Goal: Contribute content: Contribute content

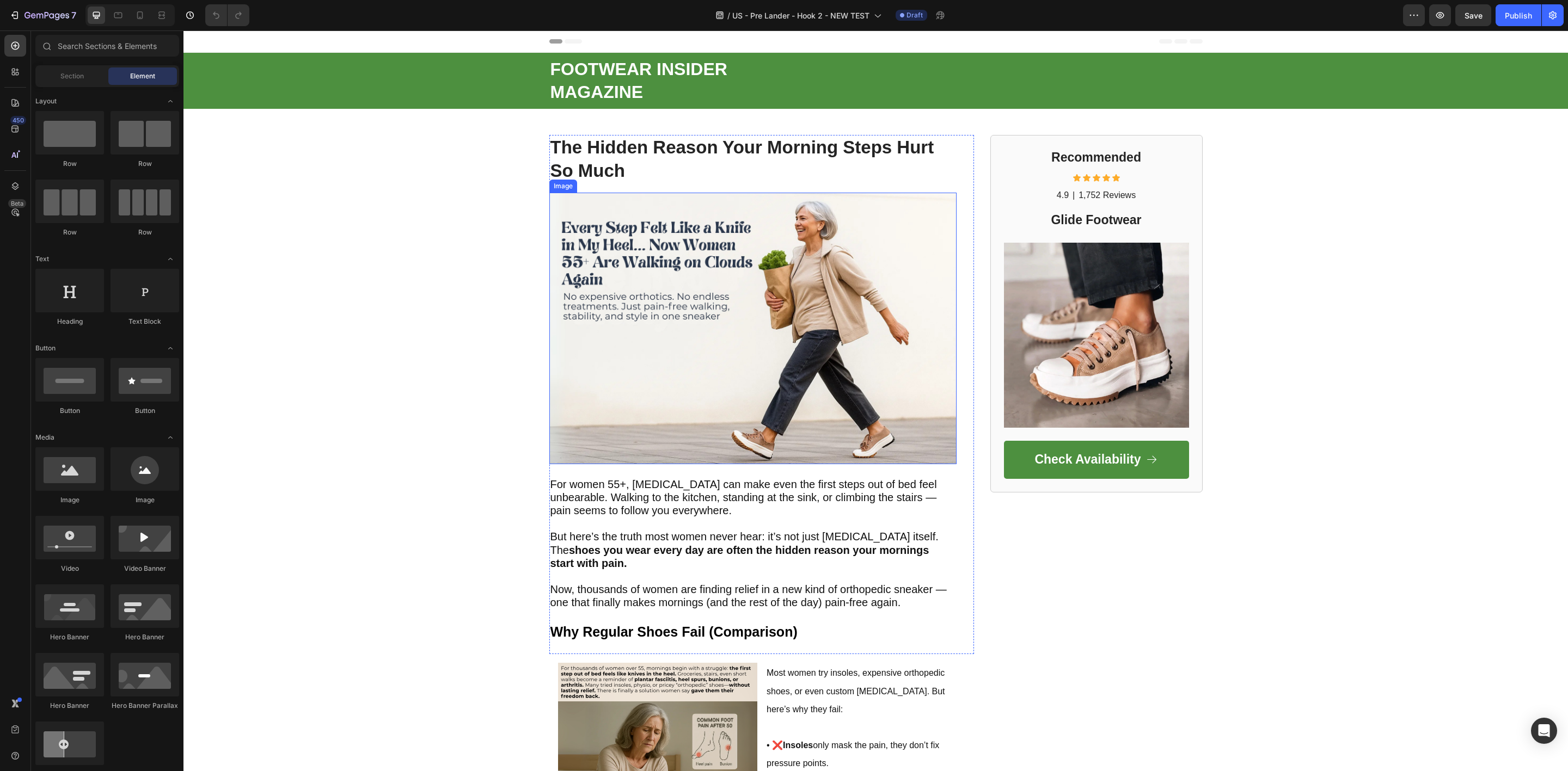
click at [678, 351] on img at bounding box center [752, 329] width 407 height 271
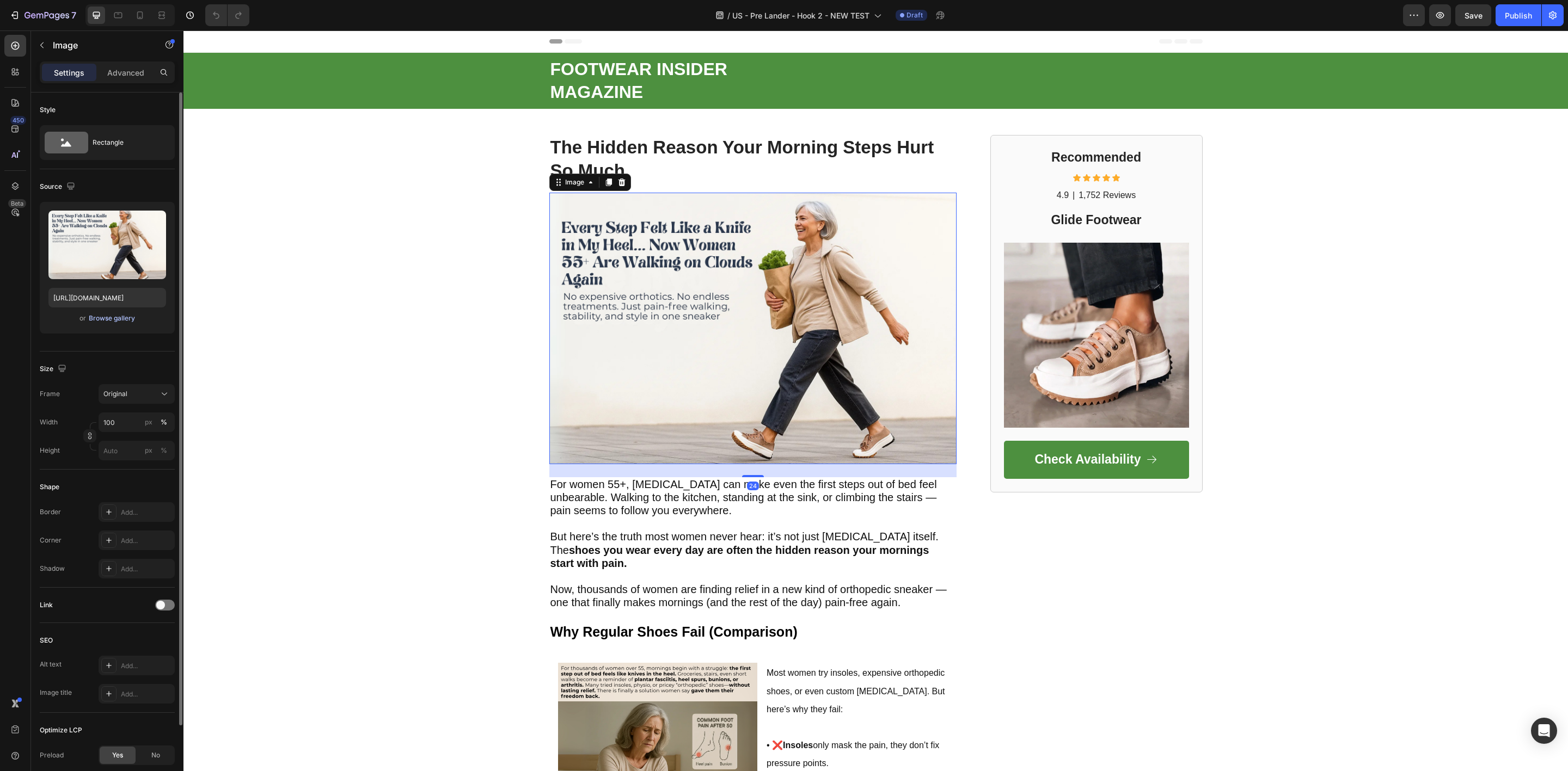
click at [103, 320] on div "Browse gallery" at bounding box center [112, 318] width 46 height 10
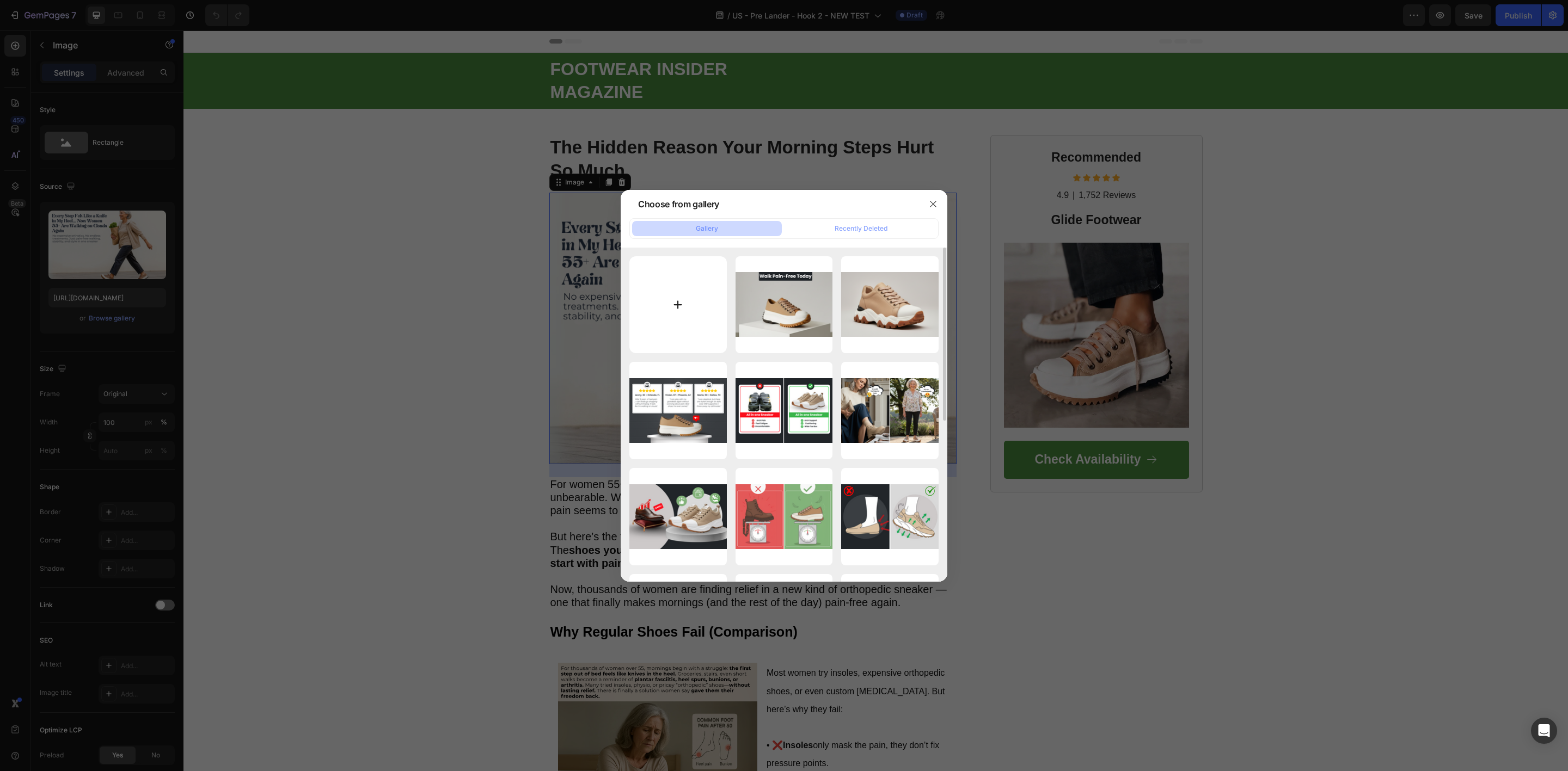
click at [673, 306] on input "file" at bounding box center [678, 305] width 97 height 97
type input "C:\fakepath\Headline – Call Out Pain.png"
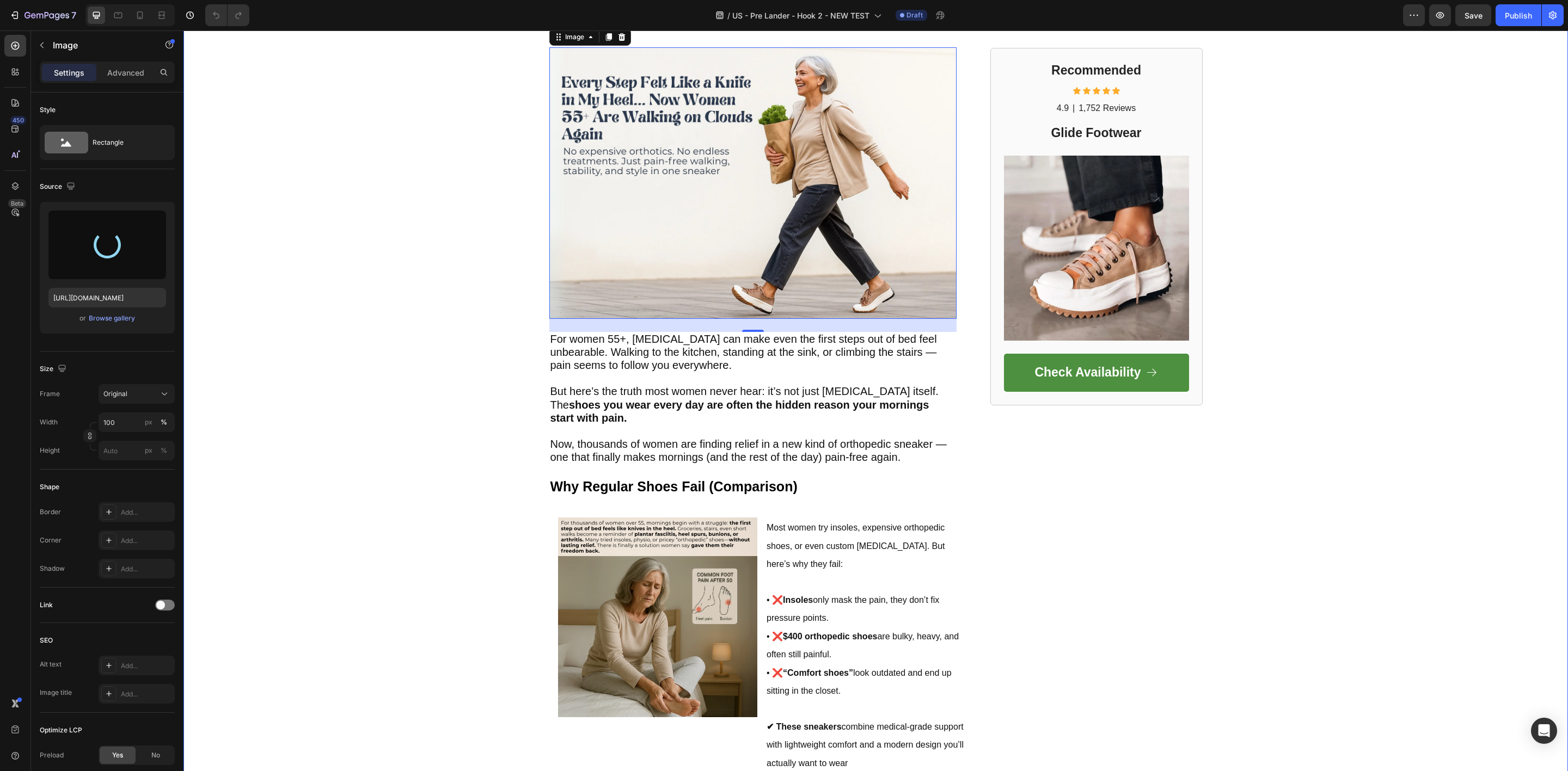
scroll to position [163, 0]
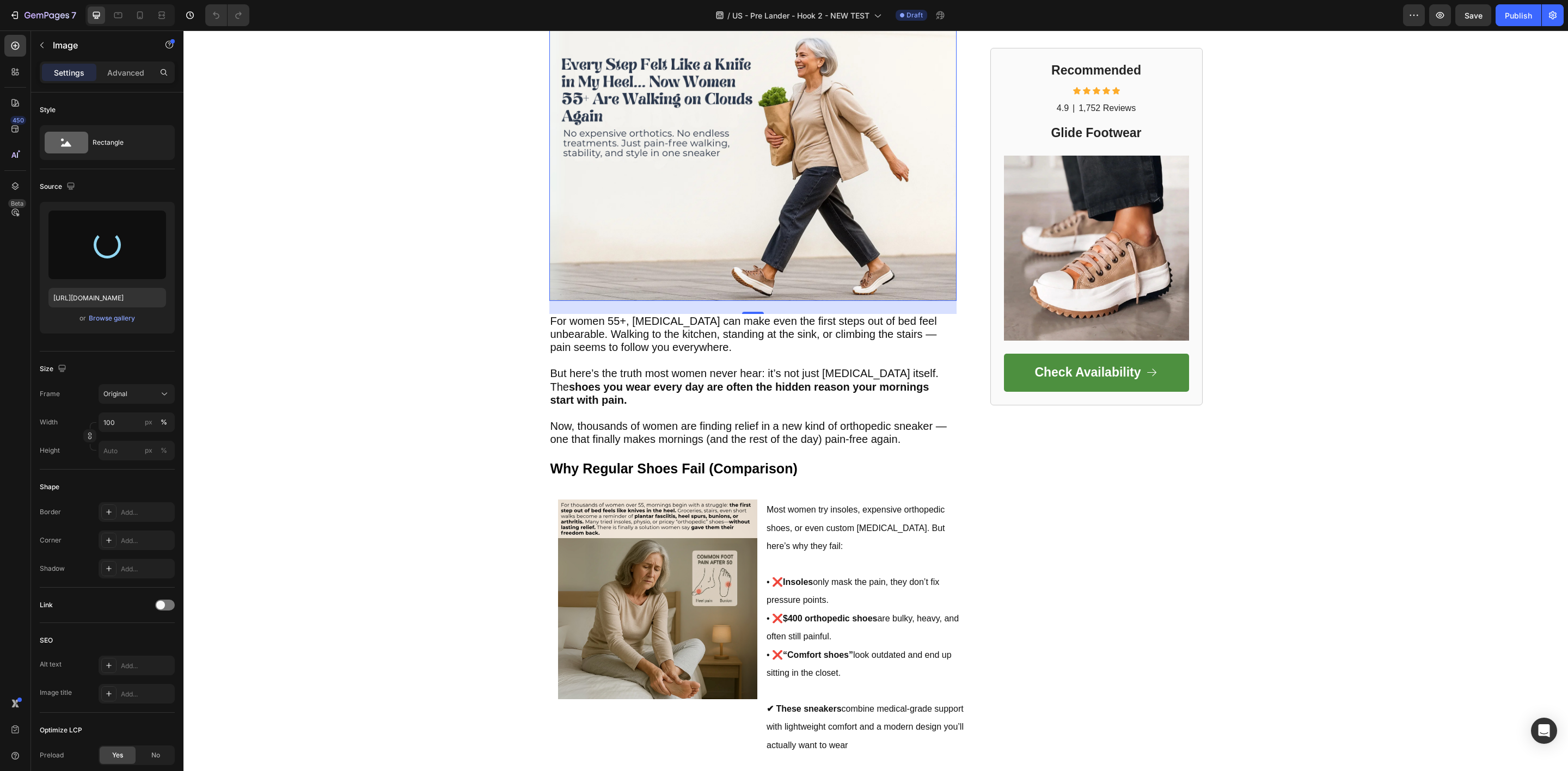
type input "[URL][DOMAIN_NAME]"
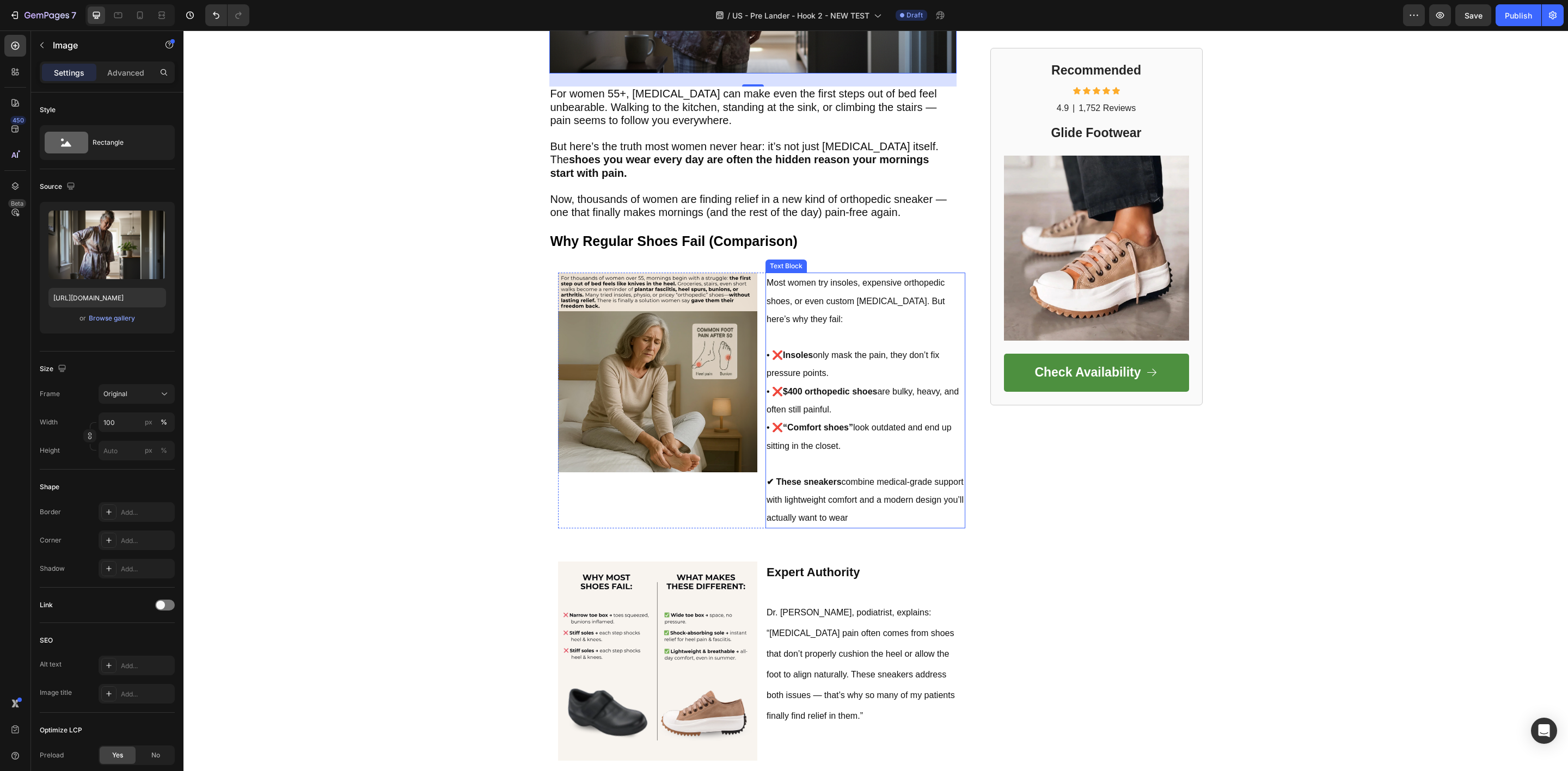
scroll to position [400, 0]
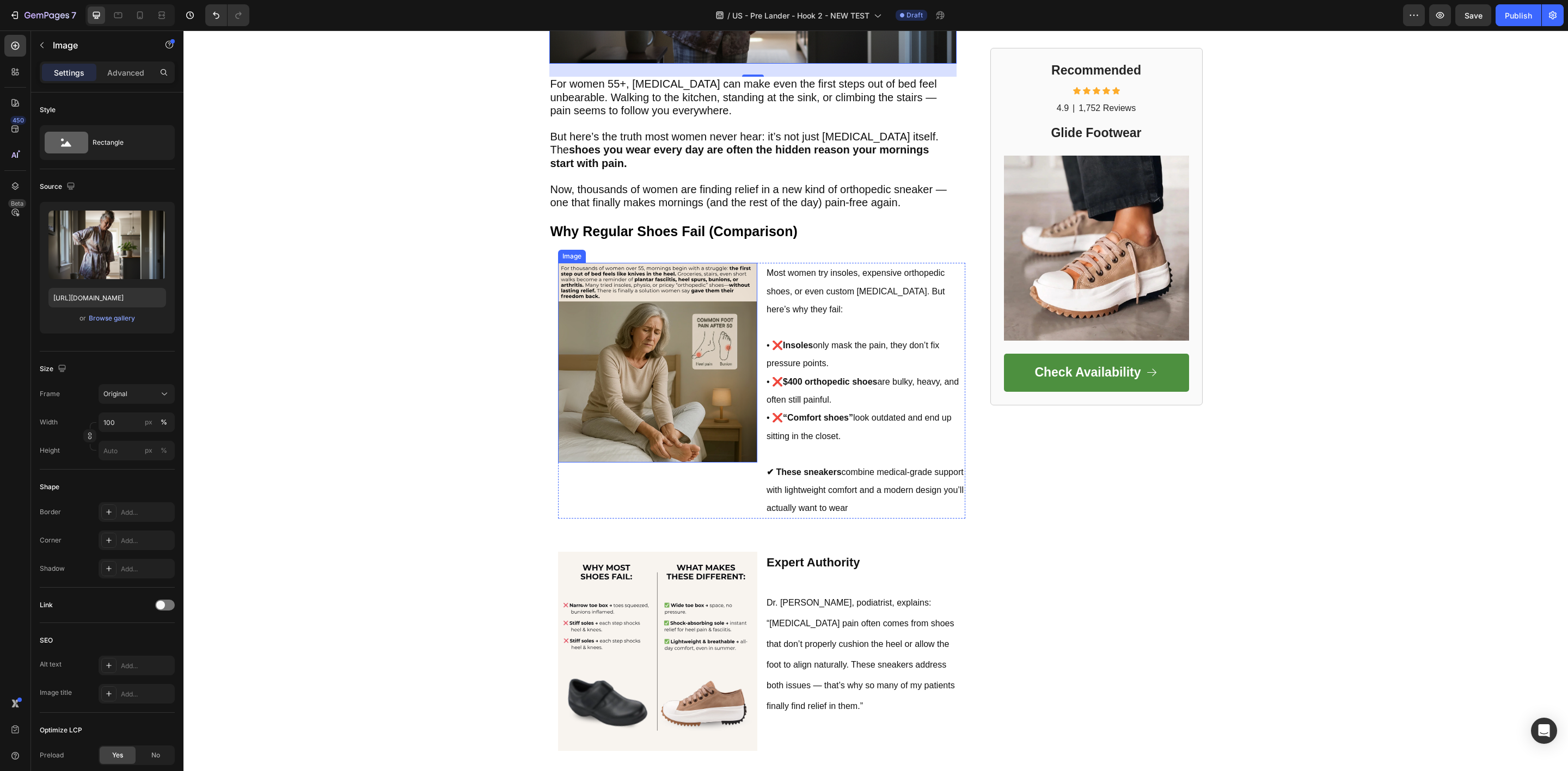
click at [657, 335] on img at bounding box center [658, 363] width 200 height 200
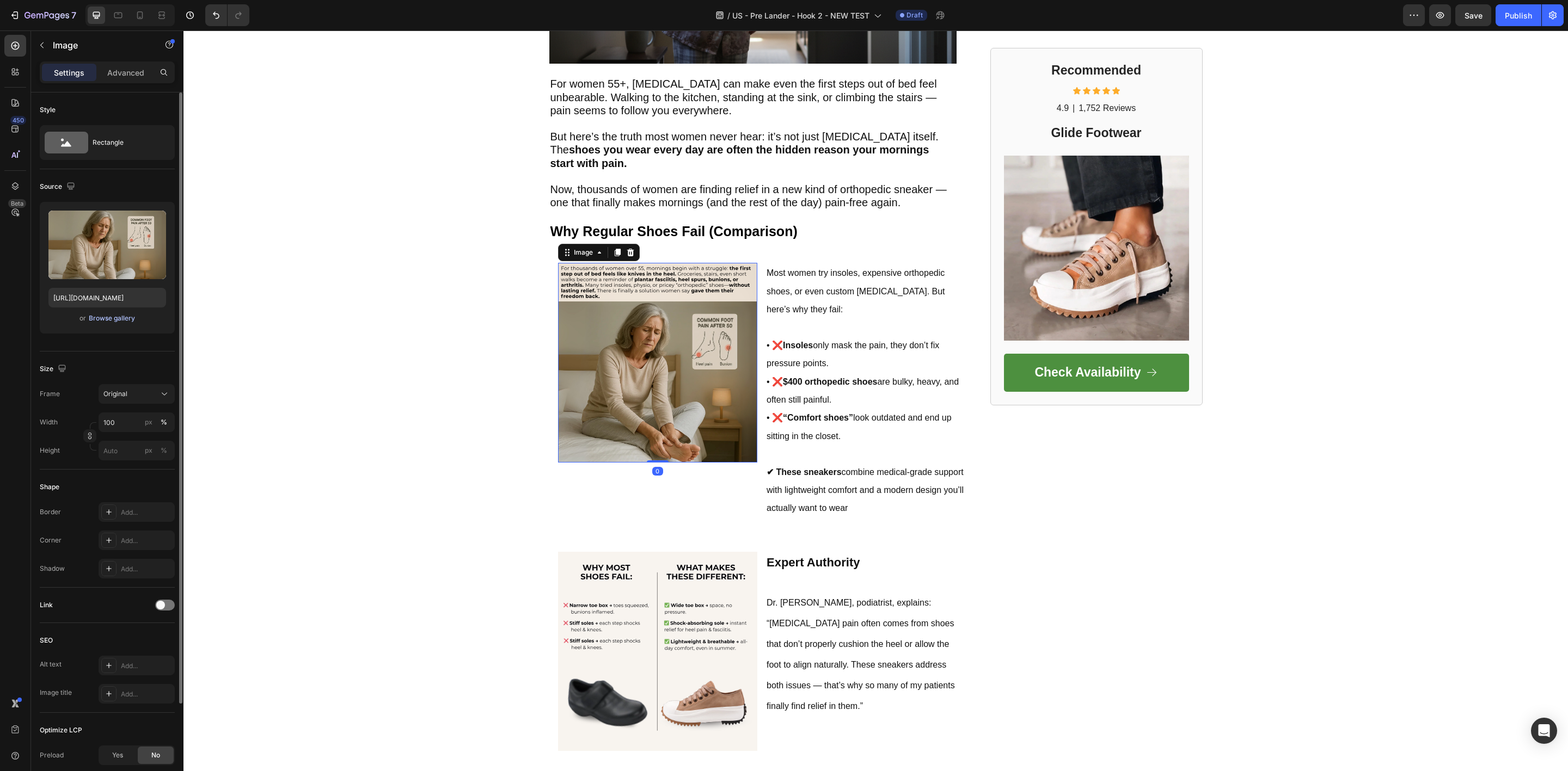
click at [116, 320] on div "Browse gallery" at bounding box center [112, 318] width 46 height 10
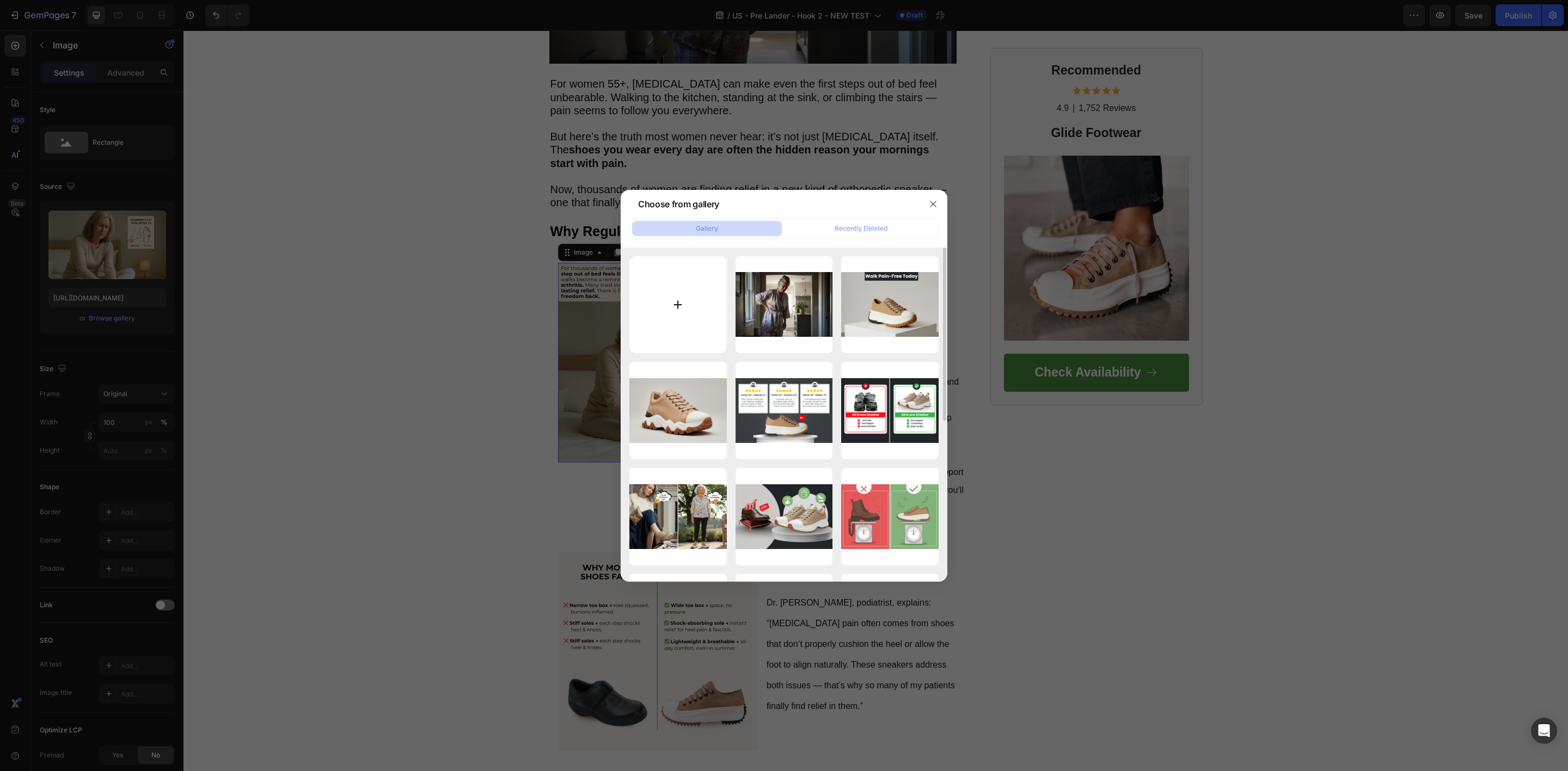
click at [678, 302] on input "file" at bounding box center [678, 305] width 97 height 97
type input "C:\fakepath\Why Regular Shoes Fail (Comparison).png"
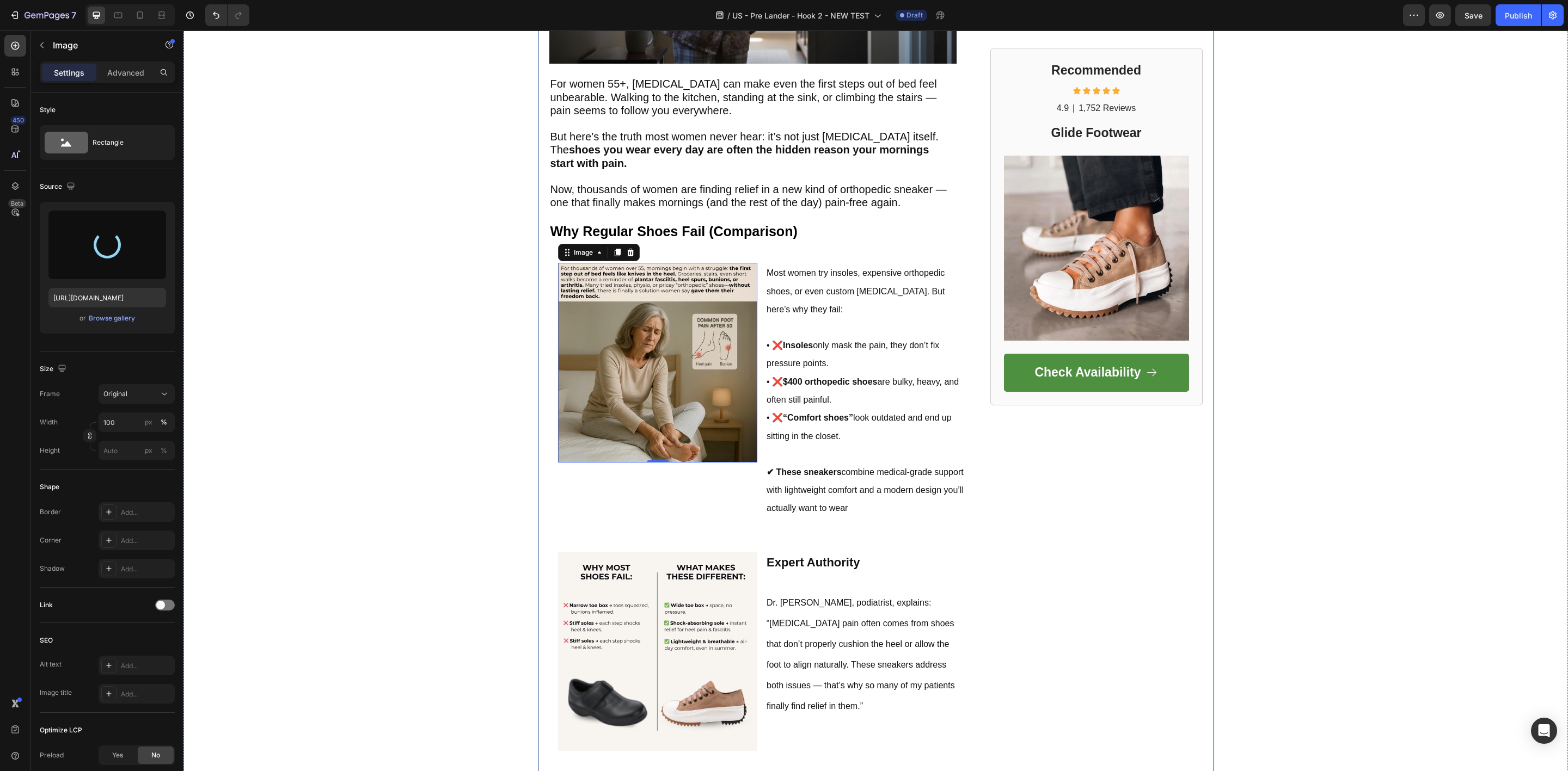
type input "[URL][DOMAIN_NAME]"
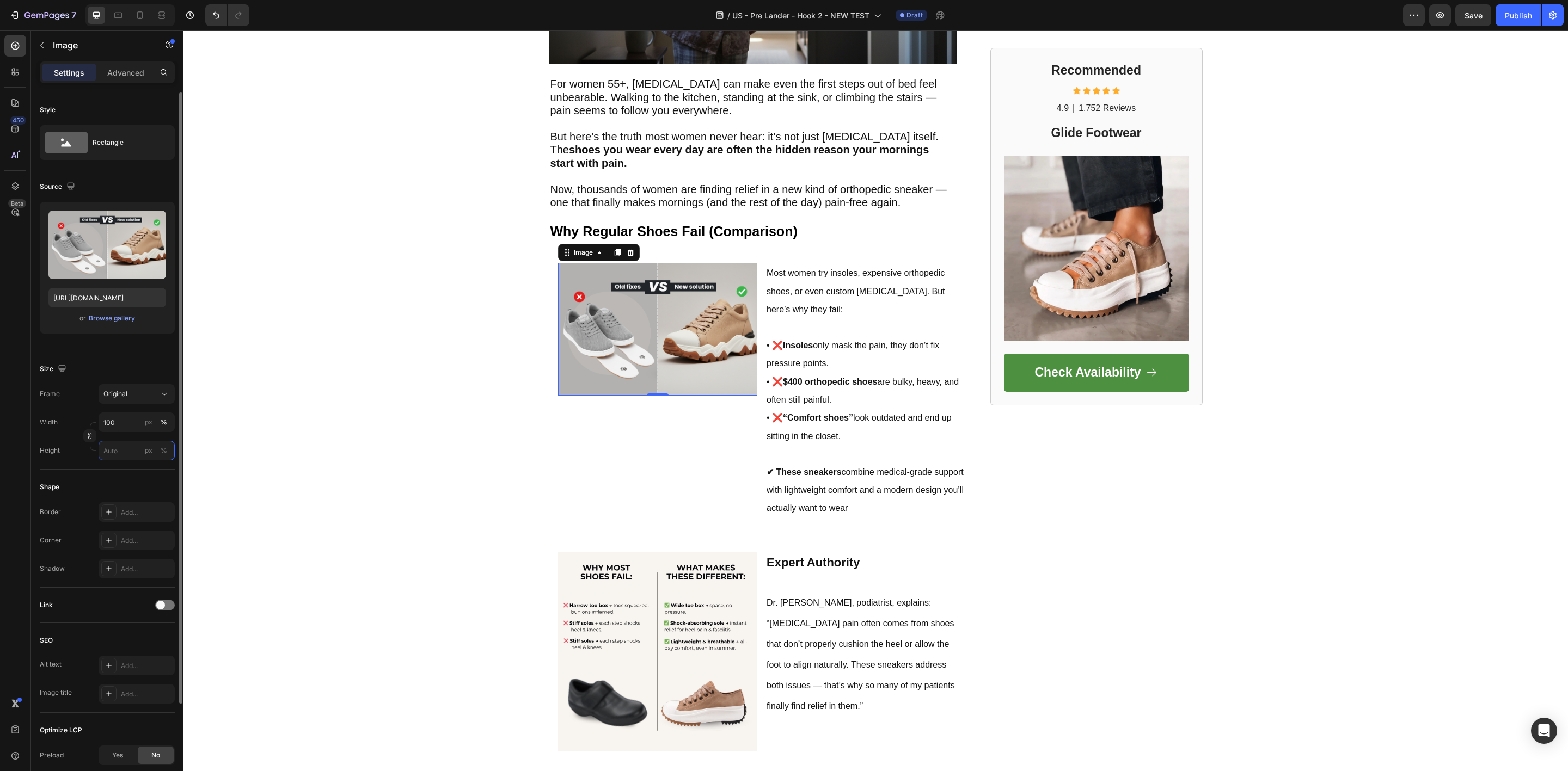
click at [118, 458] on input "px %" at bounding box center [136, 450] width 76 height 19
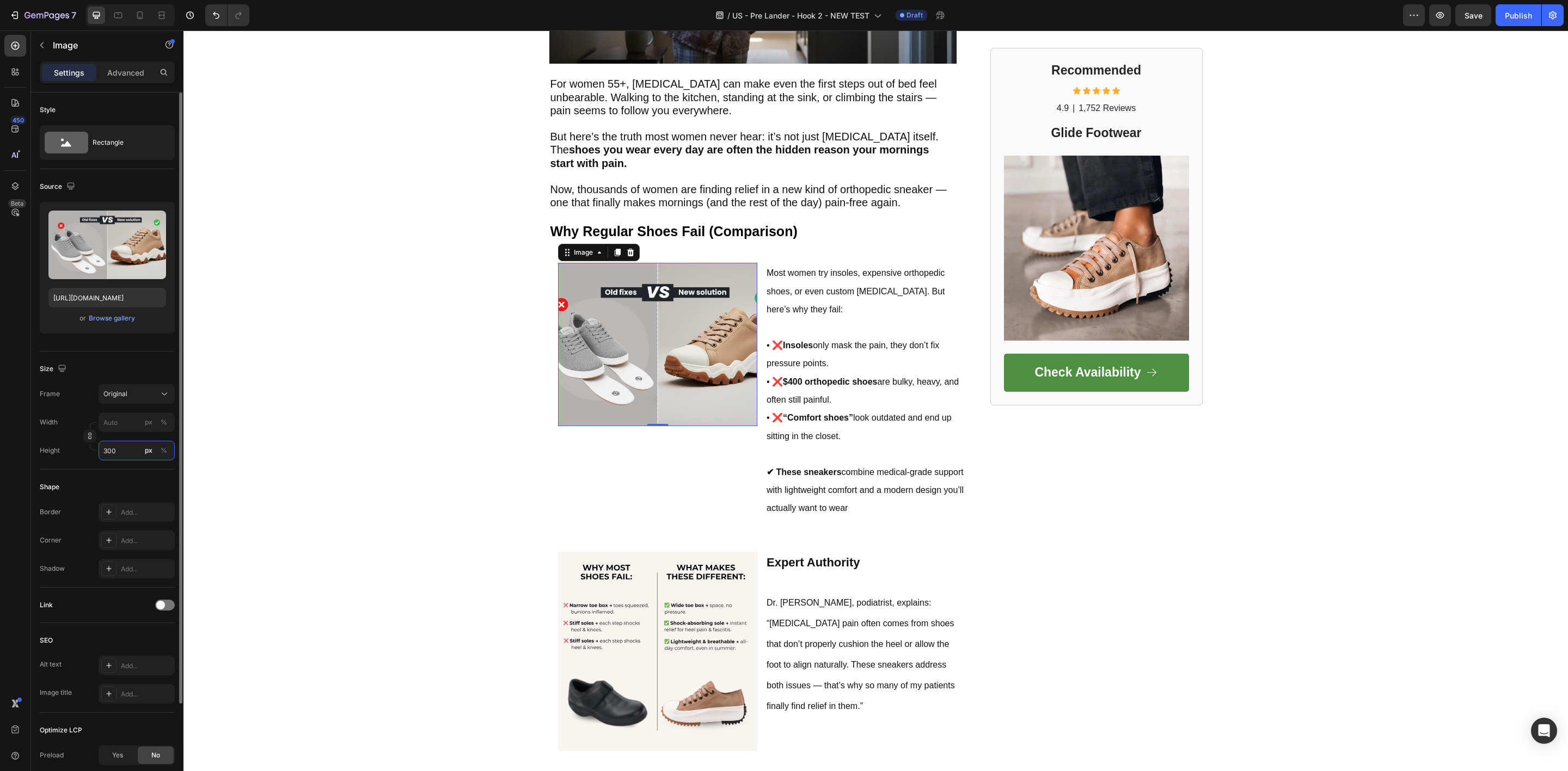
click at [117, 444] on input "300" at bounding box center [136, 450] width 76 height 19
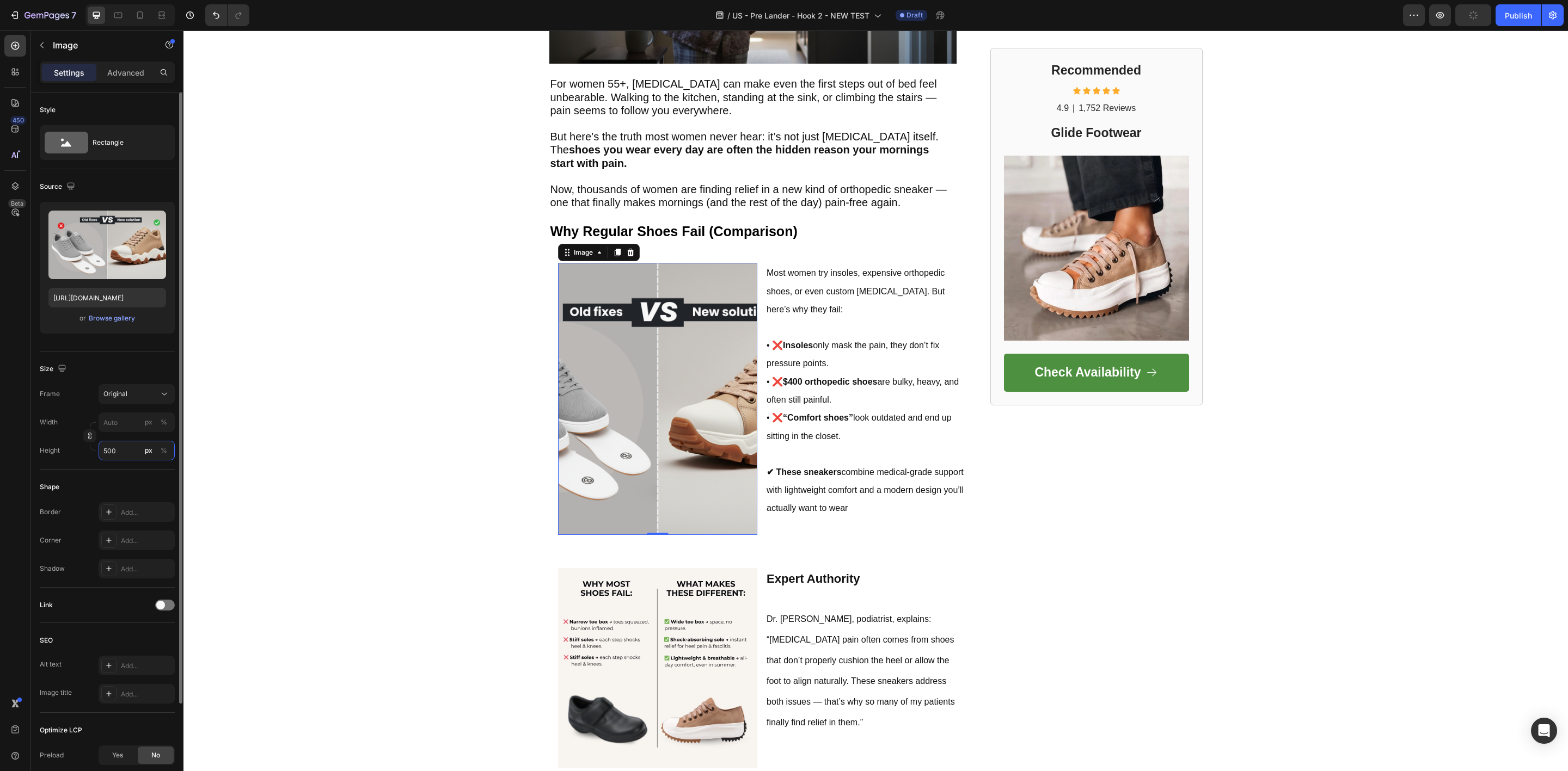
click at [111, 453] on input "500" at bounding box center [136, 450] width 76 height 19
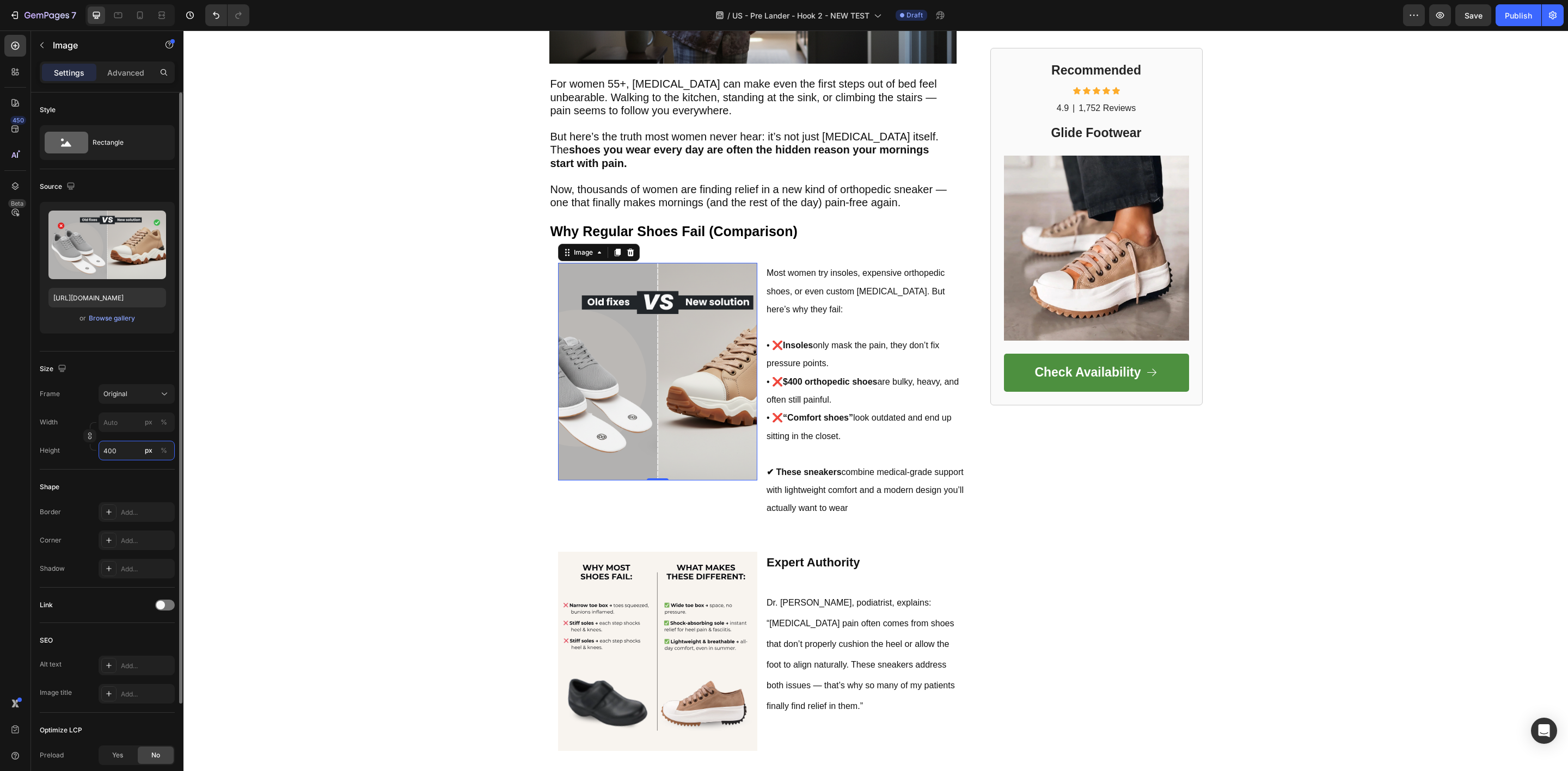
click at [111, 453] on input "400" at bounding box center [136, 450] width 76 height 19
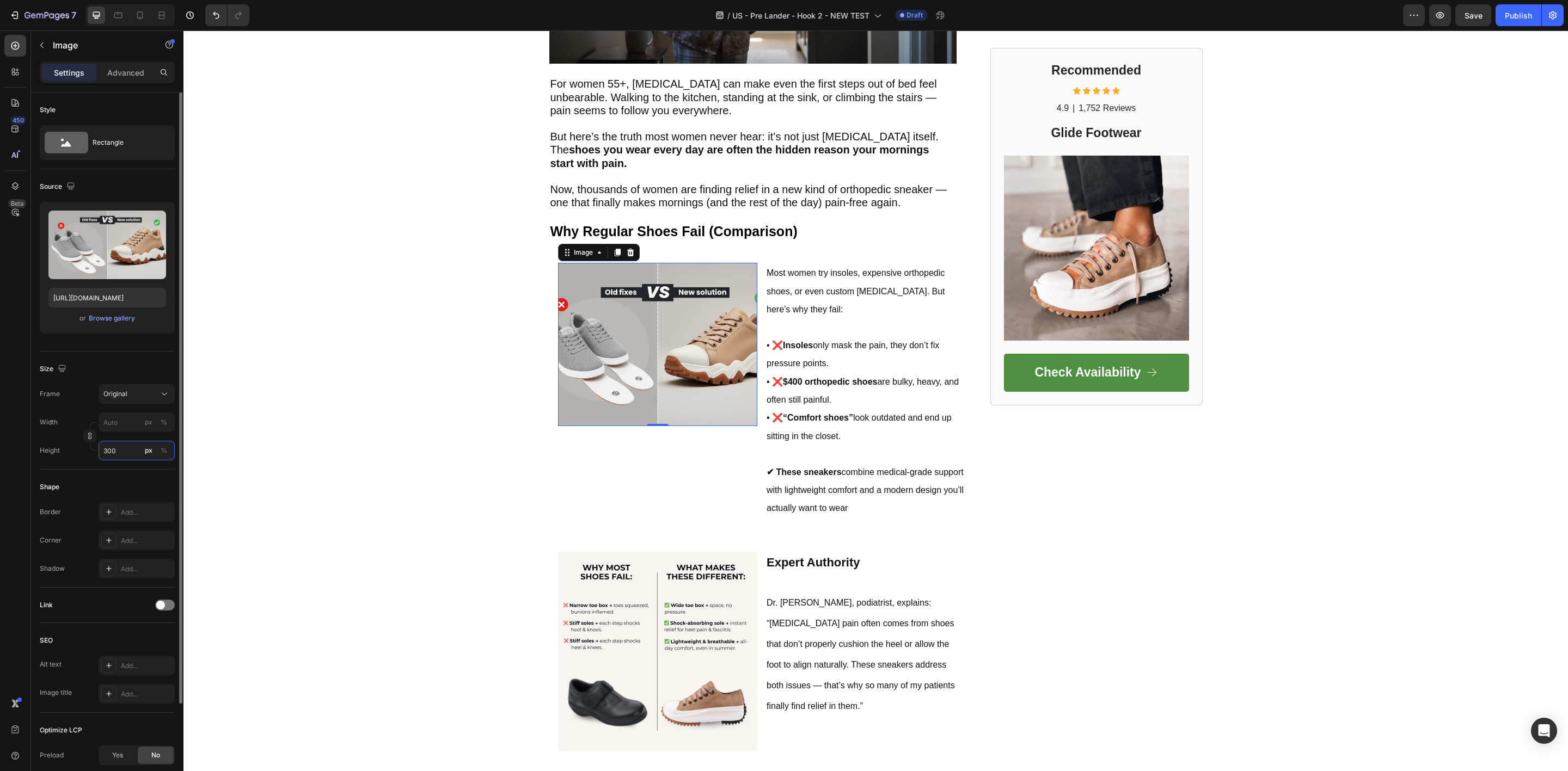
click at [111, 453] on input "300" at bounding box center [136, 450] width 76 height 19
type input "300"
click at [154, 394] on div "Original" at bounding box center [130, 394] width 54 height 10
click at [119, 480] on span "Original" at bounding box center [114, 482] width 24 height 10
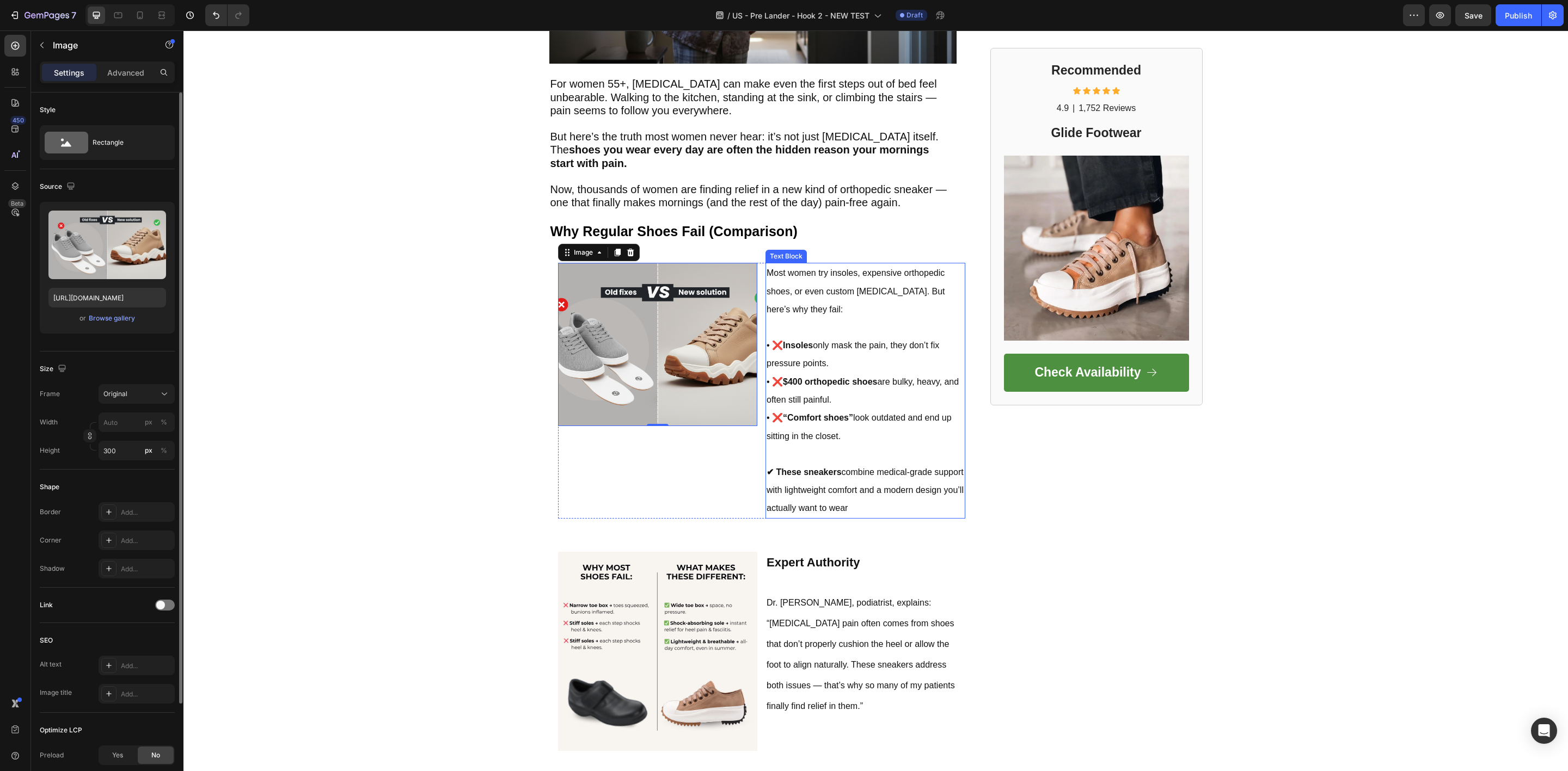
click at [835, 377] on strong "$400 orthopedic shoes" at bounding box center [830, 382] width 94 height 9
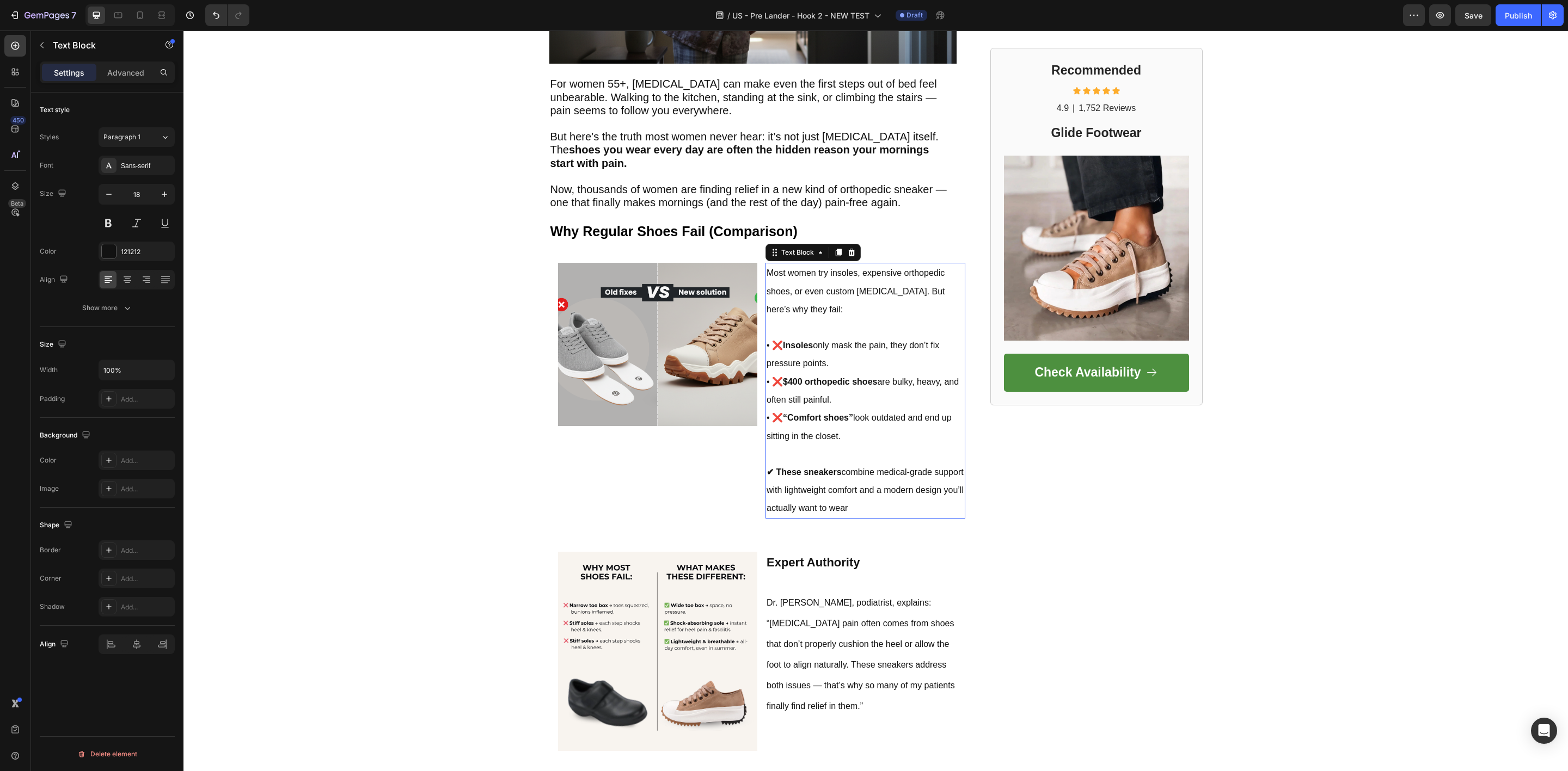
click at [835, 377] on strong "$400 orthopedic shoes" at bounding box center [830, 382] width 94 height 9
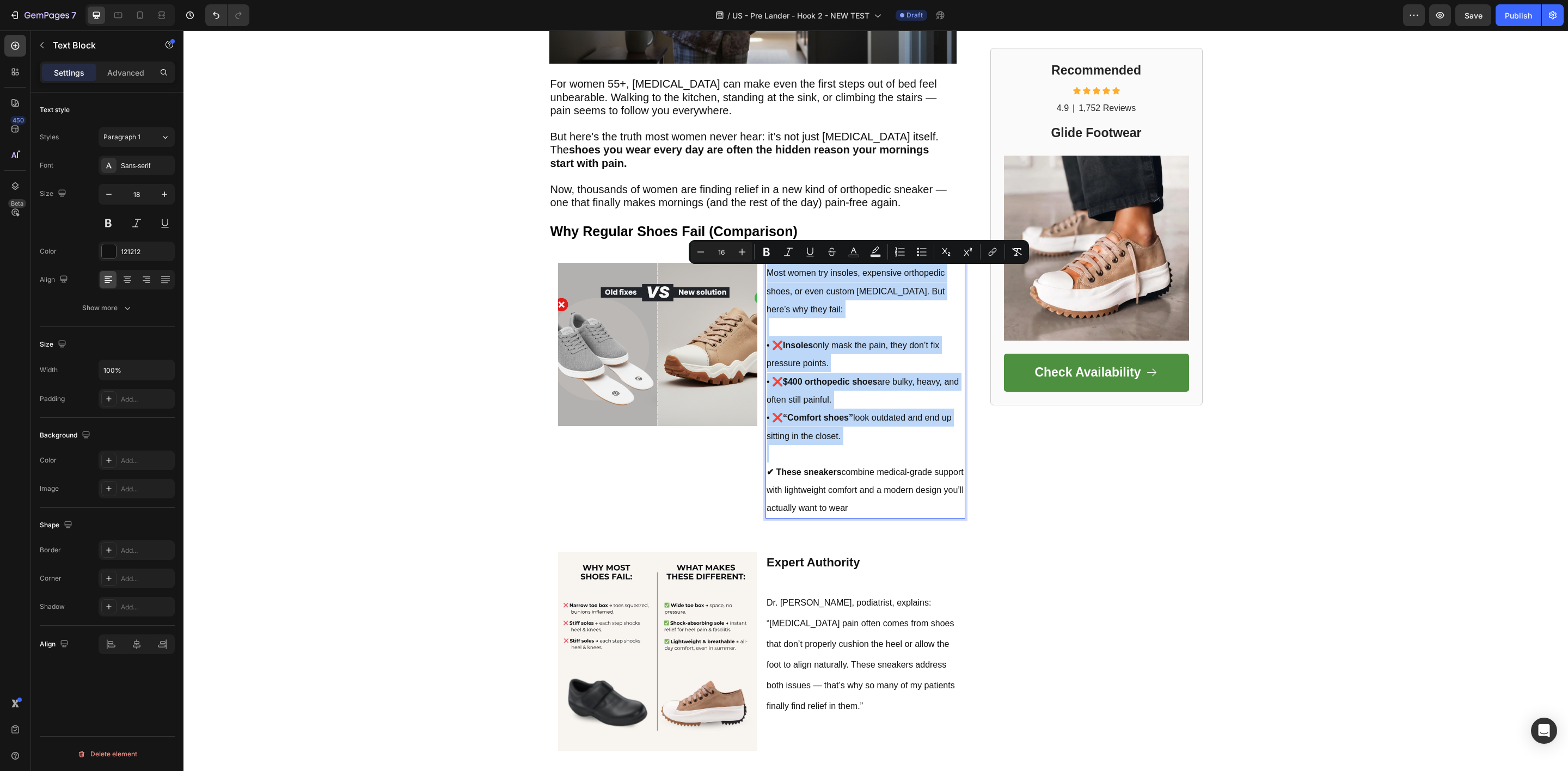
copy div "Most women try insoles, expensive orthopedic shoes, or even custom [MEDICAL_DAT…"
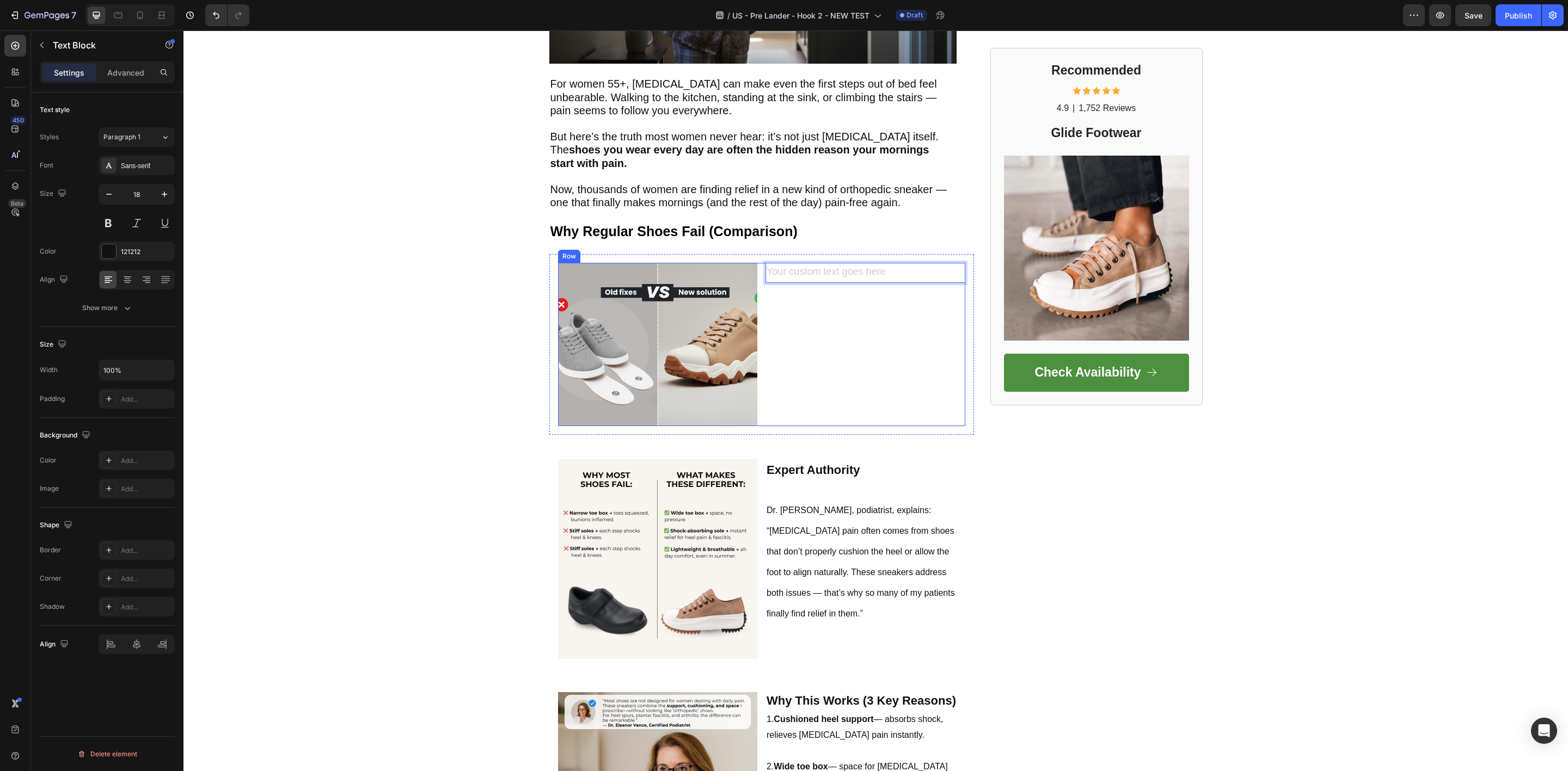
click at [839, 326] on div "Text Block 0" at bounding box center [866, 344] width 200 height 163
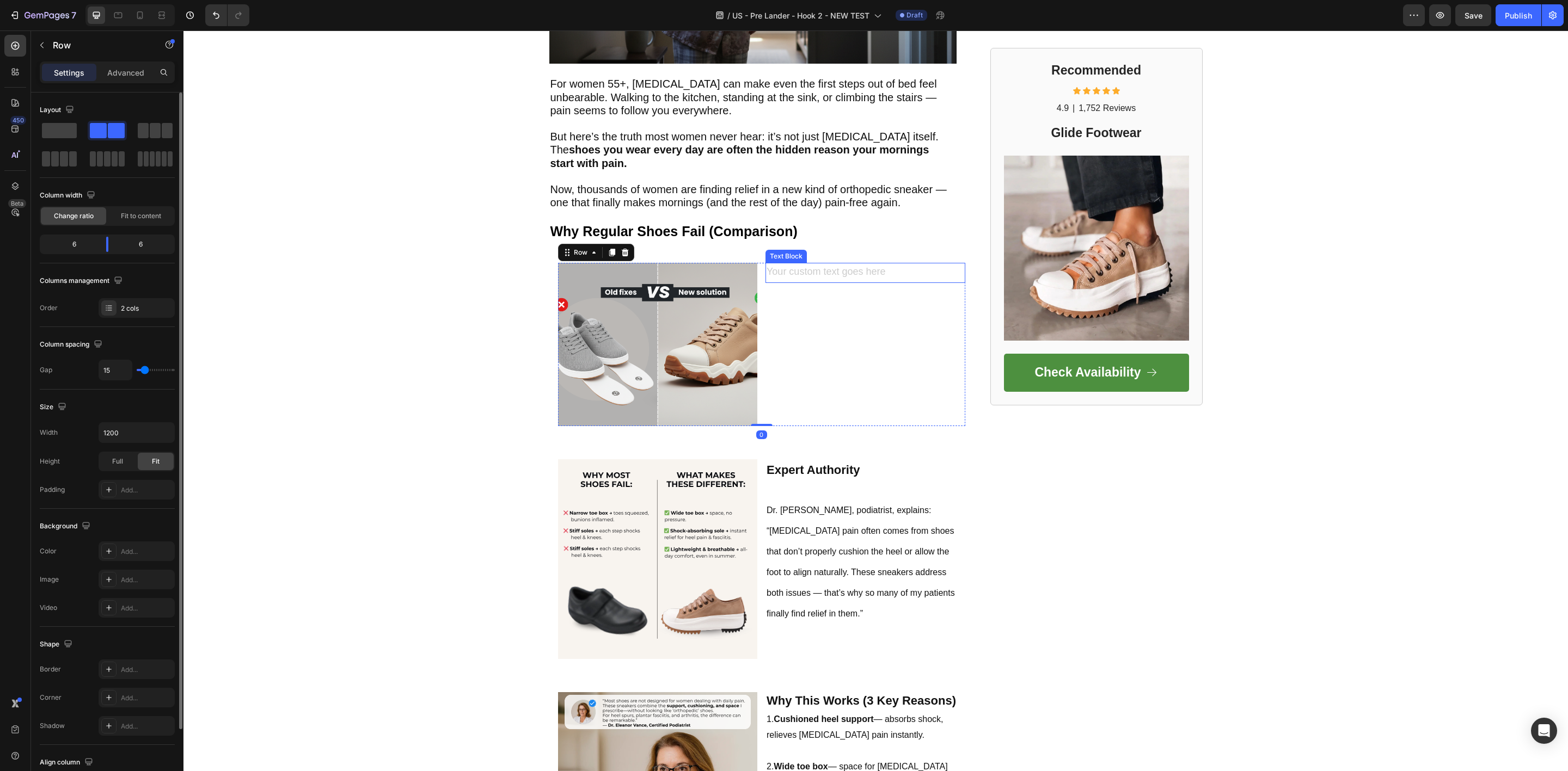
click at [941, 265] on div "Rich Text Editor. Editing area: main" at bounding box center [866, 273] width 200 height 19
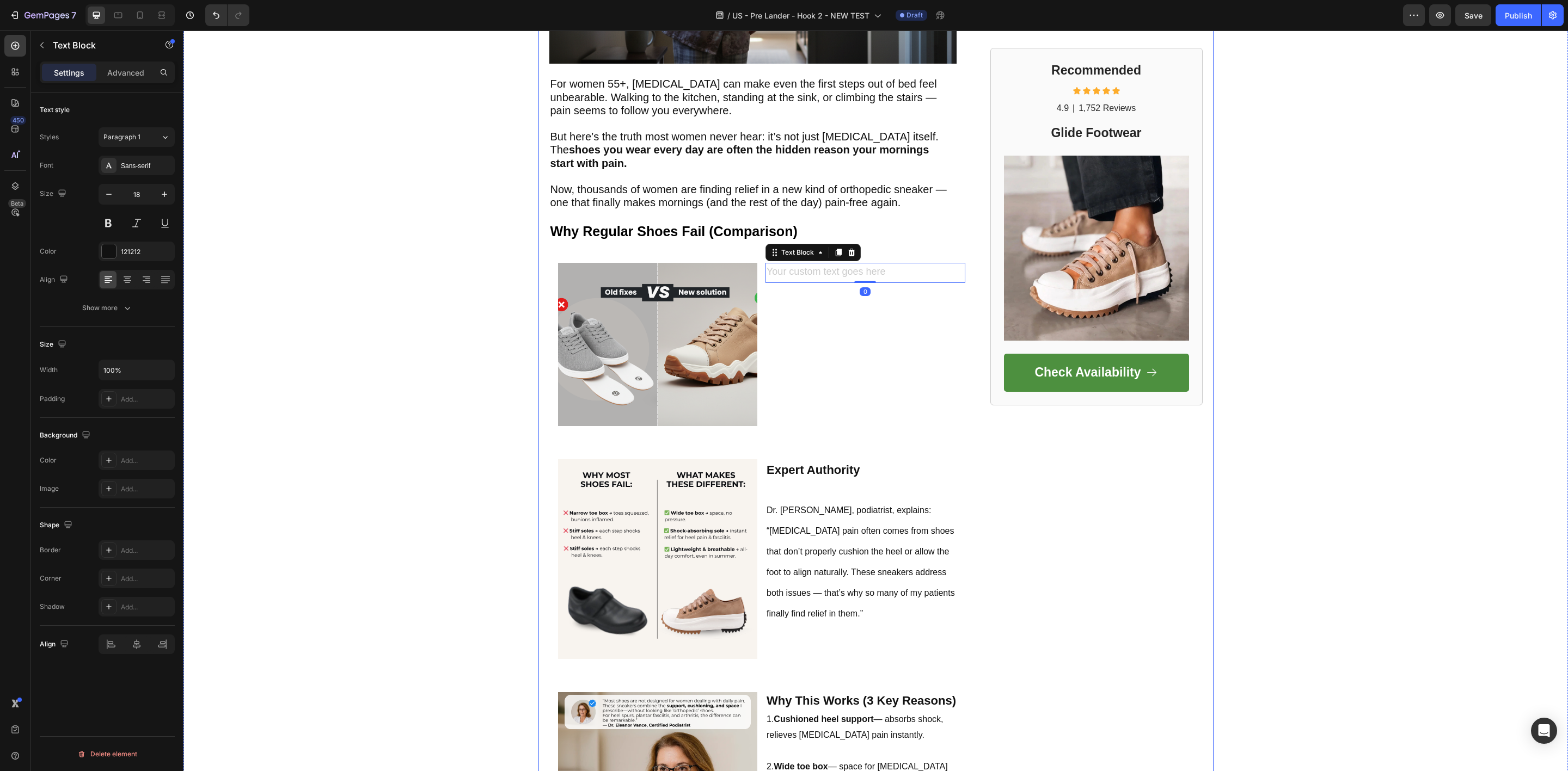
click at [1082, 472] on div "Recommended Heading Icon Icon Icon Icon Icon Icon List 4.9 Text Block | Text Bl…" at bounding box center [1096, 590] width 212 height 1712
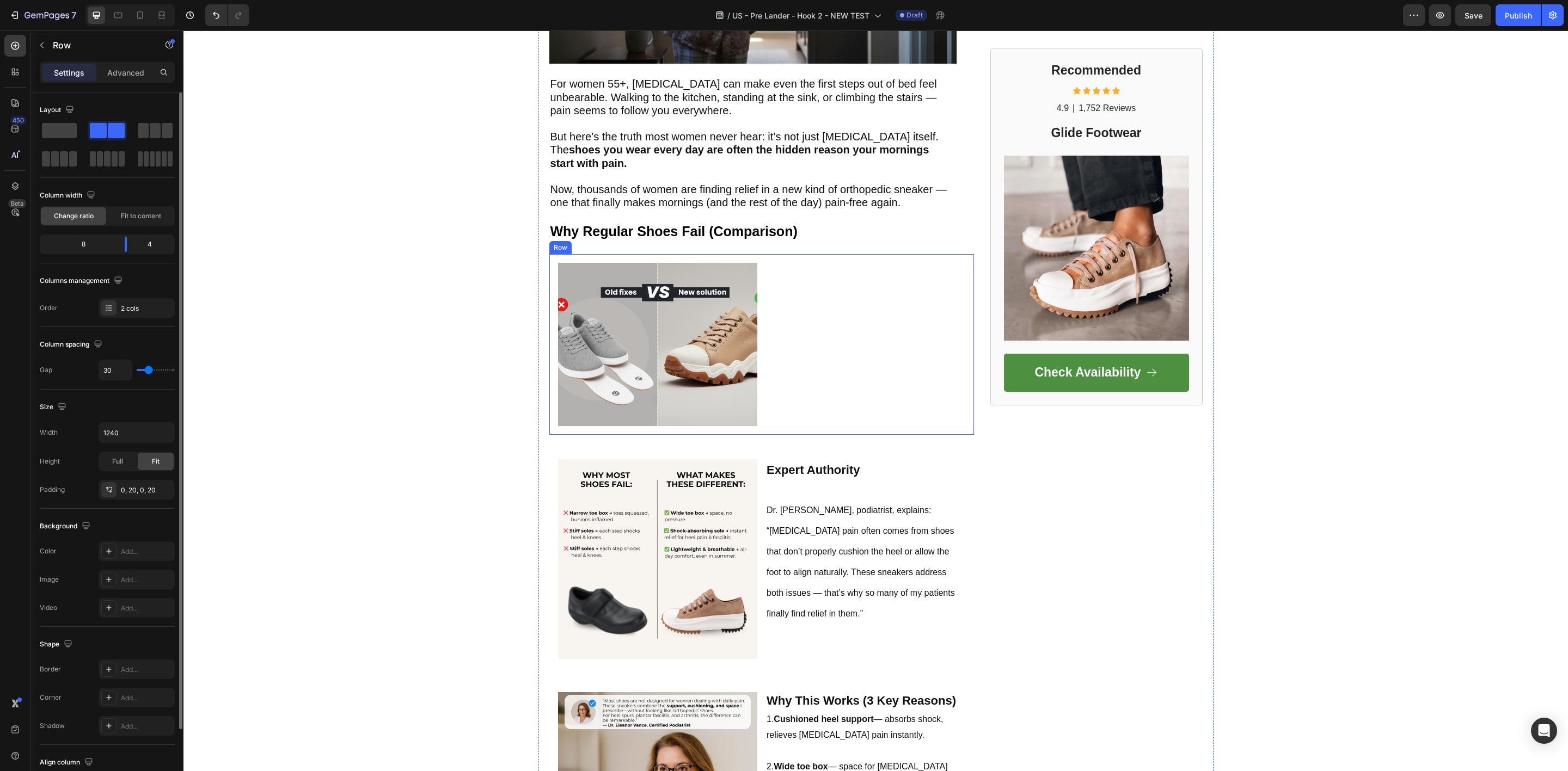
click at [730, 256] on div "Image Text Block Row Row" at bounding box center [761, 344] width 425 height 181
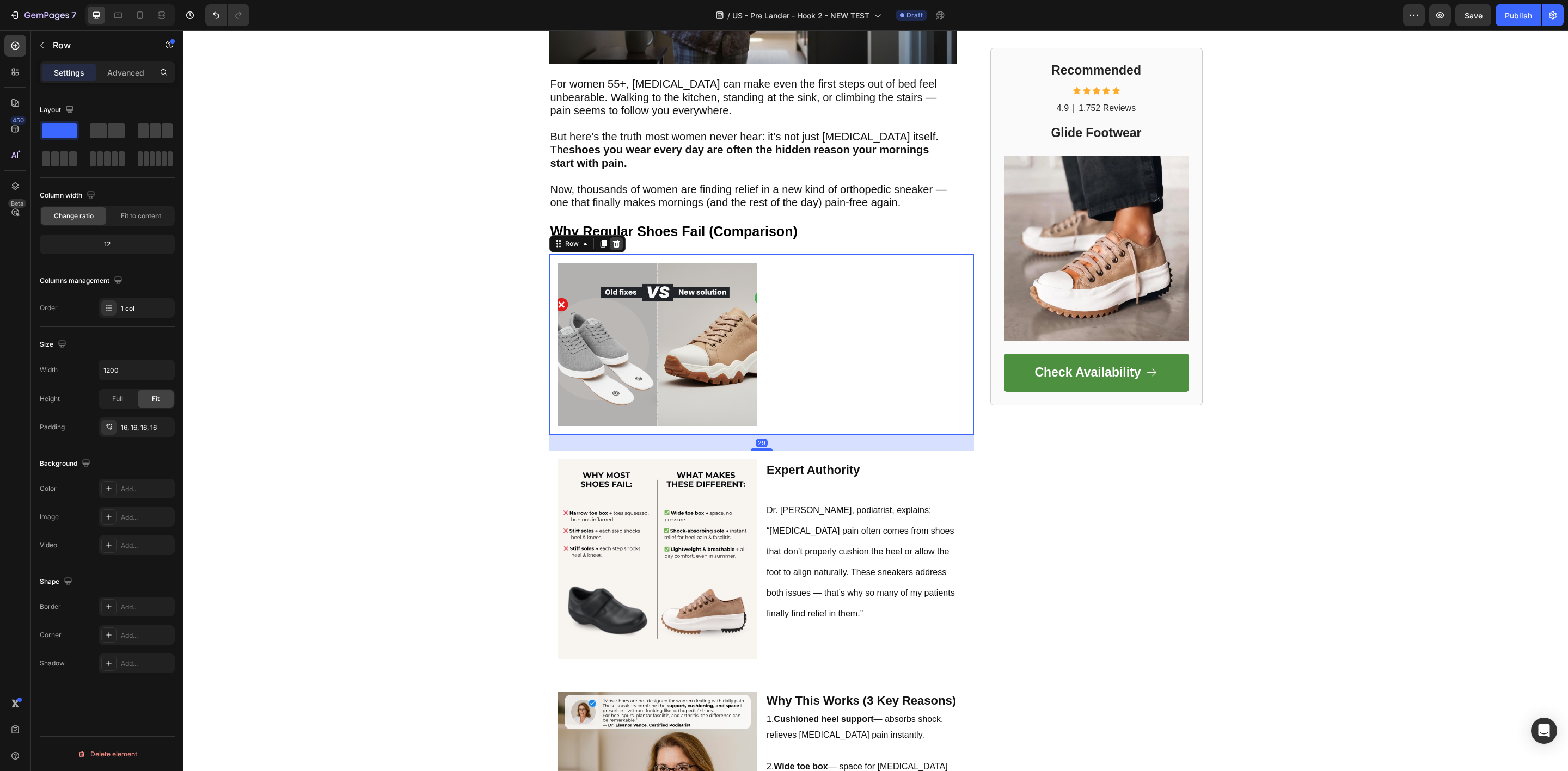
click at [612, 245] on icon at bounding box center [616, 244] width 9 height 9
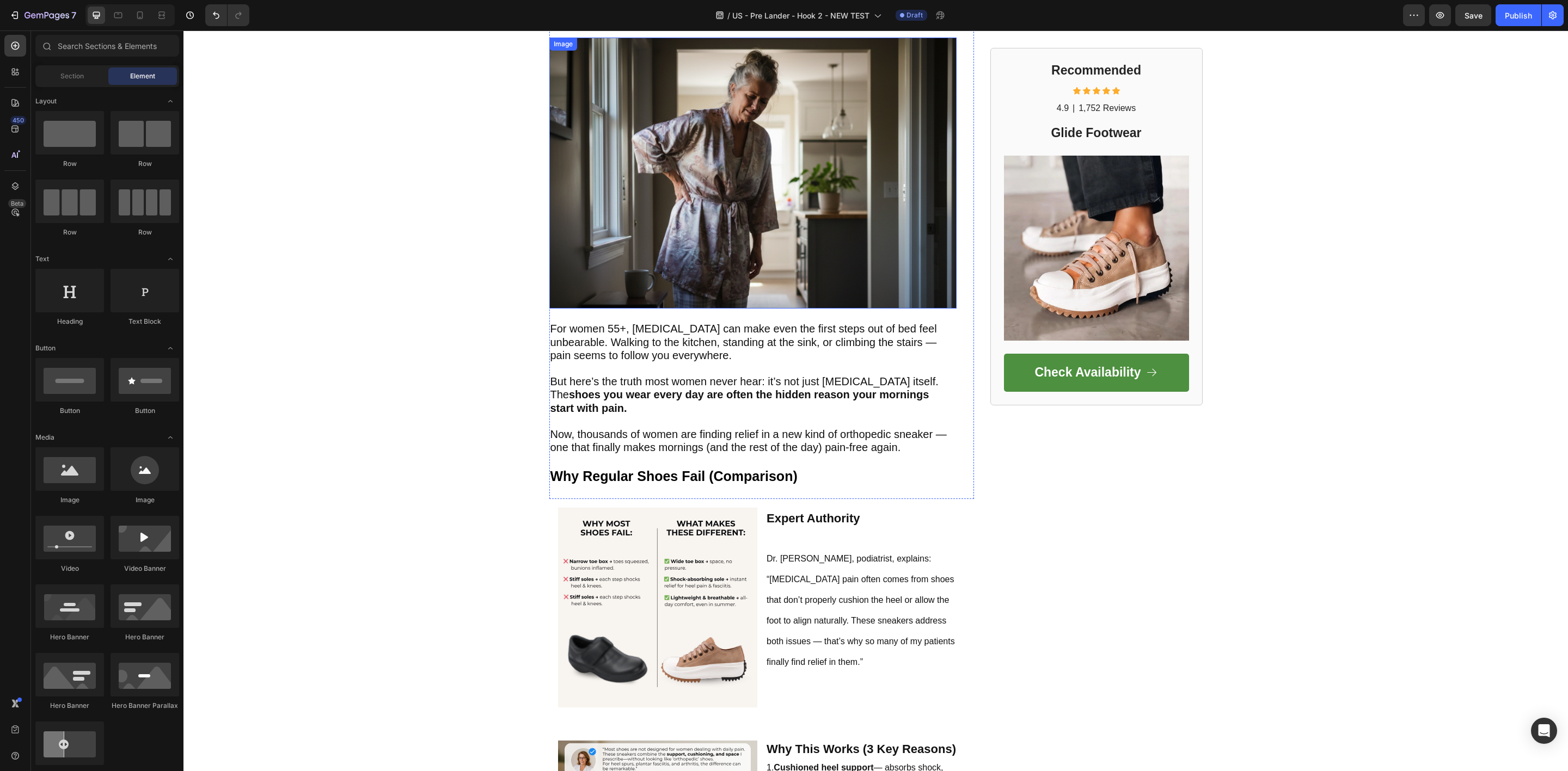
scroll to position [0, 0]
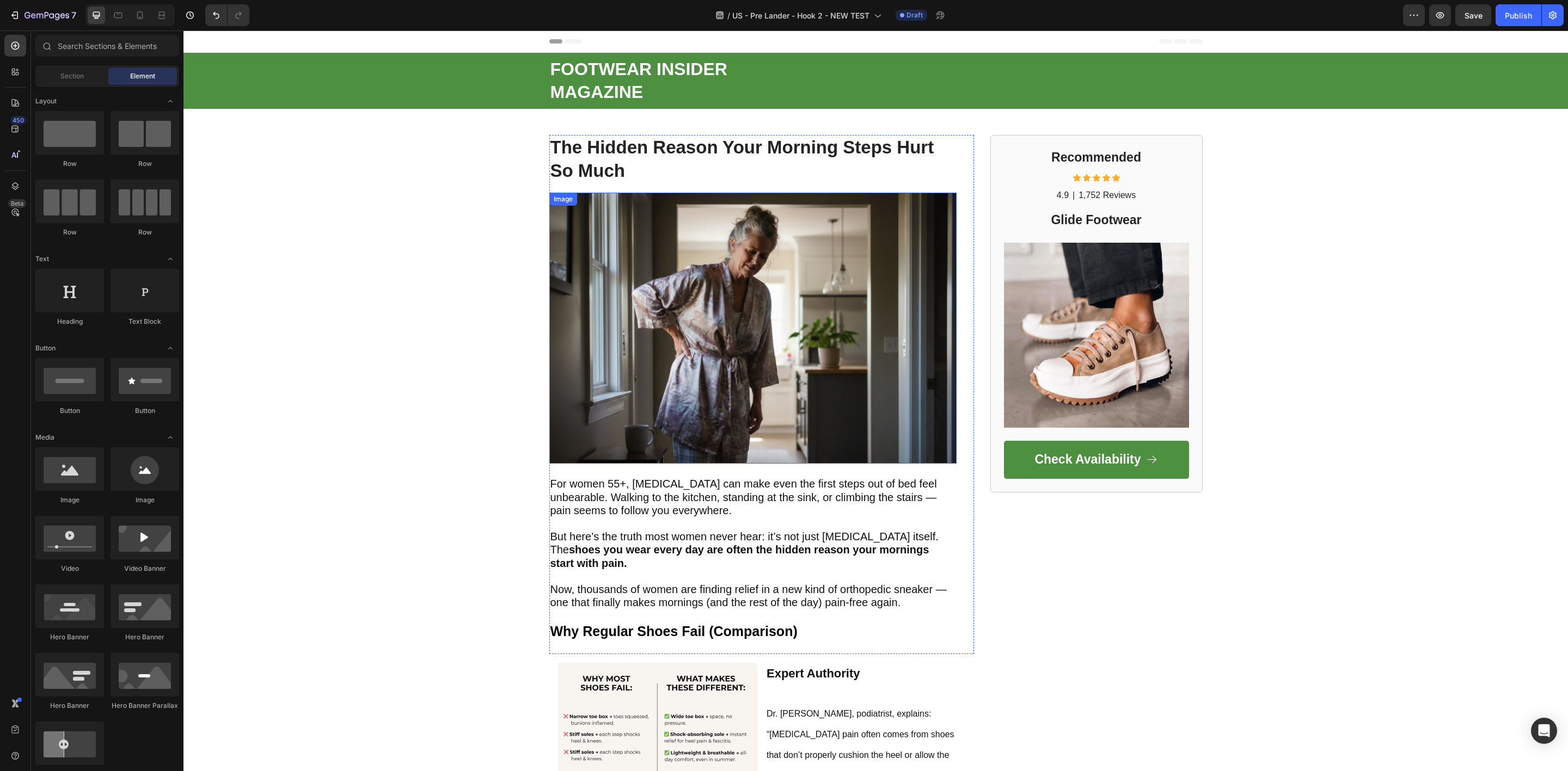
click at [831, 234] on img at bounding box center [752, 328] width 407 height 271
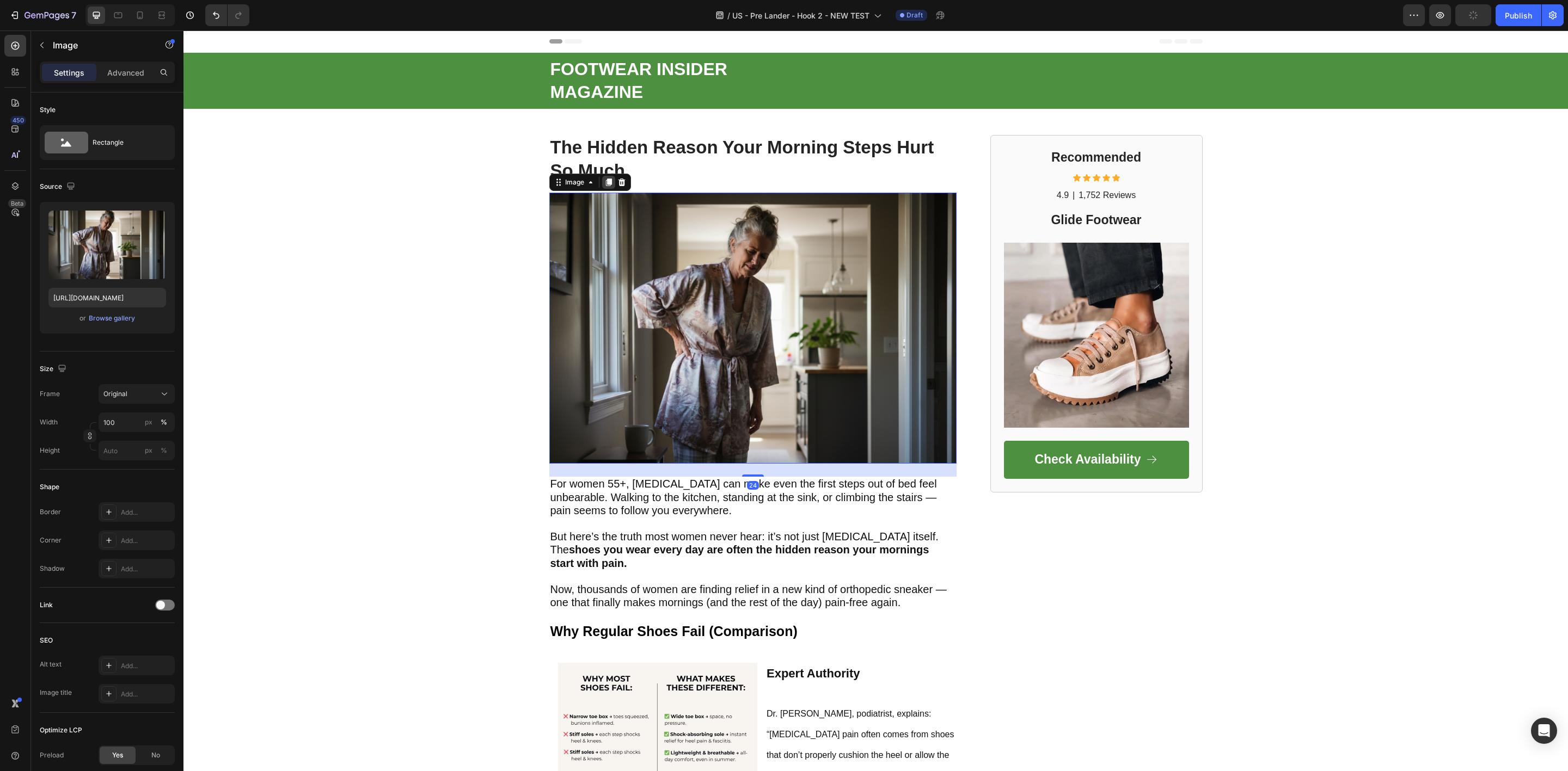
click at [604, 185] on icon at bounding box center [609, 182] width 9 height 9
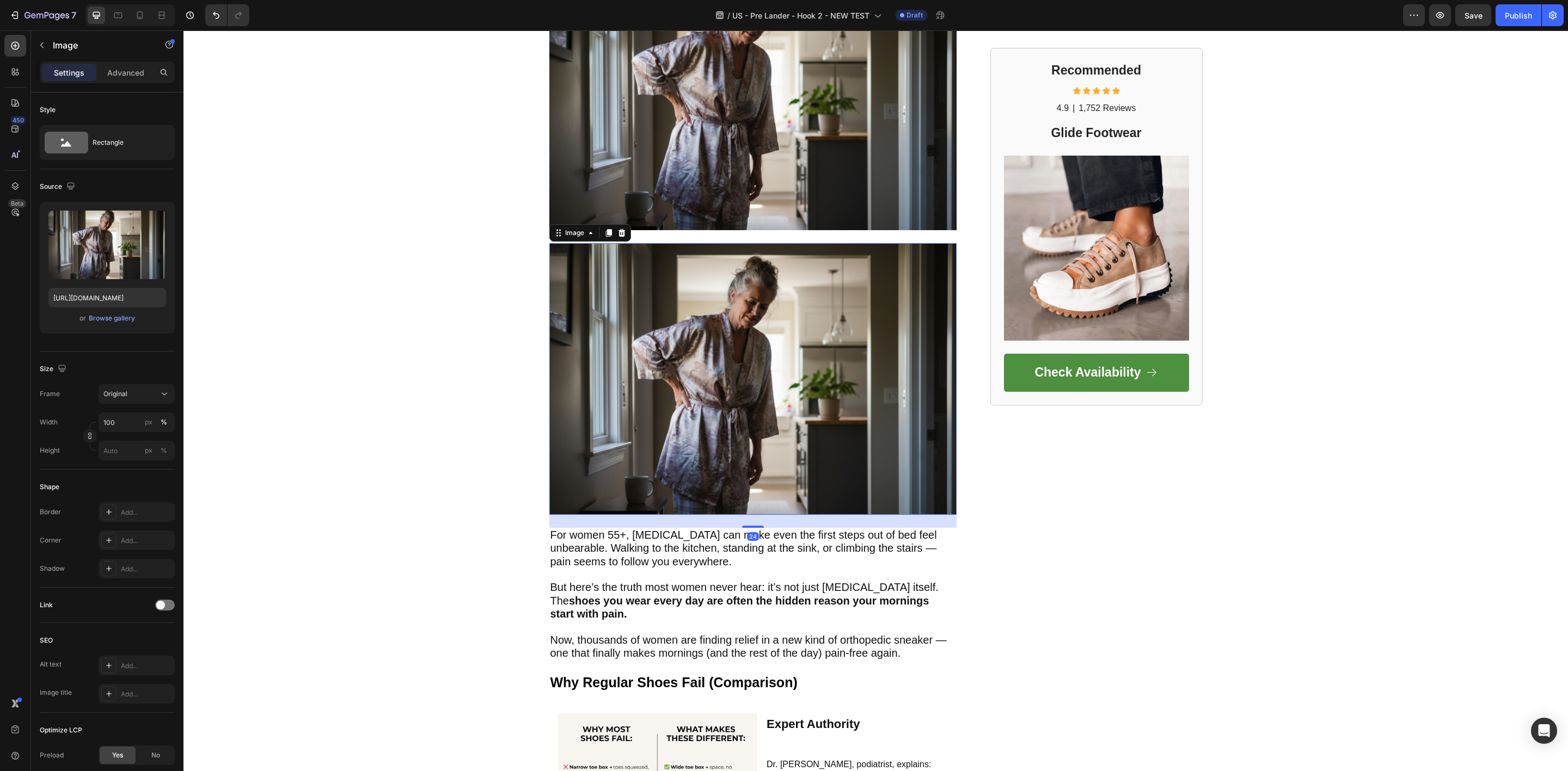
scroll to position [490, 0]
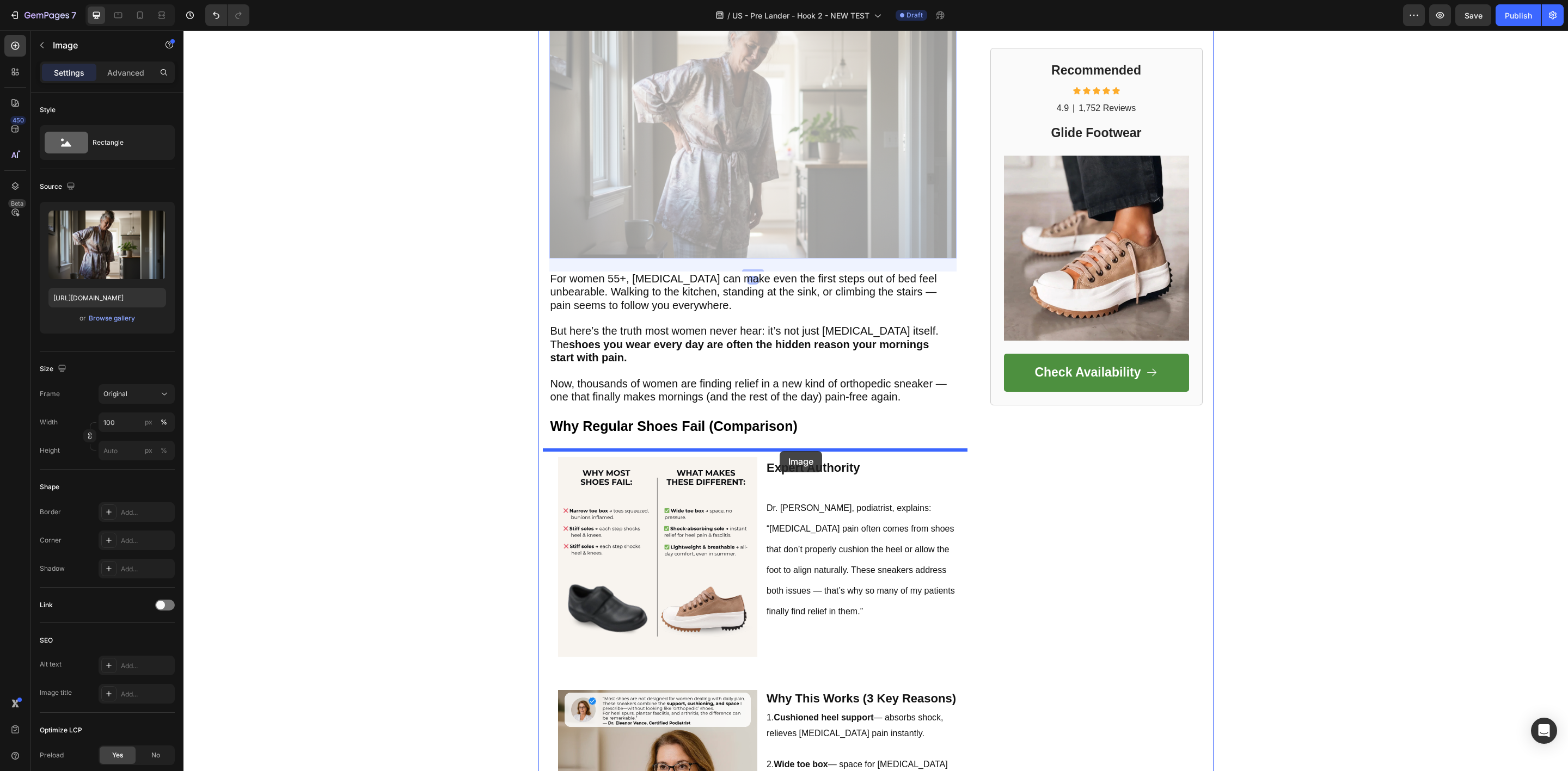
drag, startPoint x: 845, startPoint y: 175, endPoint x: 780, endPoint y: 451, distance: 283.6
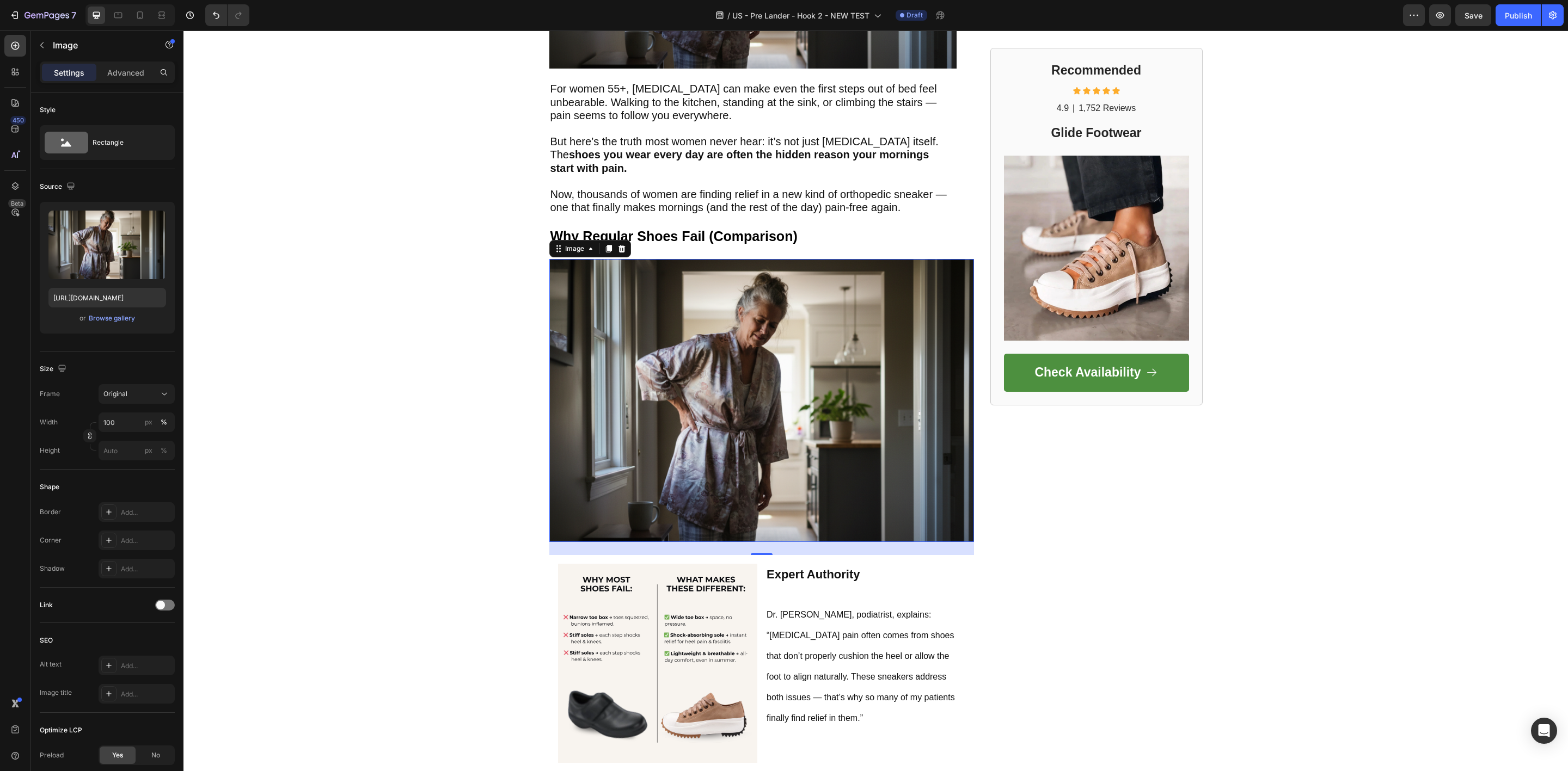
scroll to position [206, 0]
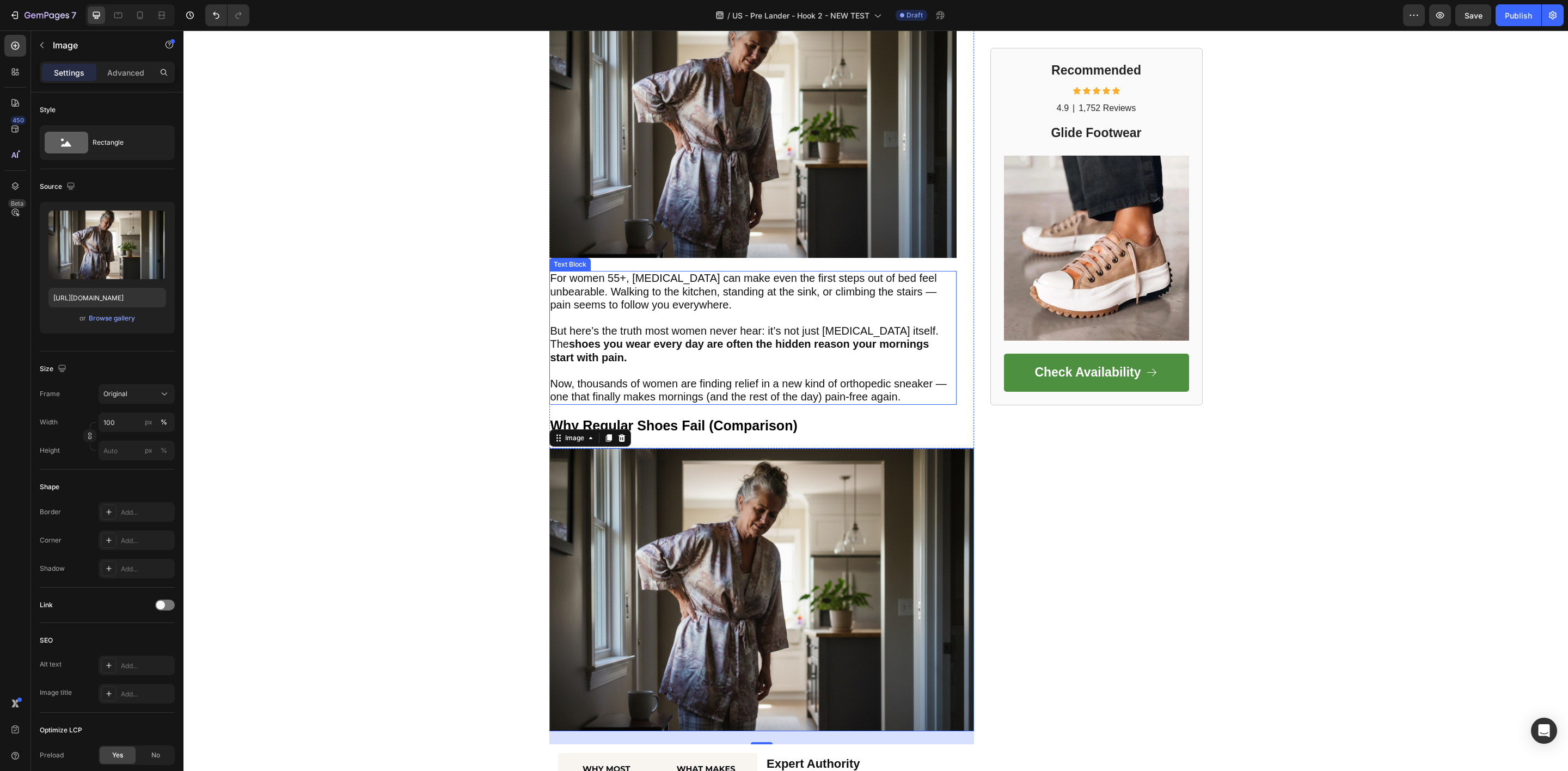
click at [719, 318] on p at bounding box center [752, 318] width 405 height 13
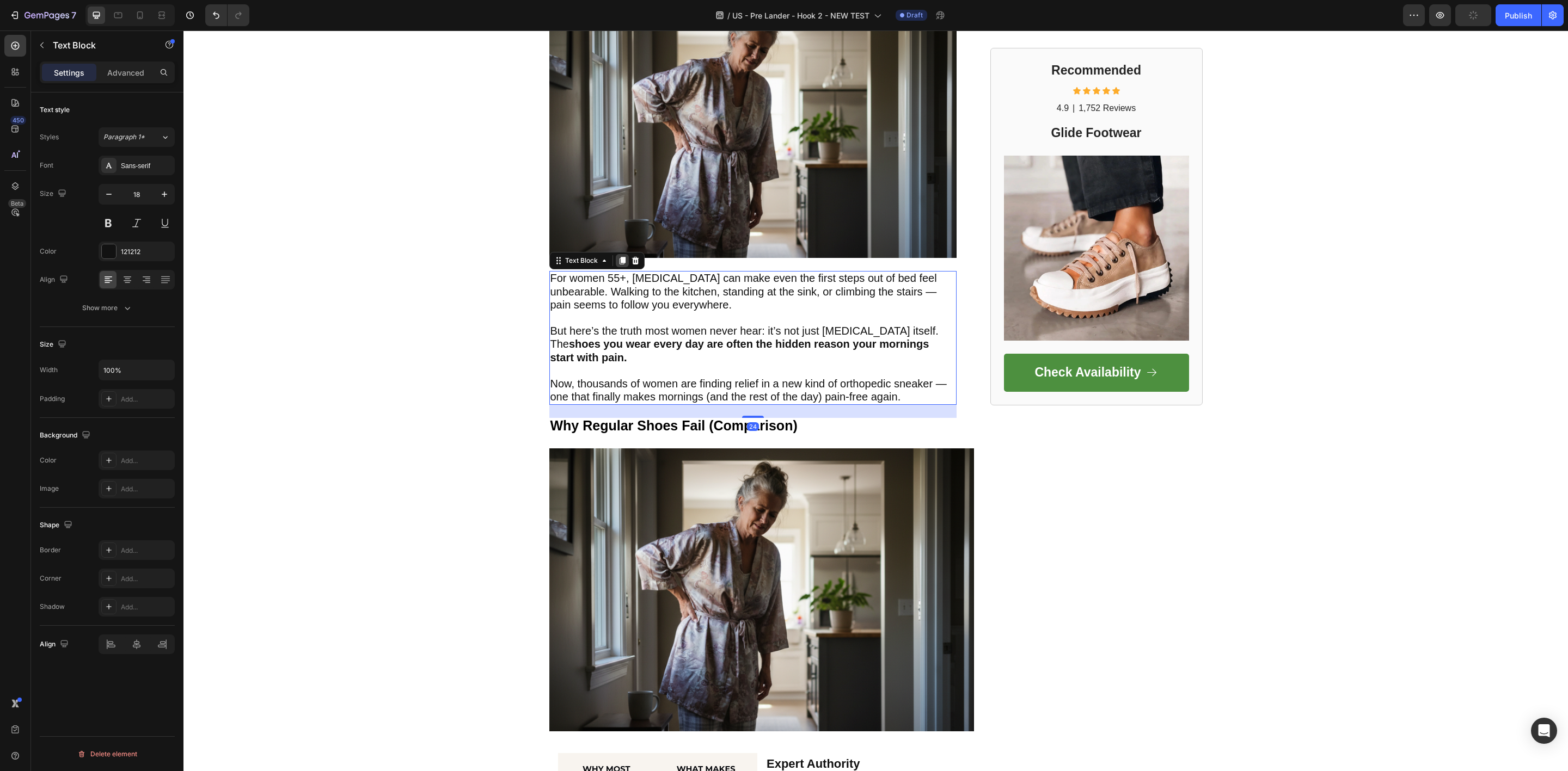
click at [619, 261] on icon at bounding box center [622, 261] width 6 height 8
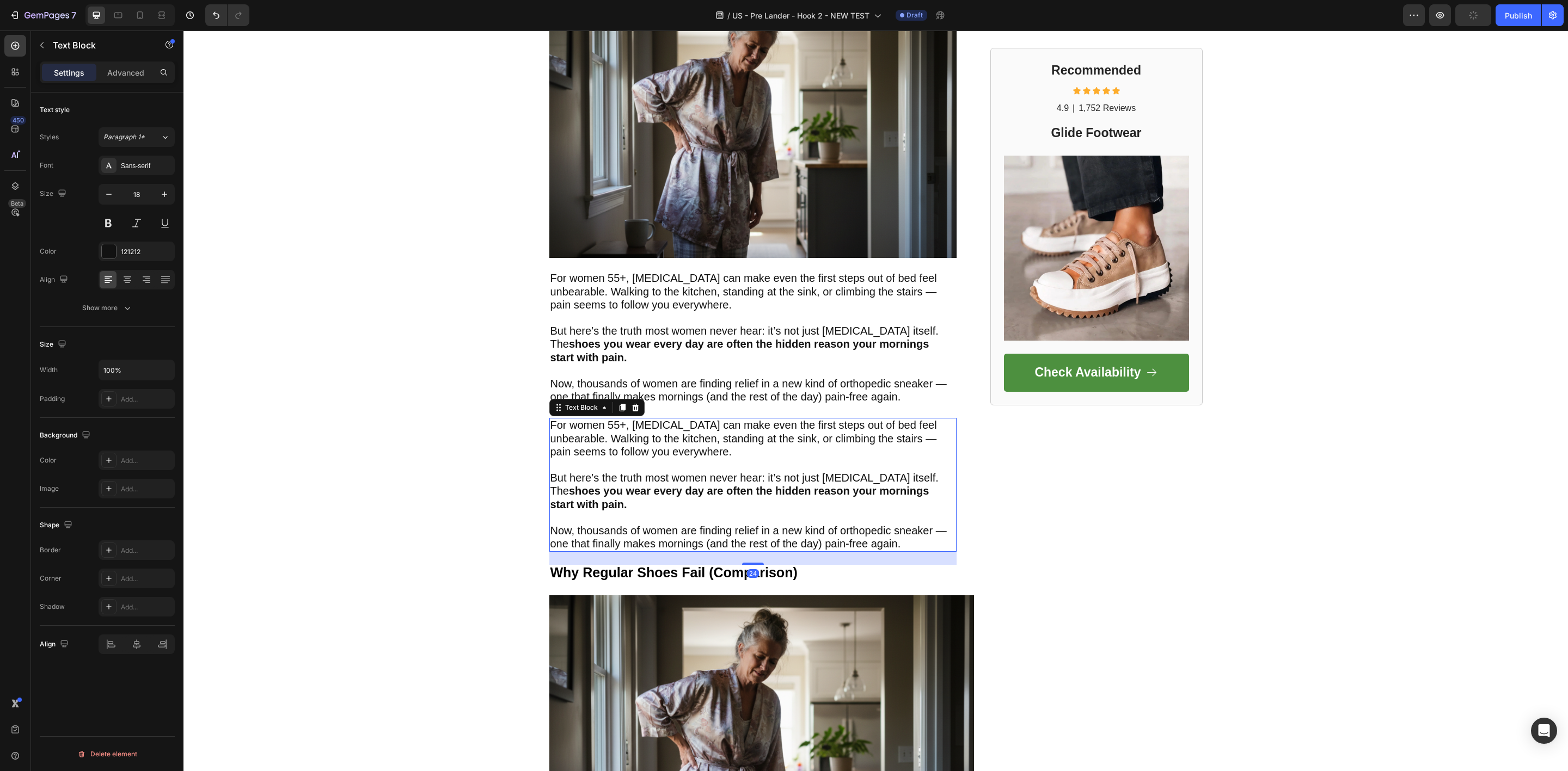
scroll to position [451, 0]
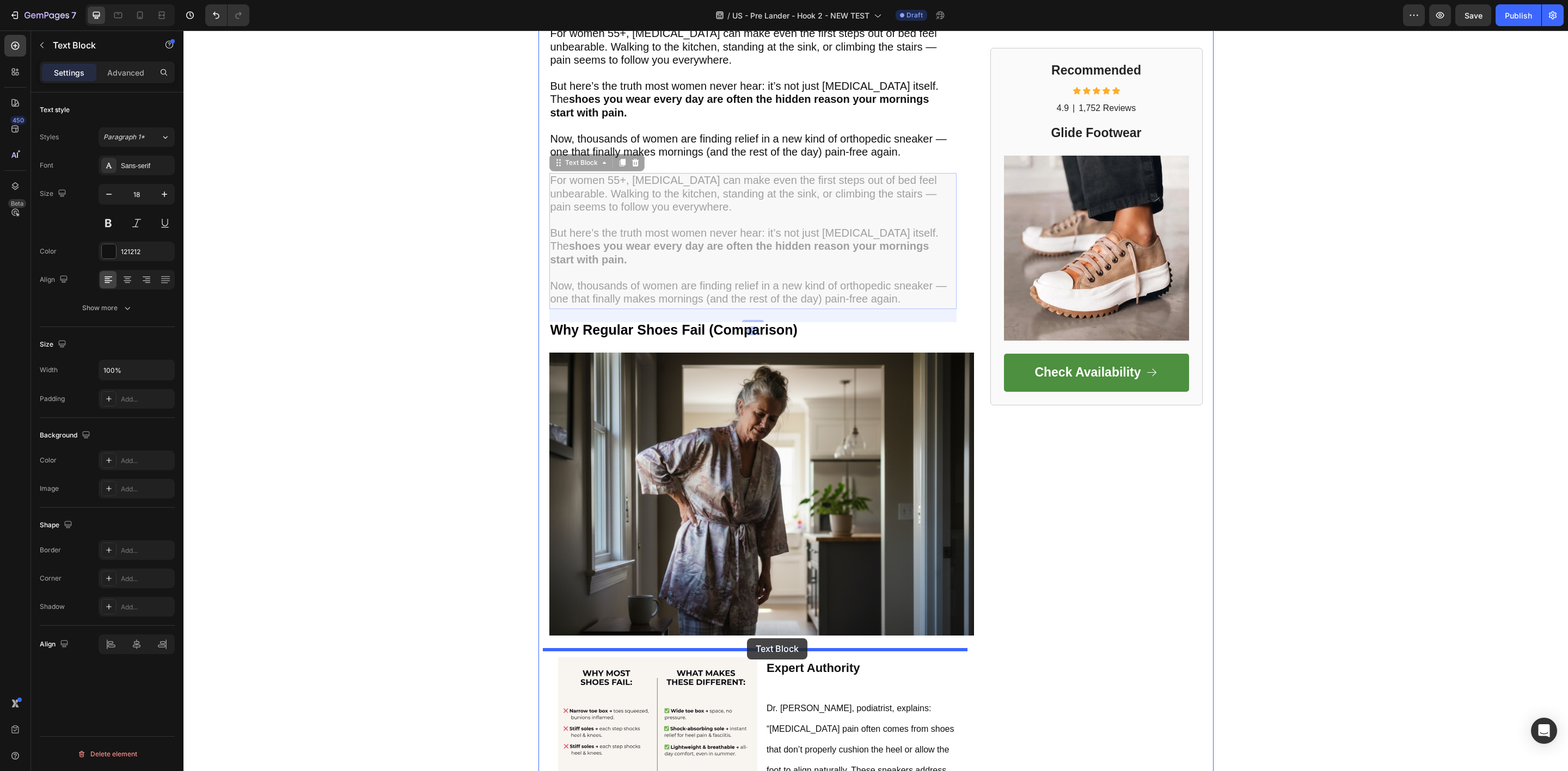
drag, startPoint x: 786, startPoint y: 204, endPoint x: 747, endPoint y: 638, distance: 435.7
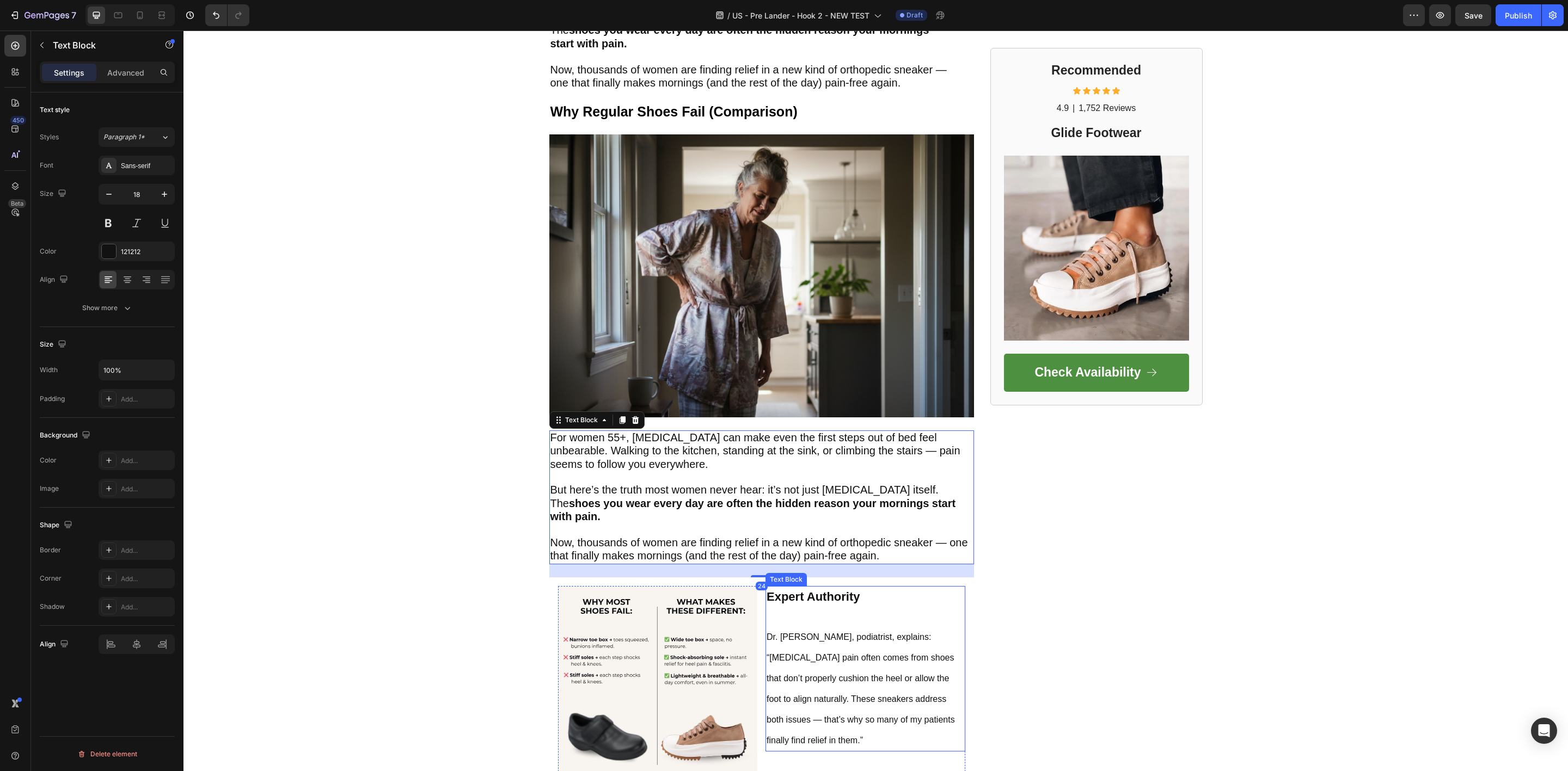
scroll to position [614, 0]
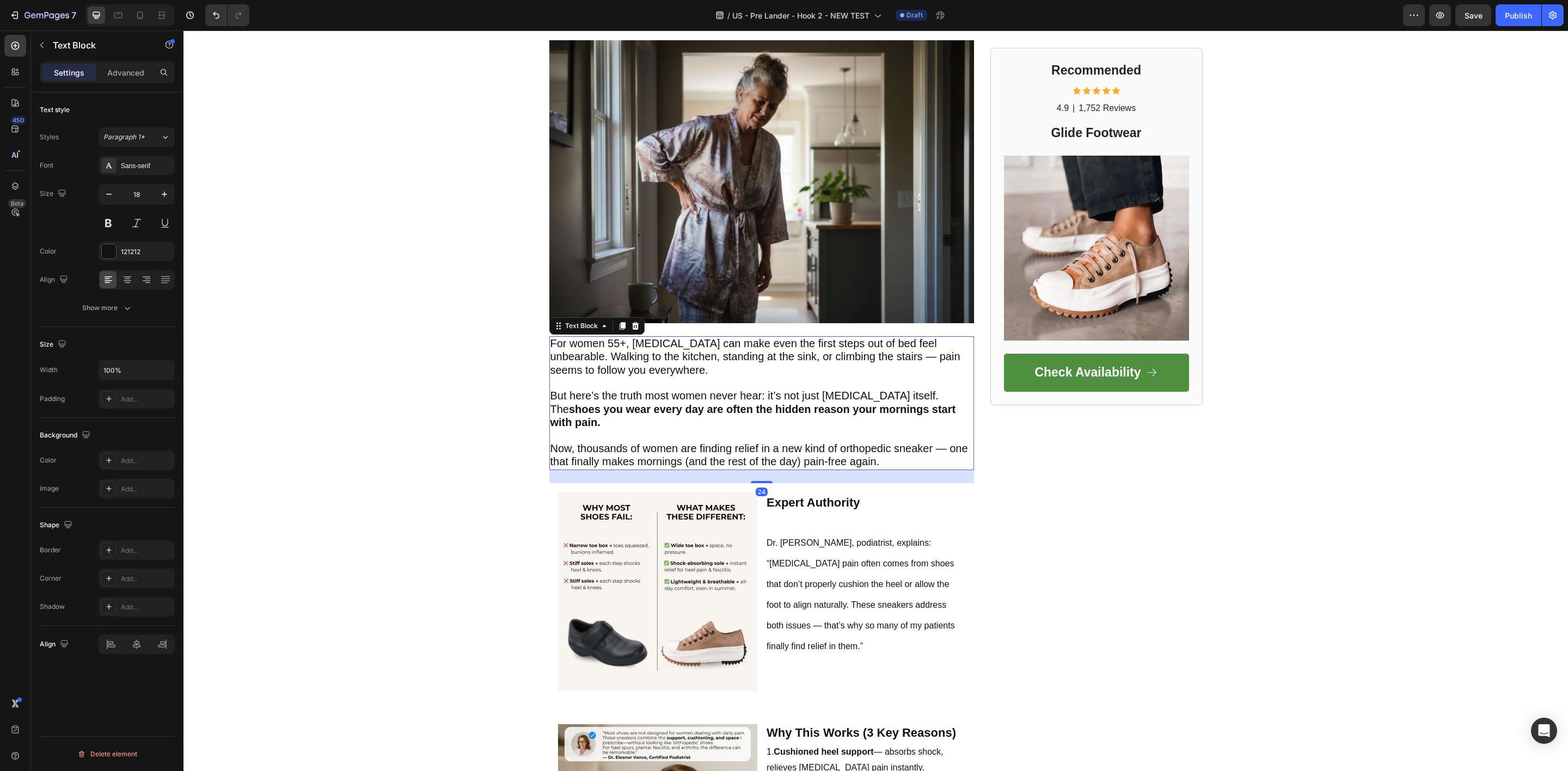
click at [671, 383] on p "Rich Text Editor. Editing area: main" at bounding box center [761, 383] width 422 height 13
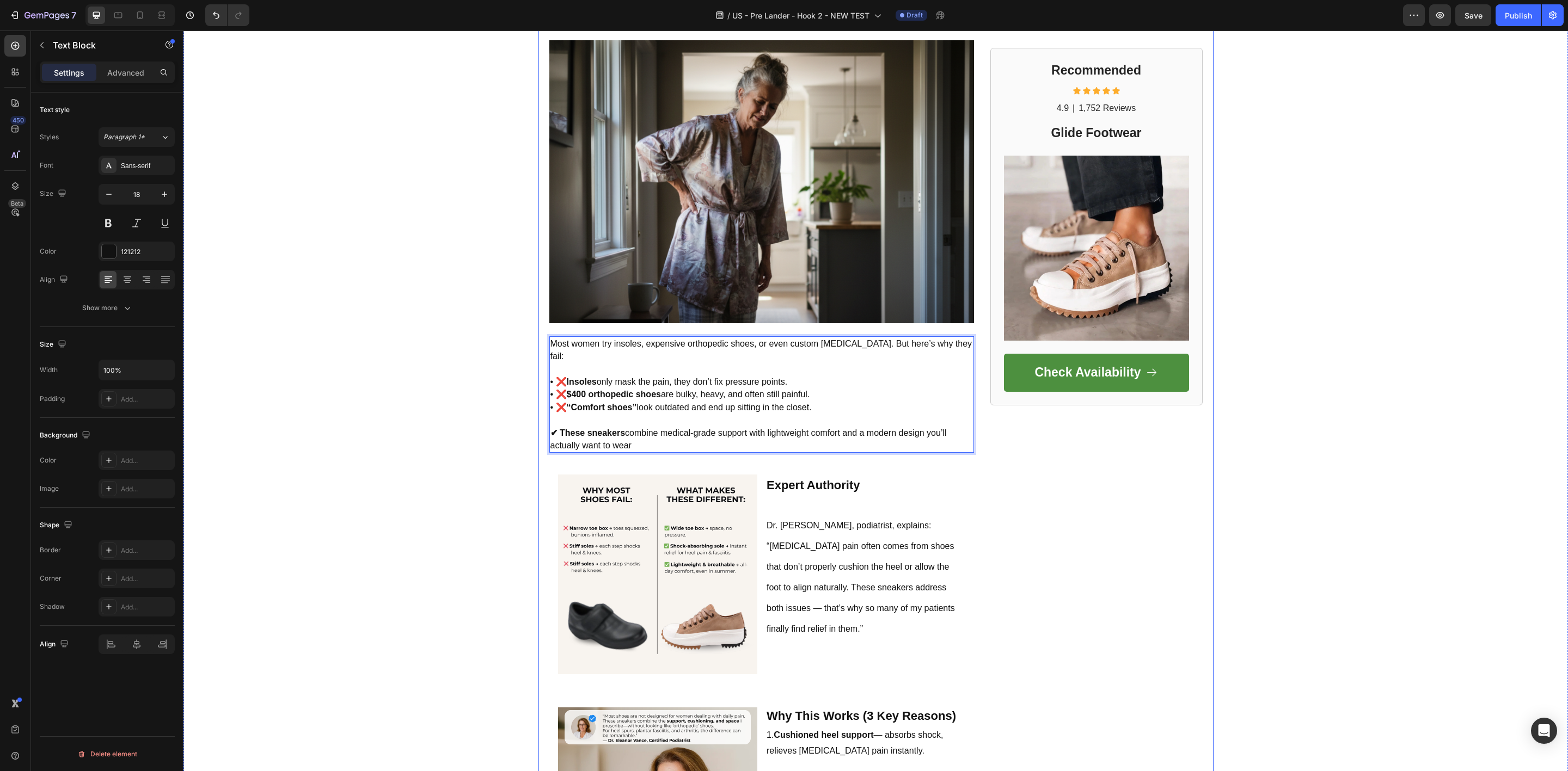
click at [1192, 544] on div "Recommended Heading Icon Icon Icon Icon Icon Icon List 4.9 Text Block | Text Bl…" at bounding box center [1096, 492] width 212 height 1941
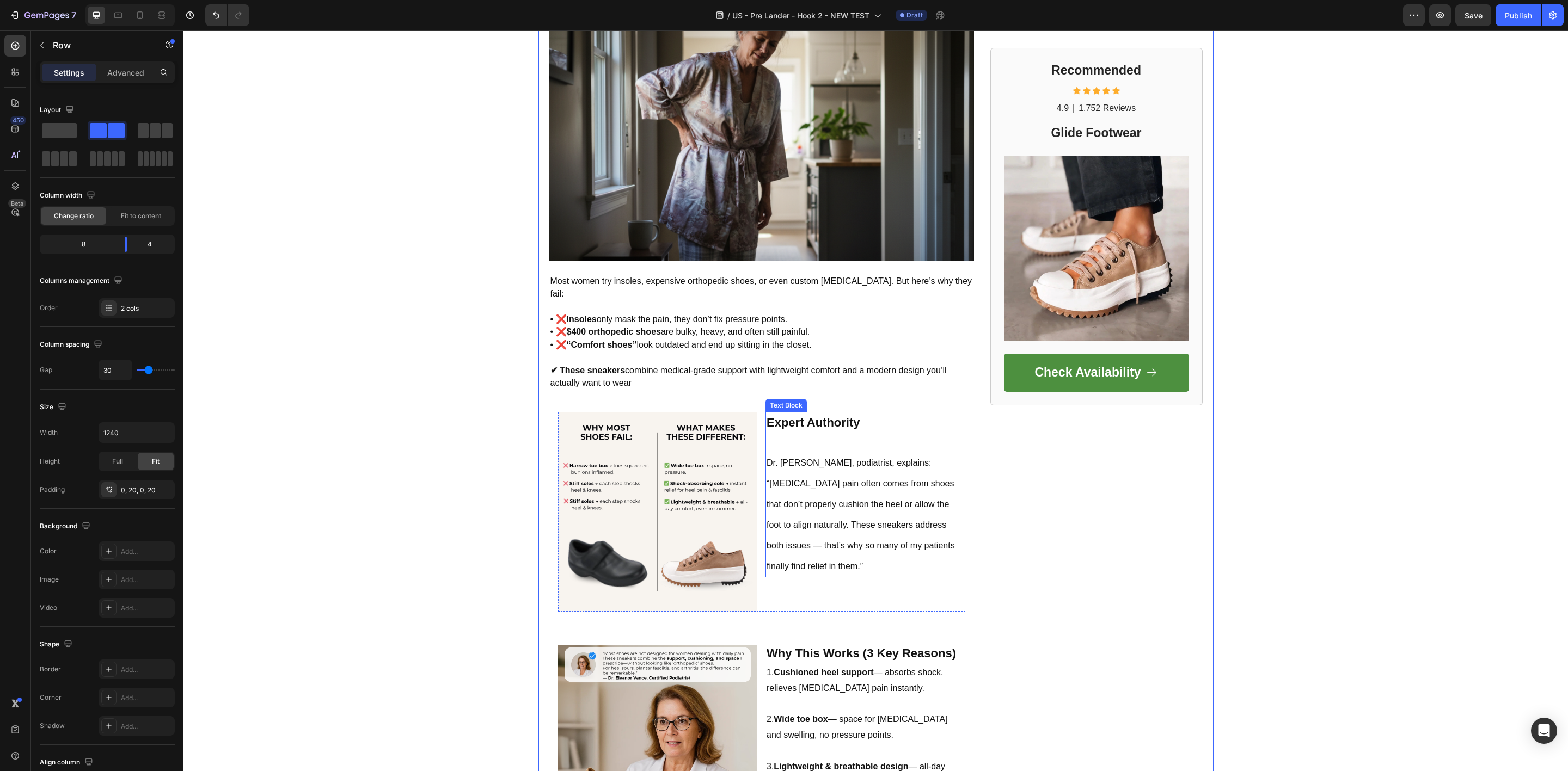
scroll to position [696, 0]
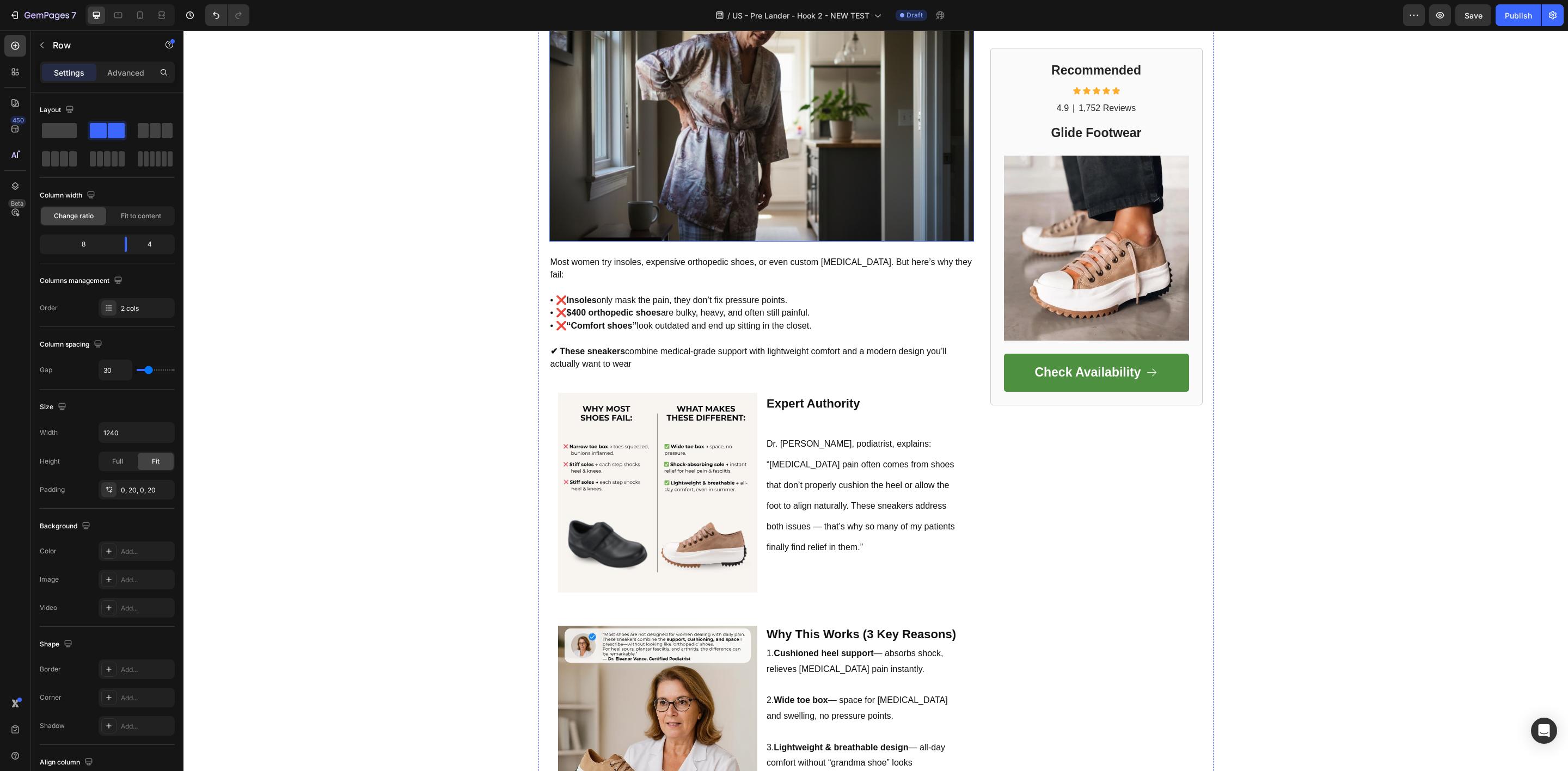
drag, startPoint x: 738, startPoint y: 165, endPoint x: 760, endPoint y: 271, distance: 108.3
click at [738, 165] on img at bounding box center [761, 100] width 425 height 283
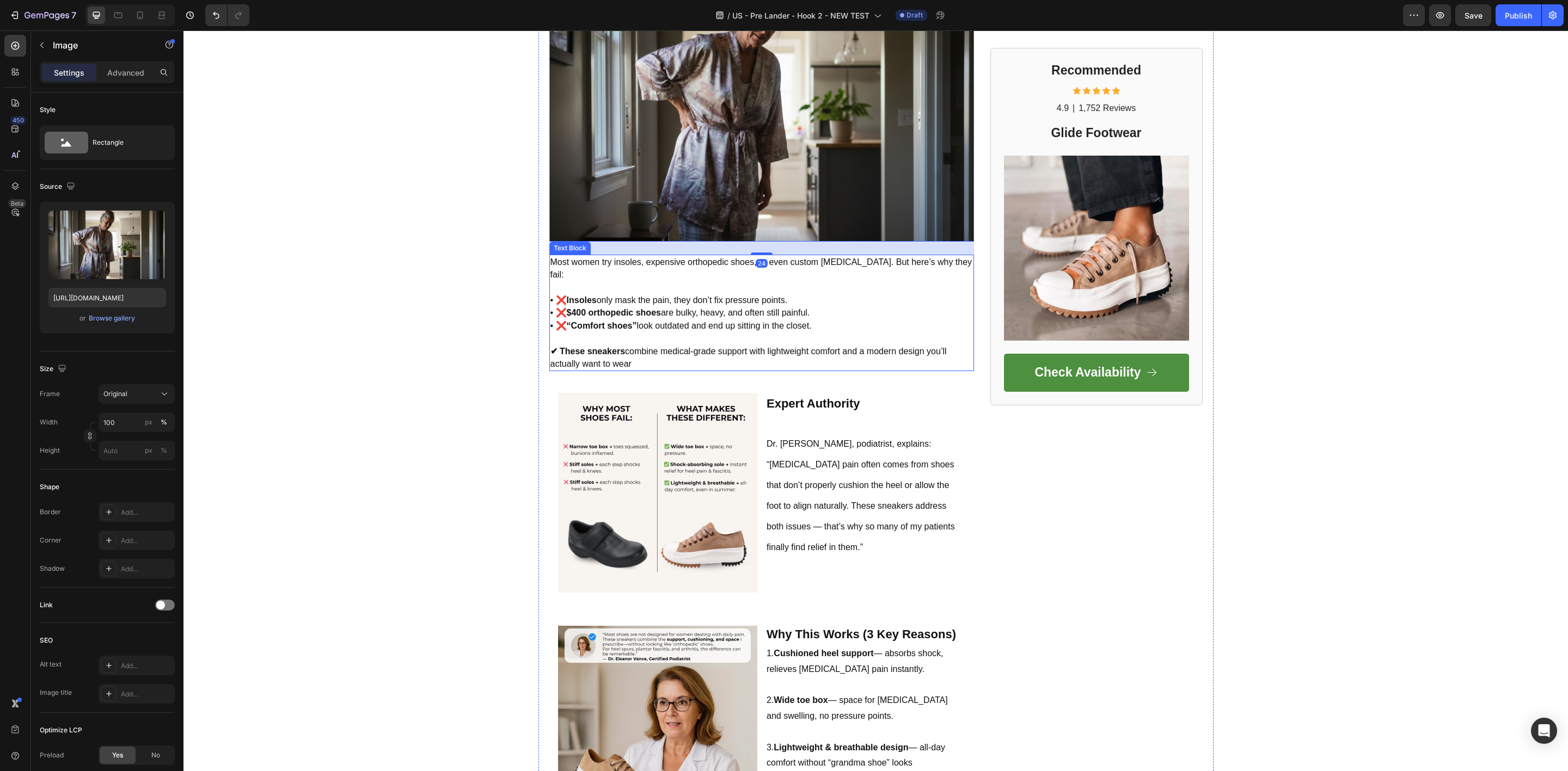
scroll to position [532, 0]
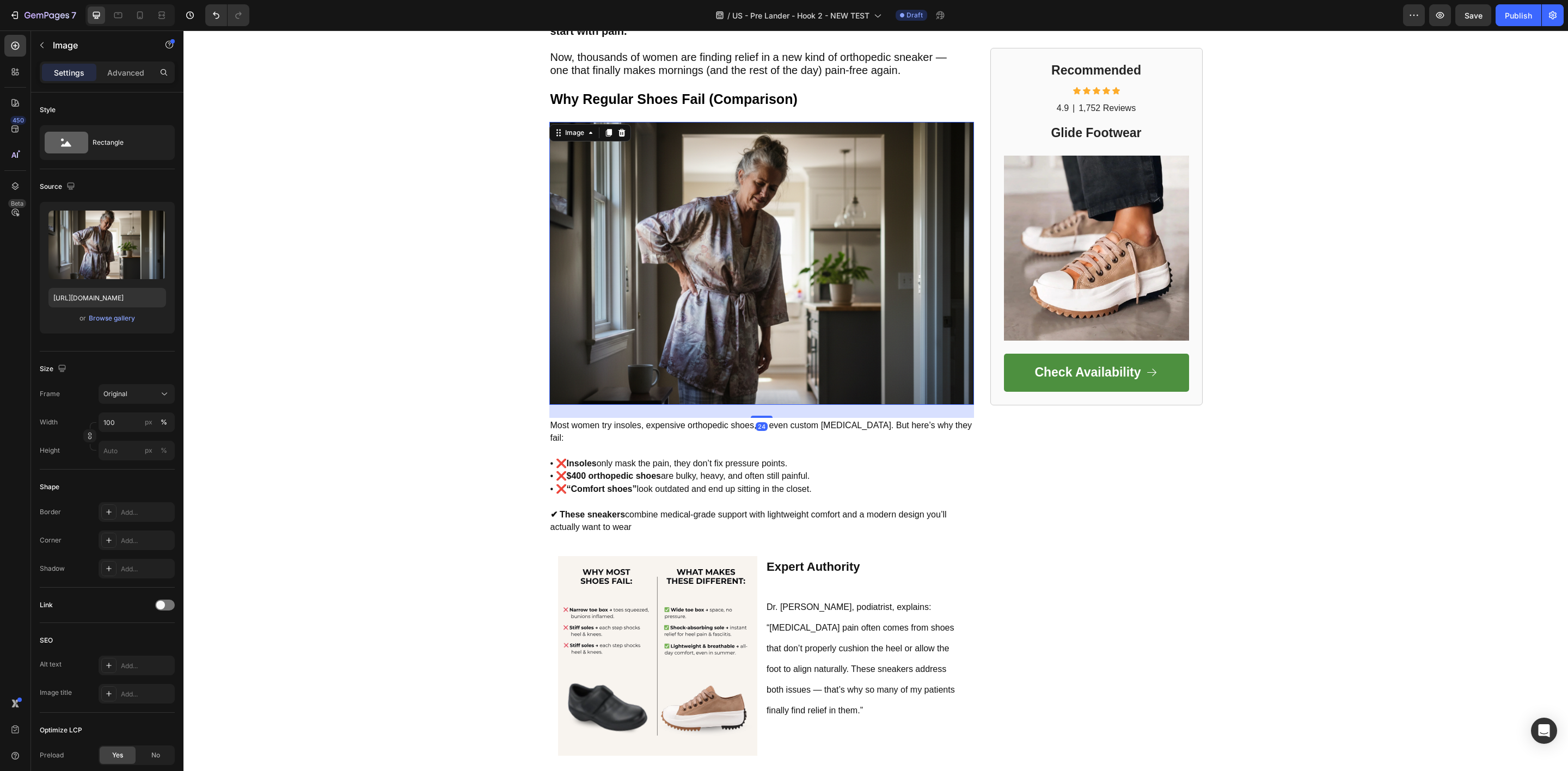
click at [724, 318] on img at bounding box center [761, 263] width 425 height 283
drag, startPoint x: 603, startPoint y: 132, endPoint x: 691, endPoint y: 226, distance: 128.8
click at [606, 132] on icon at bounding box center [609, 133] width 6 height 8
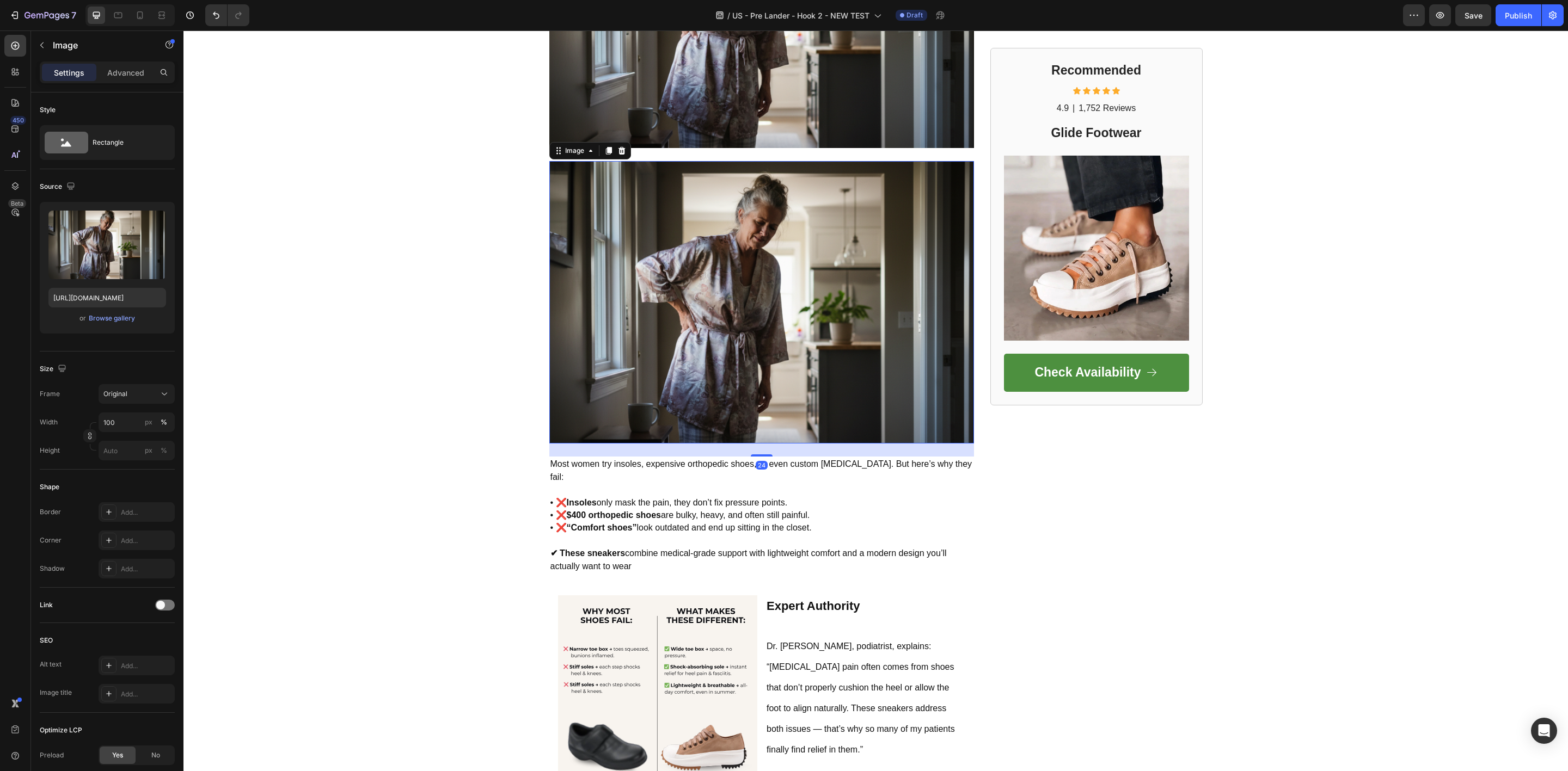
scroll to position [859, 0]
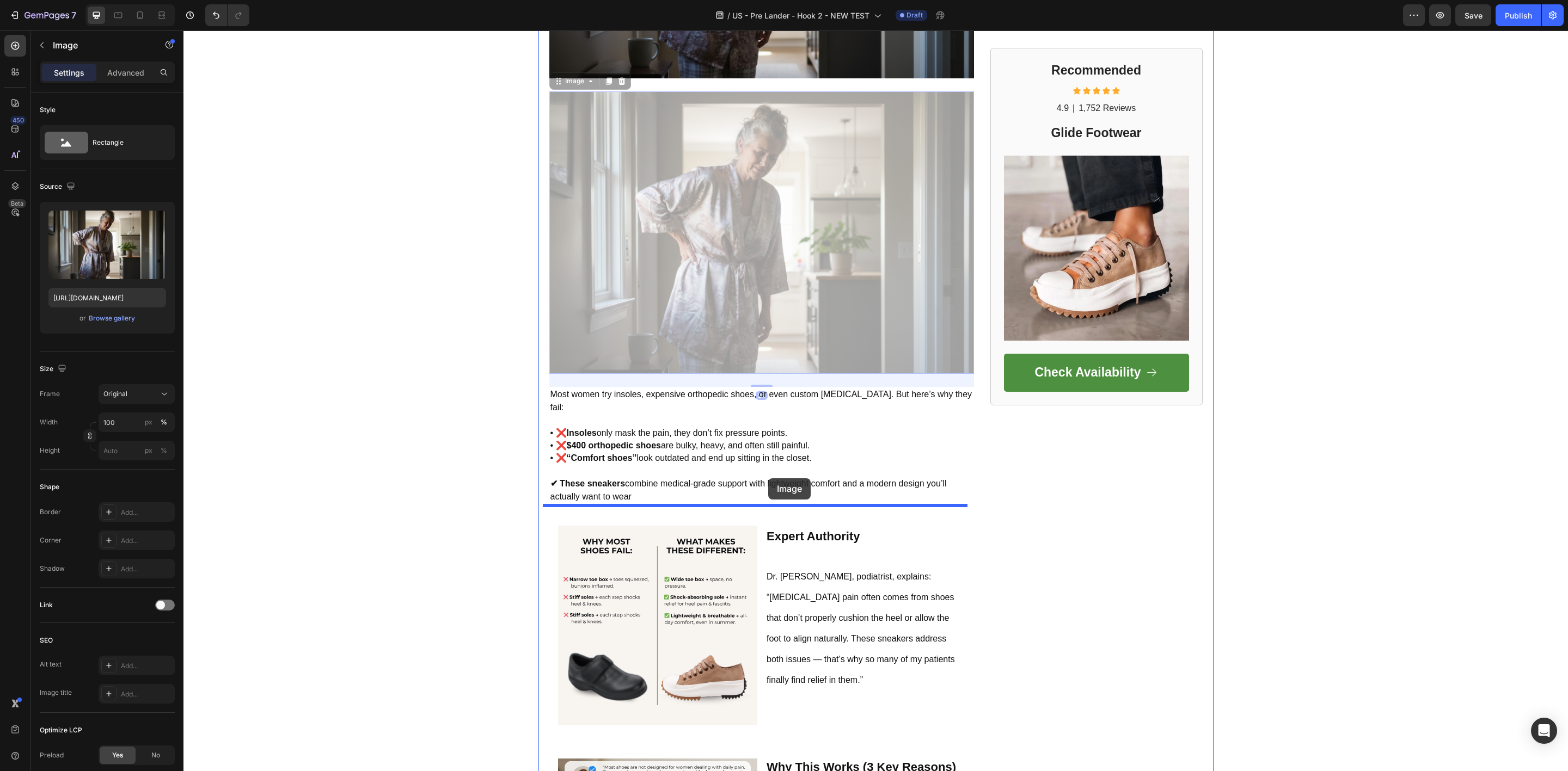
drag, startPoint x: 792, startPoint y: 261, endPoint x: 768, endPoint y: 478, distance: 218.3
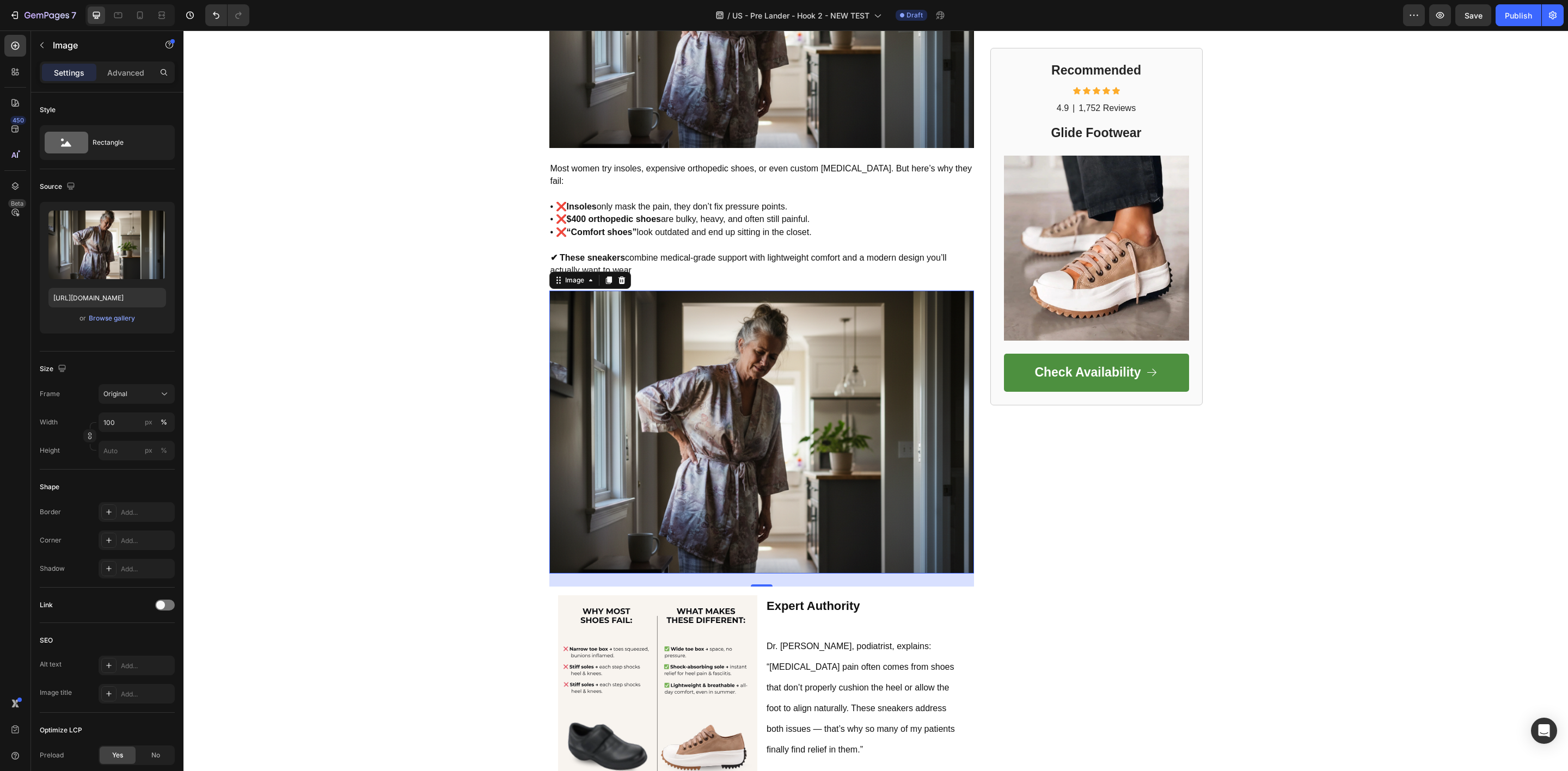
scroll to position [696, 0]
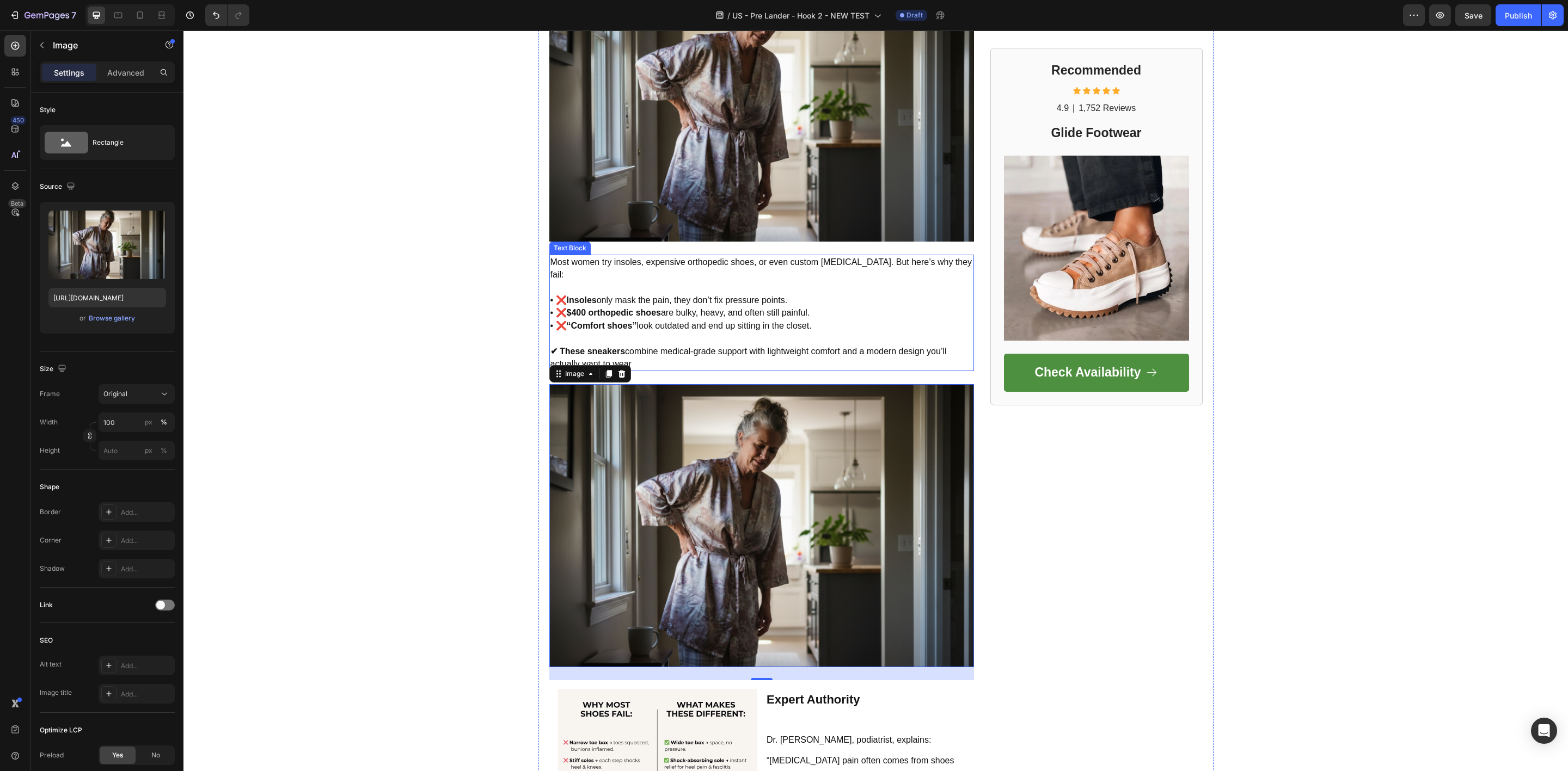
click at [702, 296] on span "• ❌ Insoles only mask the pain, they don’t fix pressure points." at bounding box center [669, 300] width 237 height 9
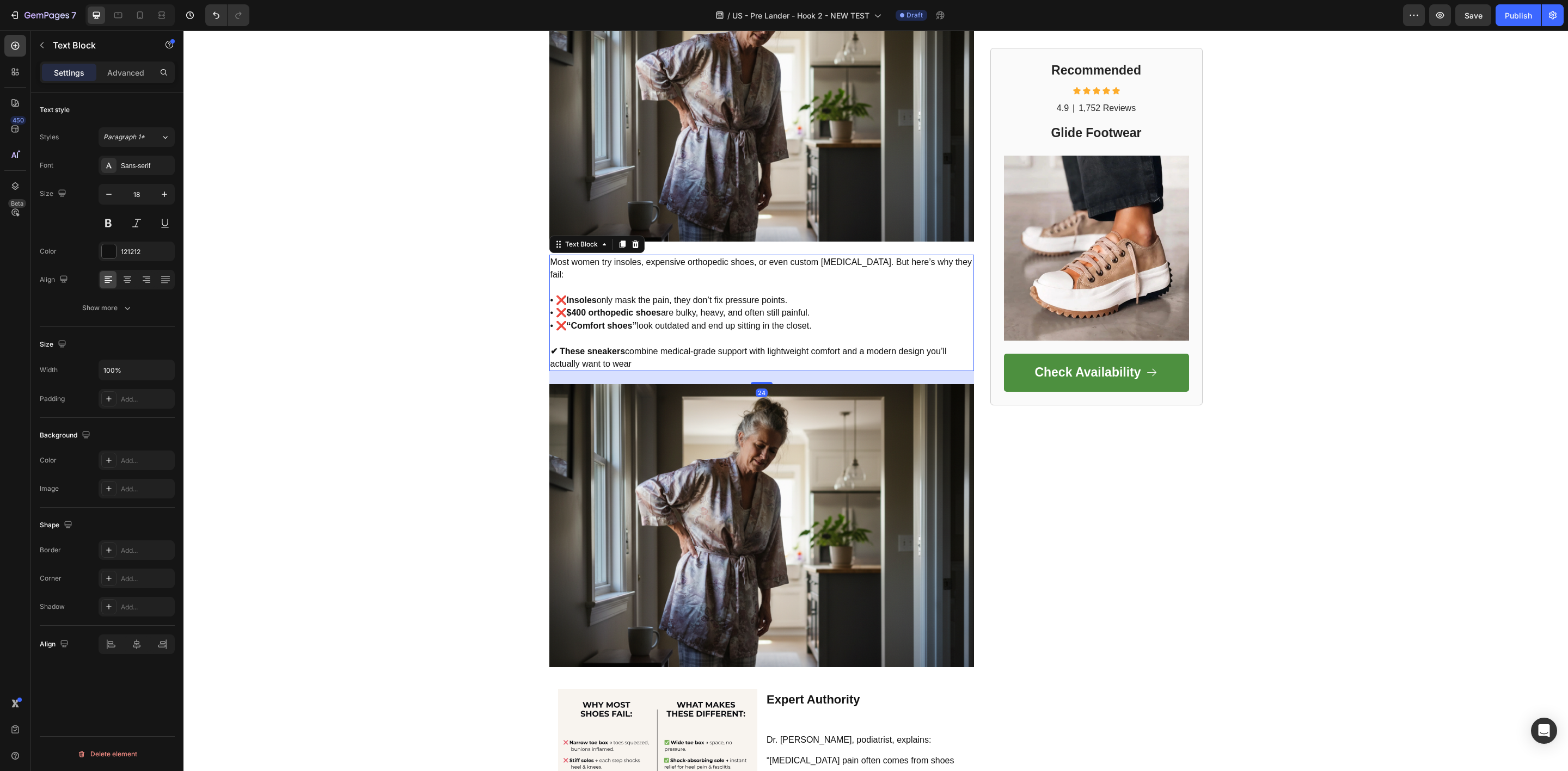
click at [619, 247] on icon at bounding box center [622, 244] width 6 height 8
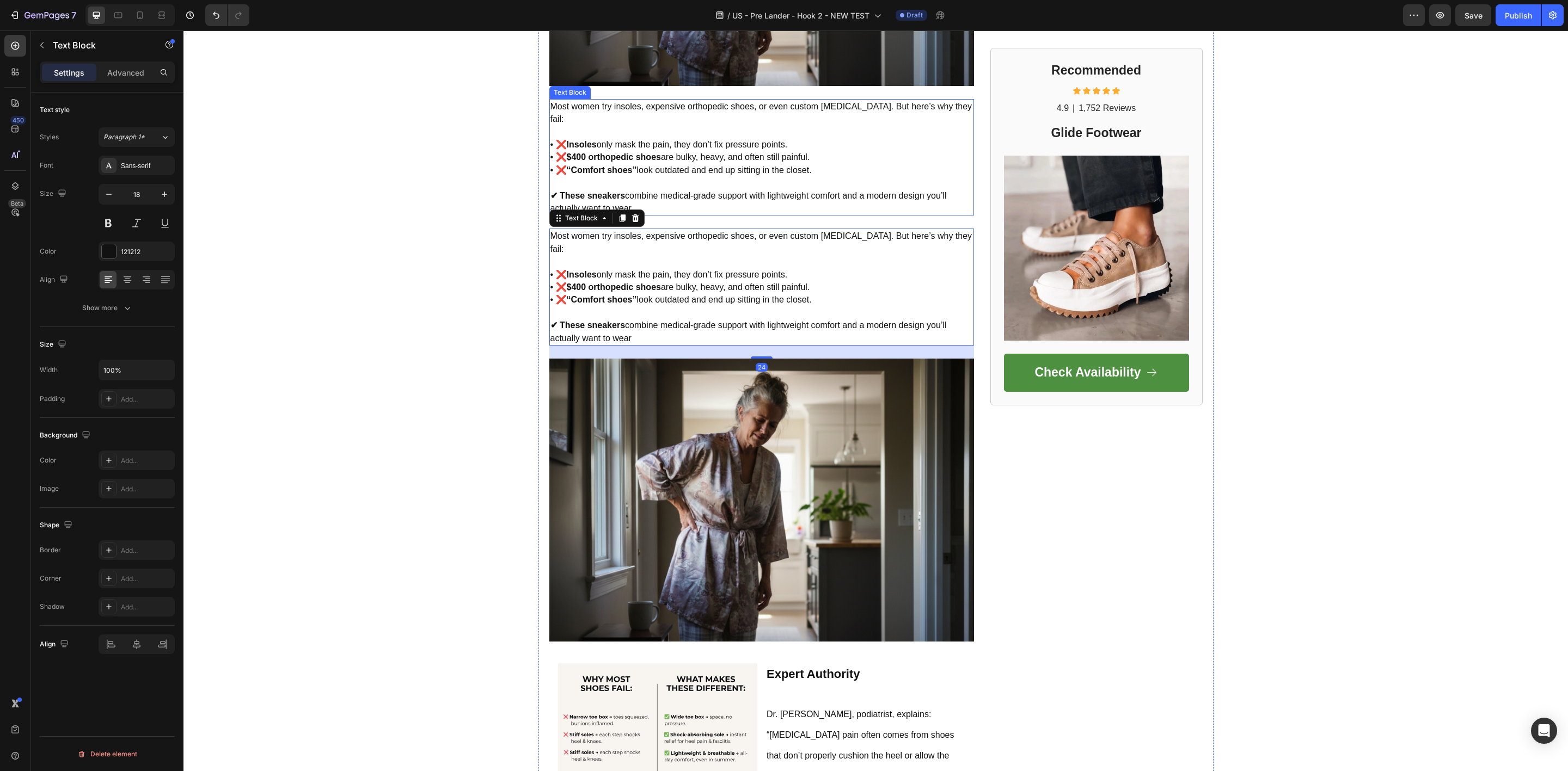
scroll to position [859, 0]
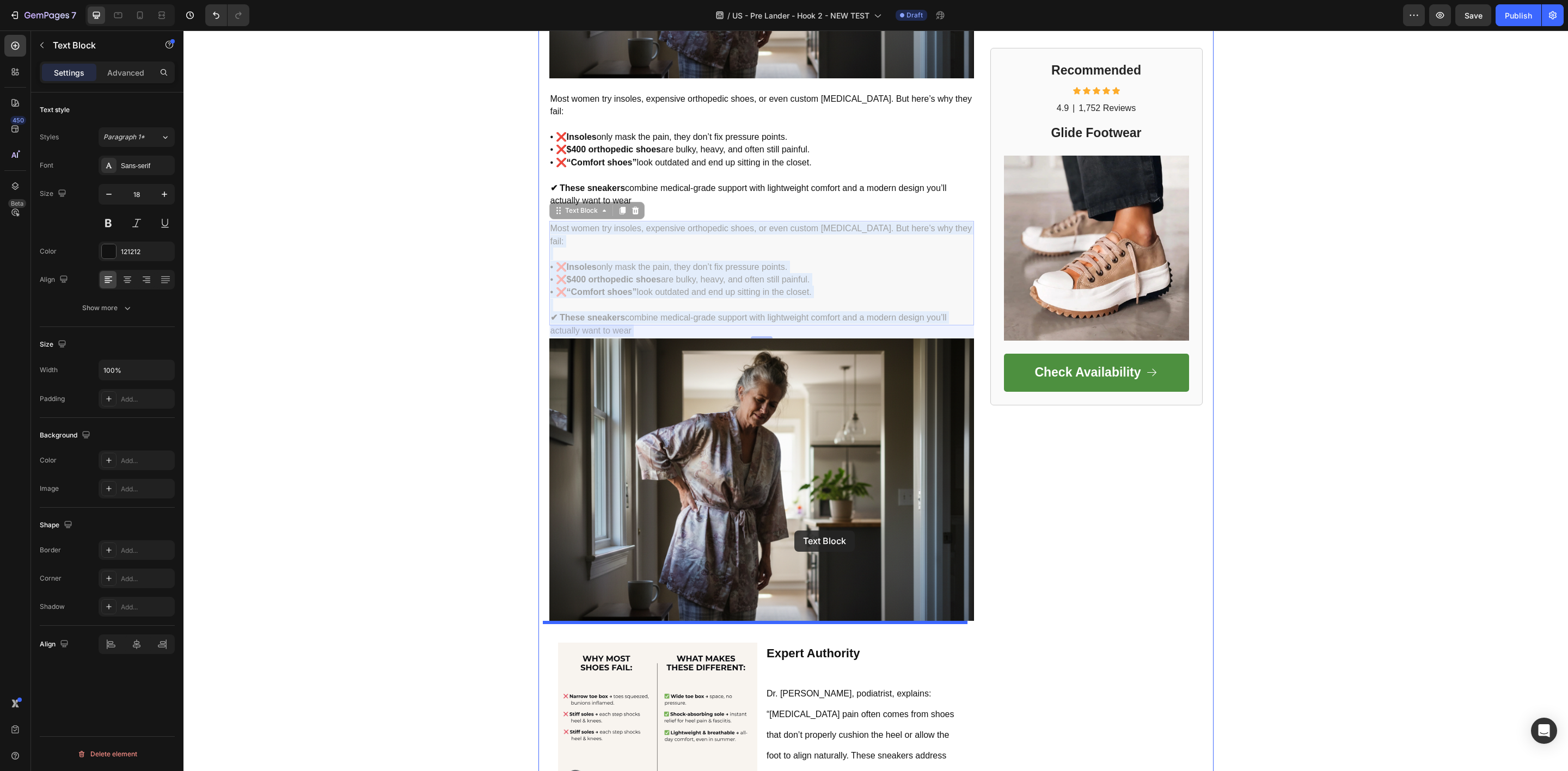
drag, startPoint x: 827, startPoint y: 239, endPoint x: 794, endPoint y: 531, distance: 293.9
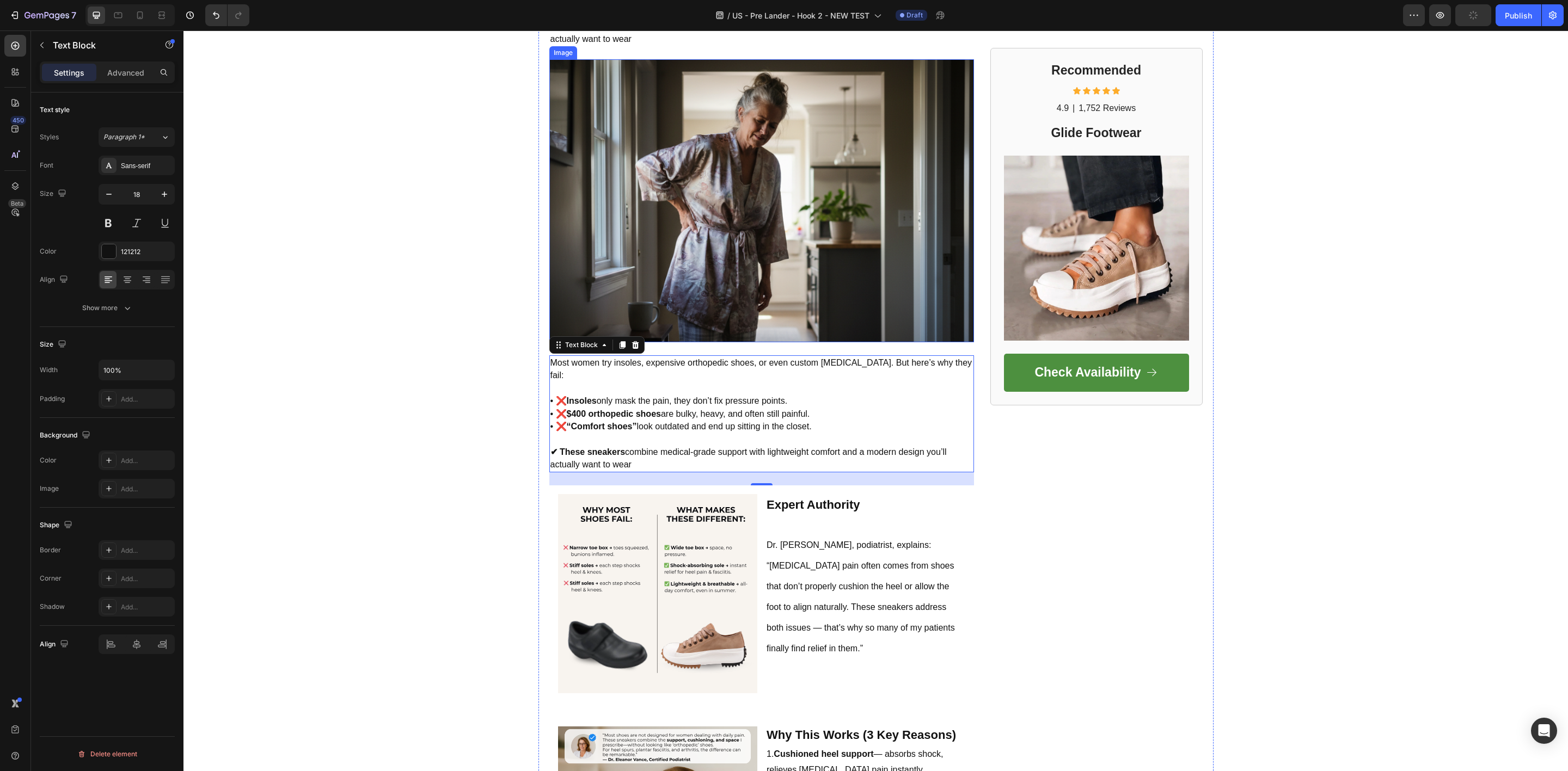
scroll to position [1022, 0]
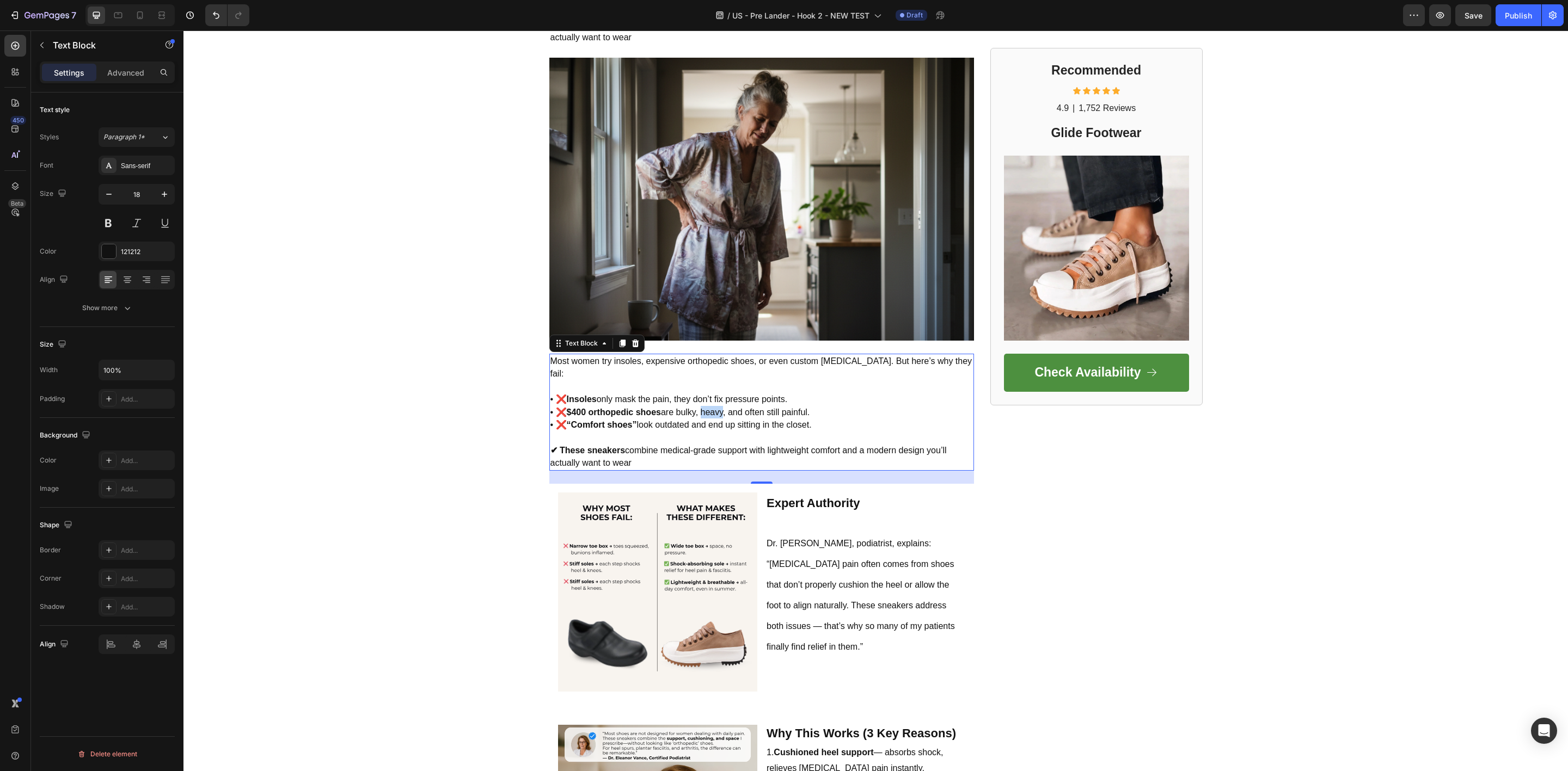
click at [702, 408] on span "• ❌ $400 orthopedic shoes are bulky, heavy, and often still painful." at bounding box center [680, 412] width 260 height 9
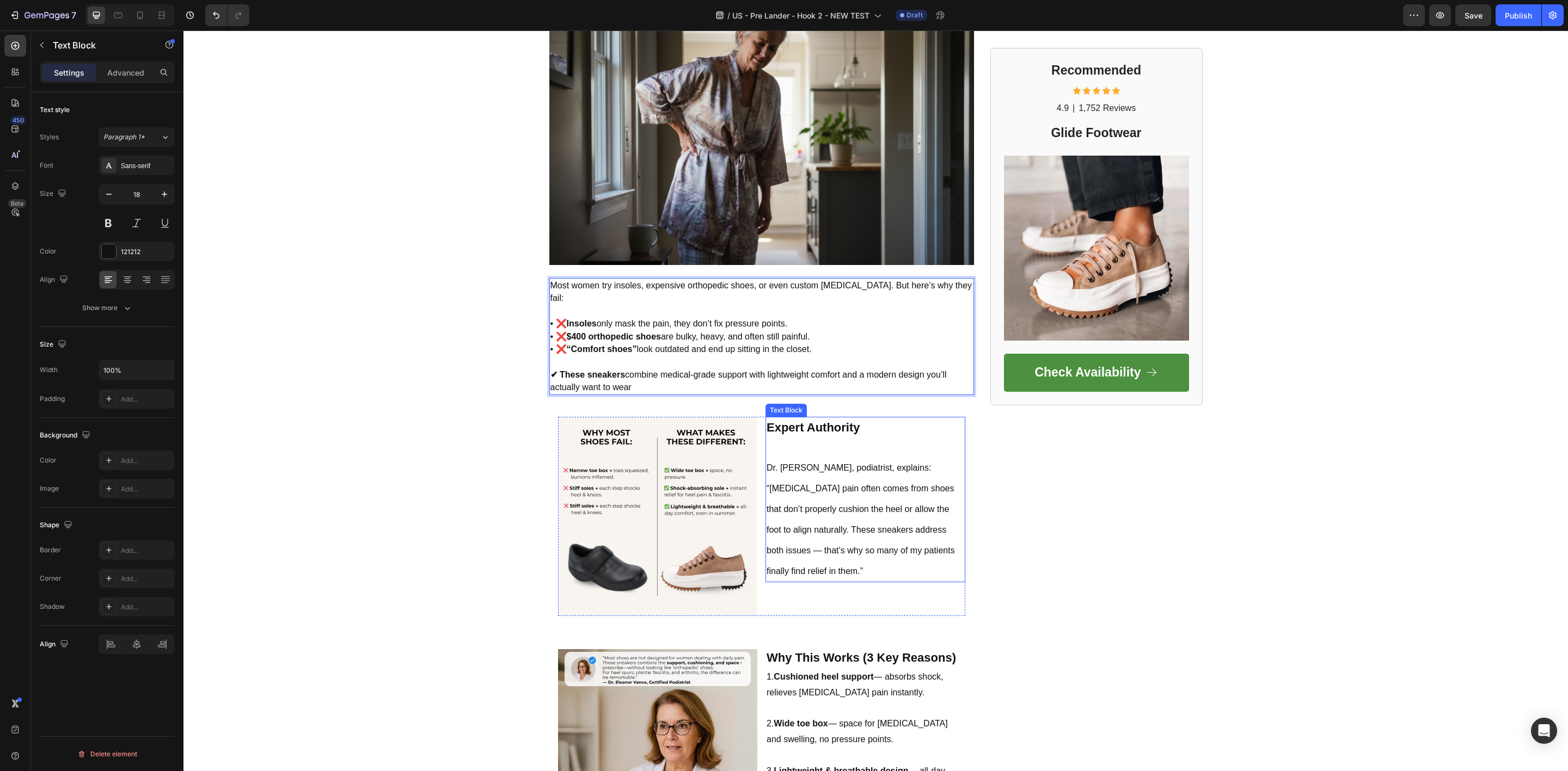
scroll to position [1104, 0]
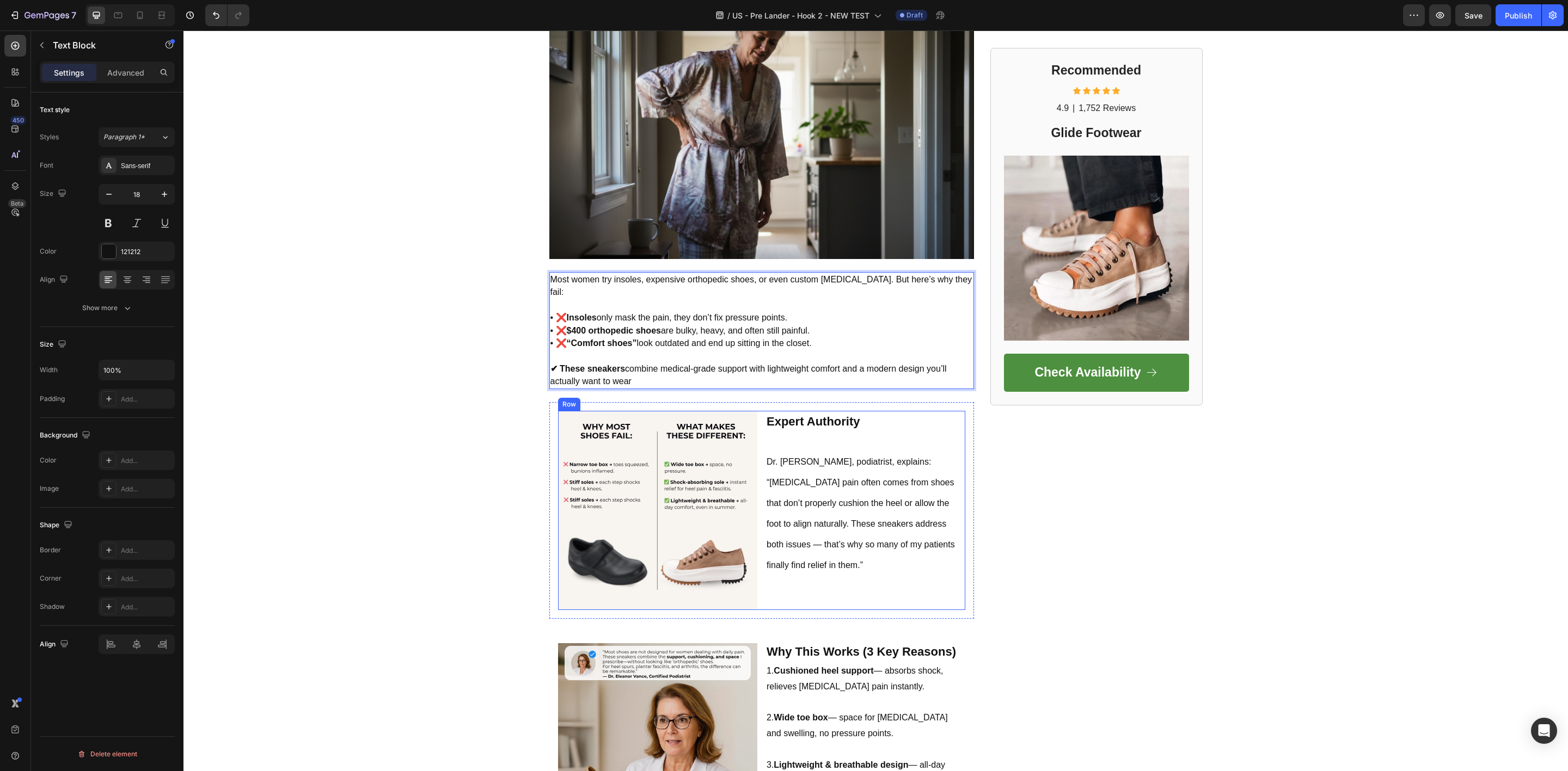
click at [806, 532] on p "Dr. [PERSON_NAME], podiatrist, explains: “[MEDICAL_DATA] pain often comes from …" at bounding box center [865, 503] width 198 height 144
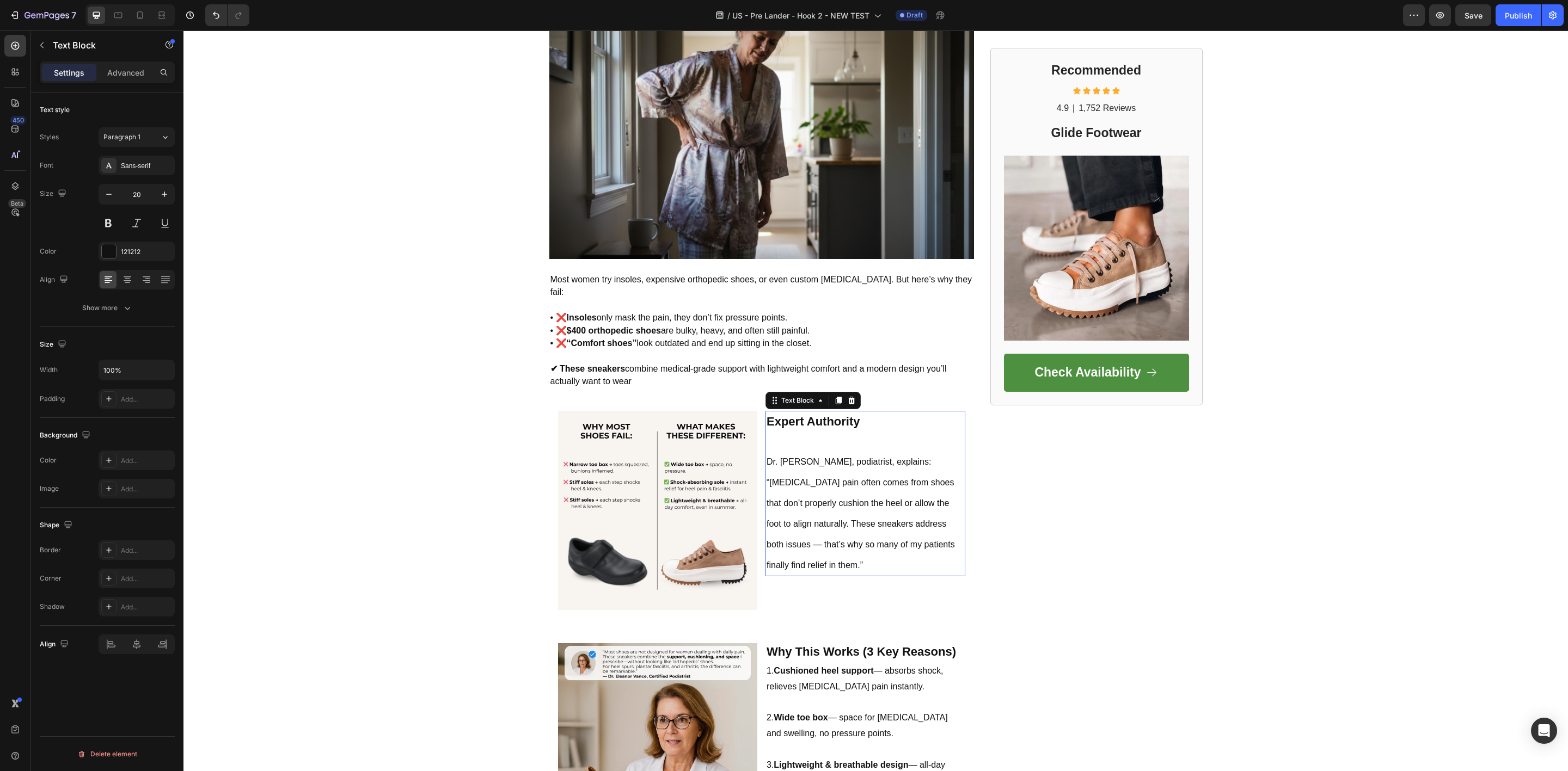
click at [806, 532] on p "Dr. [PERSON_NAME], podiatrist, explains: “[MEDICAL_DATA] pain often comes from …" at bounding box center [865, 503] width 198 height 144
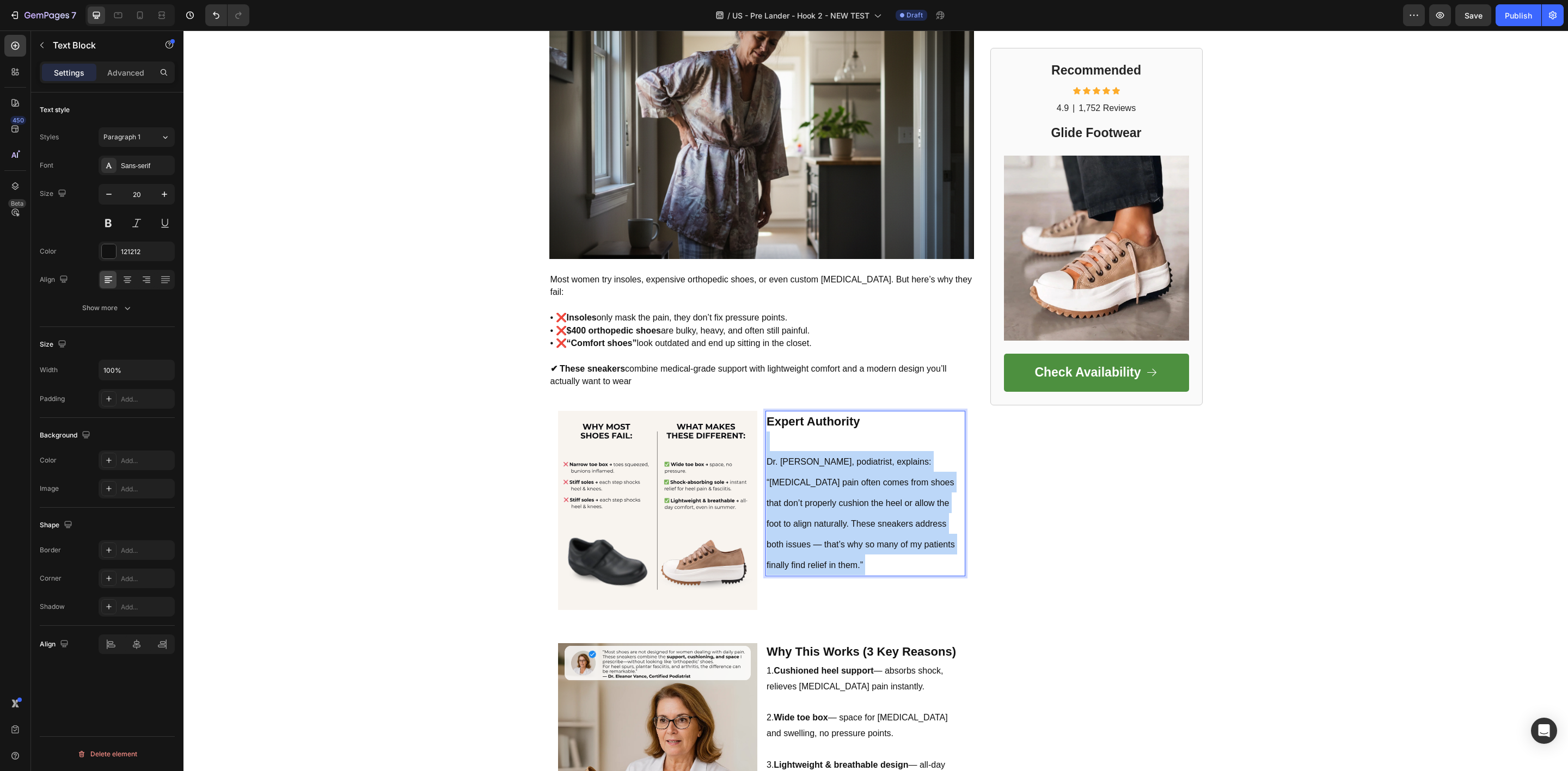
drag, startPoint x: 801, startPoint y: 534, endPoint x: 782, endPoint y: 456, distance: 80.3
click at [782, 456] on p "Dr. [PERSON_NAME], podiatrist, explains: “[MEDICAL_DATA] pain often comes from …" at bounding box center [865, 503] width 198 height 144
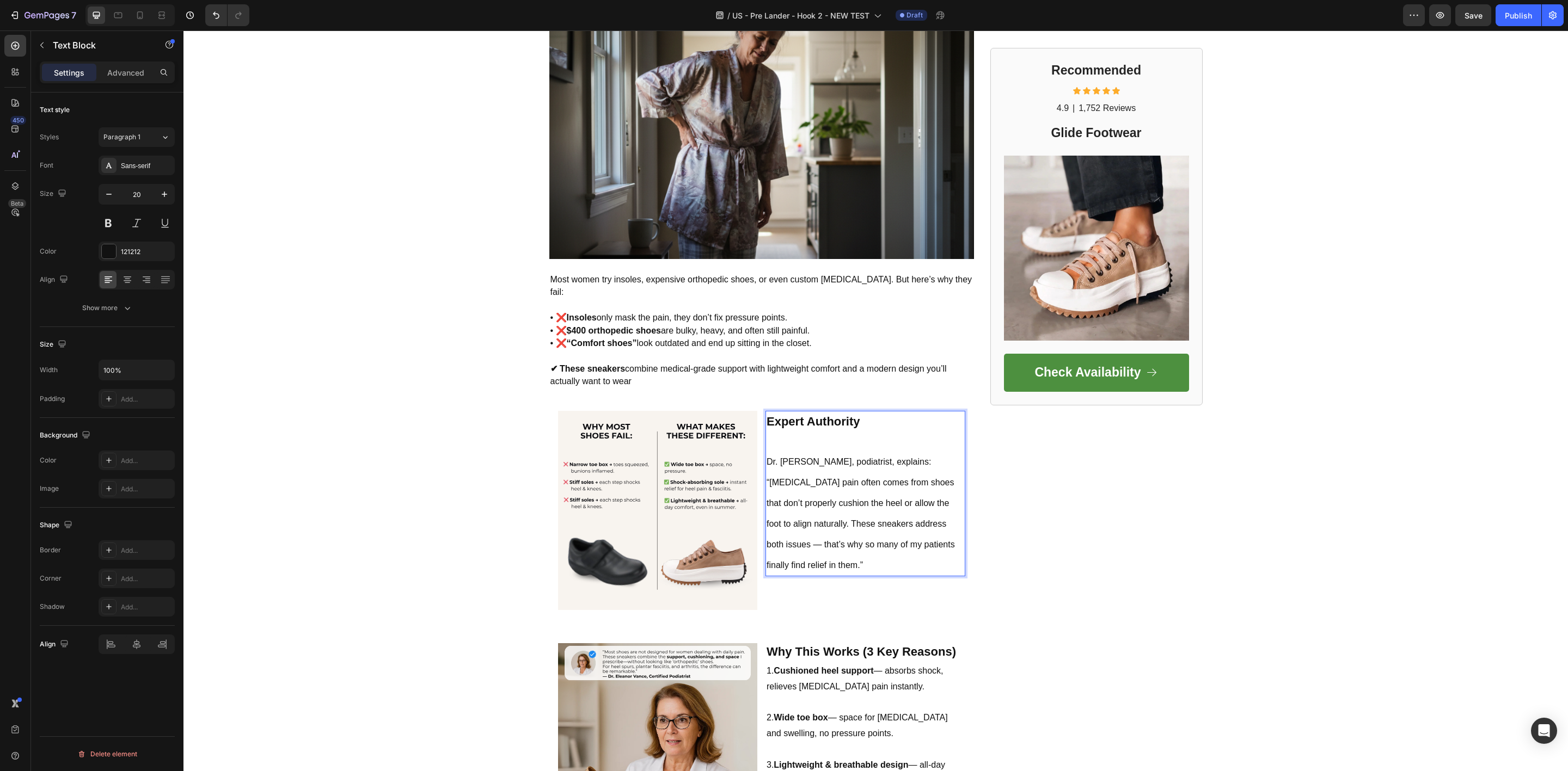
click at [784, 457] on span "Dr. [PERSON_NAME], podiatrist, explains: “[MEDICAL_DATA] pain often comes from …" at bounding box center [860, 513] width 188 height 113
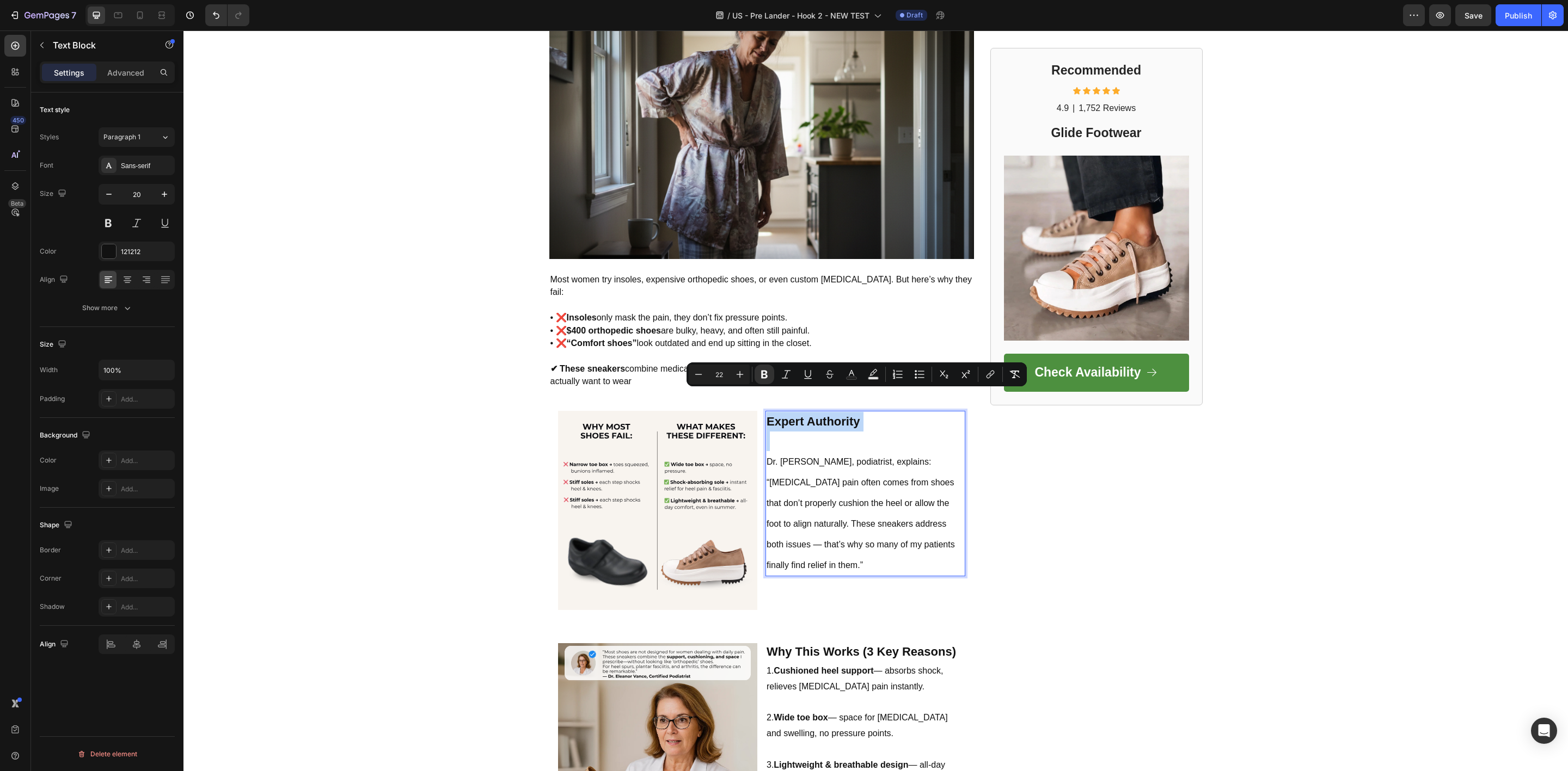
copy div "Expert Authority"
click at [660, 313] on span "• ❌ Insoles only mask the pain, they don’t fix pressure points." at bounding box center [669, 317] width 237 height 9
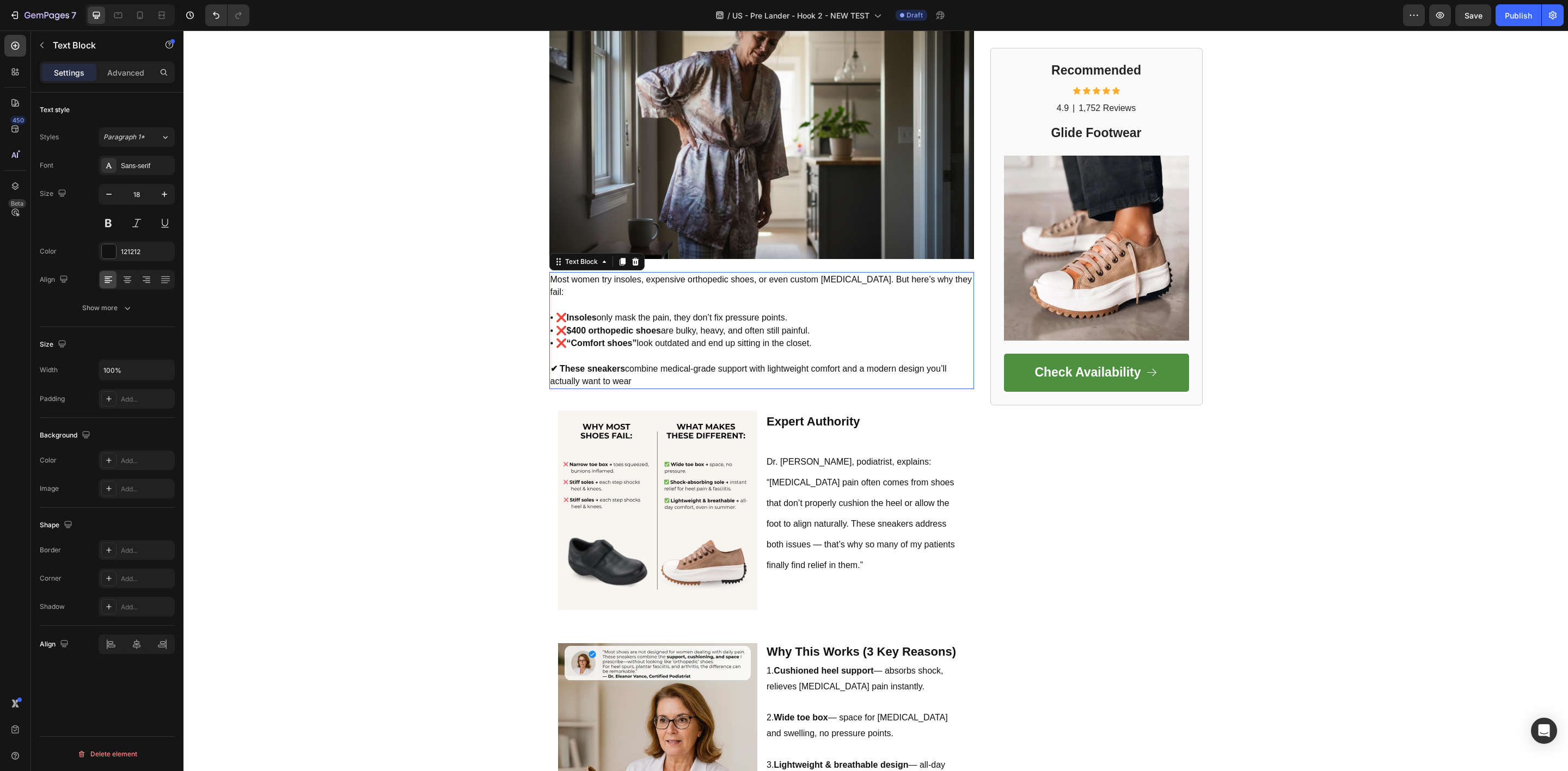
click at [660, 313] on span "• ❌ Insoles only mask the pain, they don’t fix pressure points." at bounding box center [669, 317] width 237 height 9
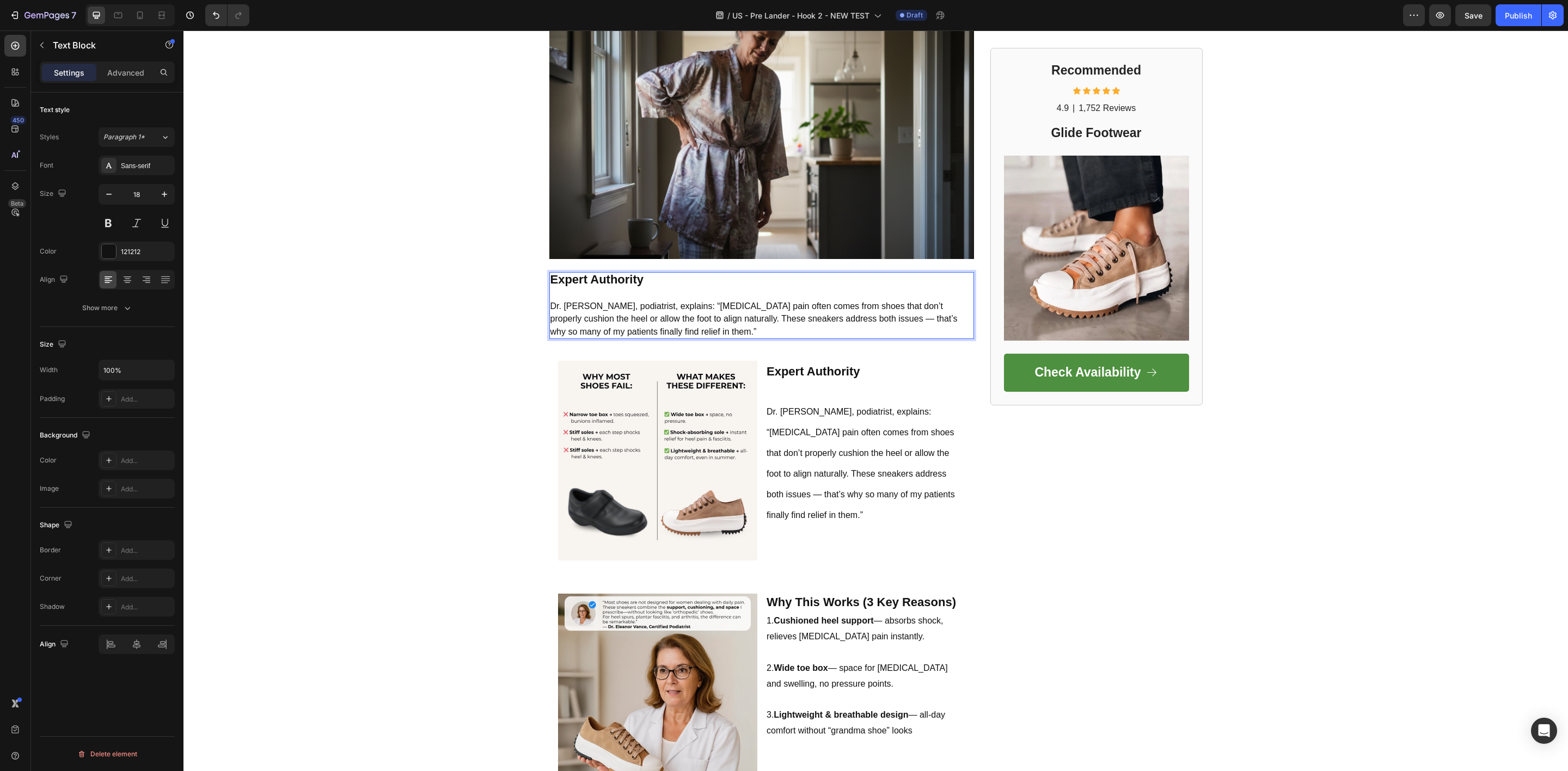
click at [691, 306] on span "Dr. [PERSON_NAME], podiatrist, explains: “[MEDICAL_DATA] pain often comes from …" at bounding box center [754, 319] width 407 height 35
click at [727, 312] on p "Dr. [PERSON_NAME], podiatrist, explains: “[MEDICAL_DATA] pain often comes from …" at bounding box center [761, 312] width 422 height 51
click at [727, 321] on p "Dr. [PERSON_NAME], podiatrist, explains: “[MEDICAL_DATA] pain often comes from …" at bounding box center [761, 312] width 422 height 51
click at [453, 333] on div "FOOTWEAR INSIDER MAGAZINE Text Block Row Row The Hidden Reason Your Morning Ste…" at bounding box center [875, 148] width 1385 height 2399
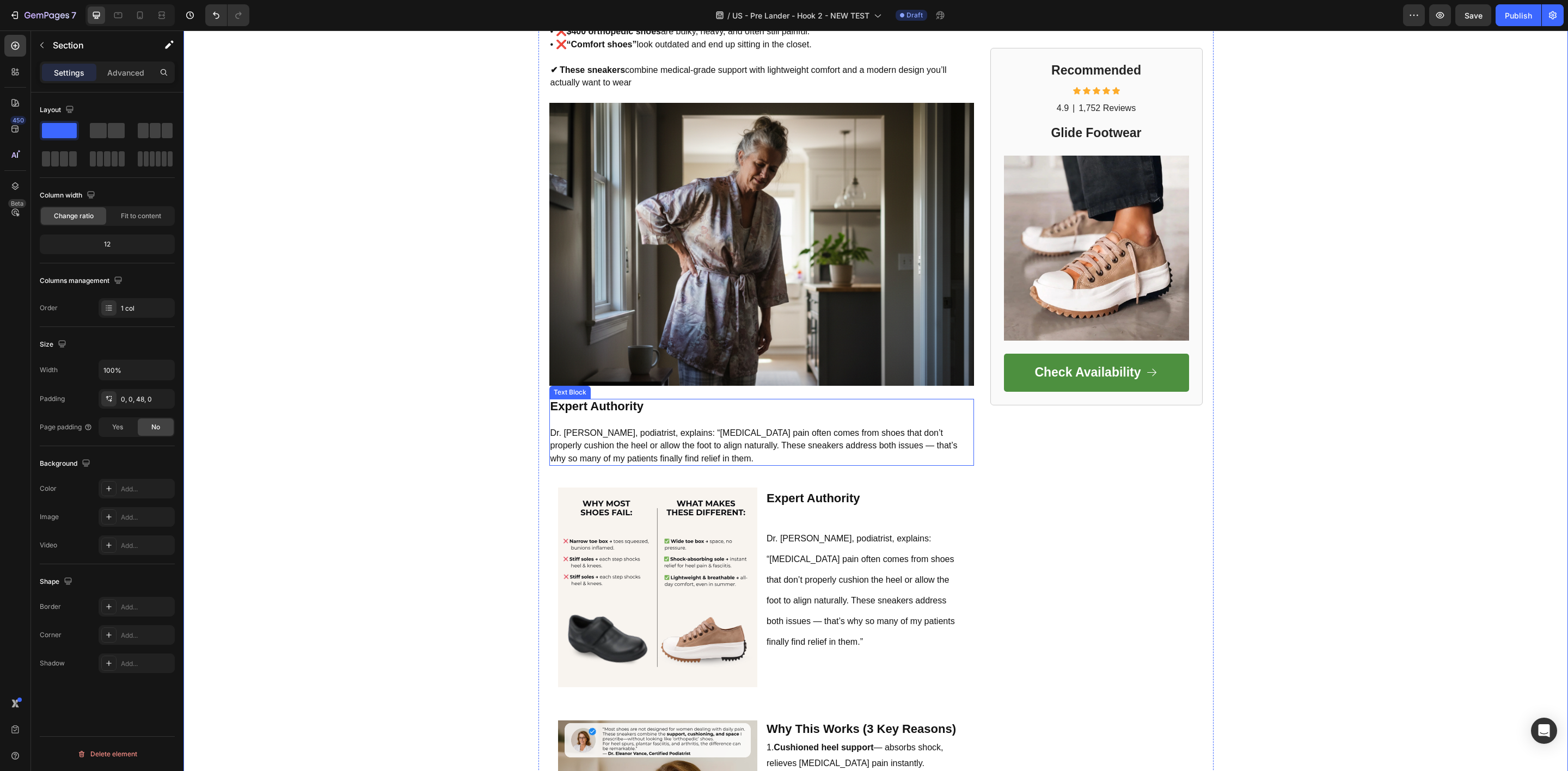
scroll to position [859, 0]
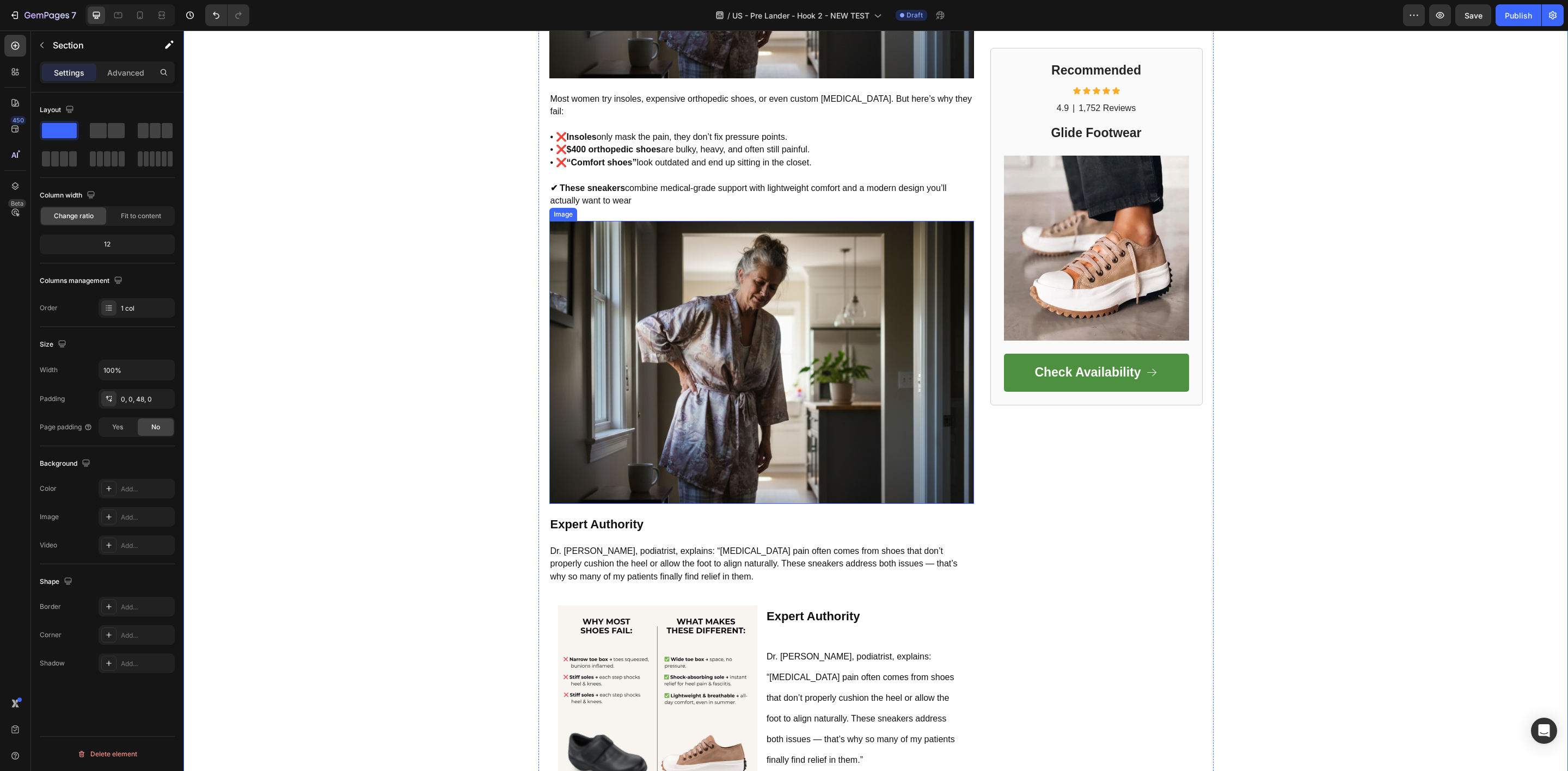
click at [776, 430] on img at bounding box center [761, 362] width 425 height 283
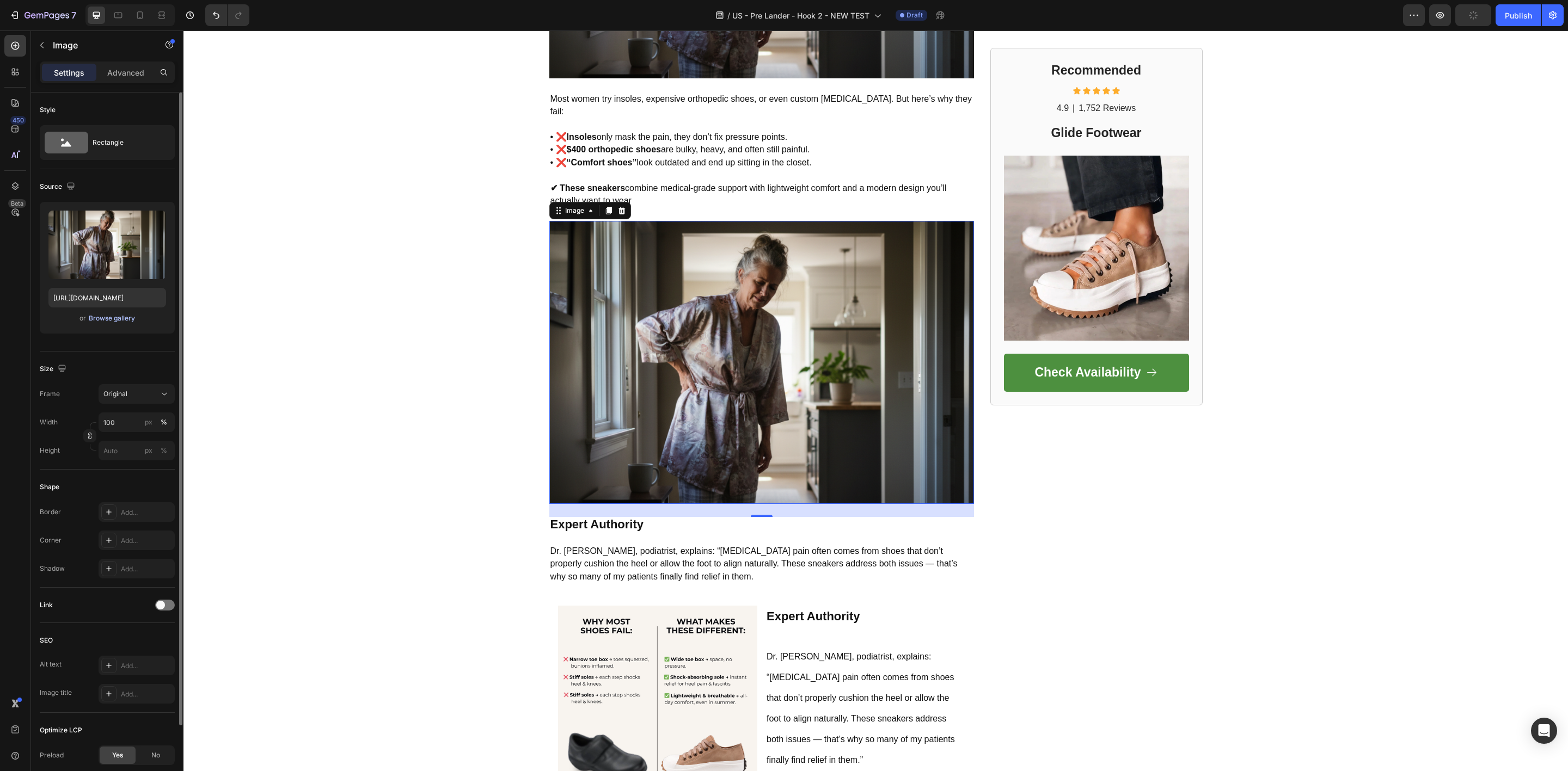
click at [98, 320] on div "Browse gallery" at bounding box center [112, 318] width 46 height 10
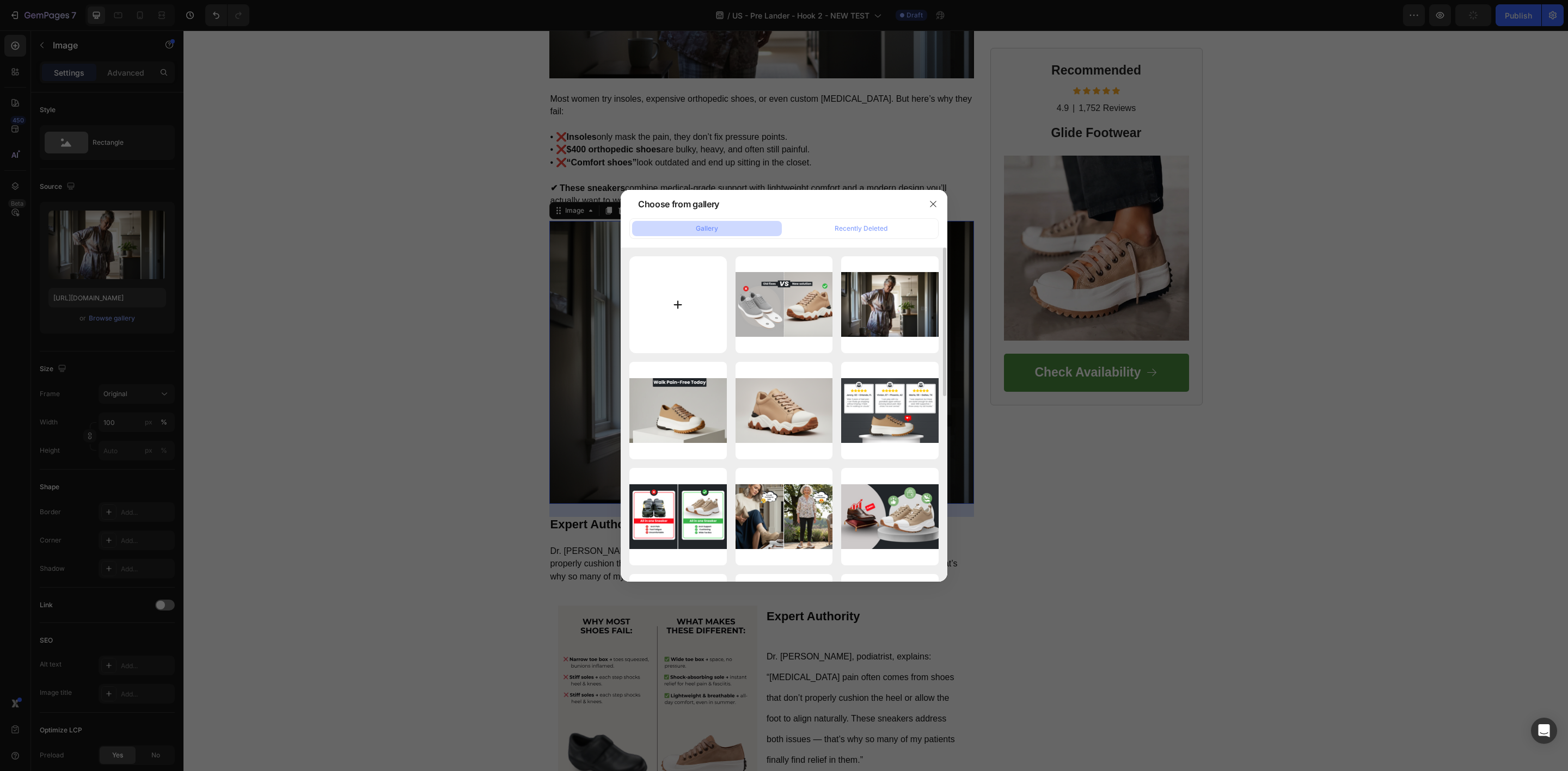
click at [674, 299] on input "file" at bounding box center [678, 305] width 97 height 97
type input "C:\fakepath\Expert Authority.png"
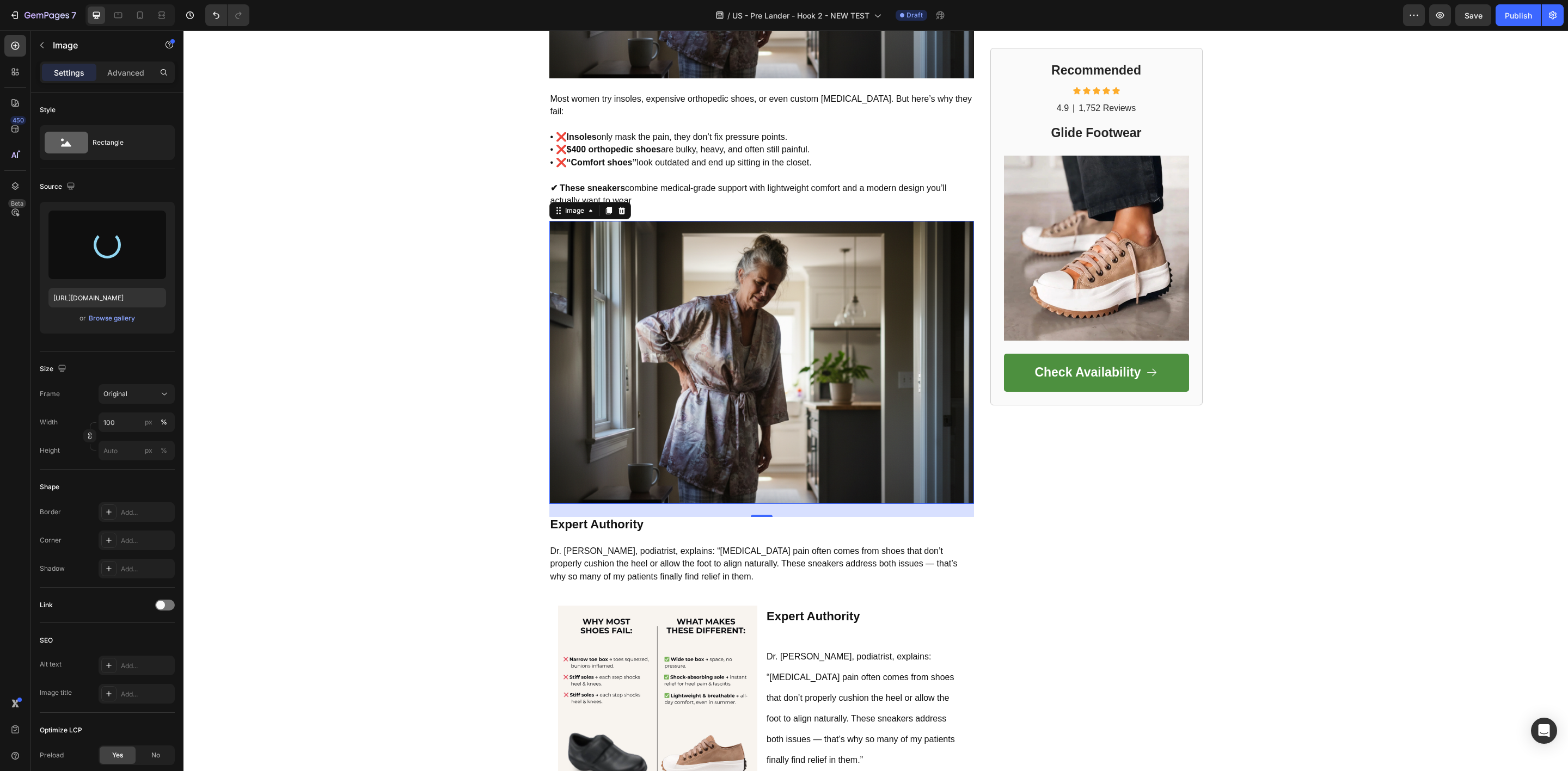
scroll to position [777, 0]
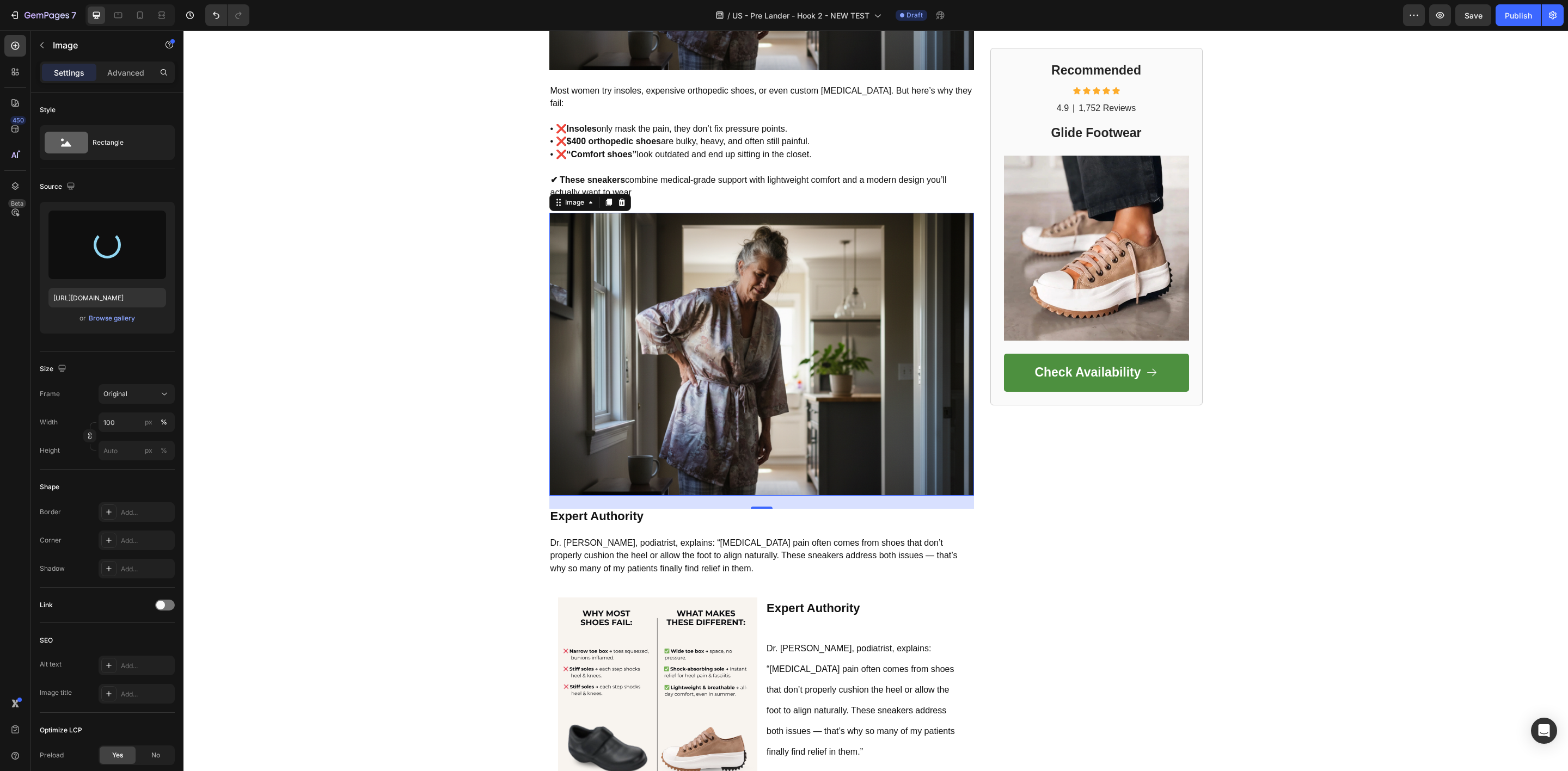
type input "[URL][DOMAIN_NAME]"
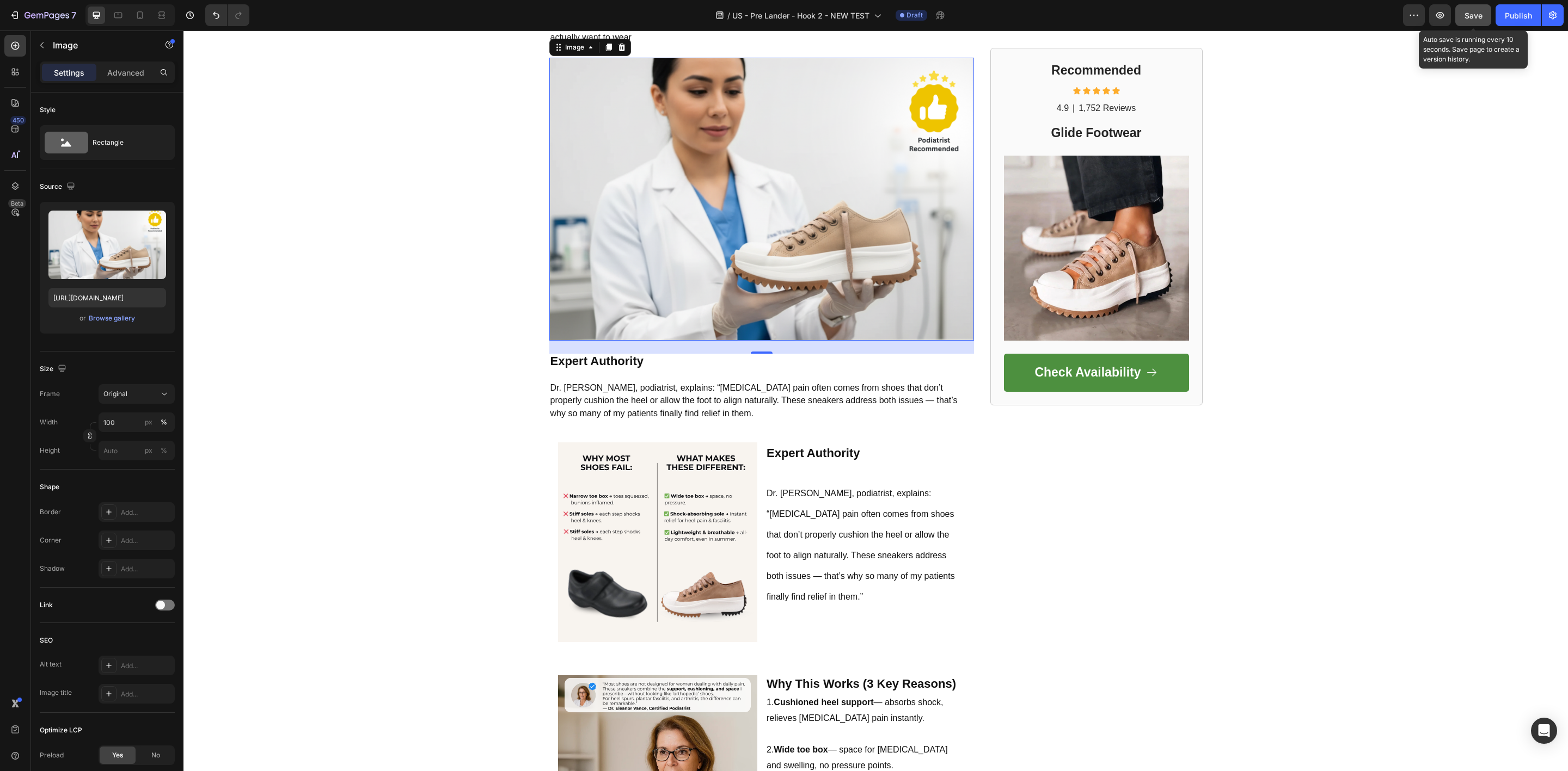
click at [1473, 13] on span "Save" at bounding box center [1474, 15] width 18 height 9
click at [756, 434] on div "Image Expert Authority Dr. [PERSON_NAME], podiatrist, explains: “[MEDICAL_DATA]…" at bounding box center [761, 542] width 425 height 217
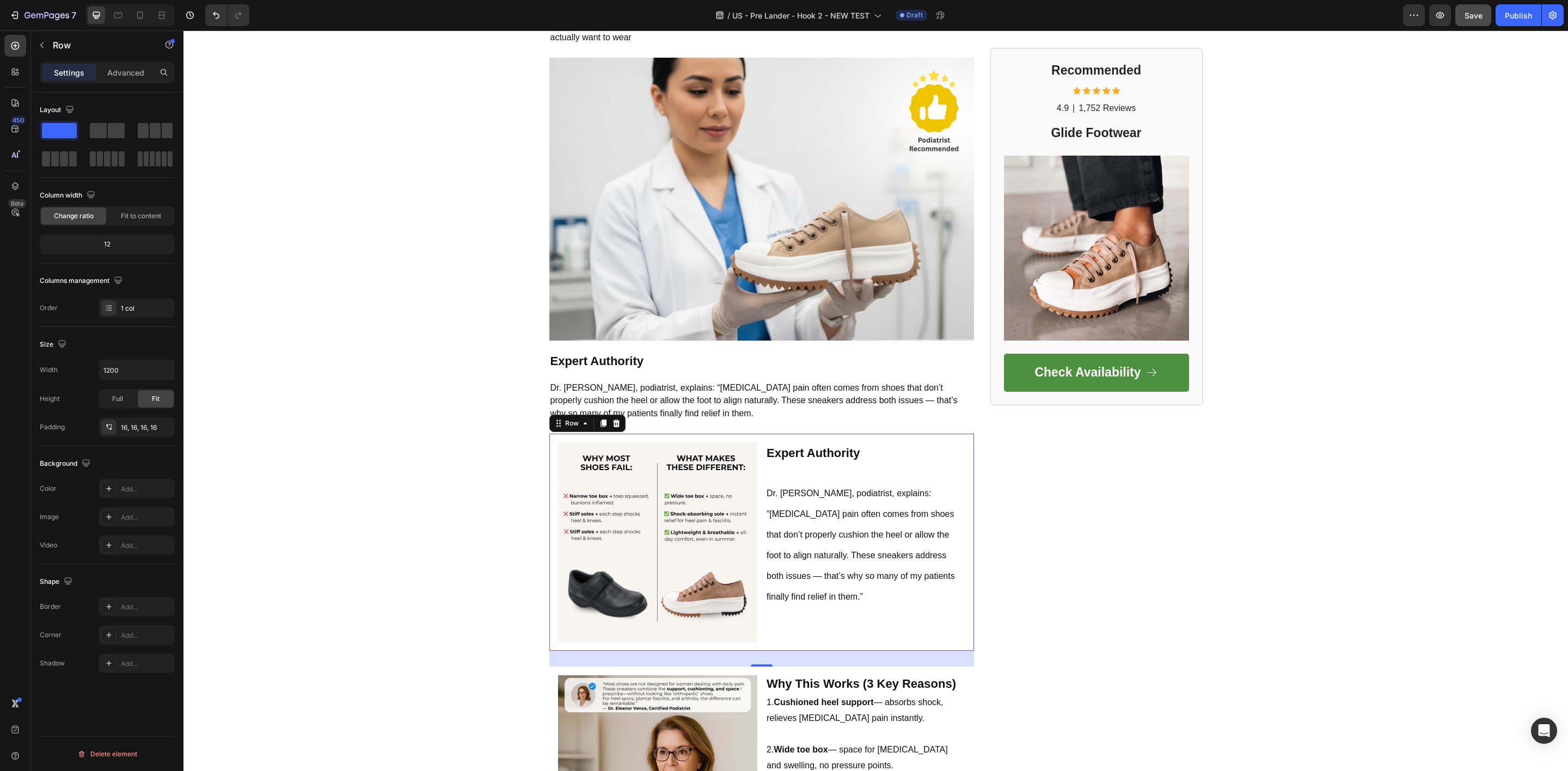
drag, startPoint x: 611, startPoint y: 415, endPoint x: 637, endPoint y: 430, distance: 30.0
click at [612, 420] on icon at bounding box center [616, 424] width 7 height 8
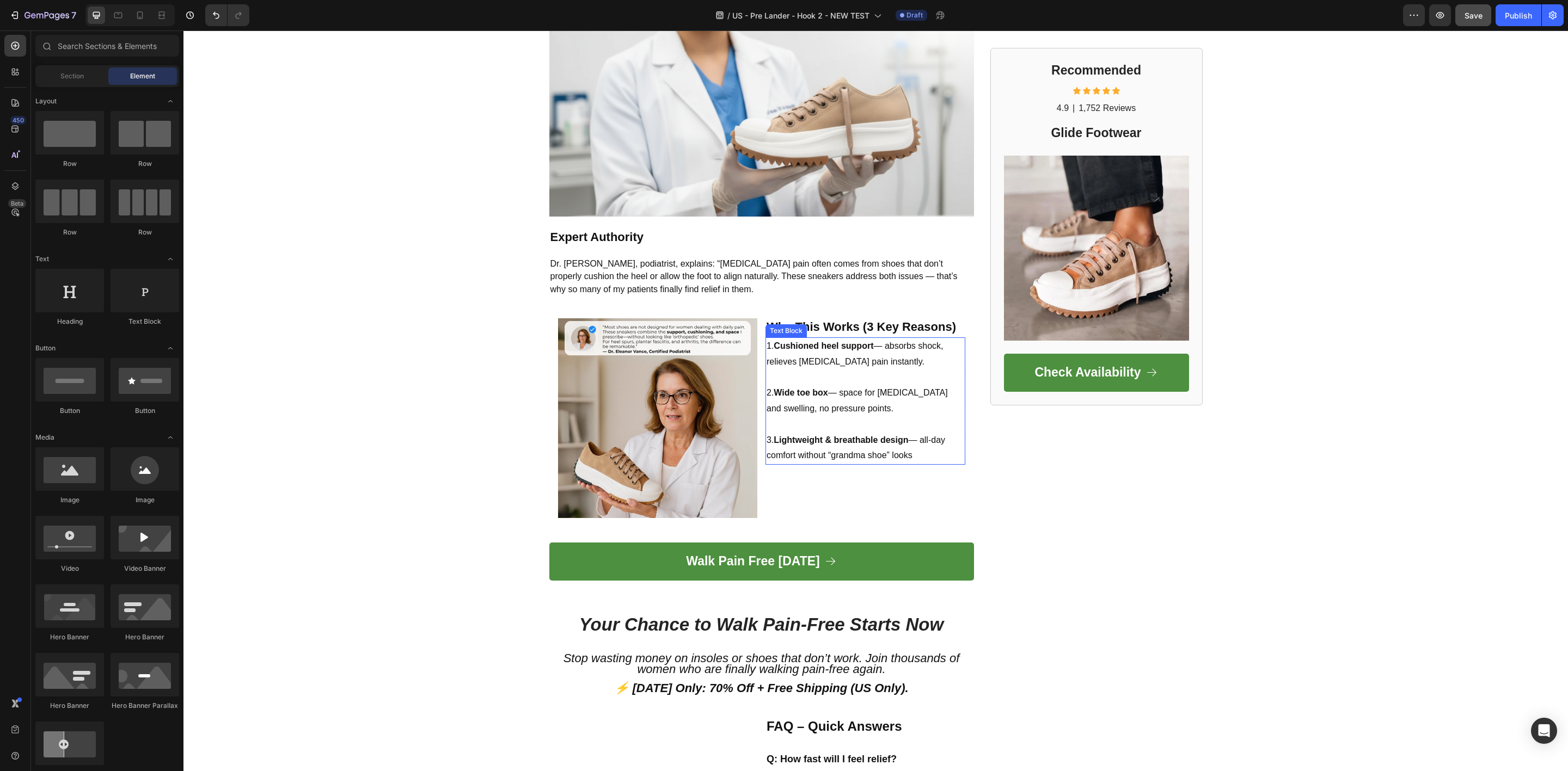
scroll to position [1185, 0]
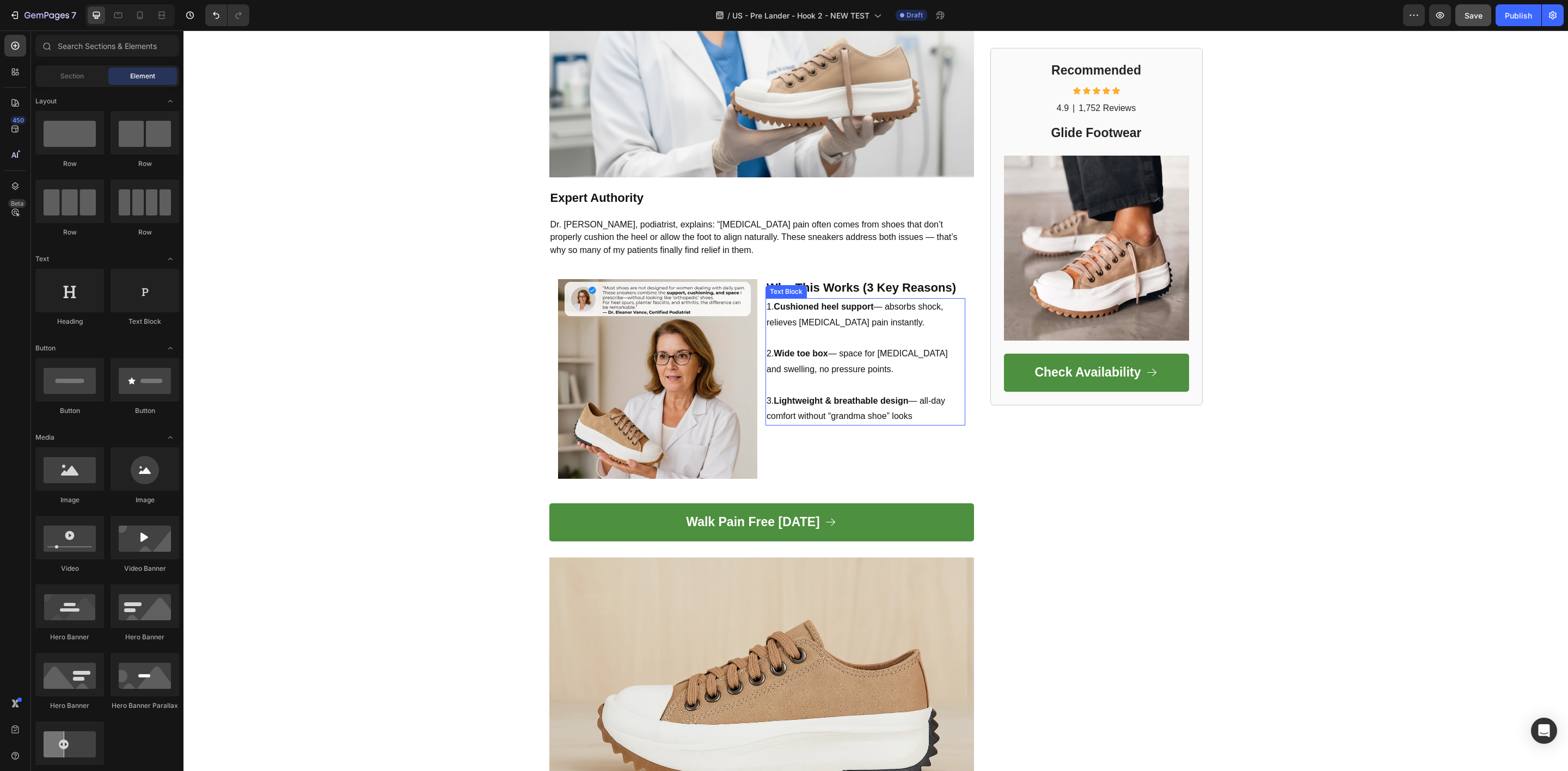
click at [837, 350] on p "2. Wide toe box — space for [MEDICAL_DATA] and swelling, no pressure points." at bounding box center [865, 362] width 198 height 32
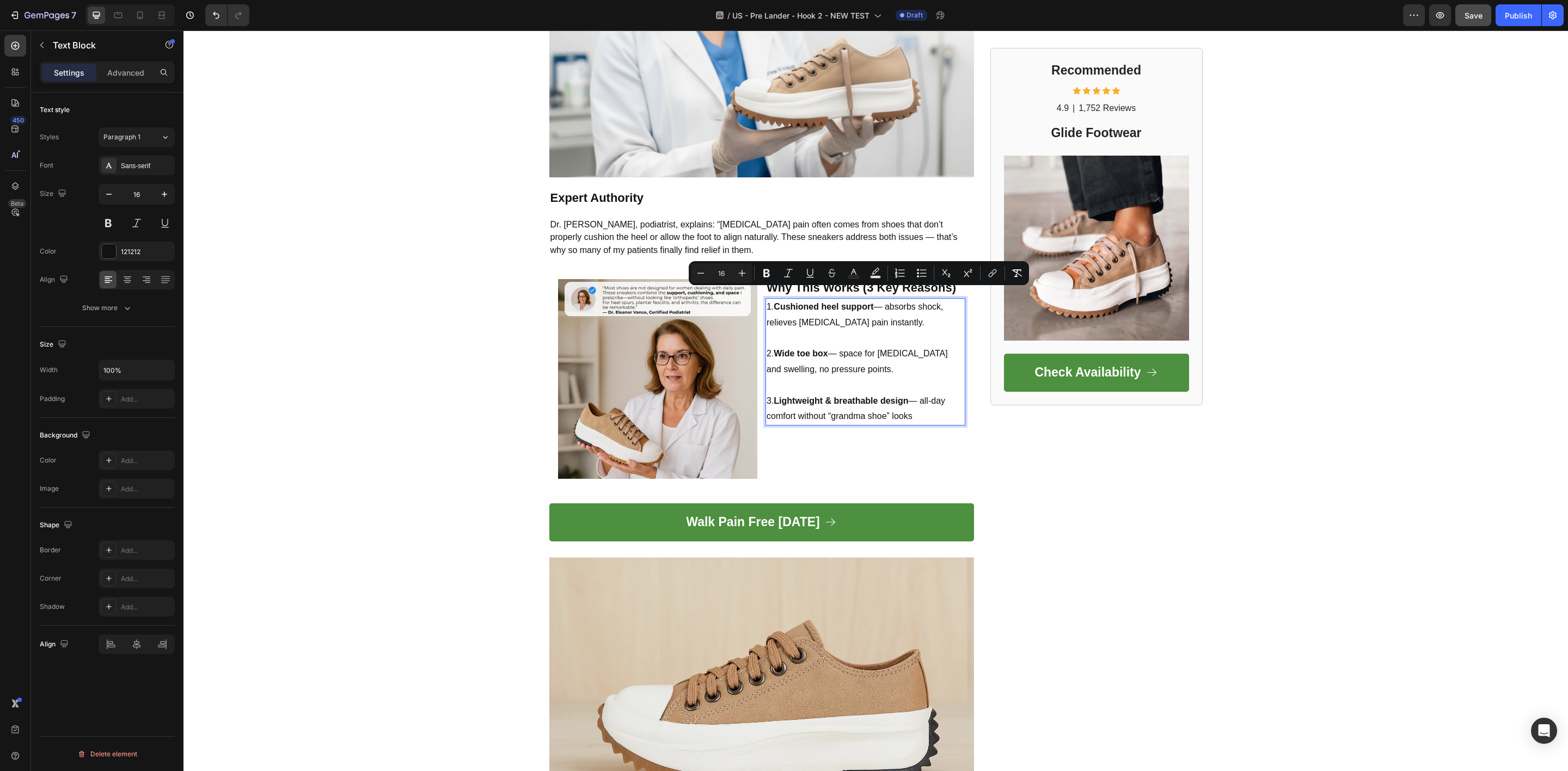
click at [895, 346] on p "2. Wide toe box — space for [MEDICAL_DATA] and swelling, no pressure points." at bounding box center [865, 362] width 198 height 32
click at [1055, 479] on div "Recommended Heading Icon Icon Icon Icon Icon Icon List 4.9 Text Block | Text Bl…" at bounding box center [1096, 133] width 212 height 2367
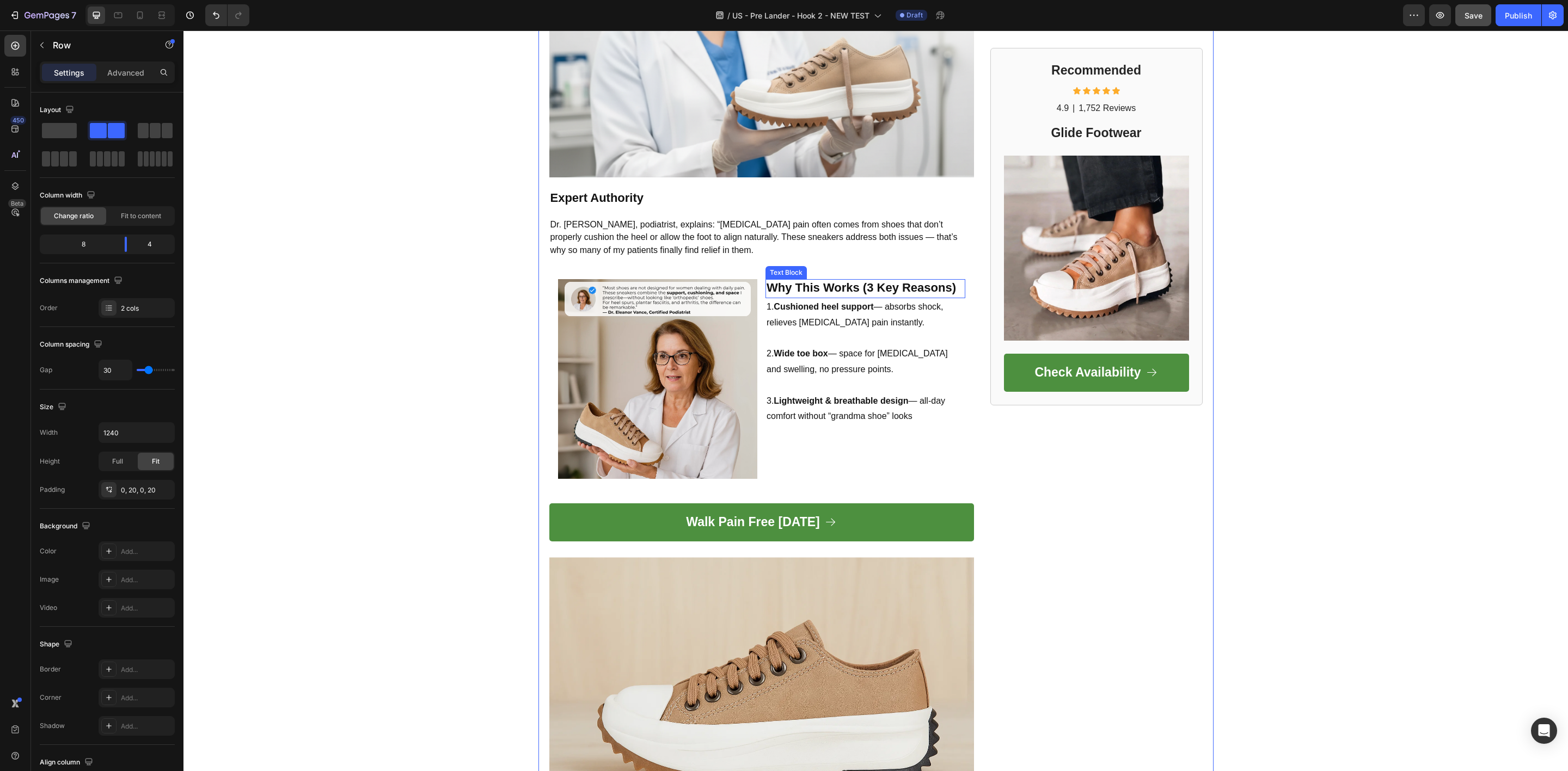
click at [900, 281] on strong "Why This Works (3 Key Reasons)" at bounding box center [861, 288] width 189 height 13
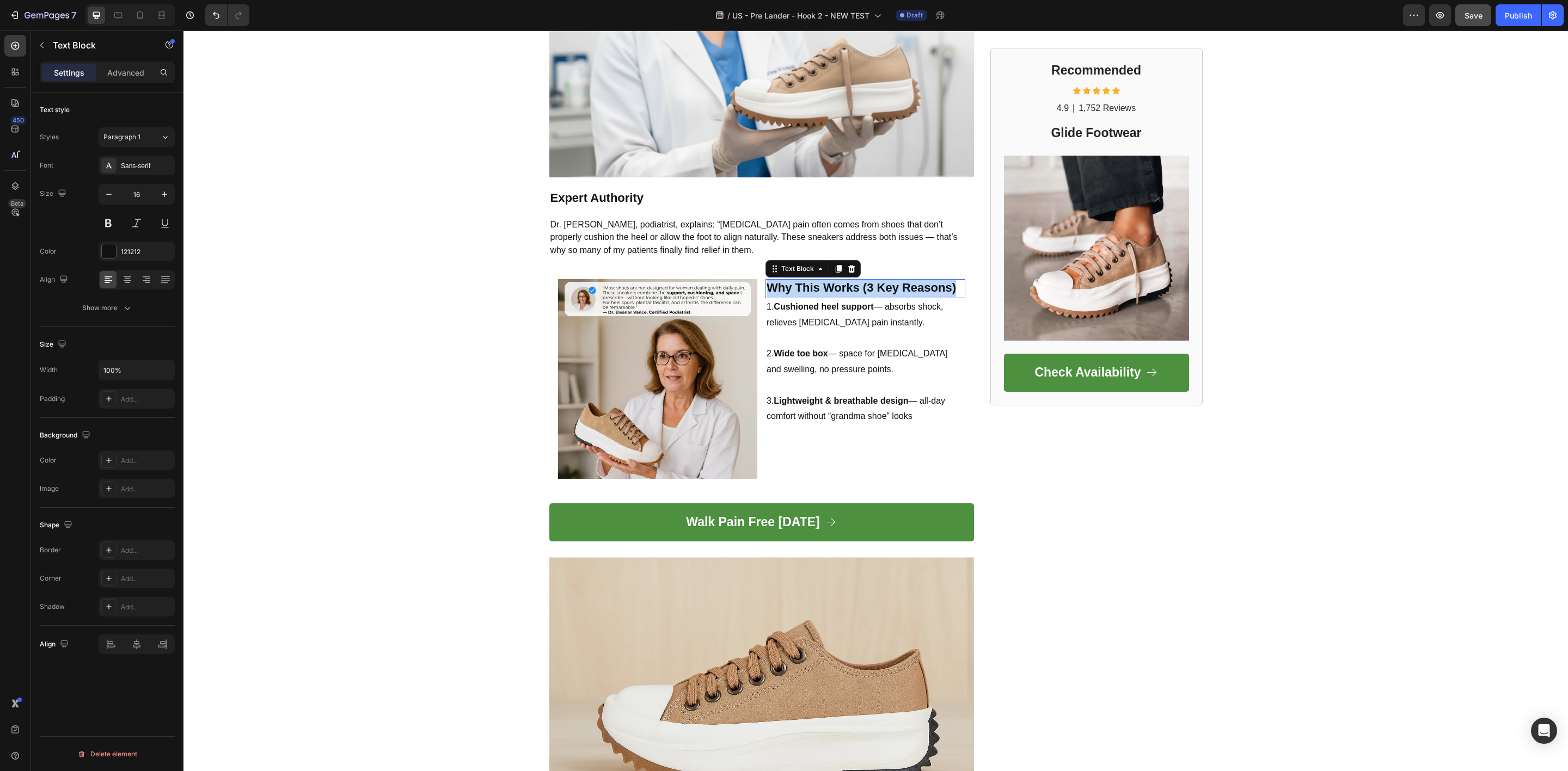
click at [900, 281] on strong "Why This Works (3 Key Reasons)" at bounding box center [861, 288] width 189 height 13
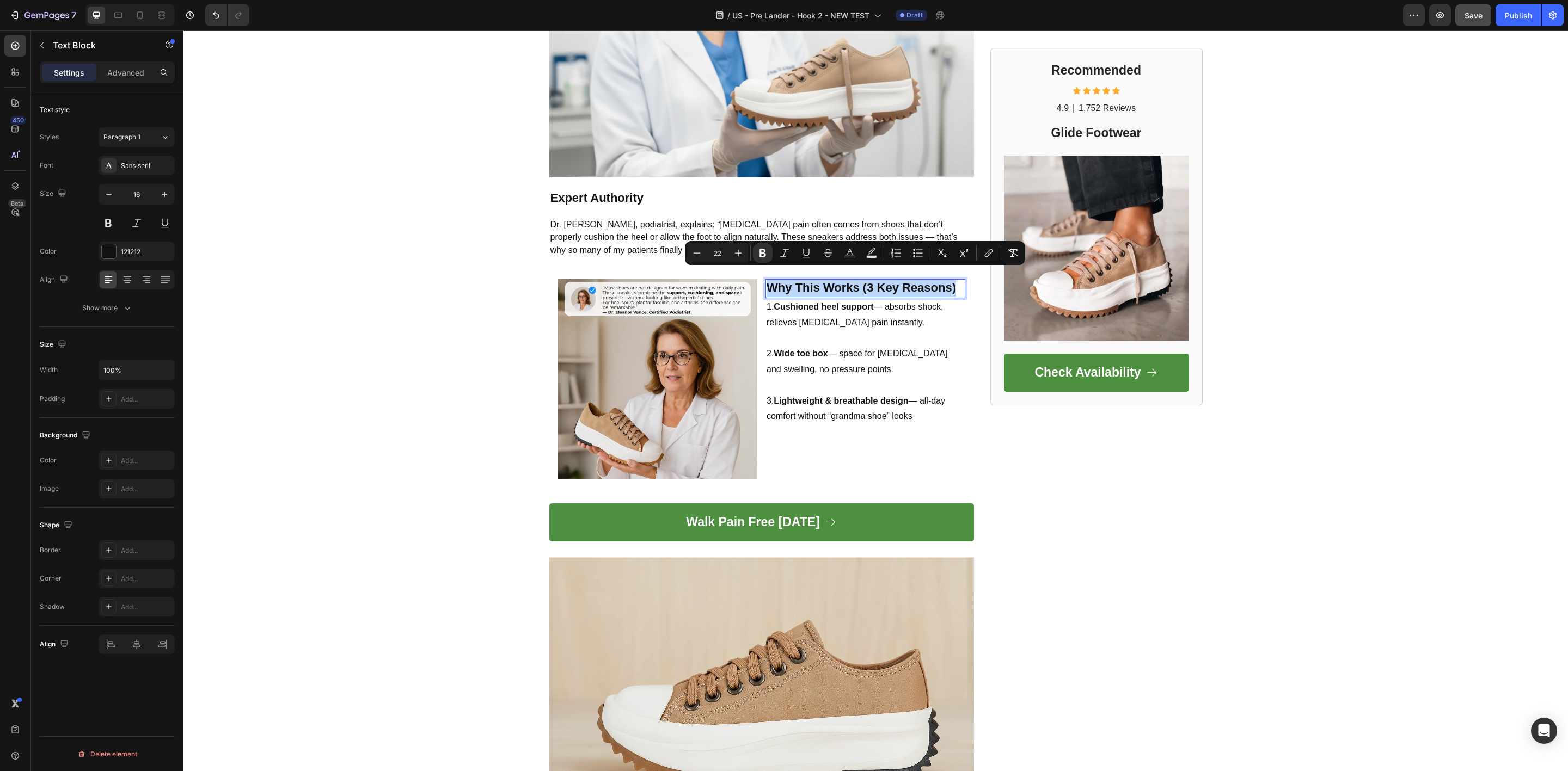
copy strong "Why This Works (3 Key Reasons)"
click at [839, 378] on p "Rich Text Editor. Editing area: main" at bounding box center [865, 386] width 198 height 16
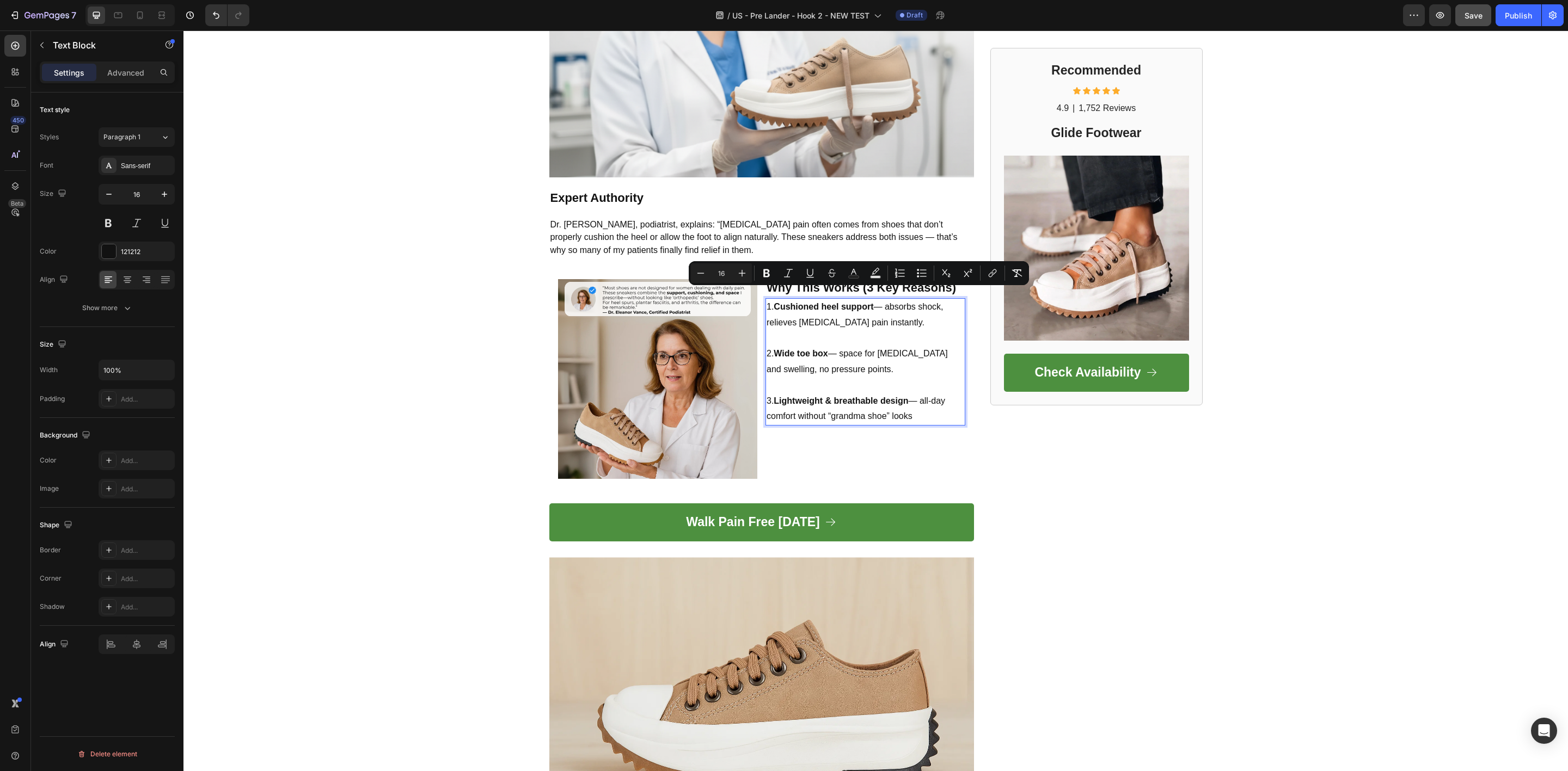
copy div "1. Cushioned heel support — absorbs shock, relieves [MEDICAL_DATA] pain instant…"
click at [808, 466] on div "Why This Works (3 Key Reasons) Text Block Row 1. Cushioned heel support — absor…" at bounding box center [866, 379] width 200 height 200
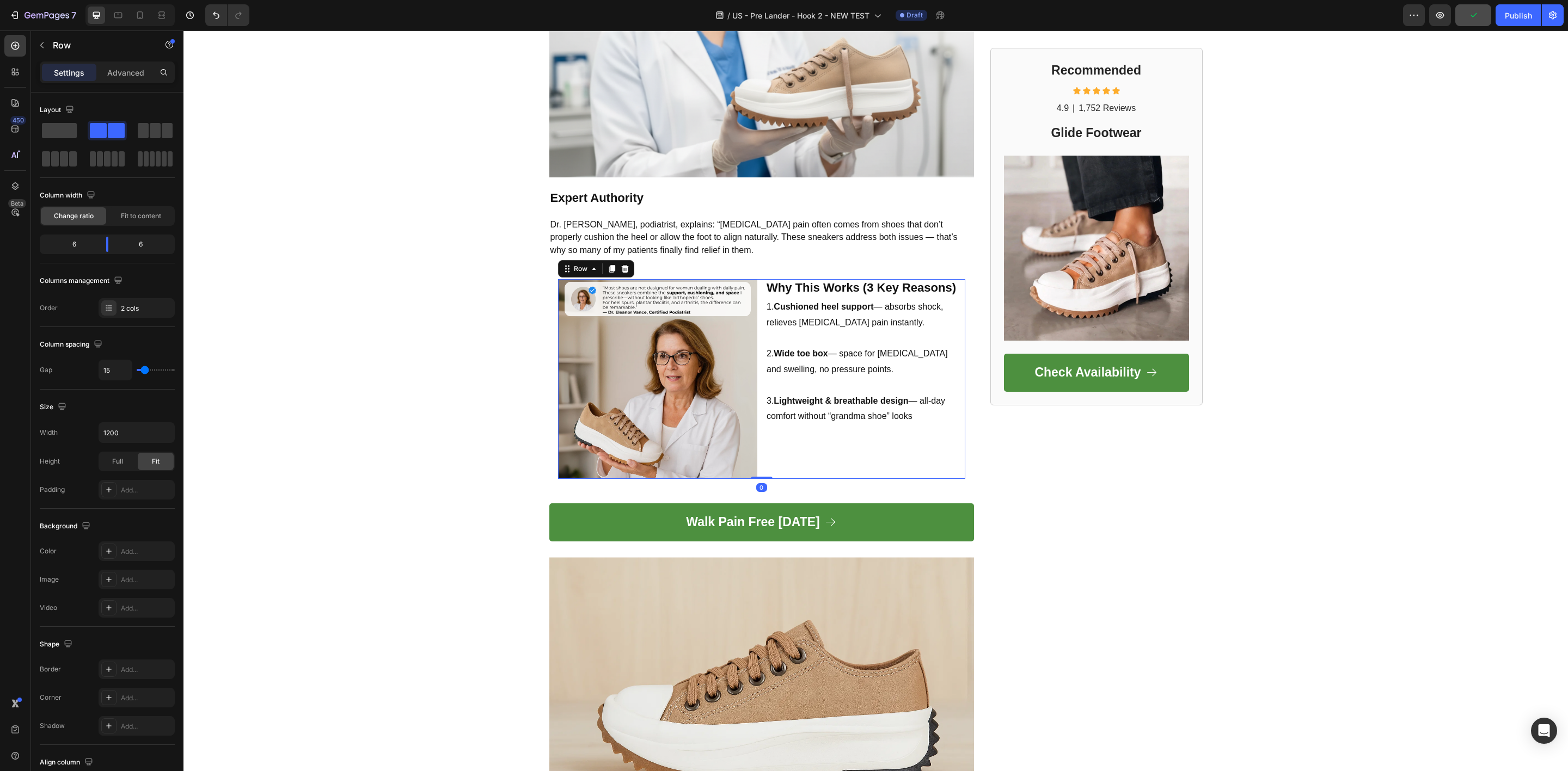
click at [621, 265] on icon at bounding box center [625, 269] width 7 height 8
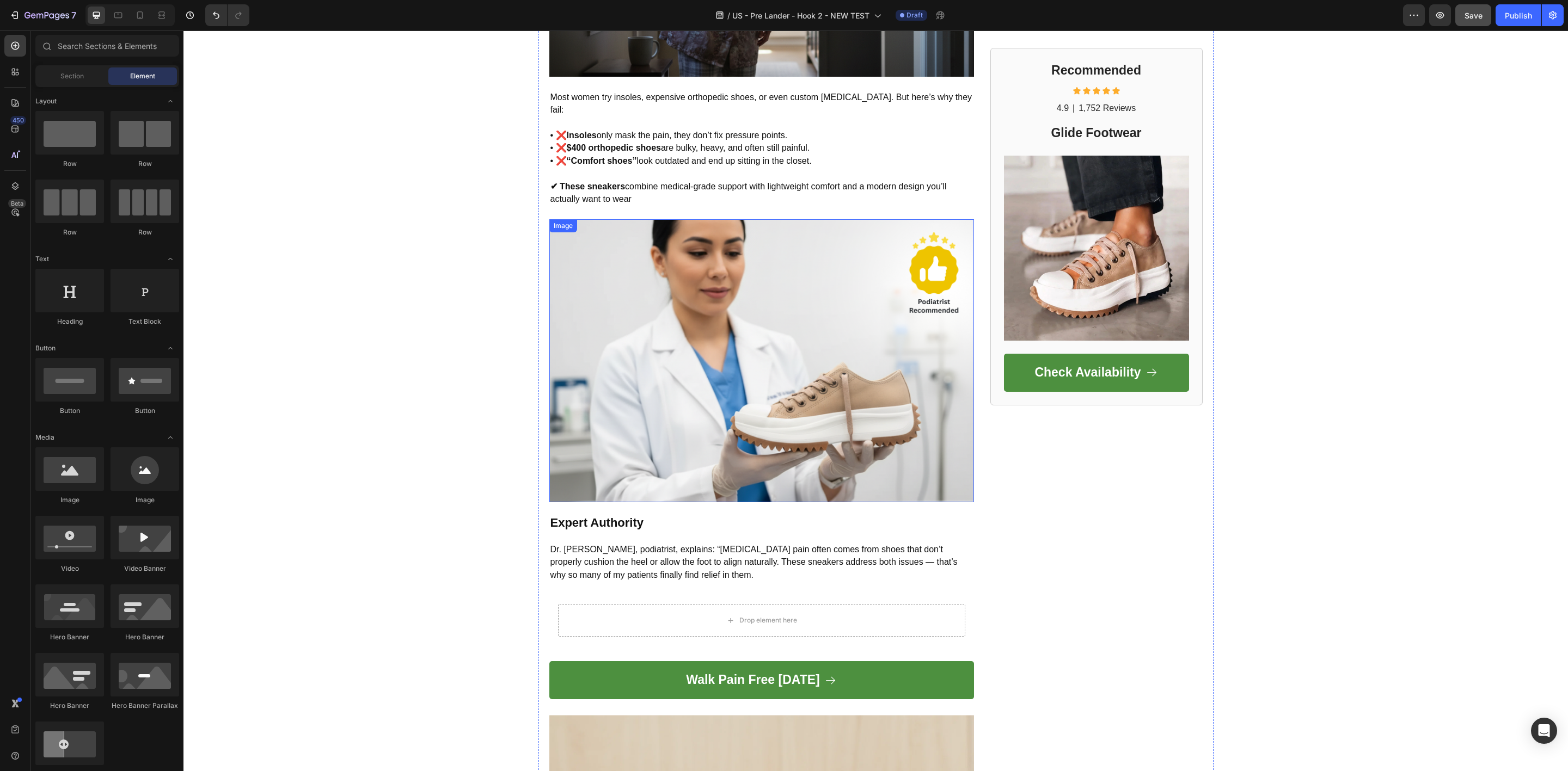
scroll to position [859, 0]
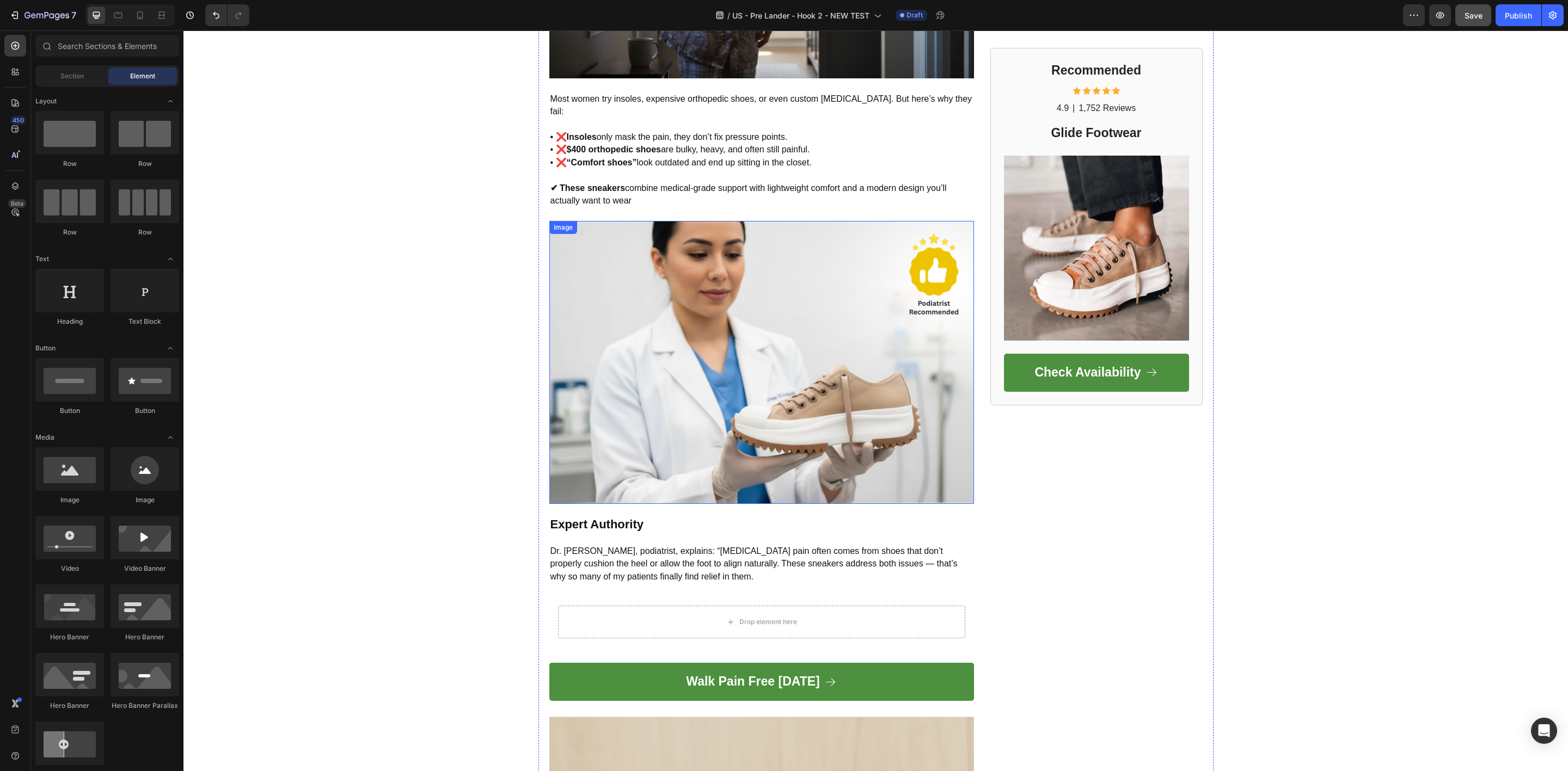
drag, startPoint x: 727, startPoint y: 258, endPoint x: 840, endPoint y: 221, distance: 118.9
click at [727, 258] on img at bounding box center [761, 362] width 425 height 283
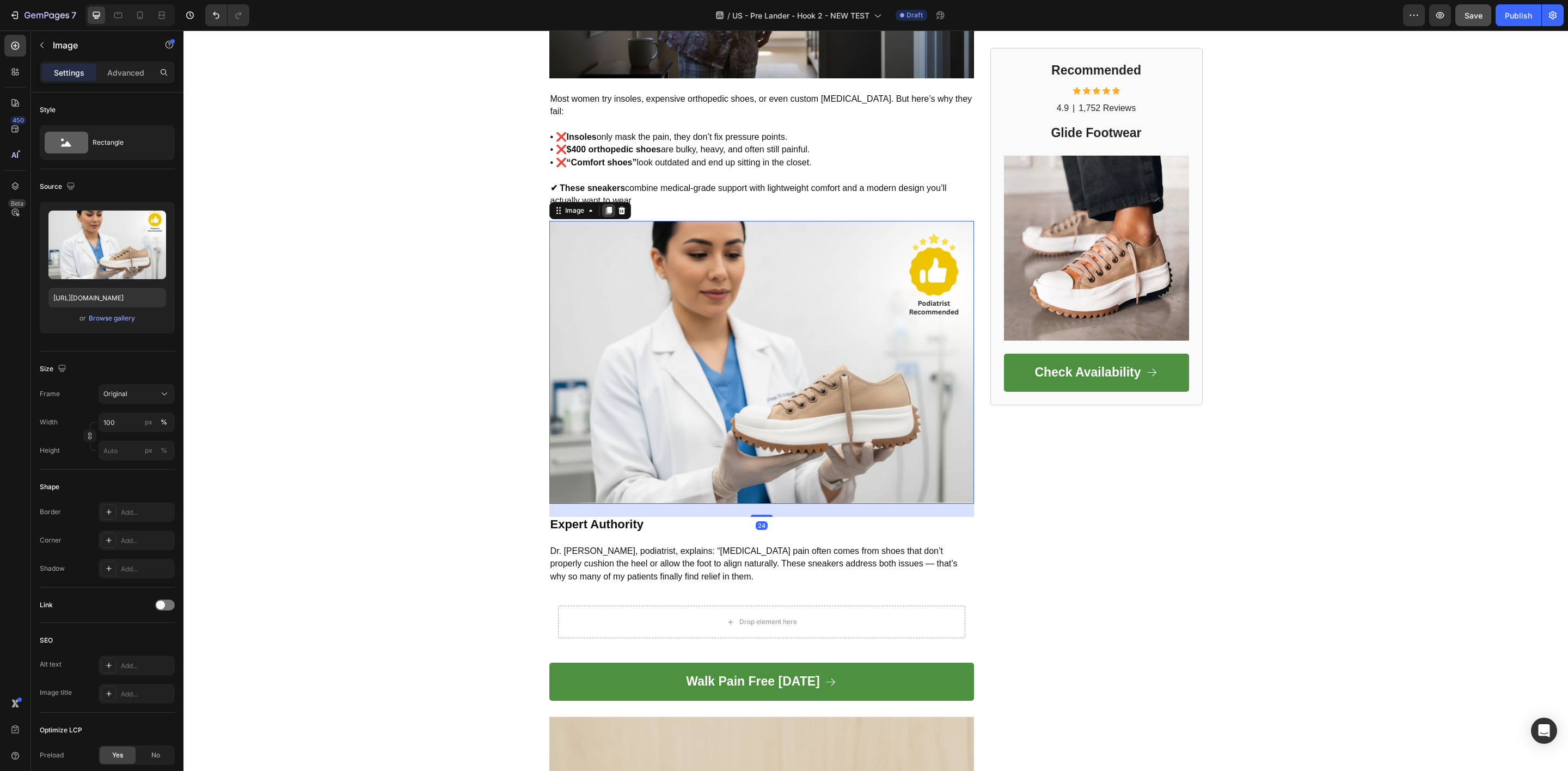
click at [606, 208] on icon at bounding box center [609, 211] width 6 height 8
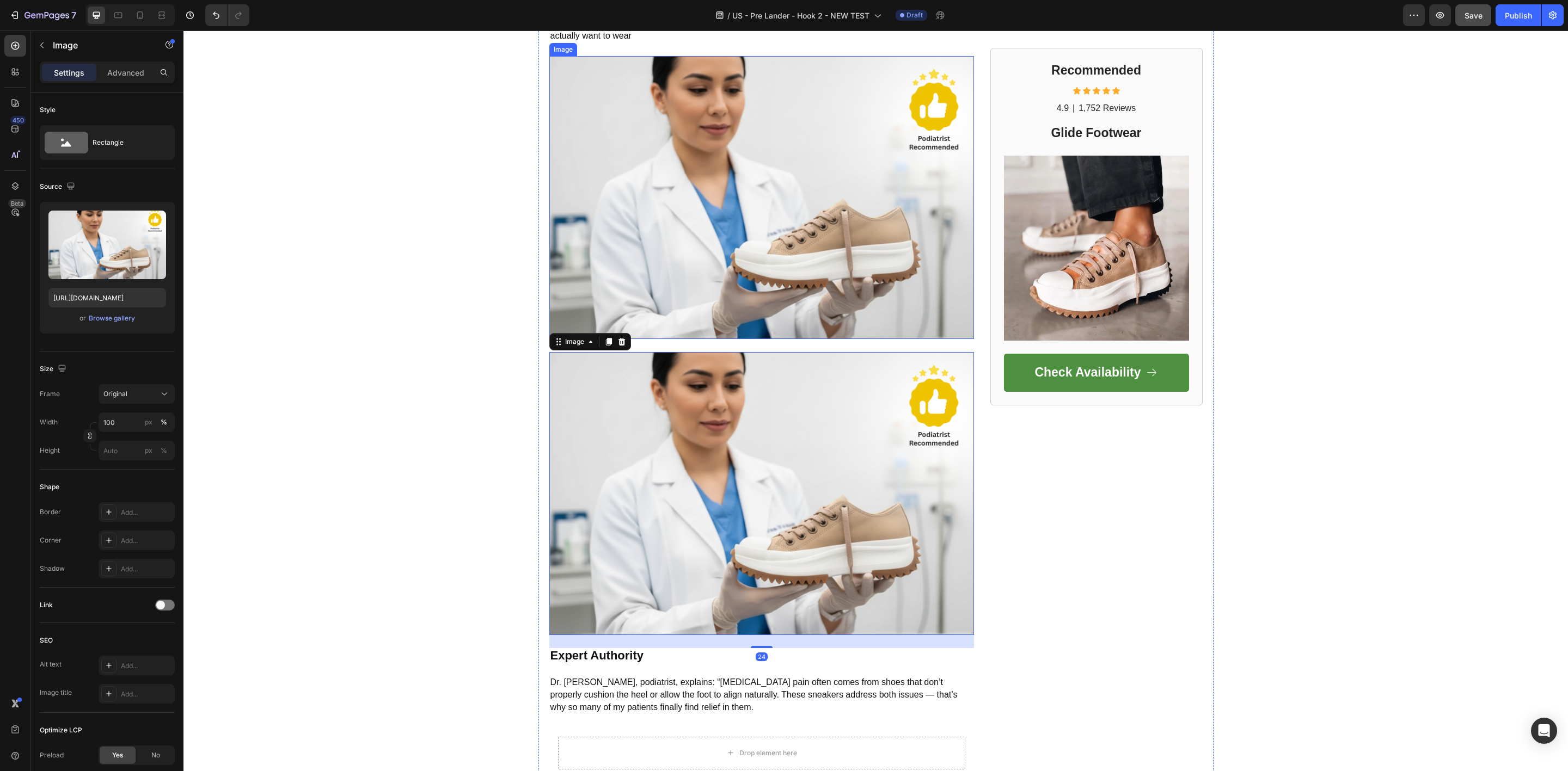
scroll to position [1185, 0]
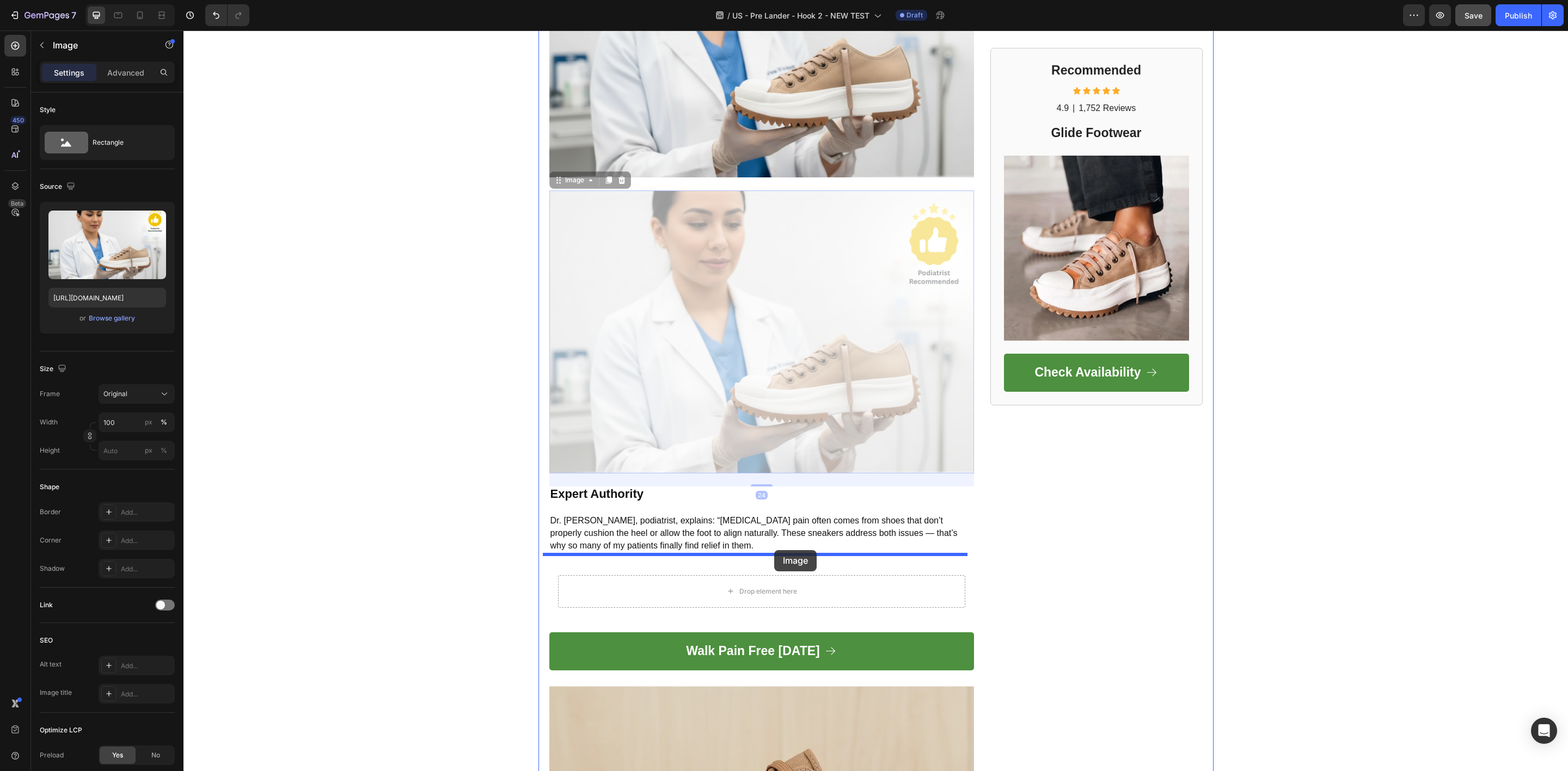
drag, startPoint x: 791, startPoint y: 306, endPoint x: 774, endPoint y: 550, distance: 244.6
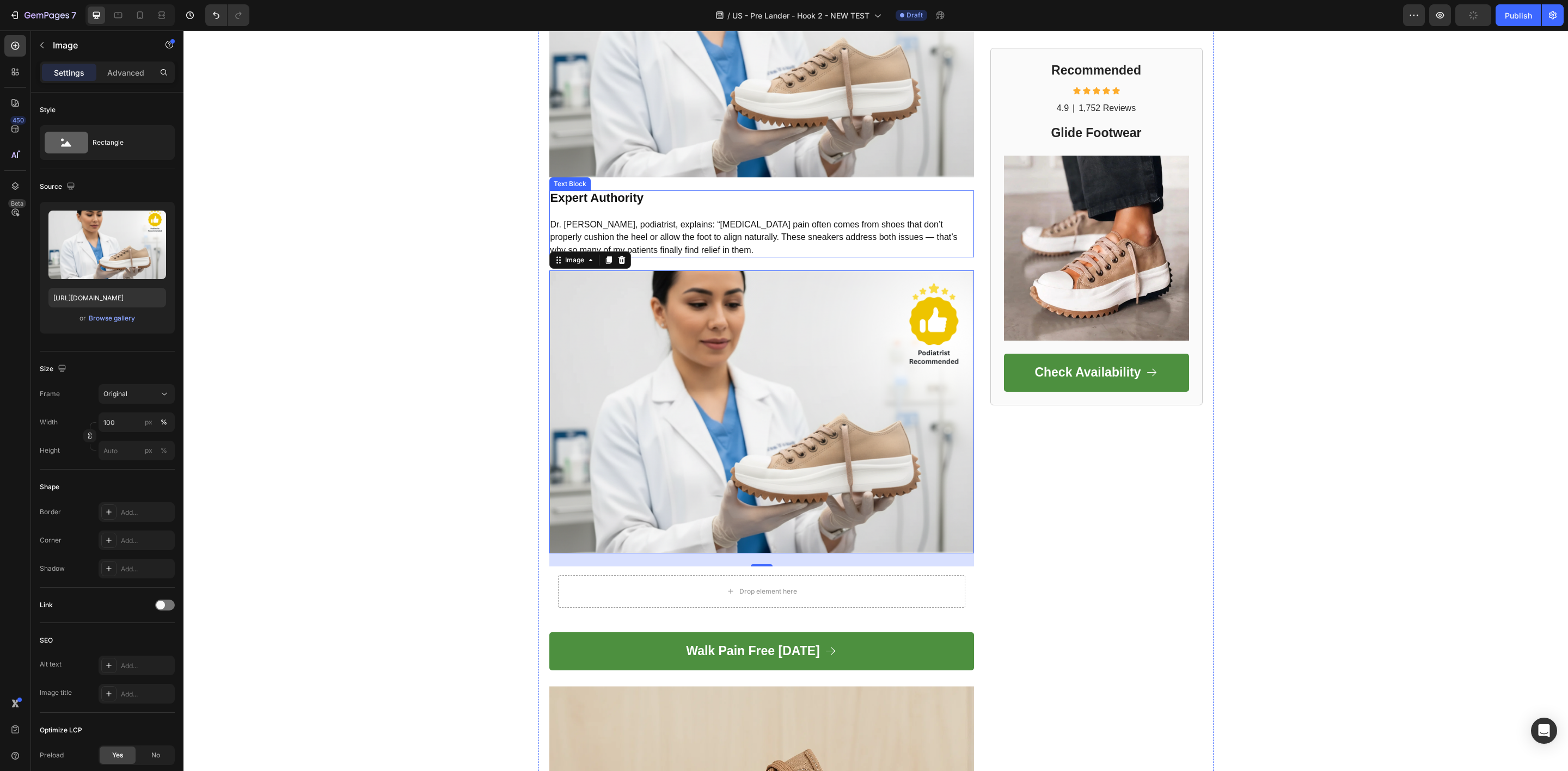
click at [691, 220] on span "Dr. [PERSON_NAME], podiatrist, explains: “[MEDICAL_DATA] pain often comes from …" at bounding box center [754, 237] width 407 height 35
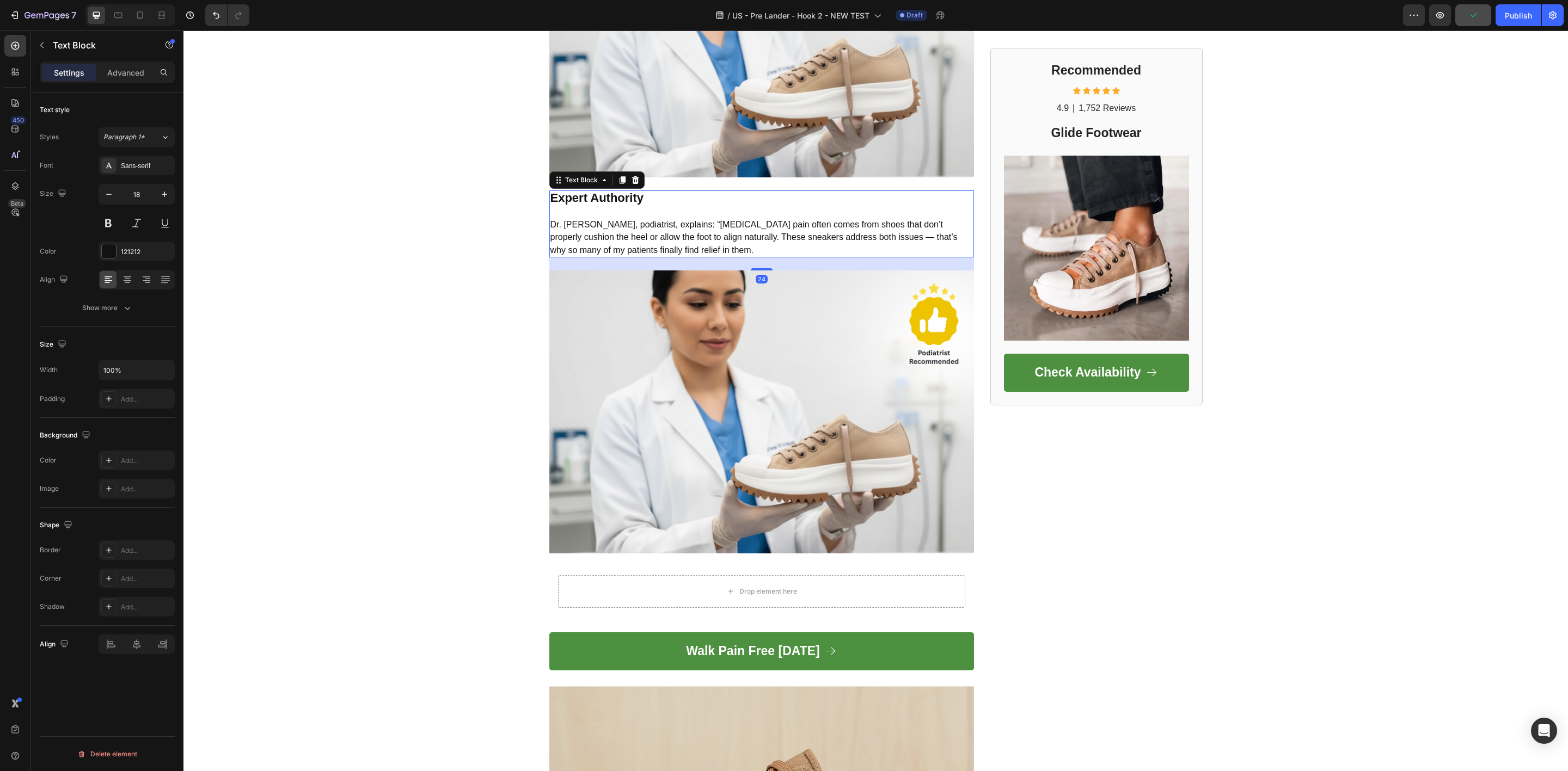
click at [618, 176] on icon at bounding box center [622, 180] width 9 height 9
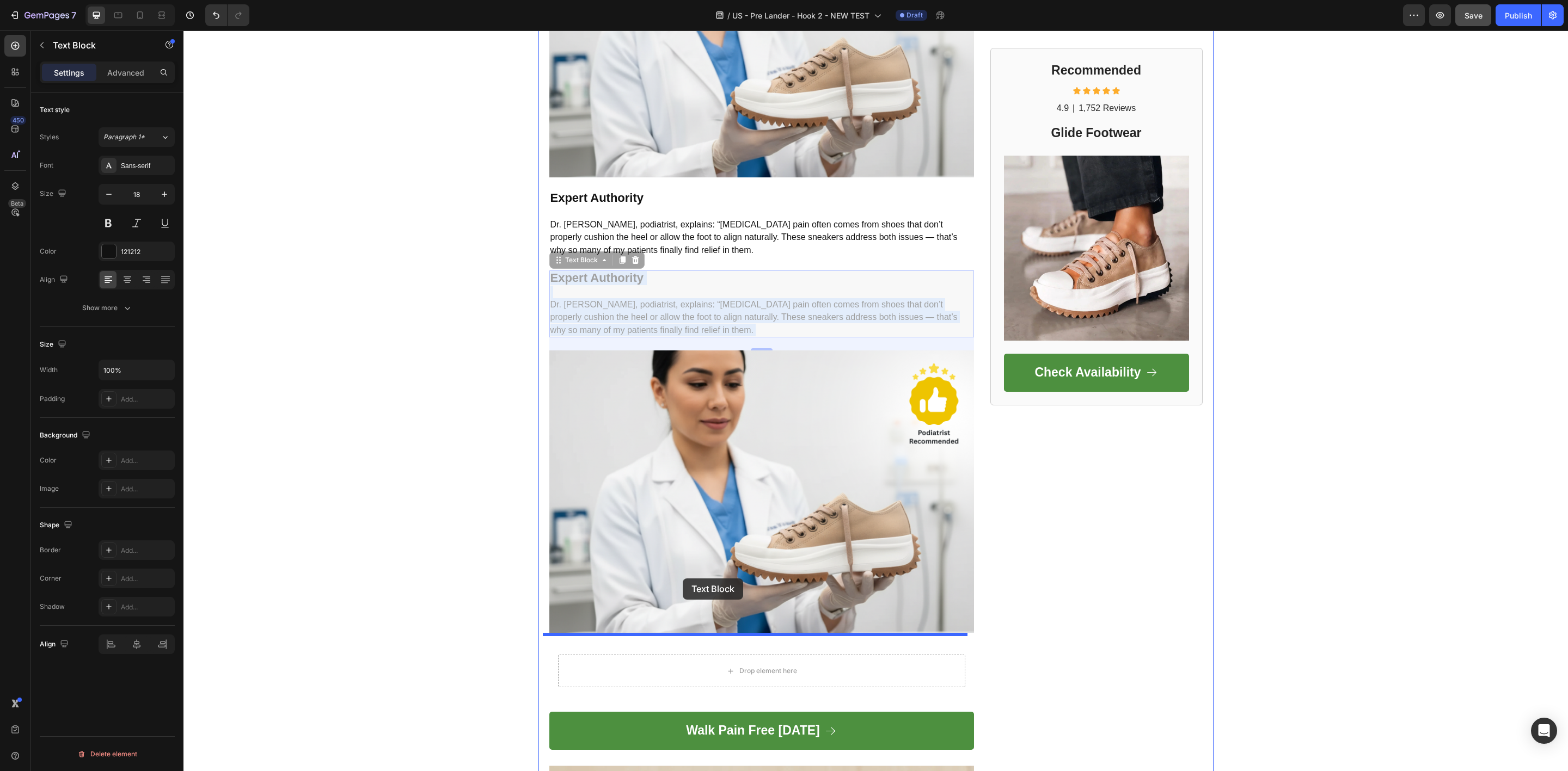
drag, startPoint x: 709, startPoint y: 283, endPoint x: 684, endPoint y: 593, distance: 311.0
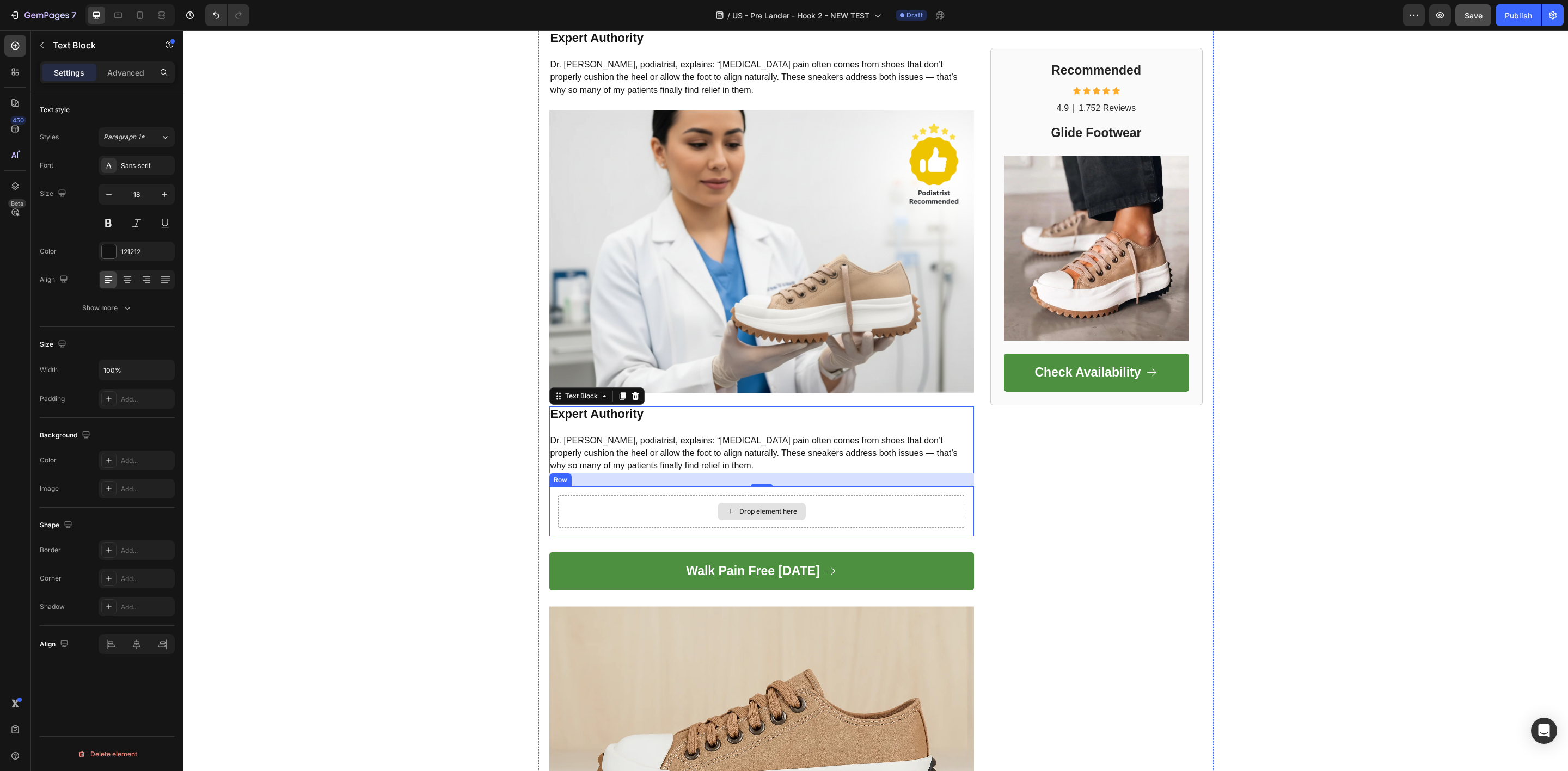
scroll to position [1348, 0]
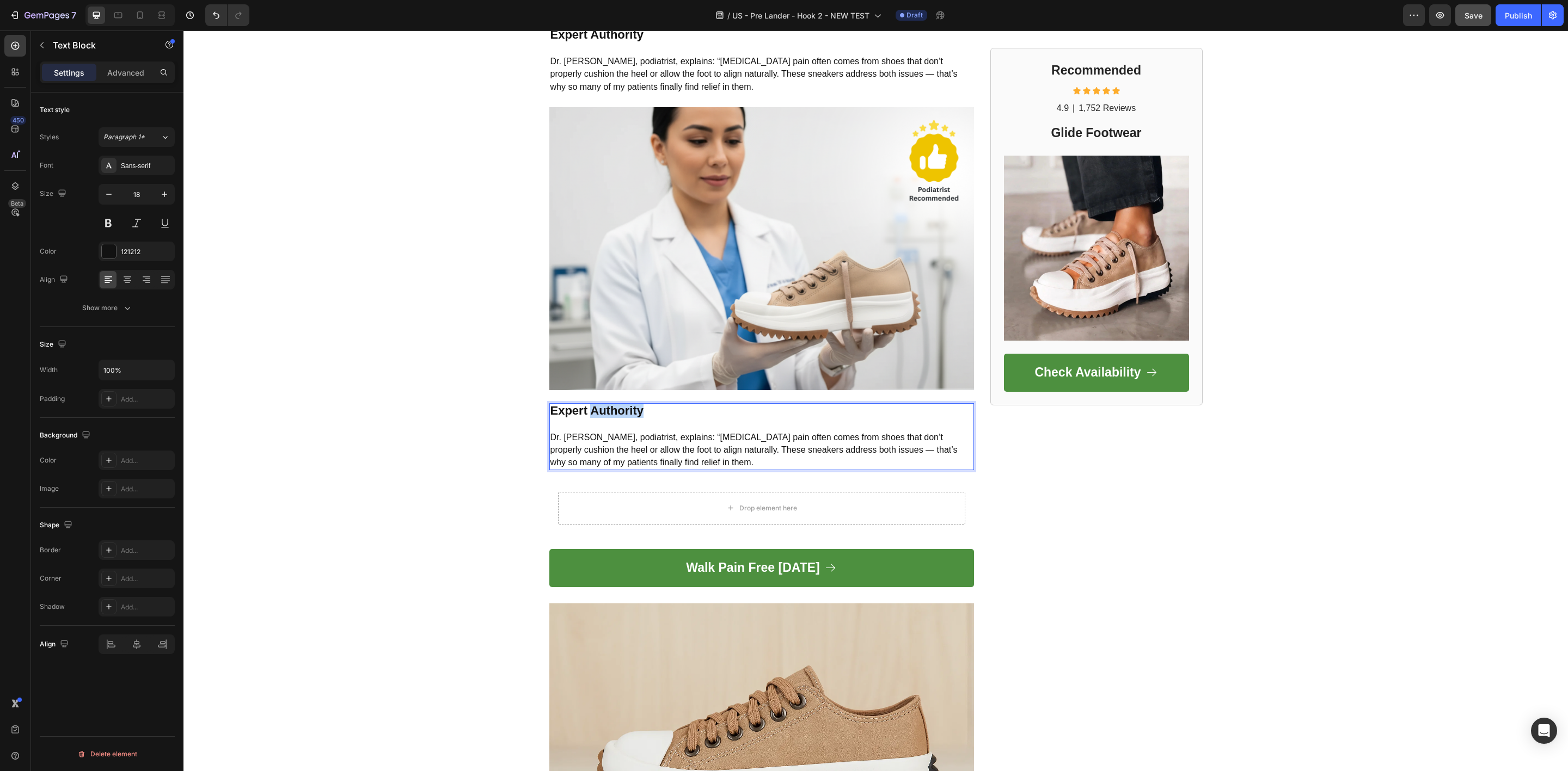
click at [608, 404] on strong "Expert Authority" at bounding box center [597, 411] width 94 height 13
click at [647, 434] on span "Dr. [PERSON_NAME], podiatrist, explains: “[MEDICAL_DATA] pain often comes from …" at bounding box center [754, 450] width 407 height 35
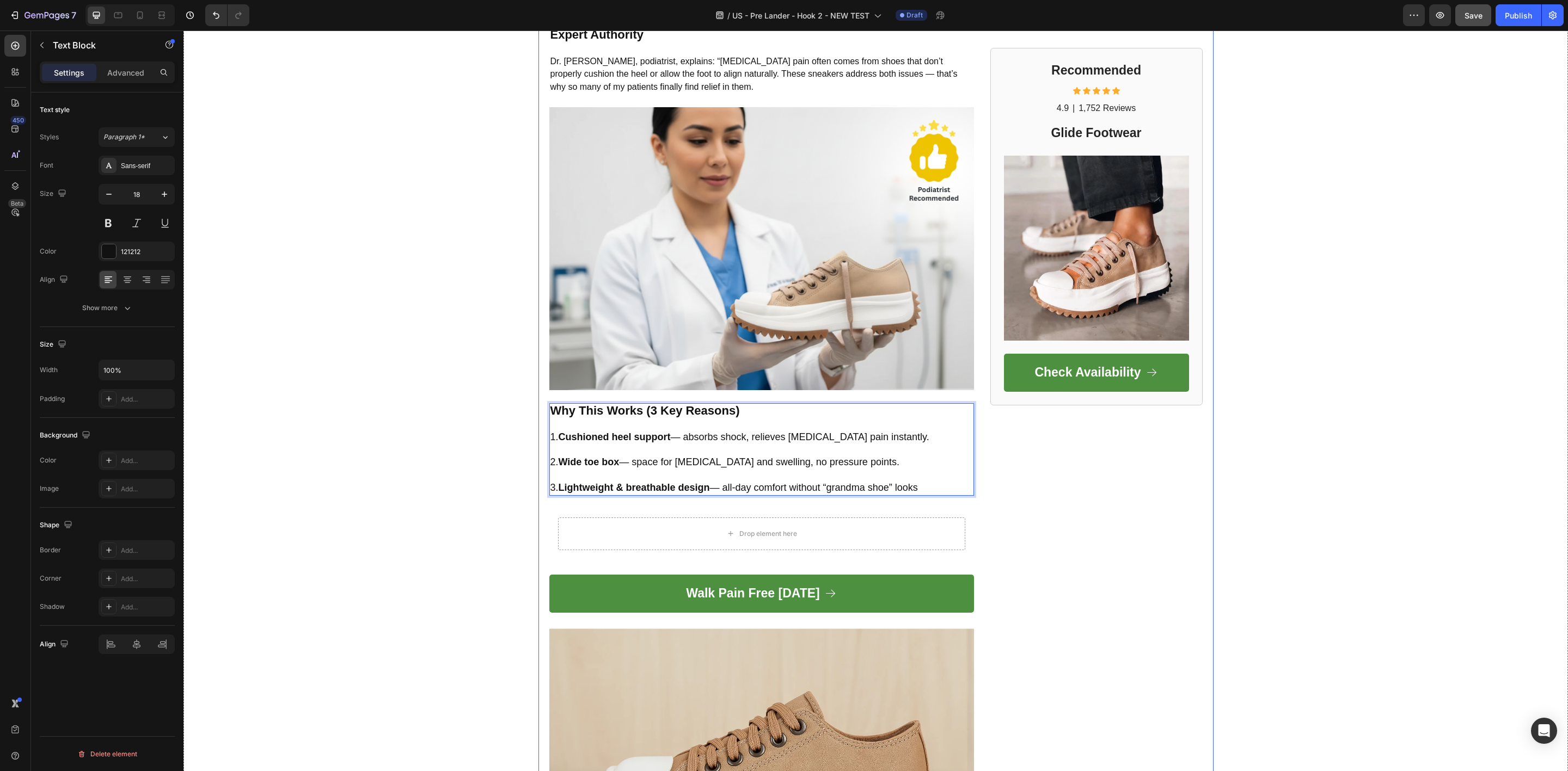
click at [1059, 573] on div "Recommended Heading Icon Icon Icon Icon Icon Icon List 4.9 Text Block | Text Bl…" at bounding box center [1096, 86] width 212 height 2601
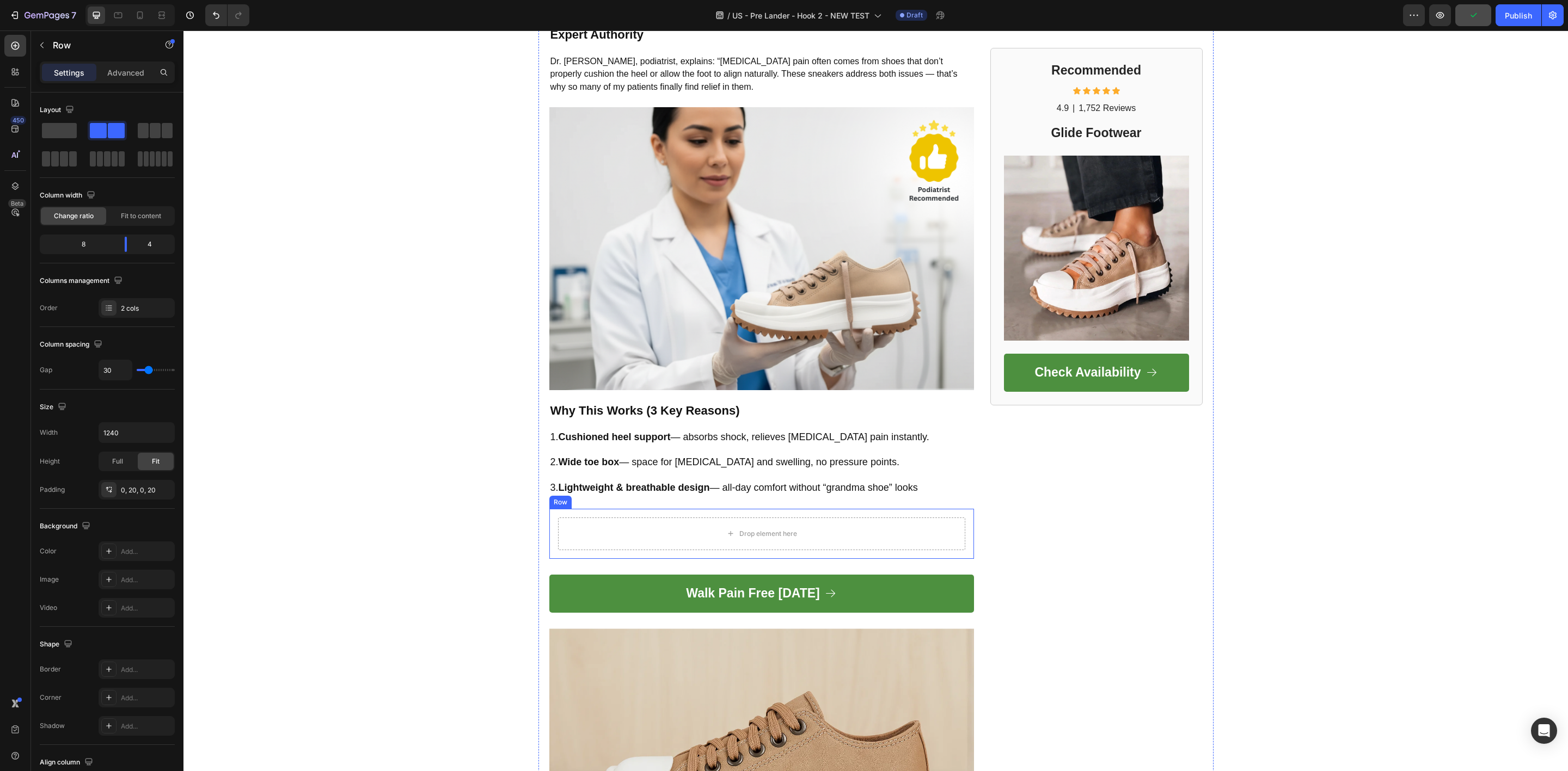
click at [852, 509] on div "Drop element here Row" at bounding box center [761, 534] width 425 height 50
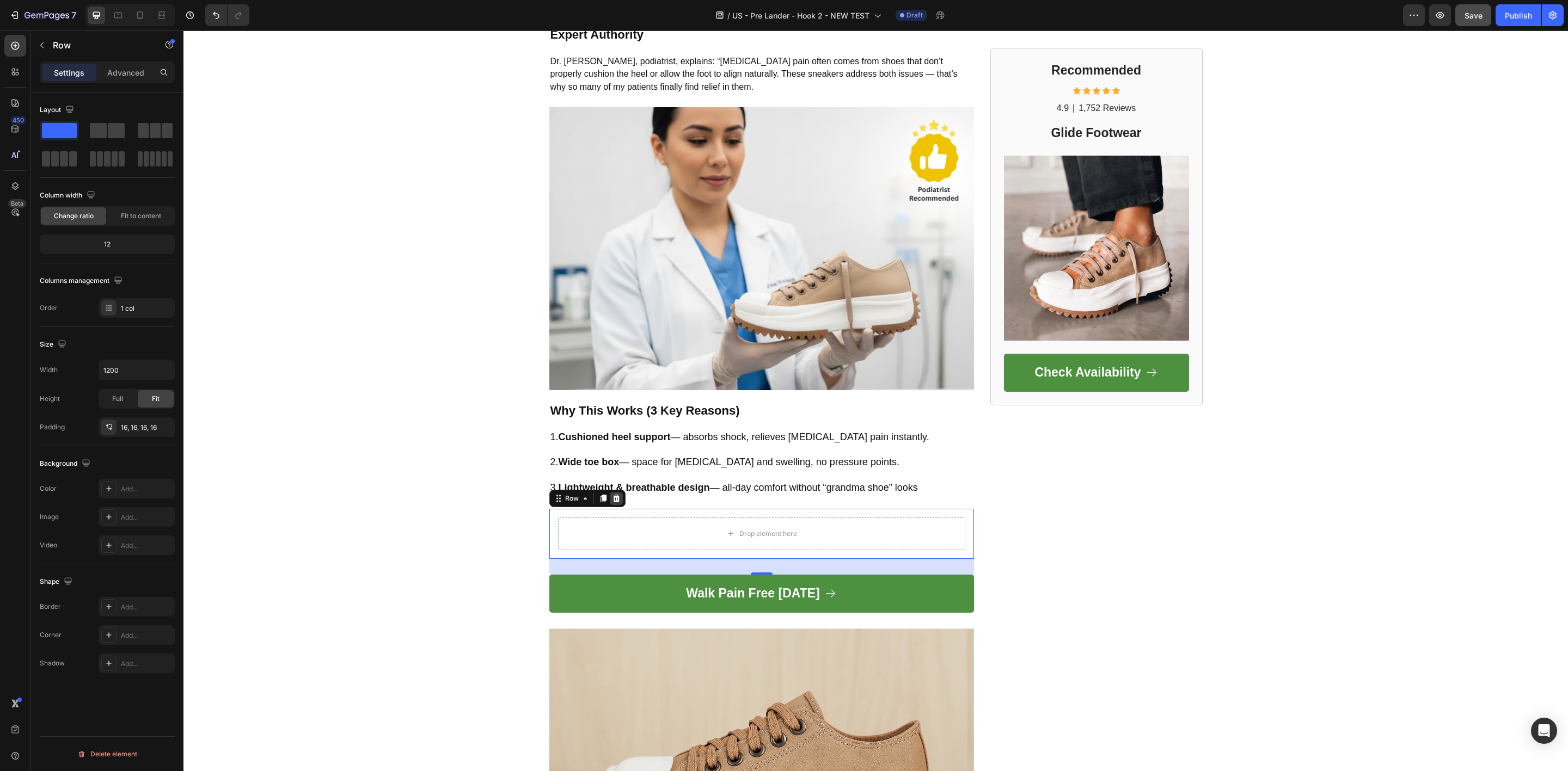
click at [612, 494] on icon at bounding box center [616, 498] width 7 height 8
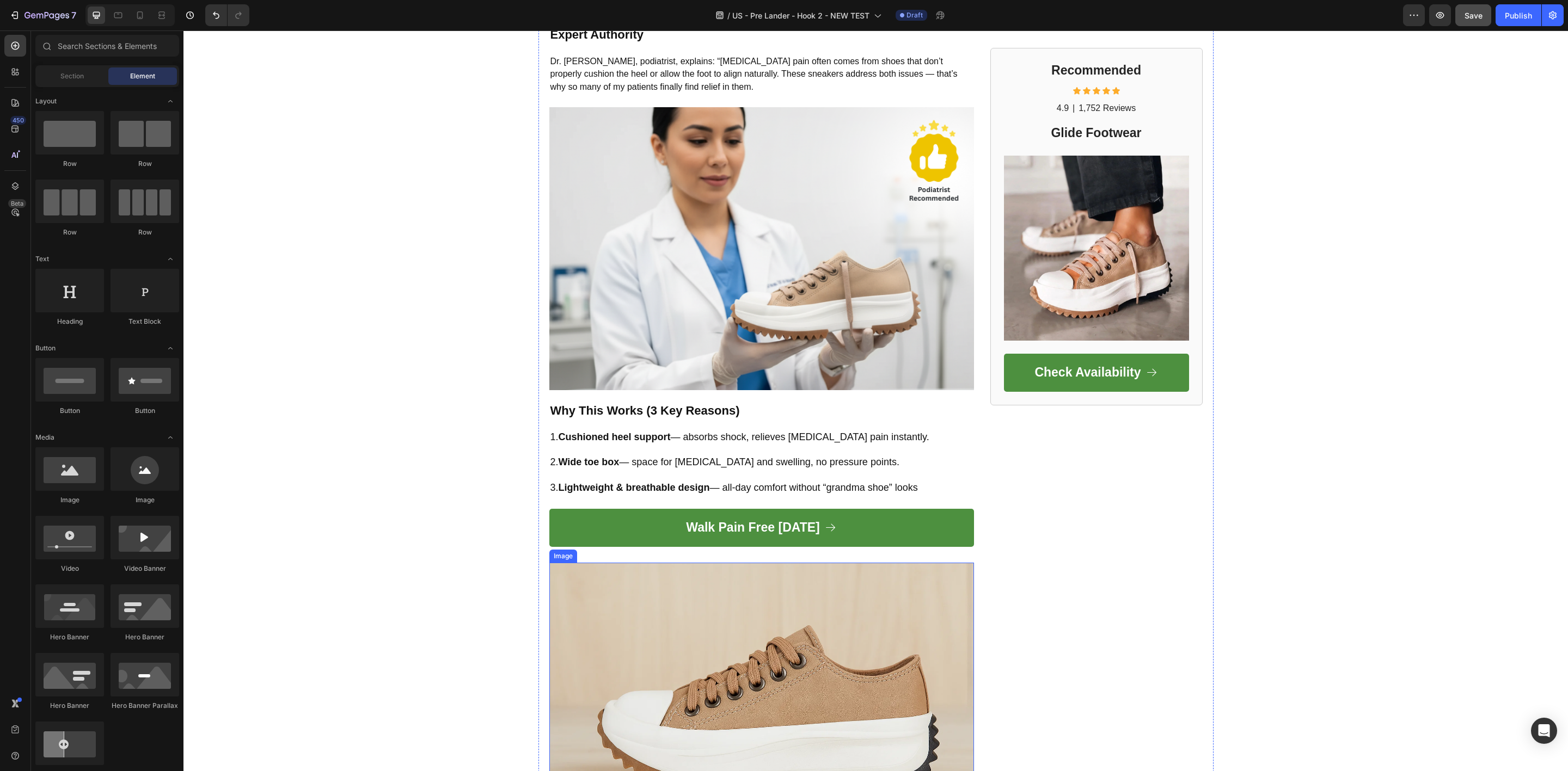
scroll to position [1267, 0]
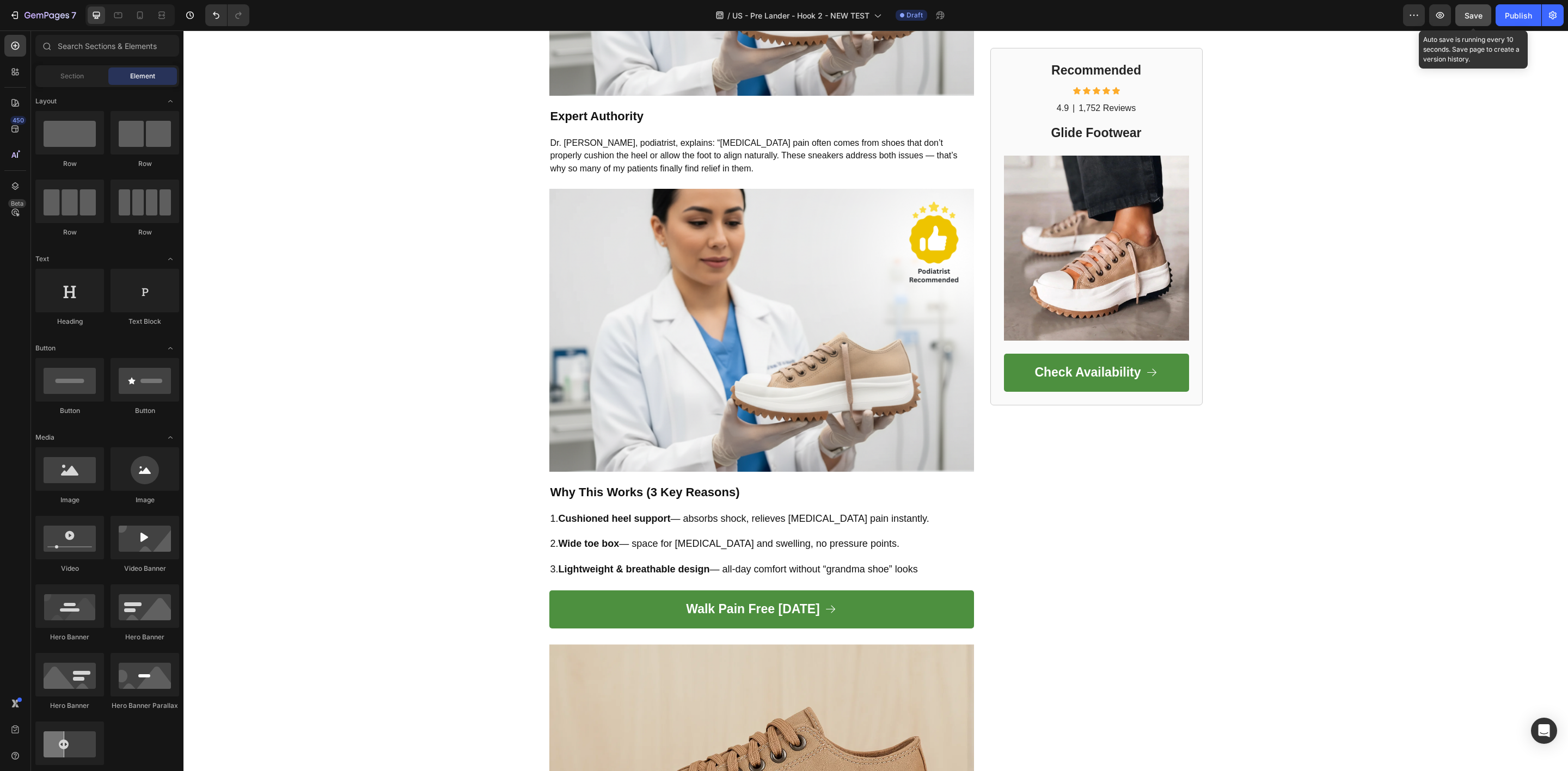
click at [1472, 8] on button "Save" at bounding box center [1473, 15] width 36 height 22
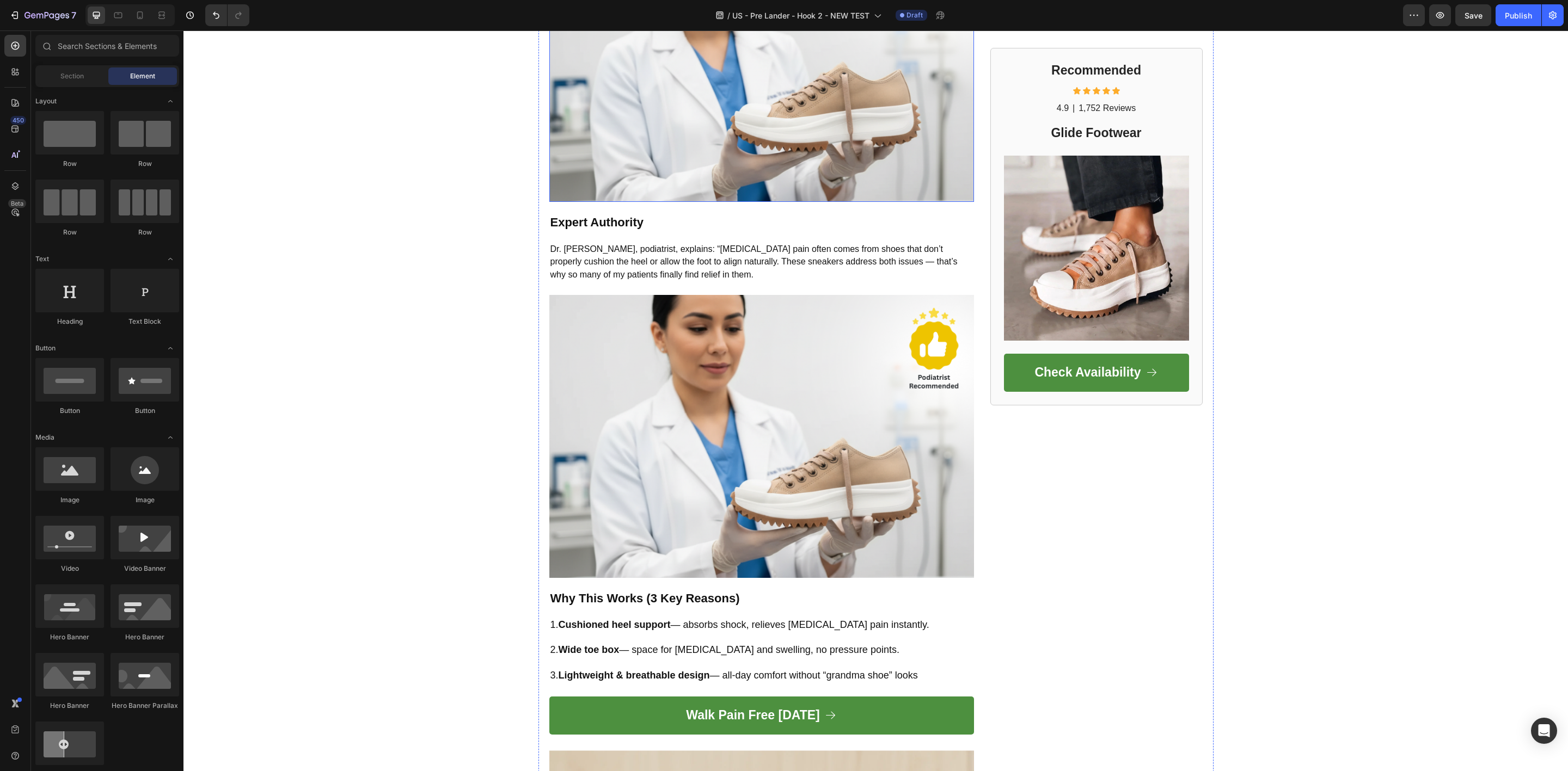
scroll to position [1185, 0]
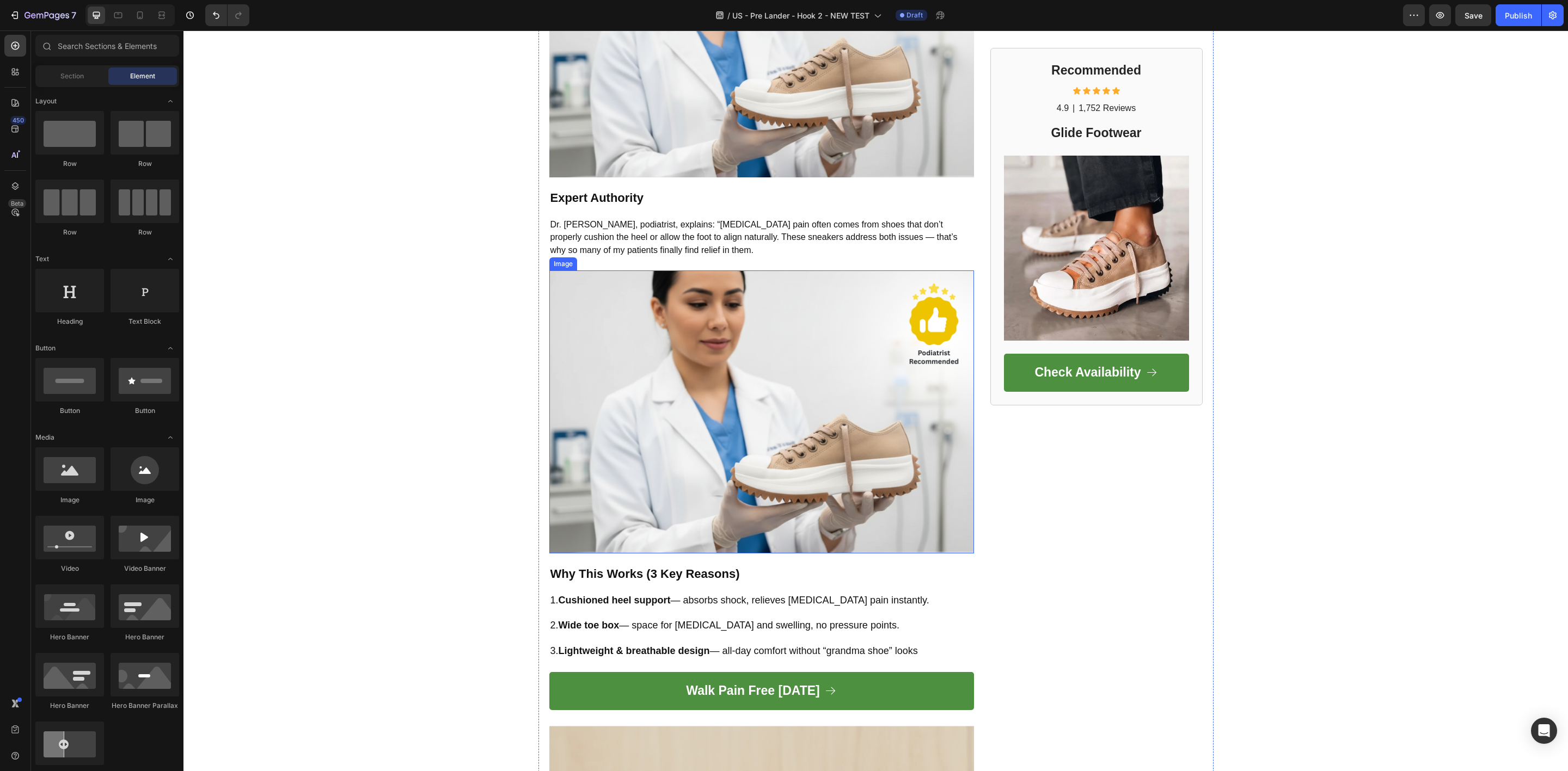
click at [691, 309] on img at bounding box center [761, 412] width 425 height 283
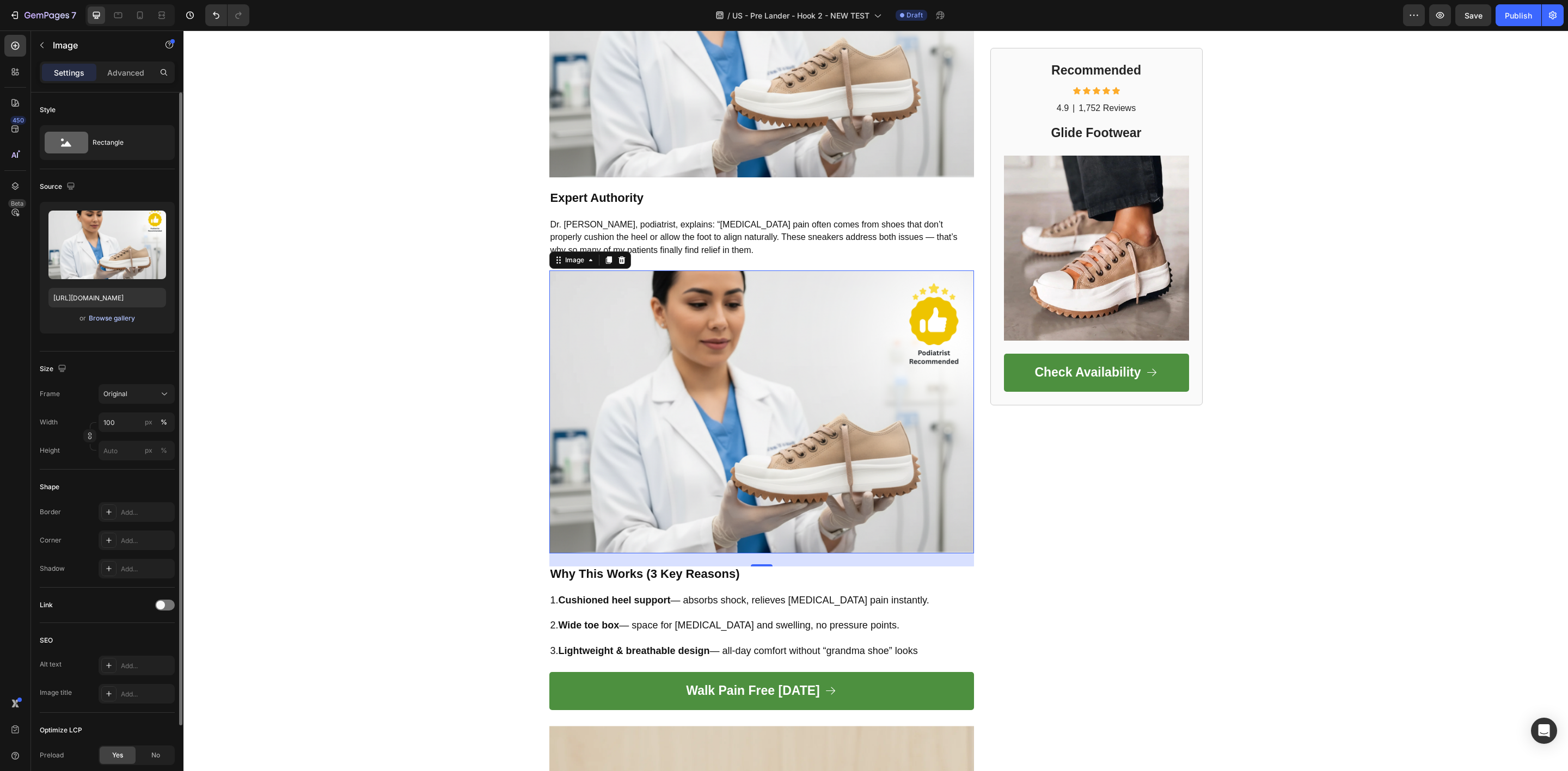
click at [115, 319] on div "Browse gallery" at bounding box center [112, 318] width 46 height 10
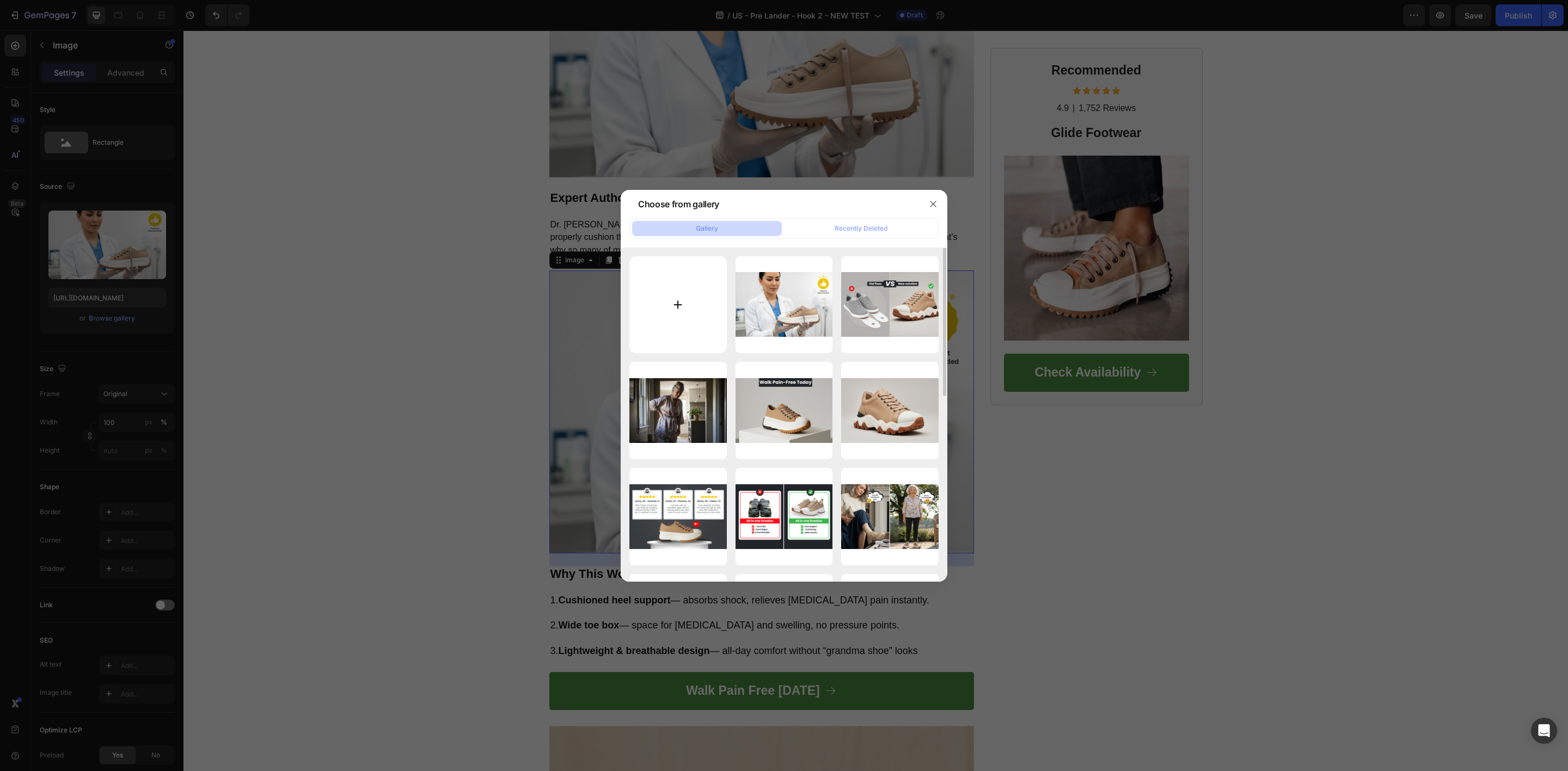
click at [678, 306] on input "file" at bounding box center [678, 305] width 97 height 97
type input "C:\fakepath\Social Proof – Real Women, Real Results.png"
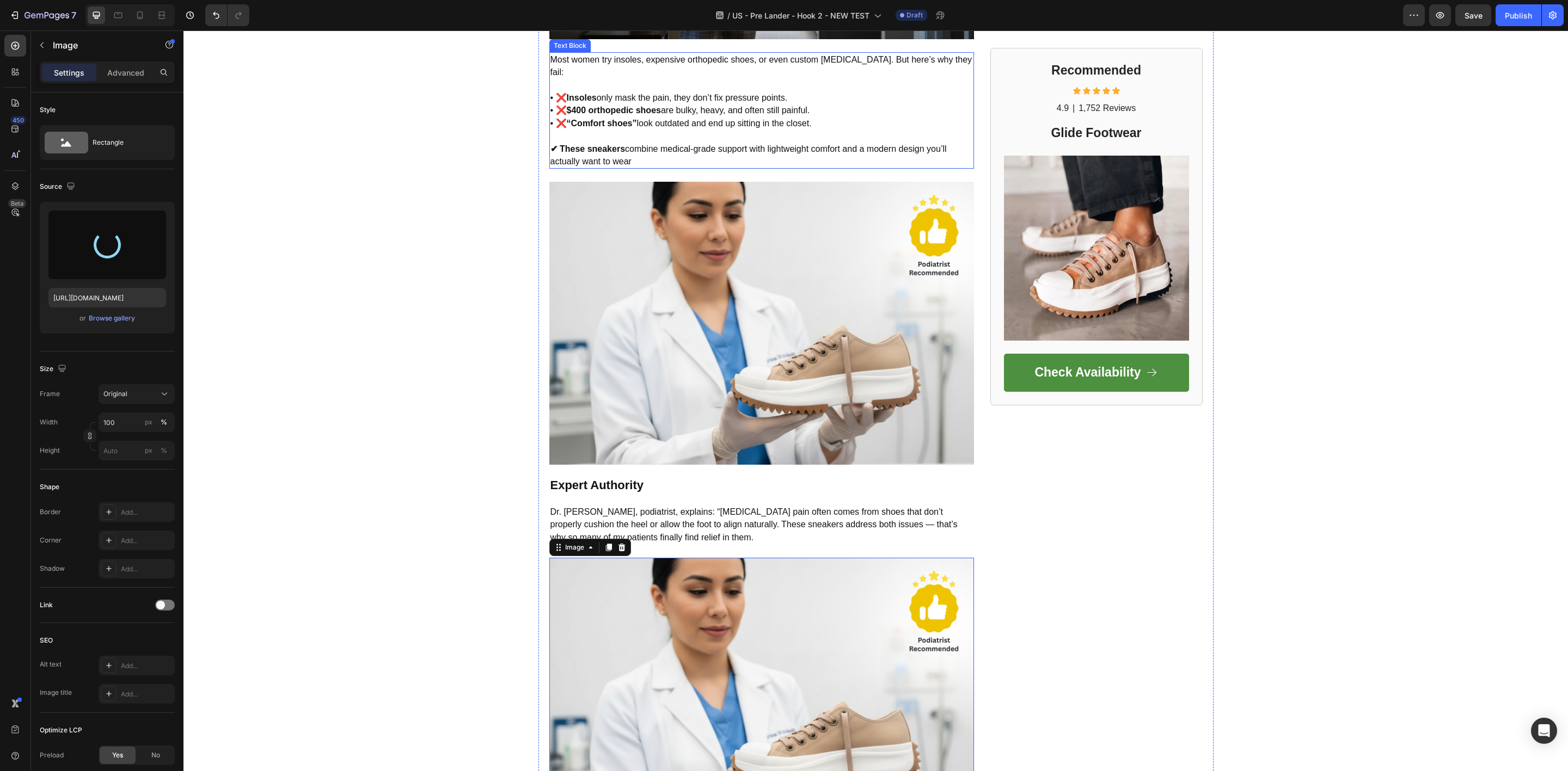
scroll to position [1022, 0]
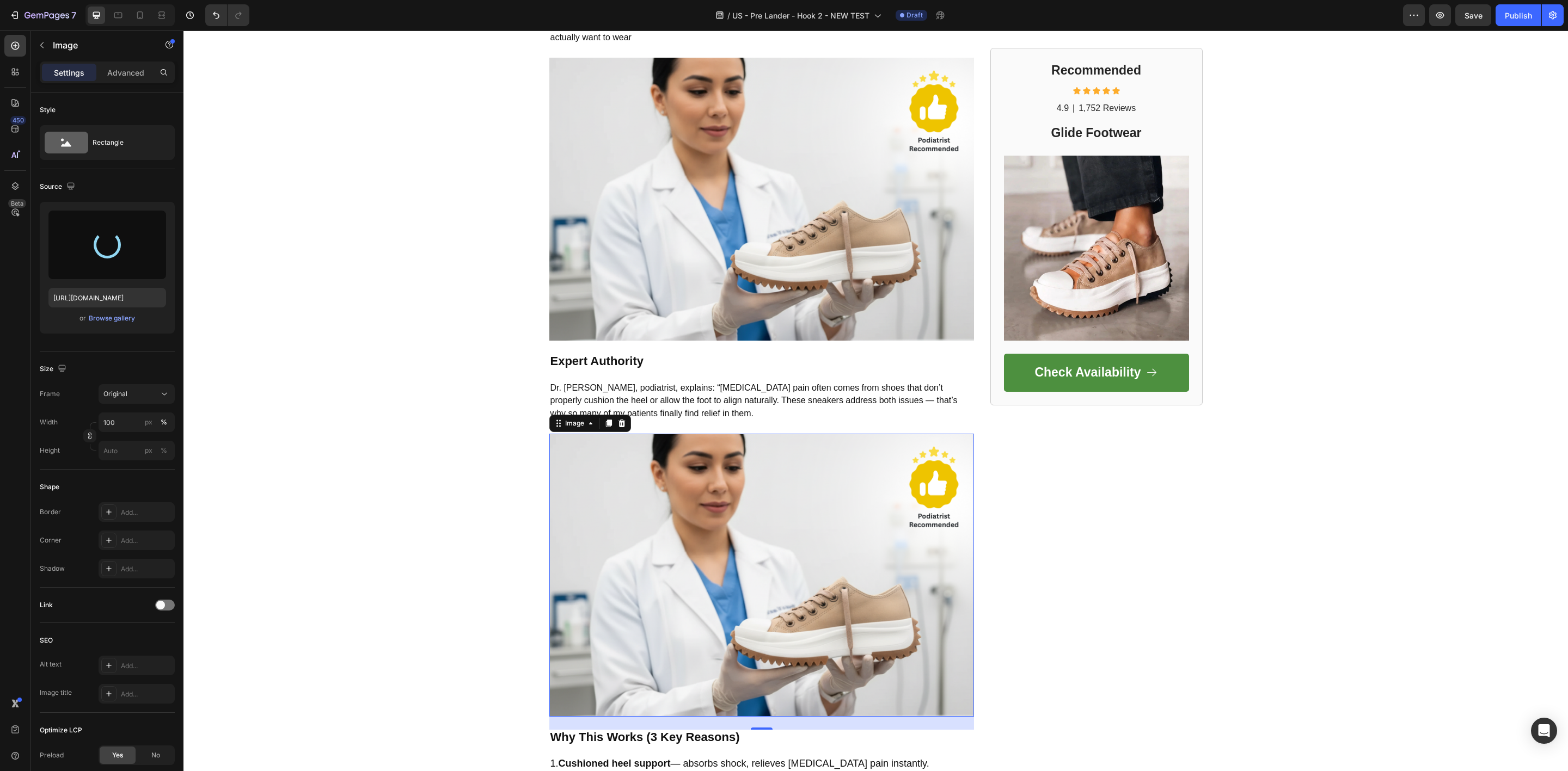
type input "[URL][DOMAIN_NAME]"
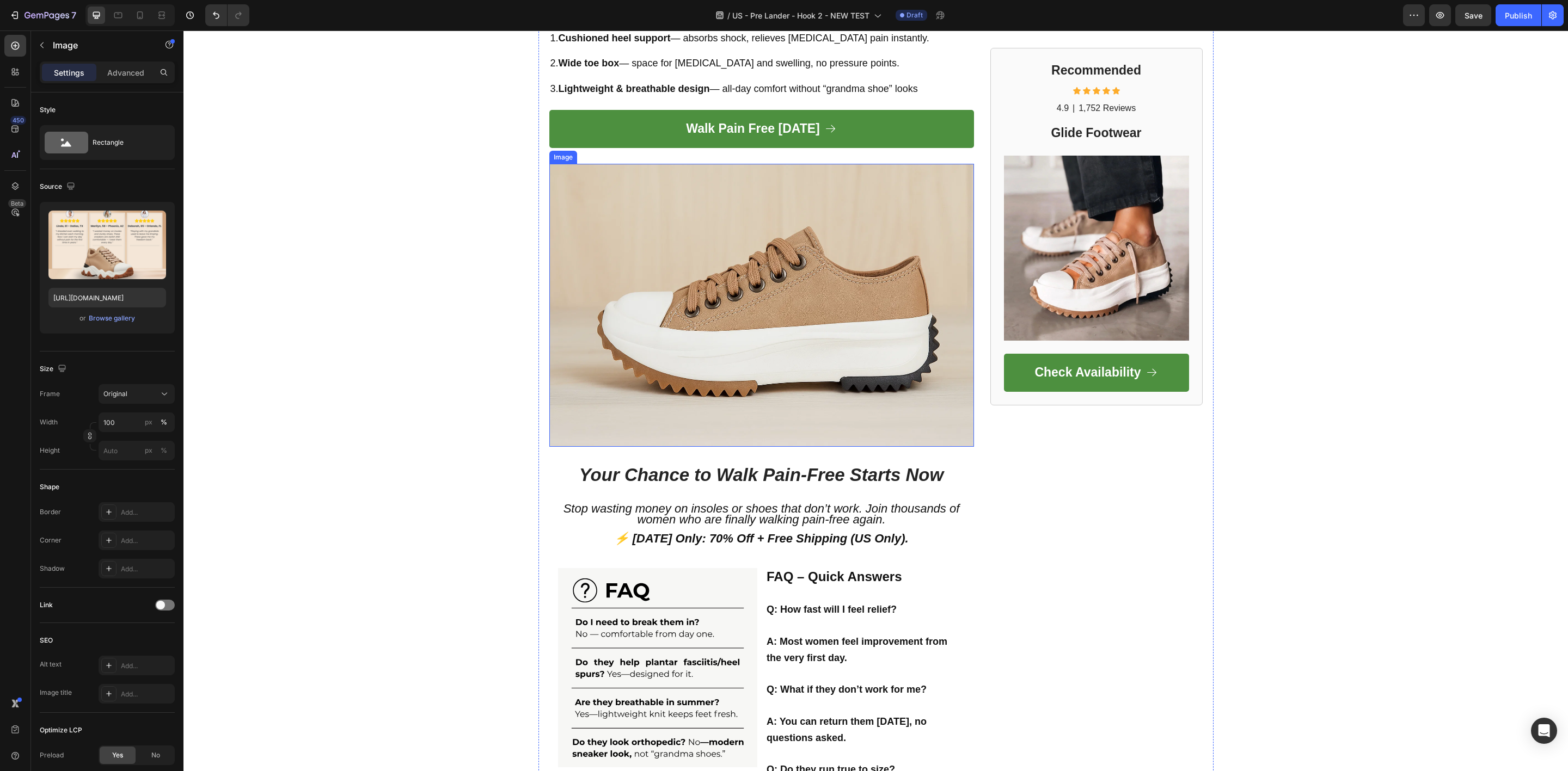
scroll to position [1757, 0]
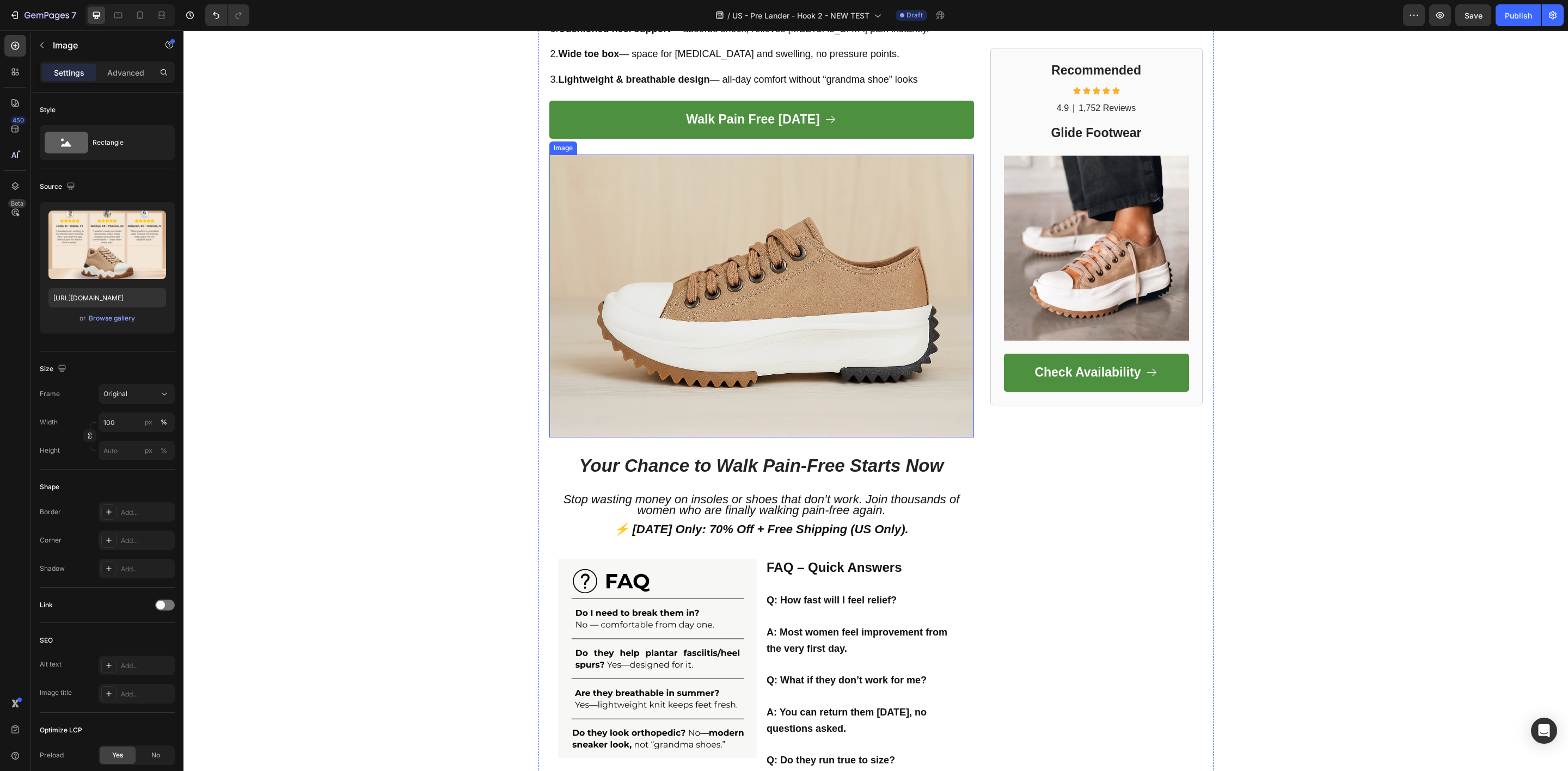
drag, startPoint x: 750, startPoint y: 349, endPoint x: 538, endPoint y: 360, distance: 212.3
click at [750, 349] on img at bounding box center [761, 296] width 425 height 283
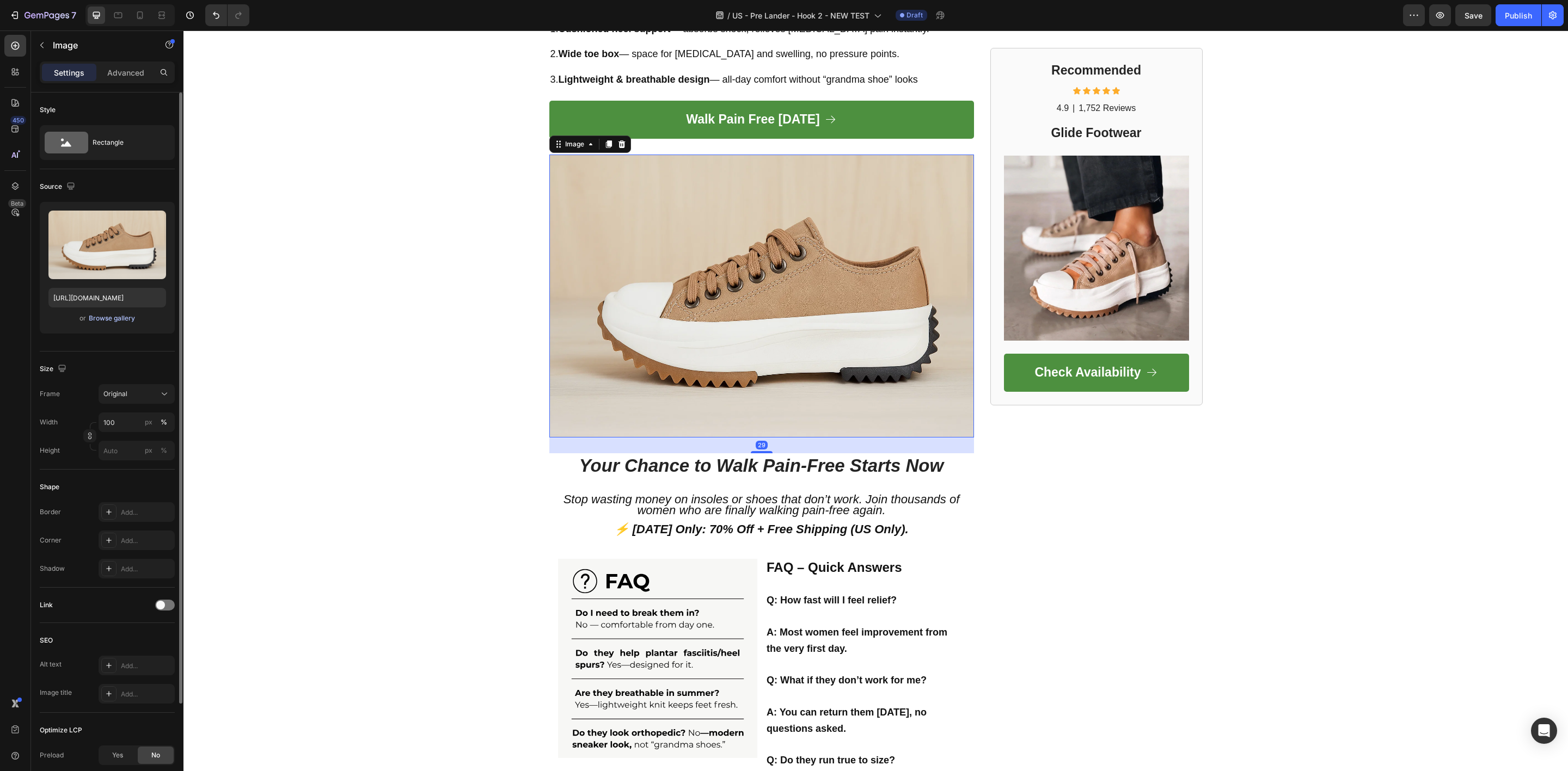
click at [118, 322] on div "Browse gallery" at bounding box center [112, 318] width 46 height 10
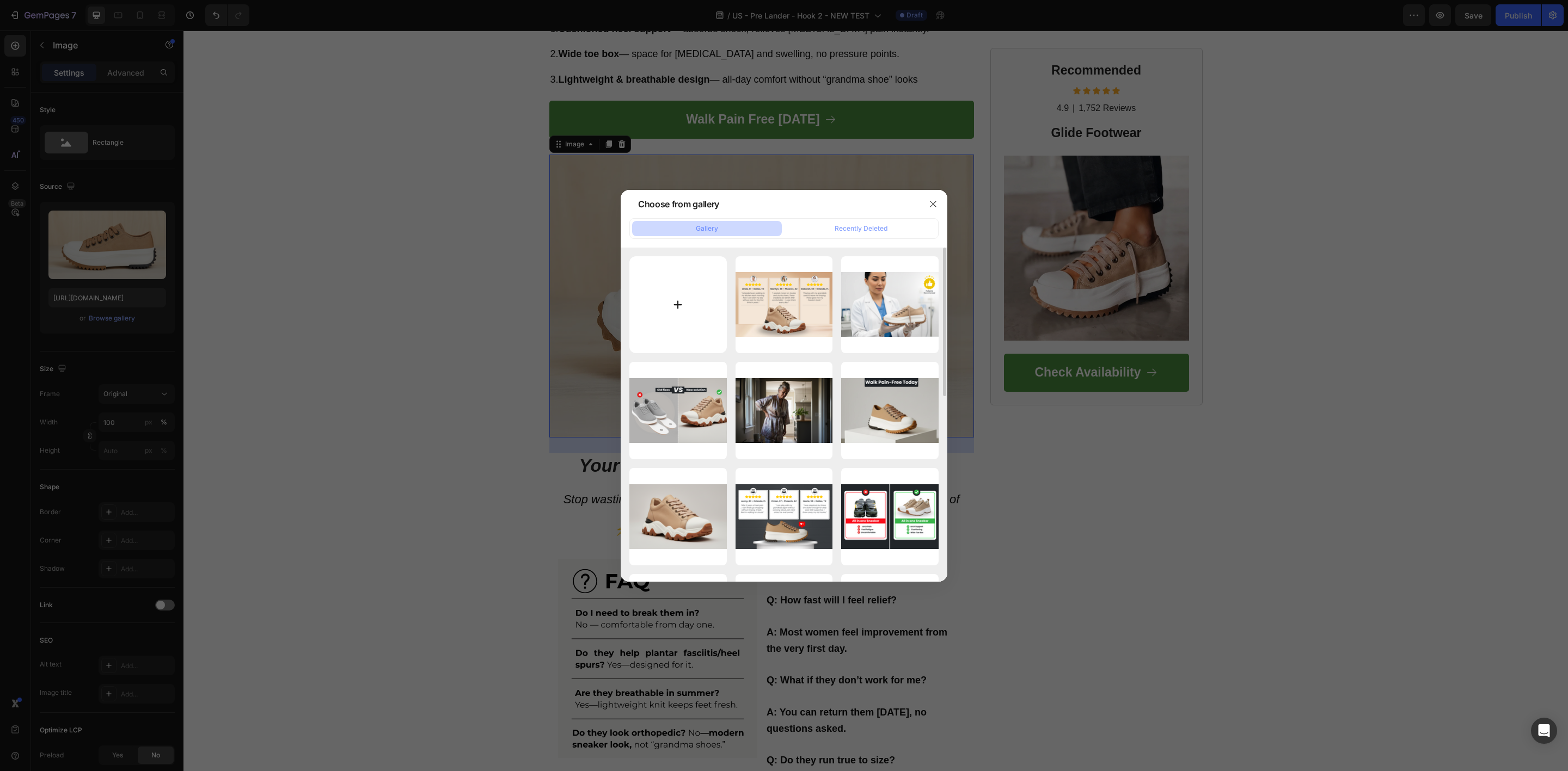
click at [683, 304] on input "file" at bounding box center [678, 305] width 97 height 97
type input "C:\fakepath\Why This Works (3 Key Reasons).png"
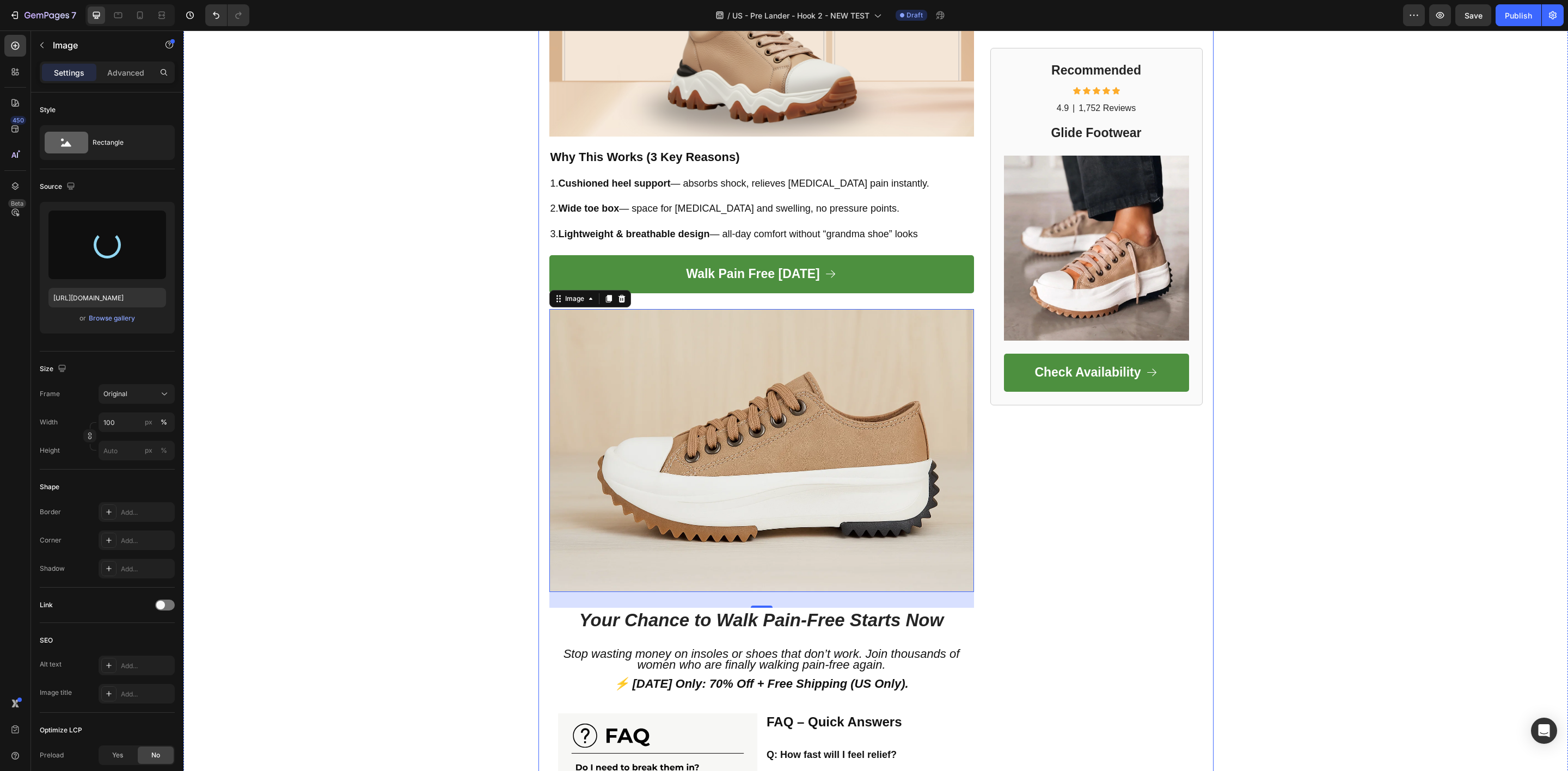
scroll to position [1594, 0]
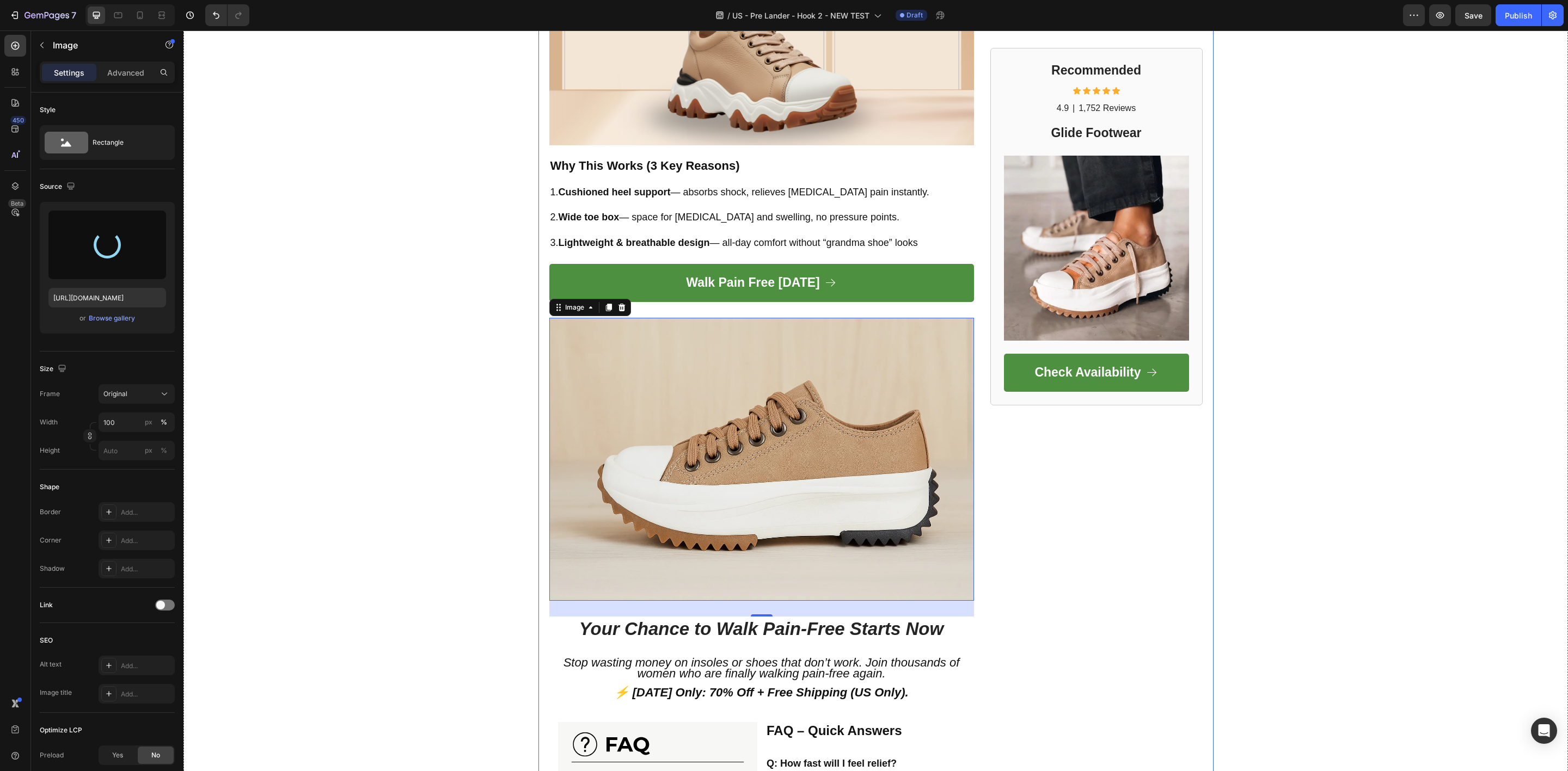
type input "[URL][DOMAIN_NAME]"
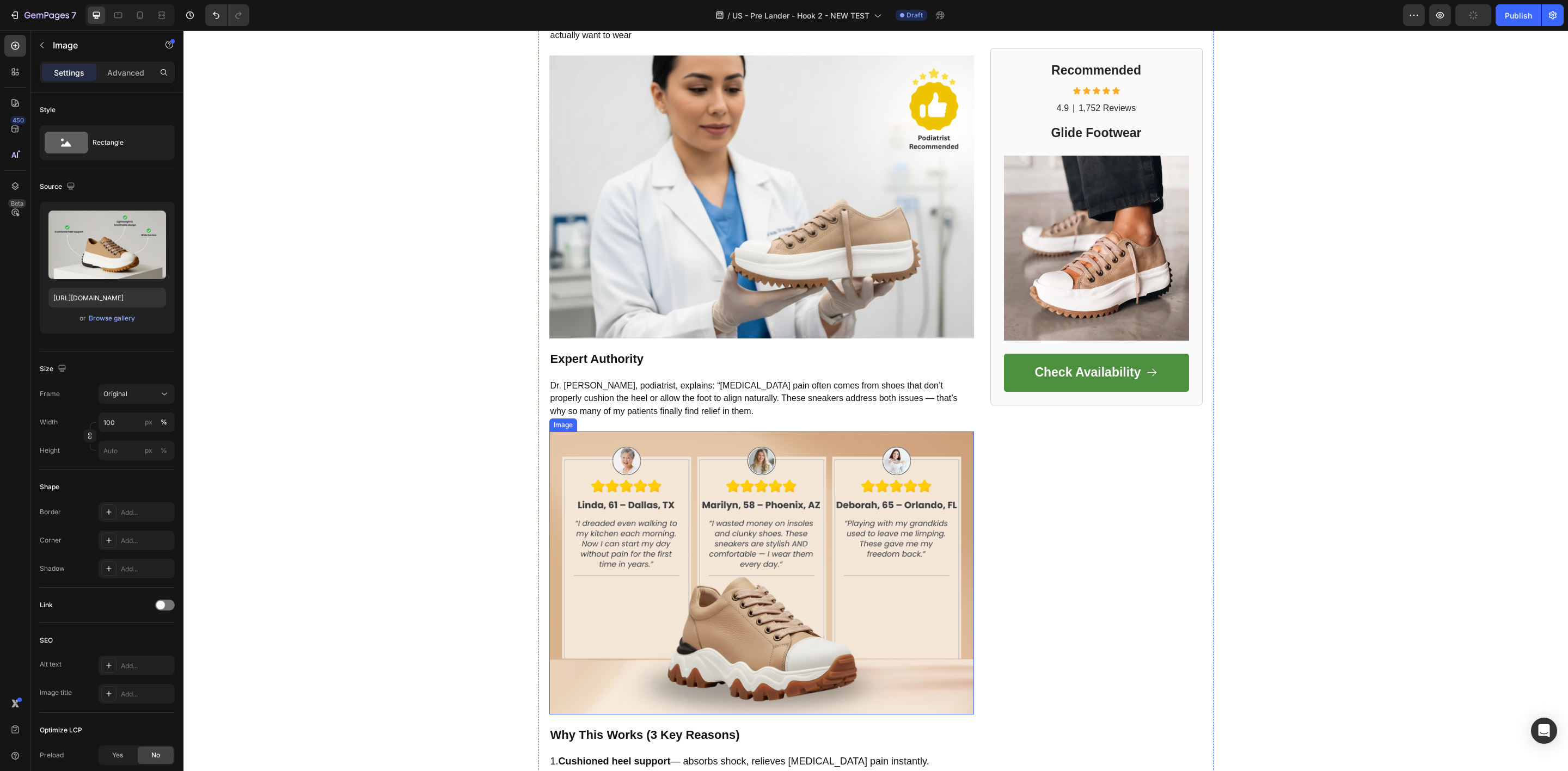
scroll to position [1022, 0]
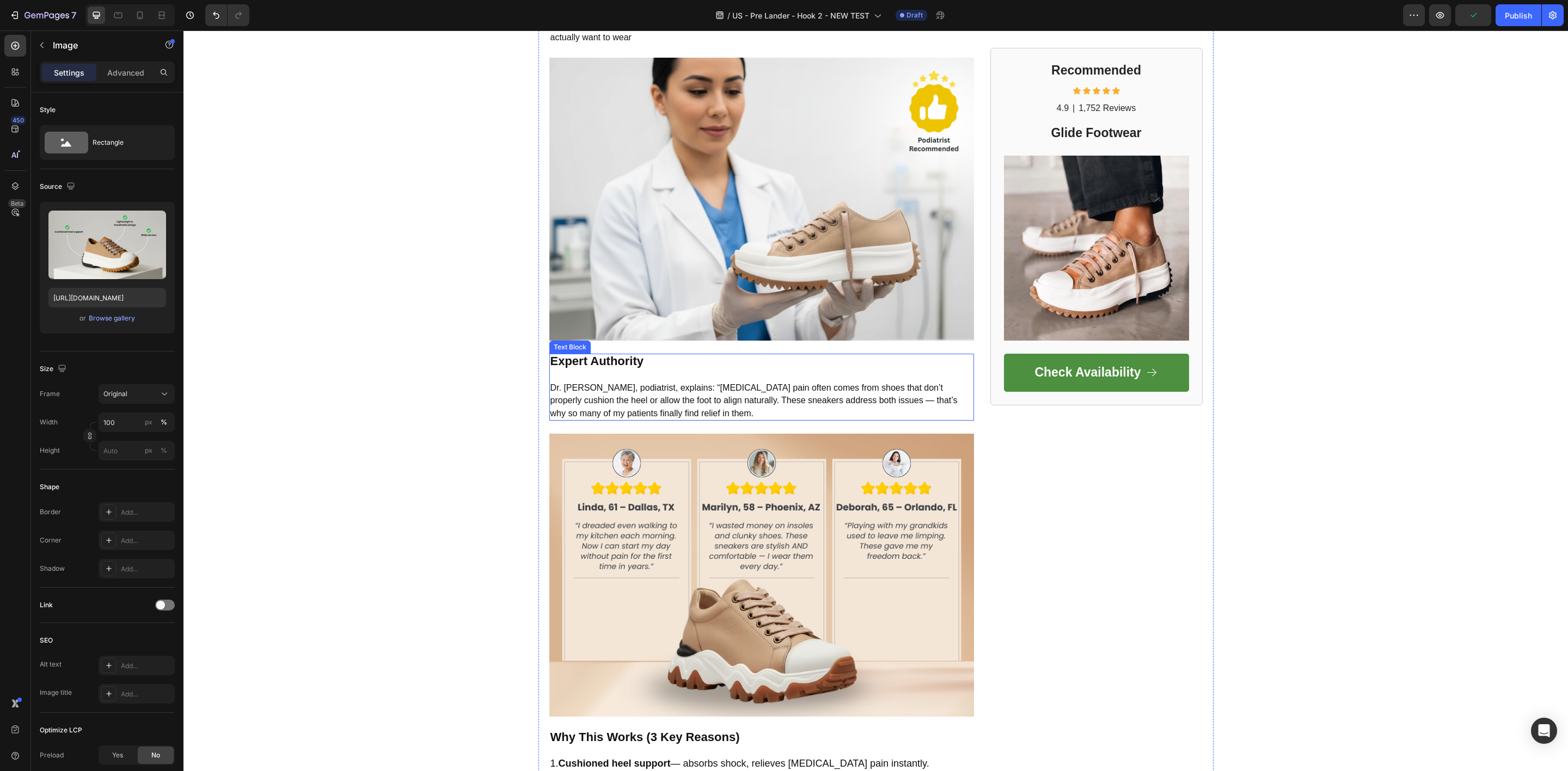
click at [709, 406] on p "Dr. [PERSON_NAME], podiatrist, explains: “[MEDICAL_DATA] pain often comes from …" at bounding box center [761, 394] width 422 height 51
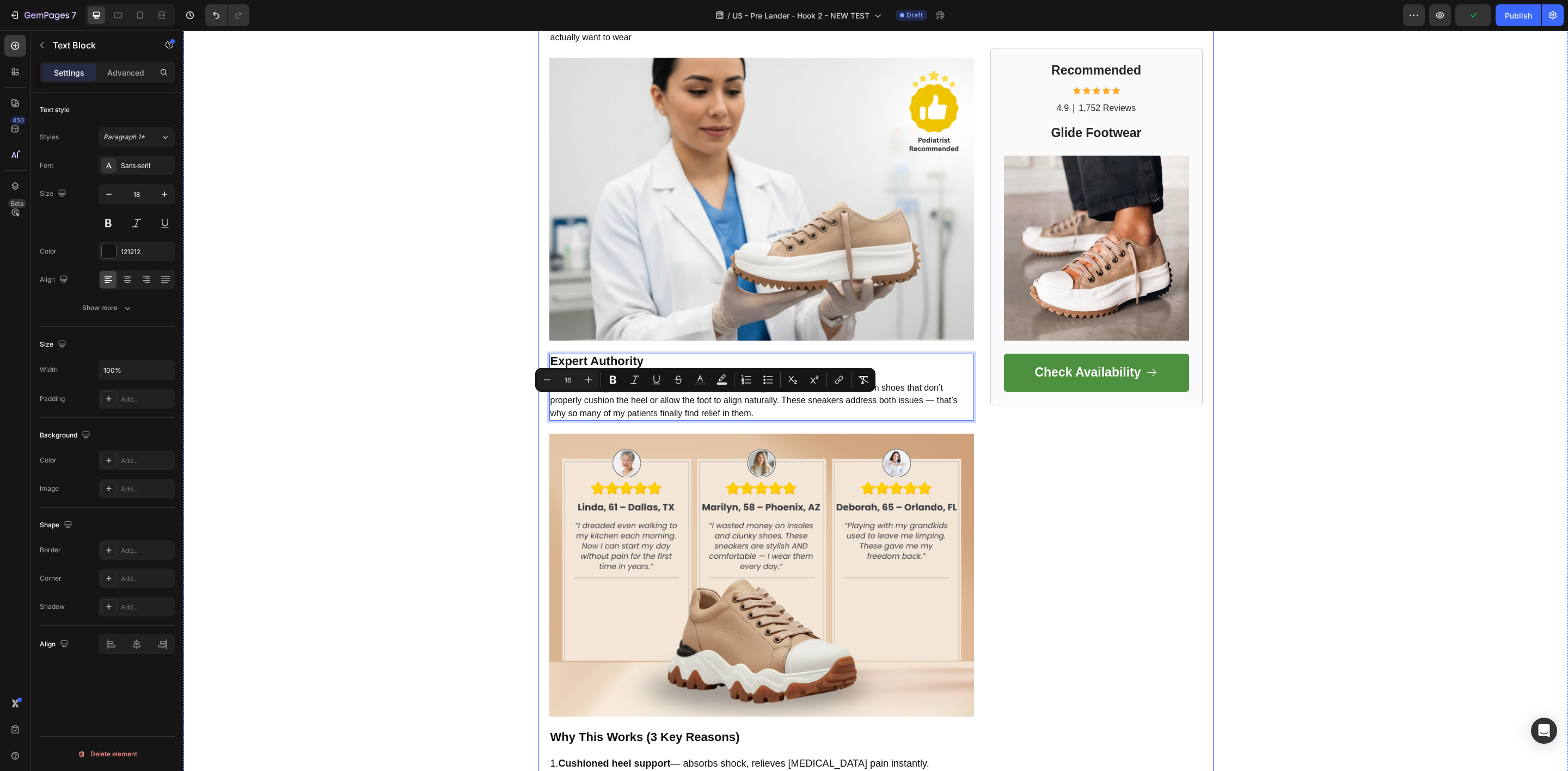
click at [732, 416] on div "The Hidden Reason Your Morning Steps Hurt So Much Heading Image For women 55+, …" at bounding box center [761, 380] width 425 height 2536
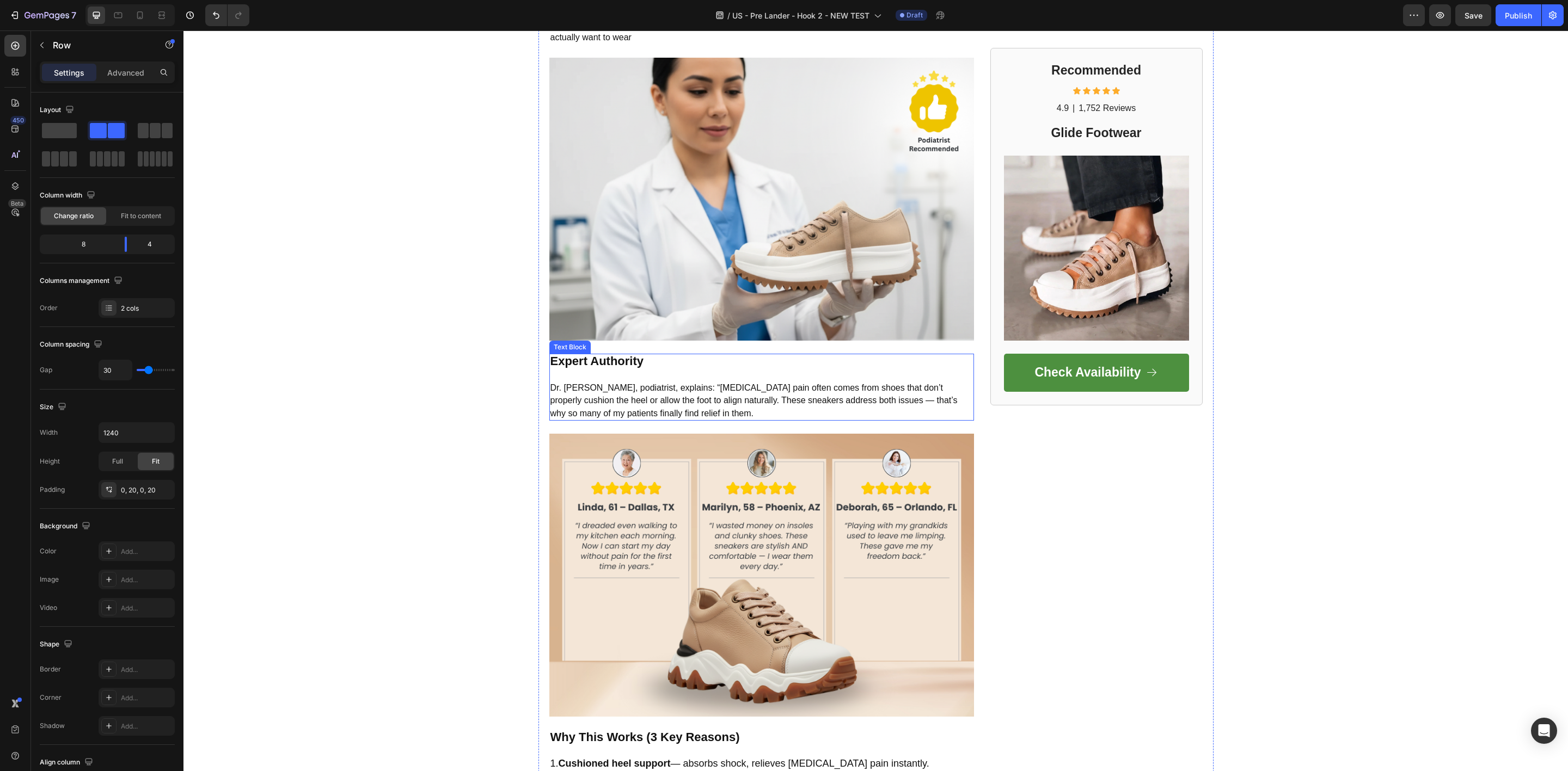
click at [739, 394] on p "Dr. [PERSON_NAME], podiatrist, explains: “[MEDICAL_DATA] pain often comes from …" at bounding box center [761, 394] width 422 height 51
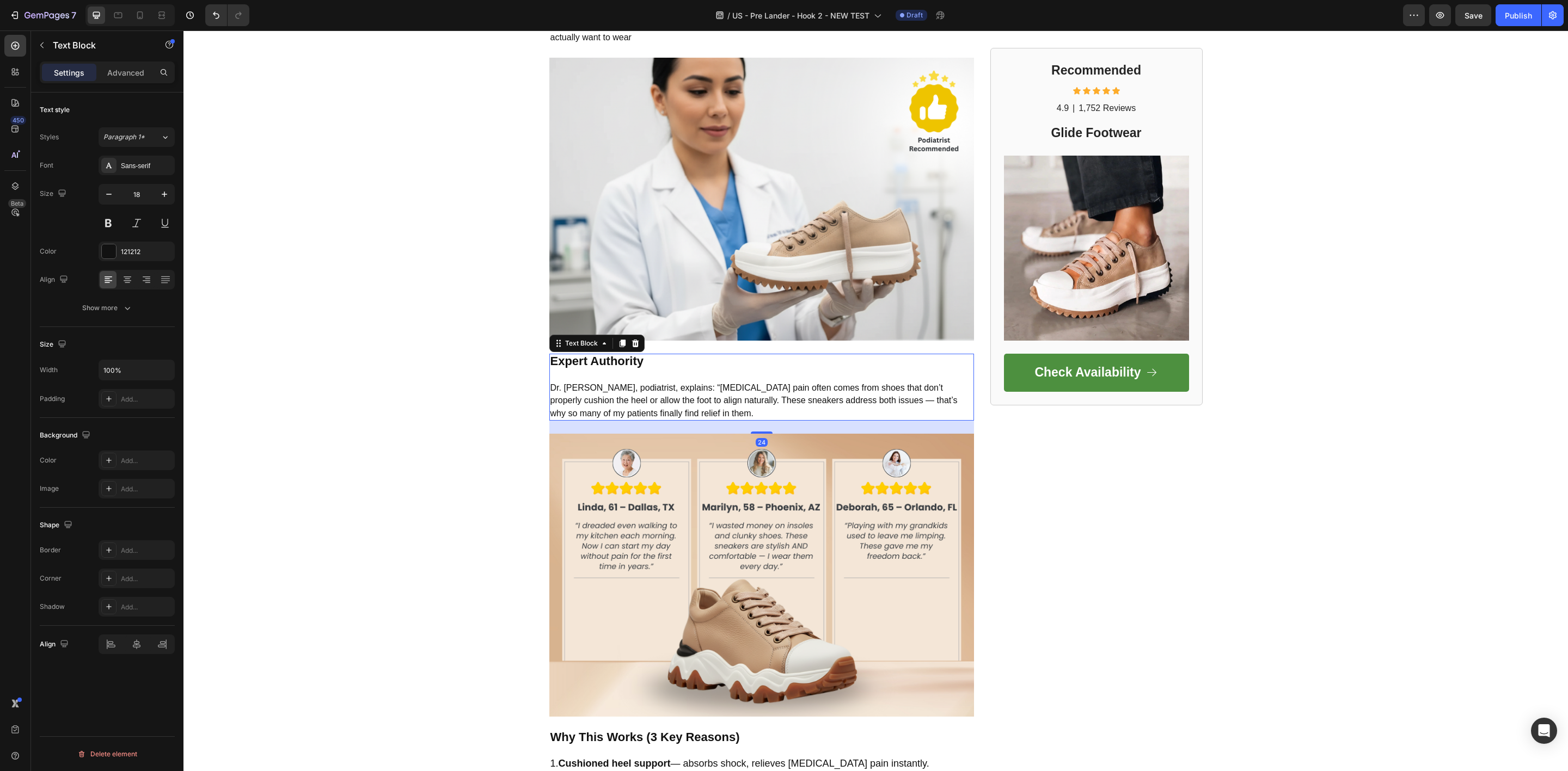
click at [619, 340] on icon at bounding box center [622, 343] width 6 height 8
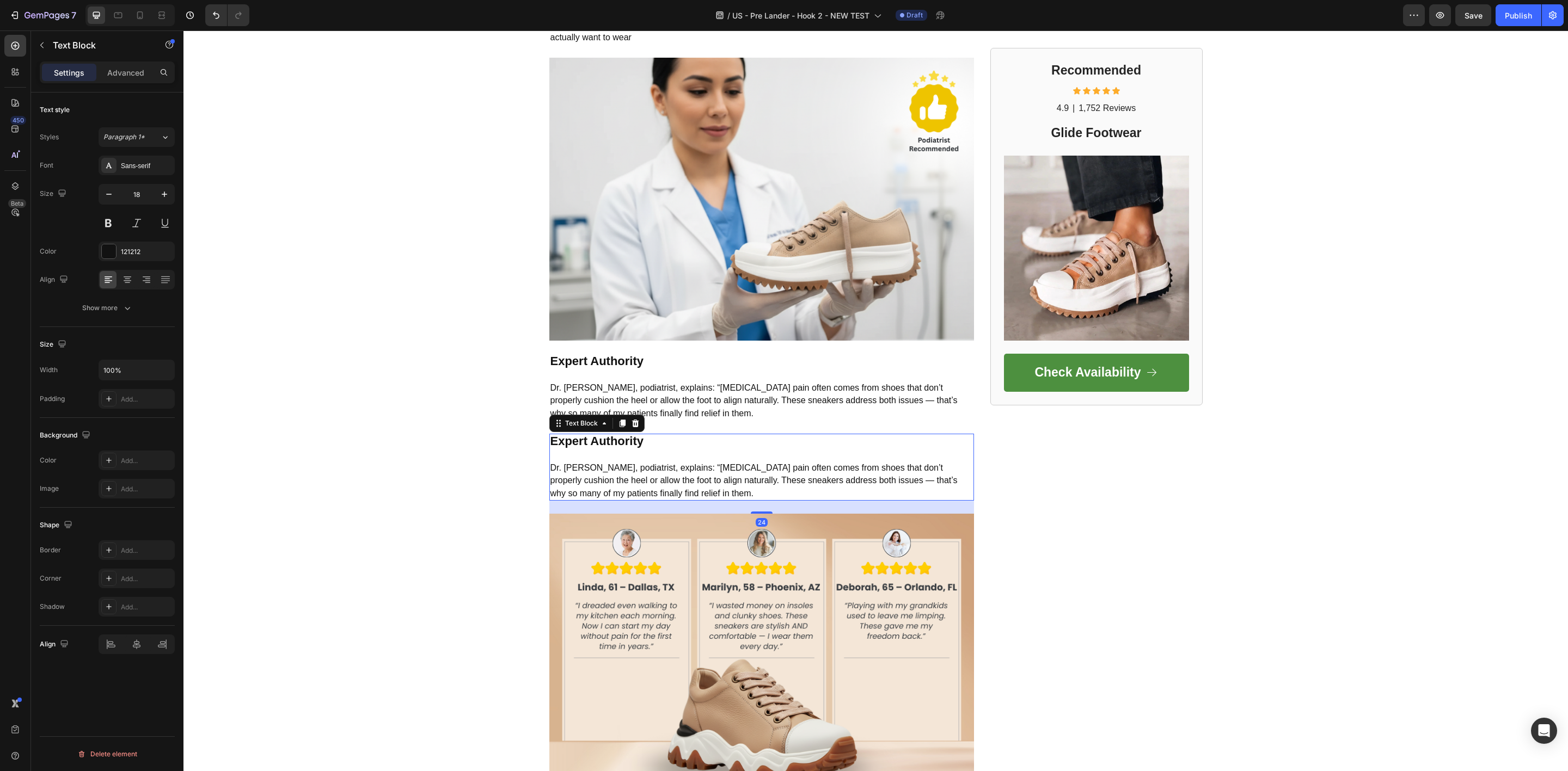
click at [629, 463] on span "Dr. [PERSON_NAME], podiatrist, explains: “[MEDICAL_DATA] pain often comes from …" at bounding box center [754, 480] width 407 height 35
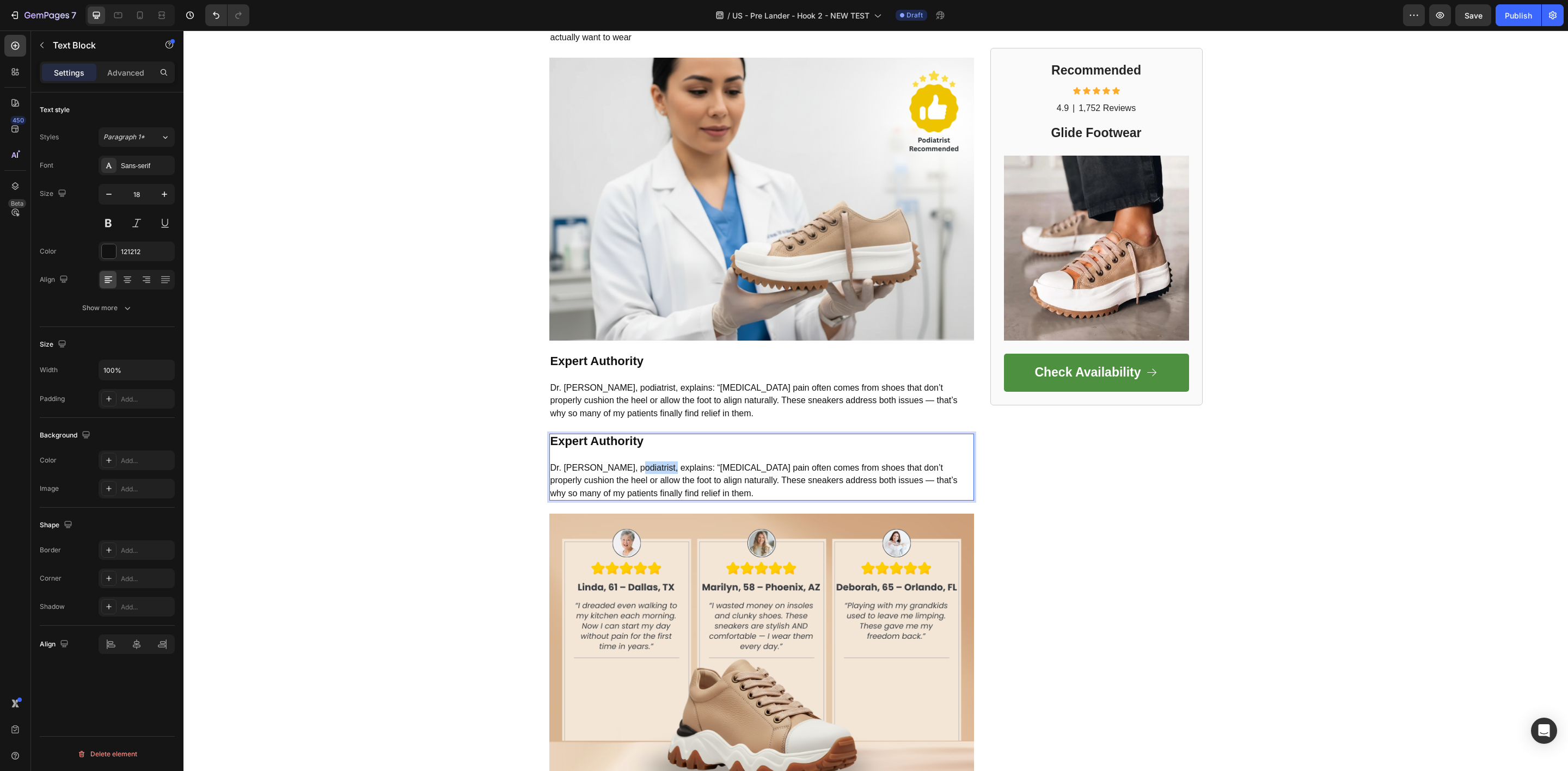
click at [629, 463] on span "Dr. [PERSON_NAME], podiatrist, explains: “[MEDICAL_DATA] pain often comes from …" at bounding box center [754, 480] width 407 height 35
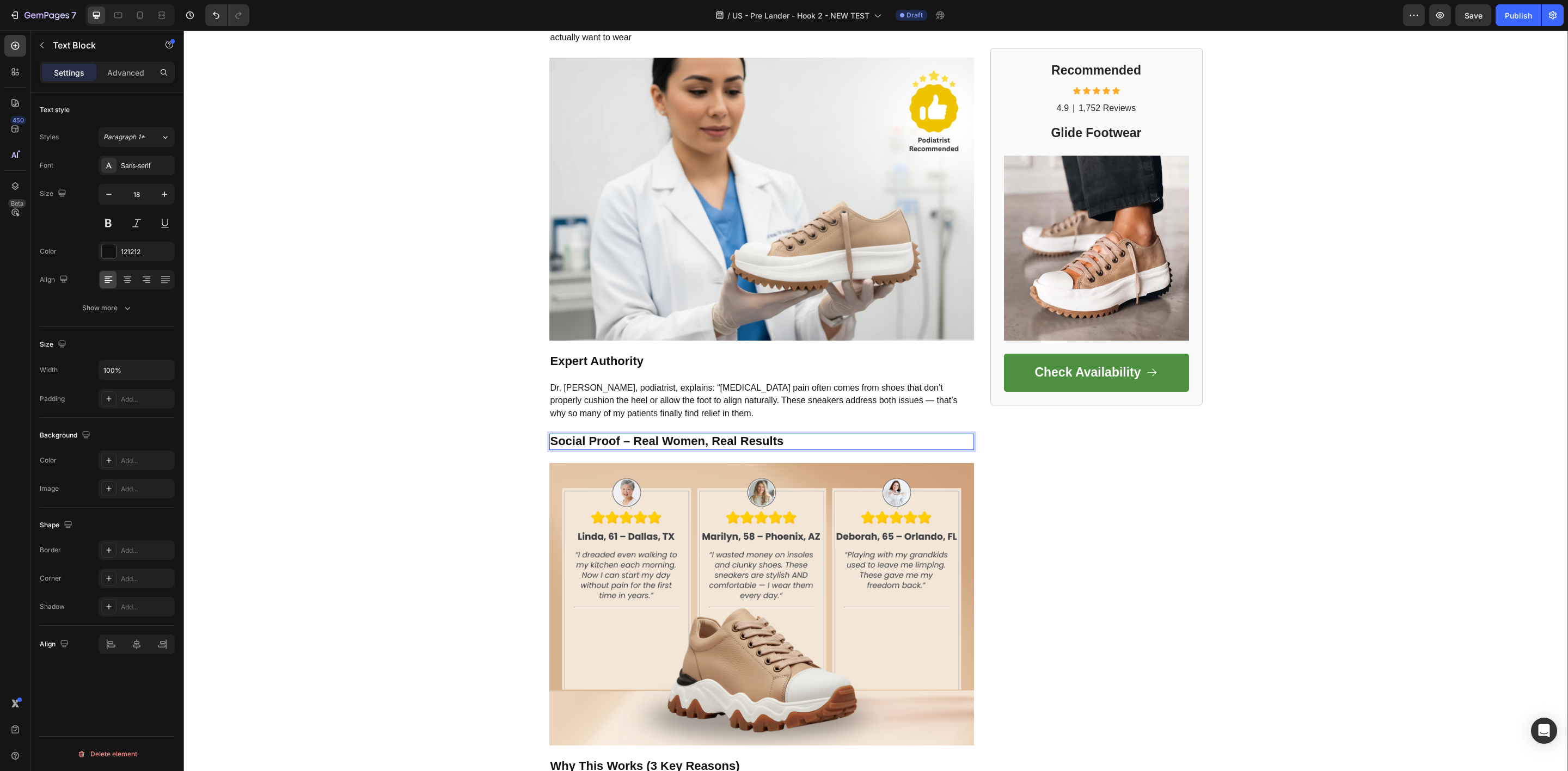
click at [368, 422] on div "FOOTWEAR INSIDER MAGAZINE Text Block Row Row The Hidden Reason Your Morning Ste…" at bounding box center [875, 354] width 1385 height 2648
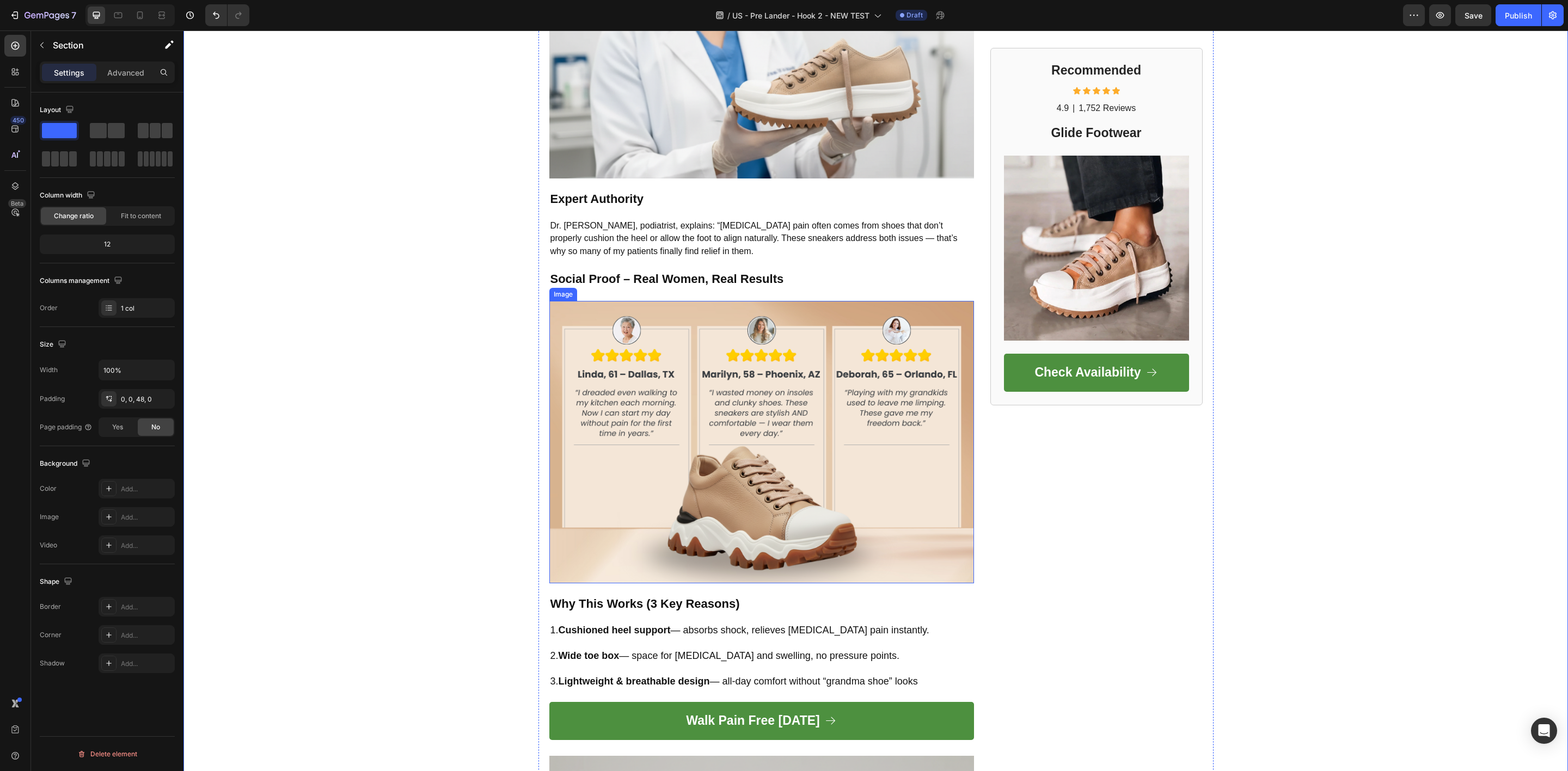
scroll to position [1185, 0]
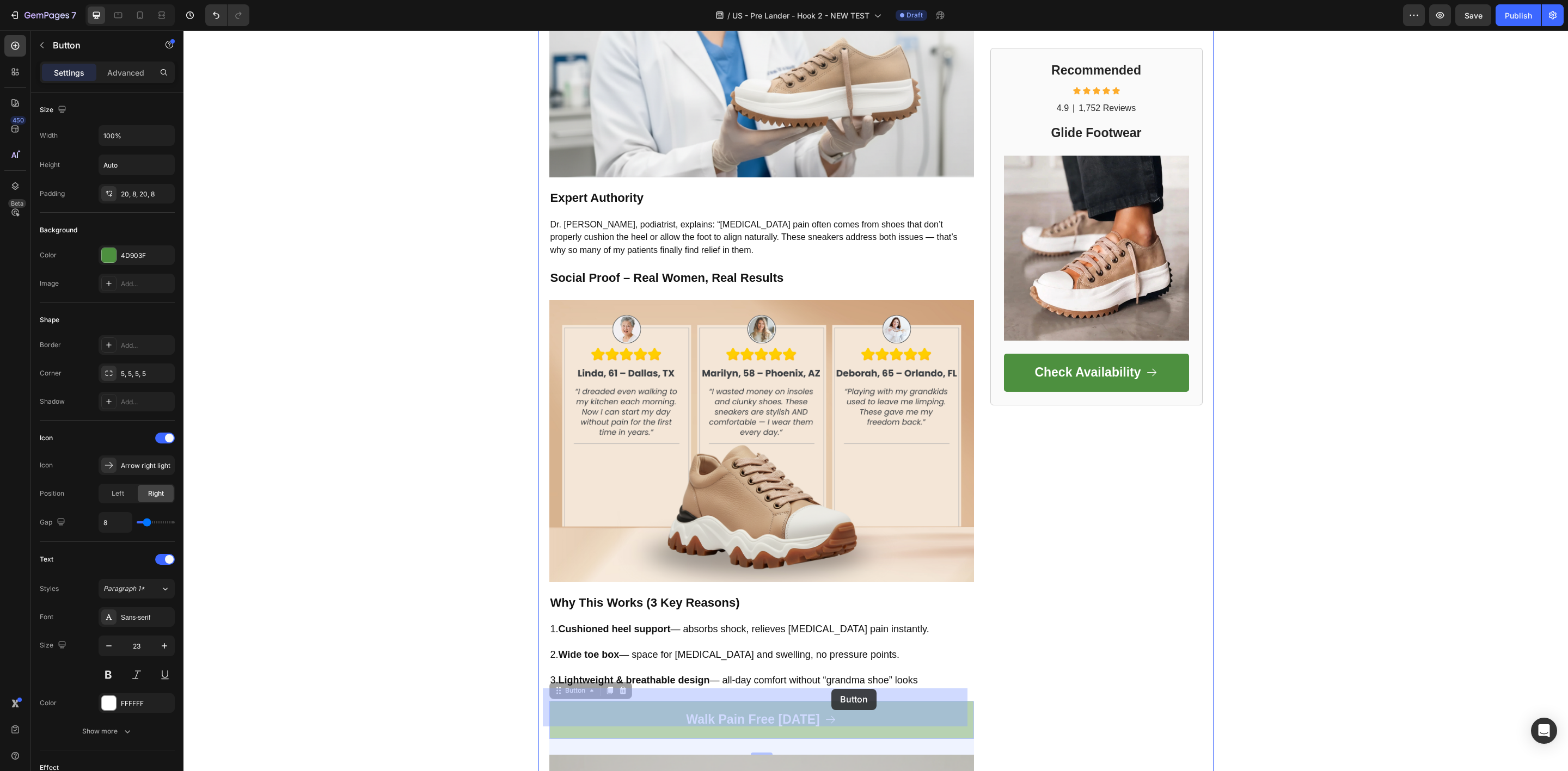
drag, startPoint x: 864, startPoint y: 696, endPoint x: 831, endPoint y: 689, distance: 33.7
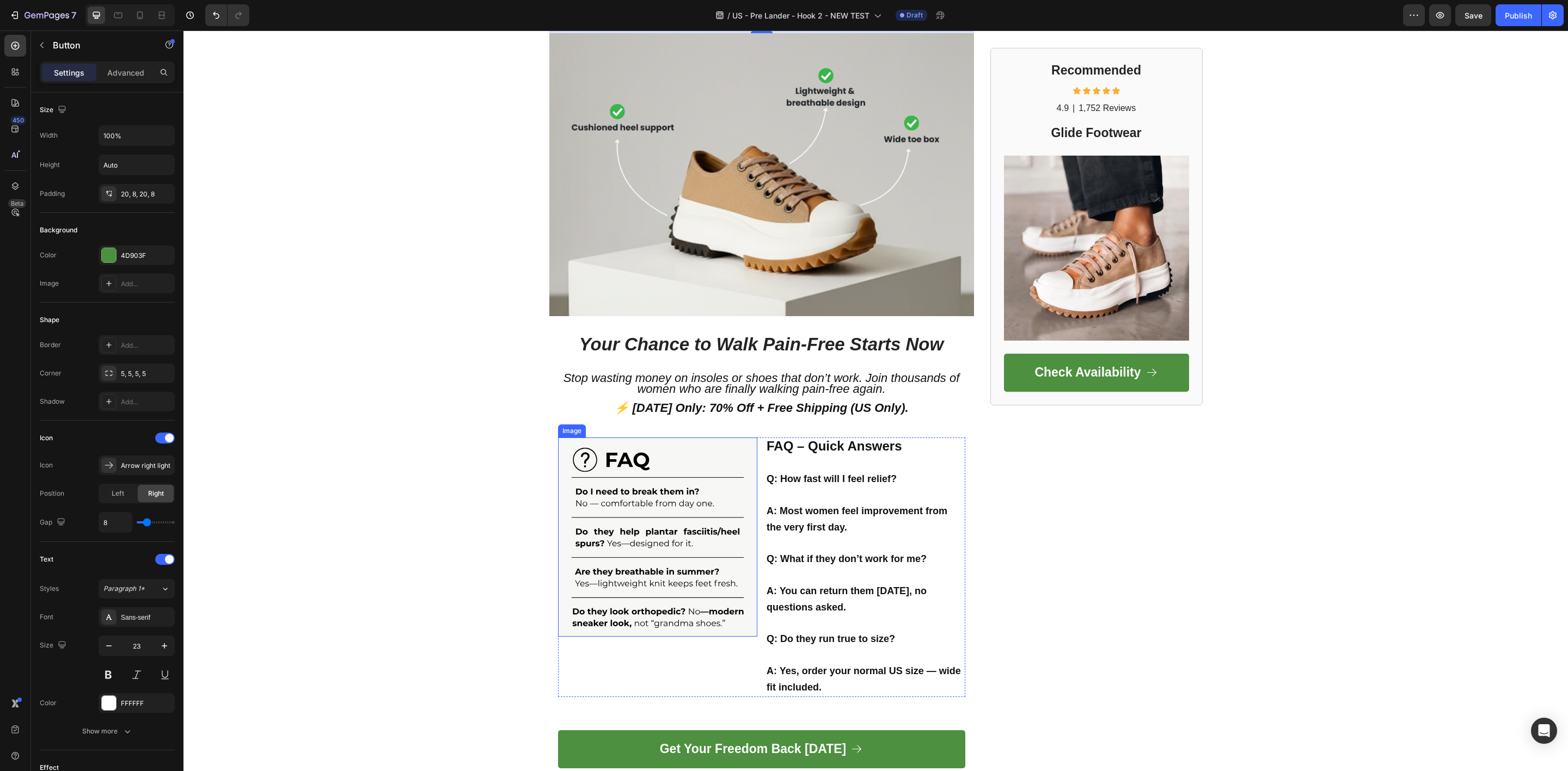
scroll to position [1932, 0]
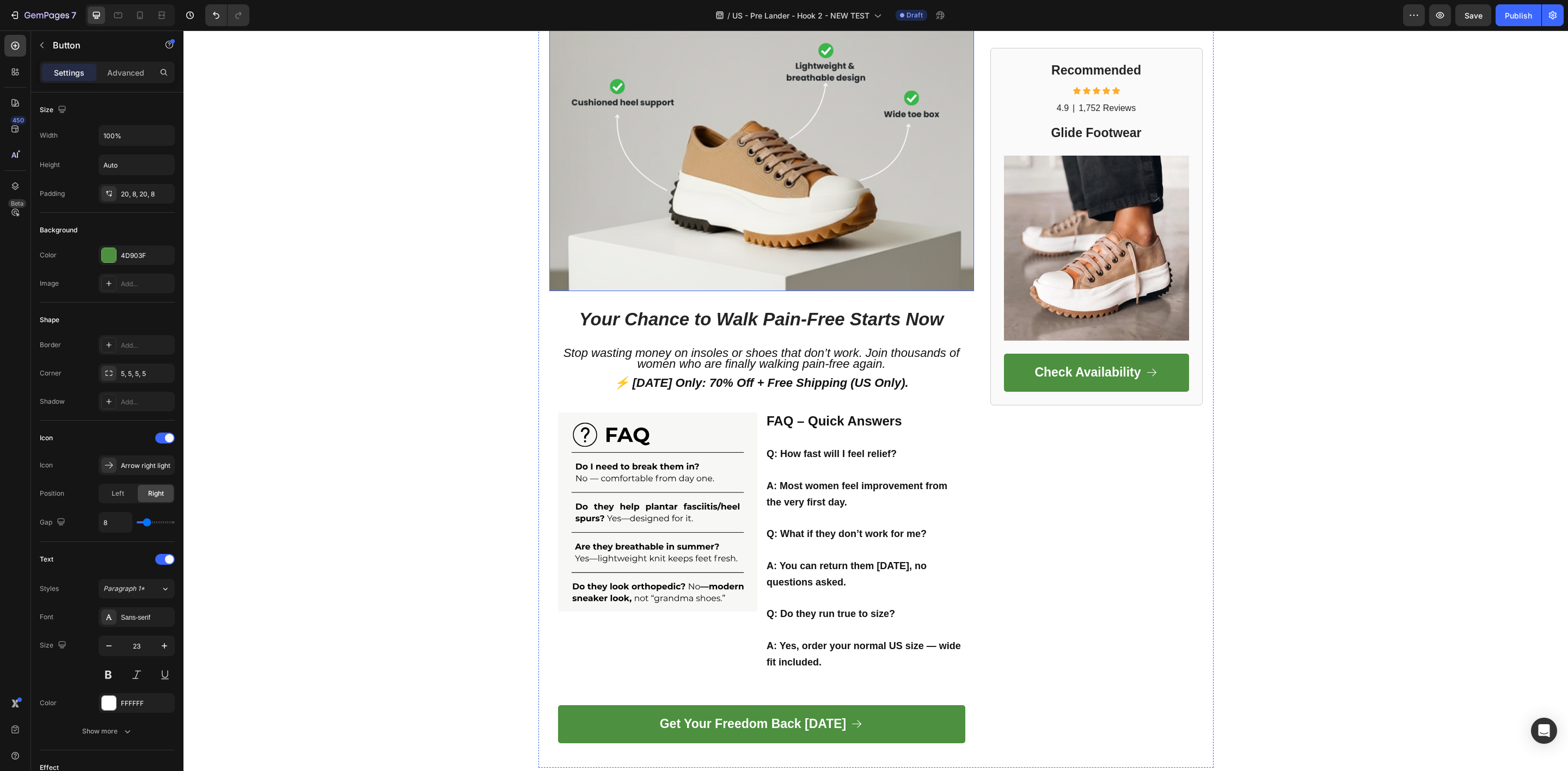
click at [725, 271] on img at bounding box center [761, 149] width 425 height 283
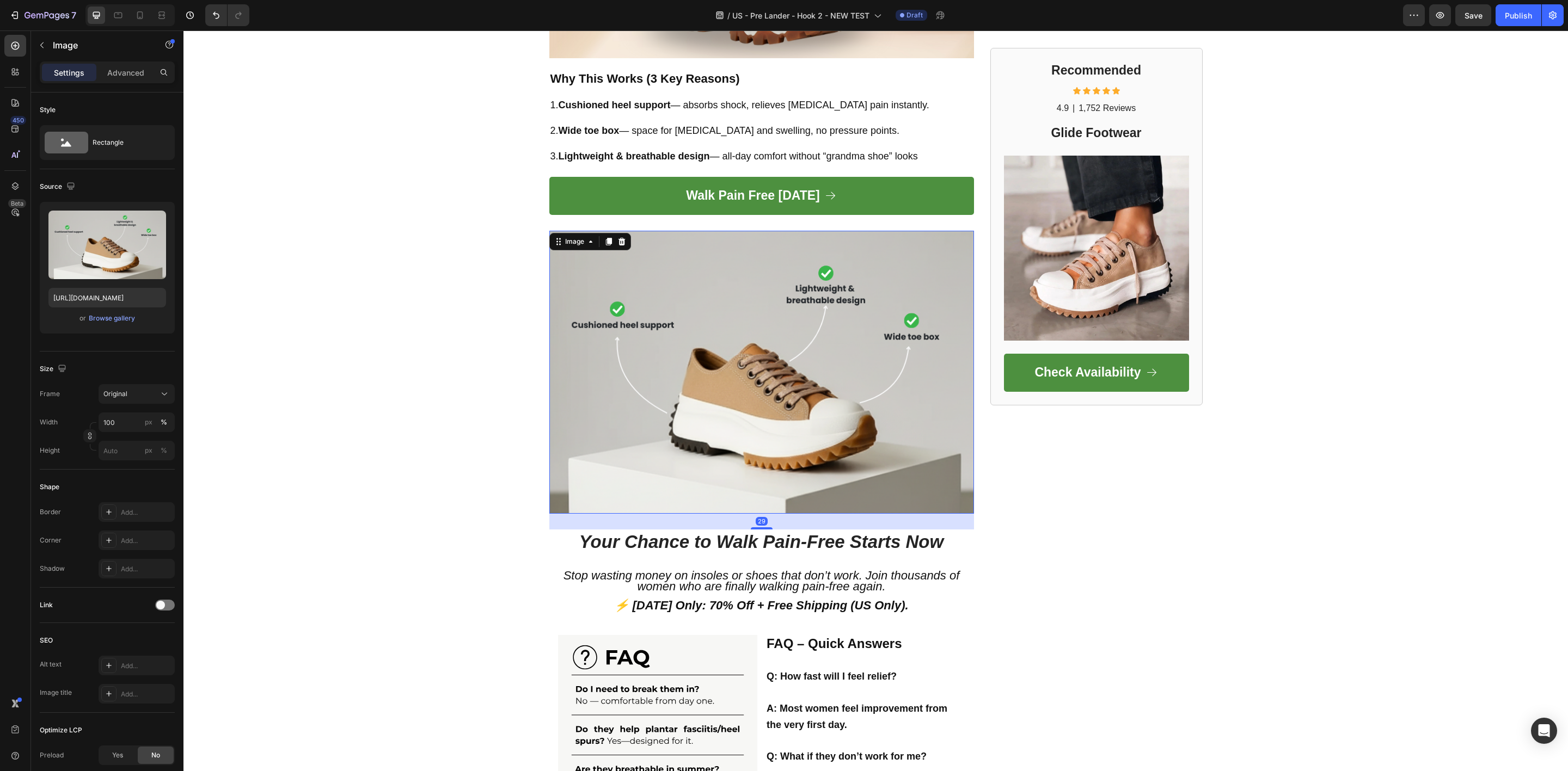
scroll to position [1687, 0]
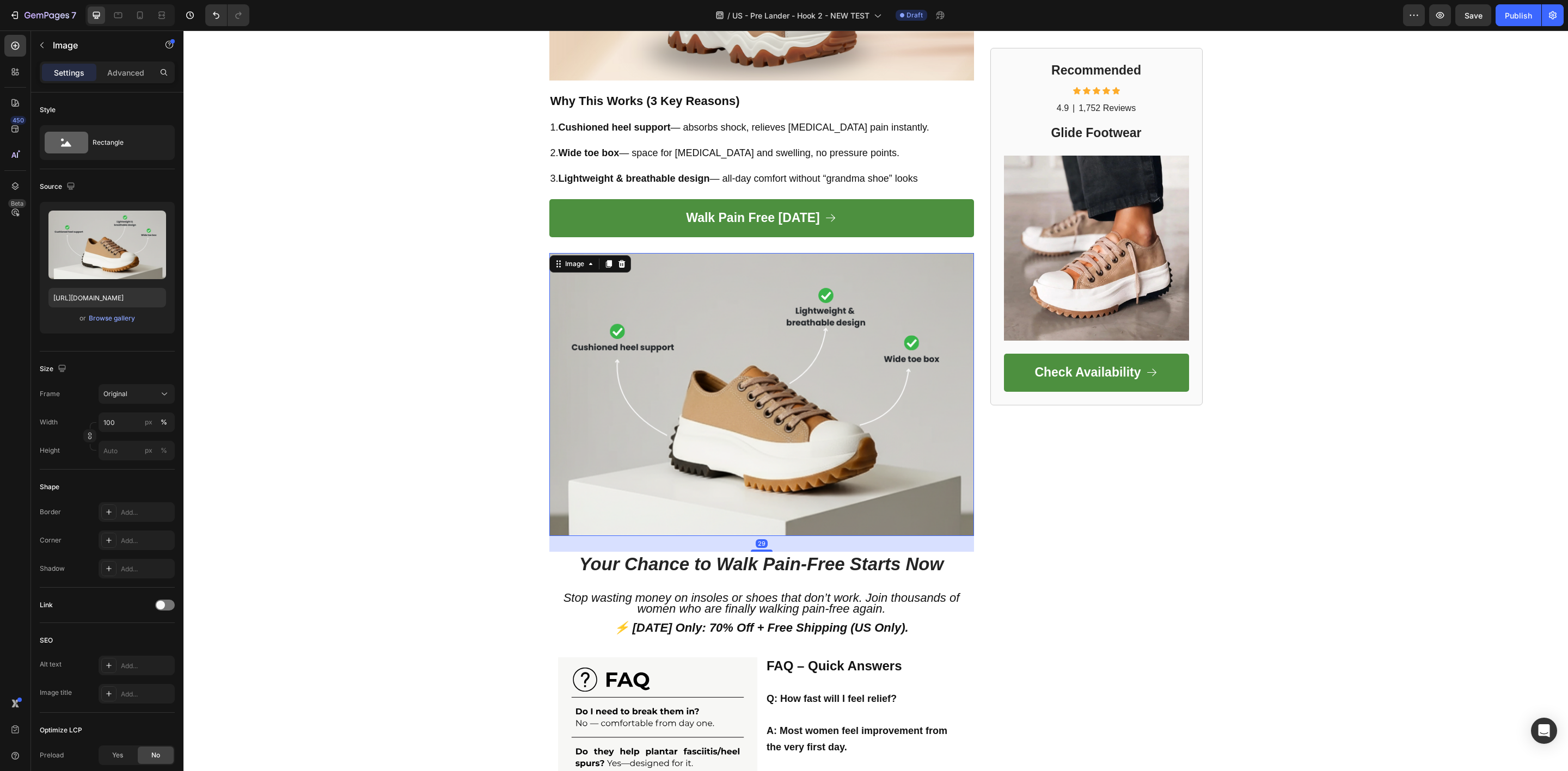
drag, startPoint x: 605, startPoint y: 253, endPoint x: 770, endPoint y: 342, distance: 187.5
click at [606, 260] on icon at bounding box center [609, 264] width 6 height 8
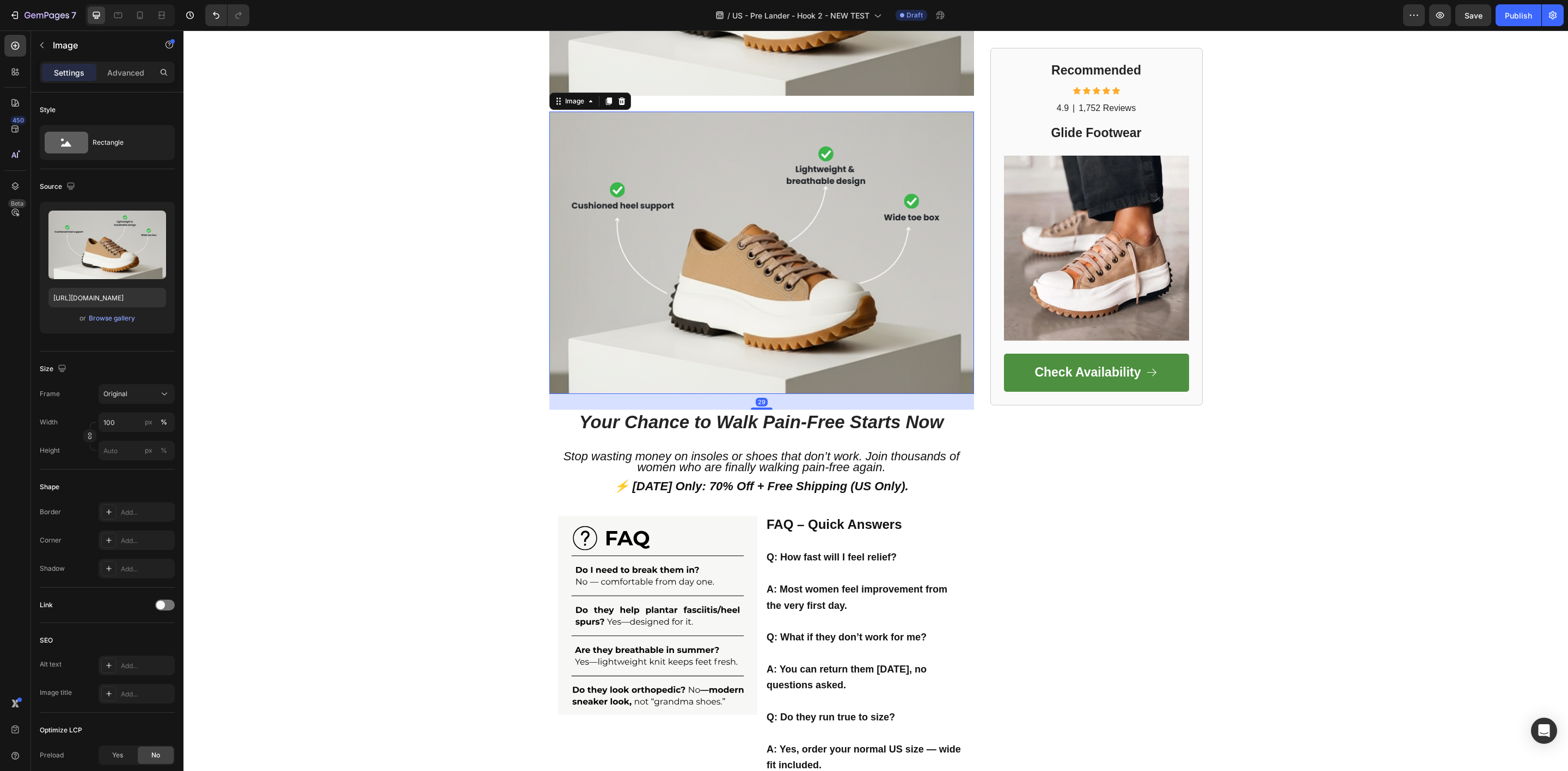
scroll to position [2177, 0]
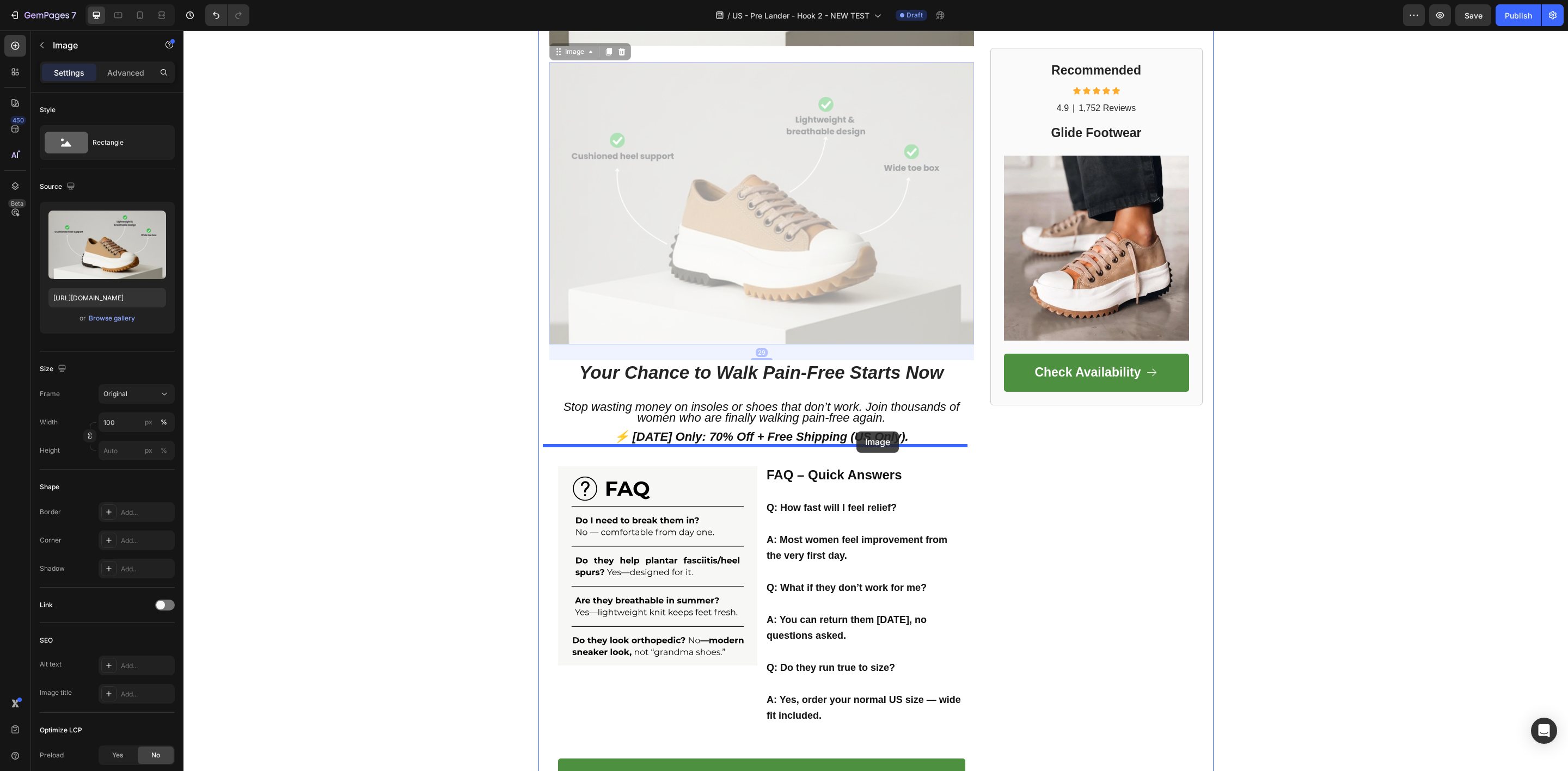
drag, startPoint x: 864, startPoint y: 255, endPoint x: 856, endPoint y: 431, distance: 176.2
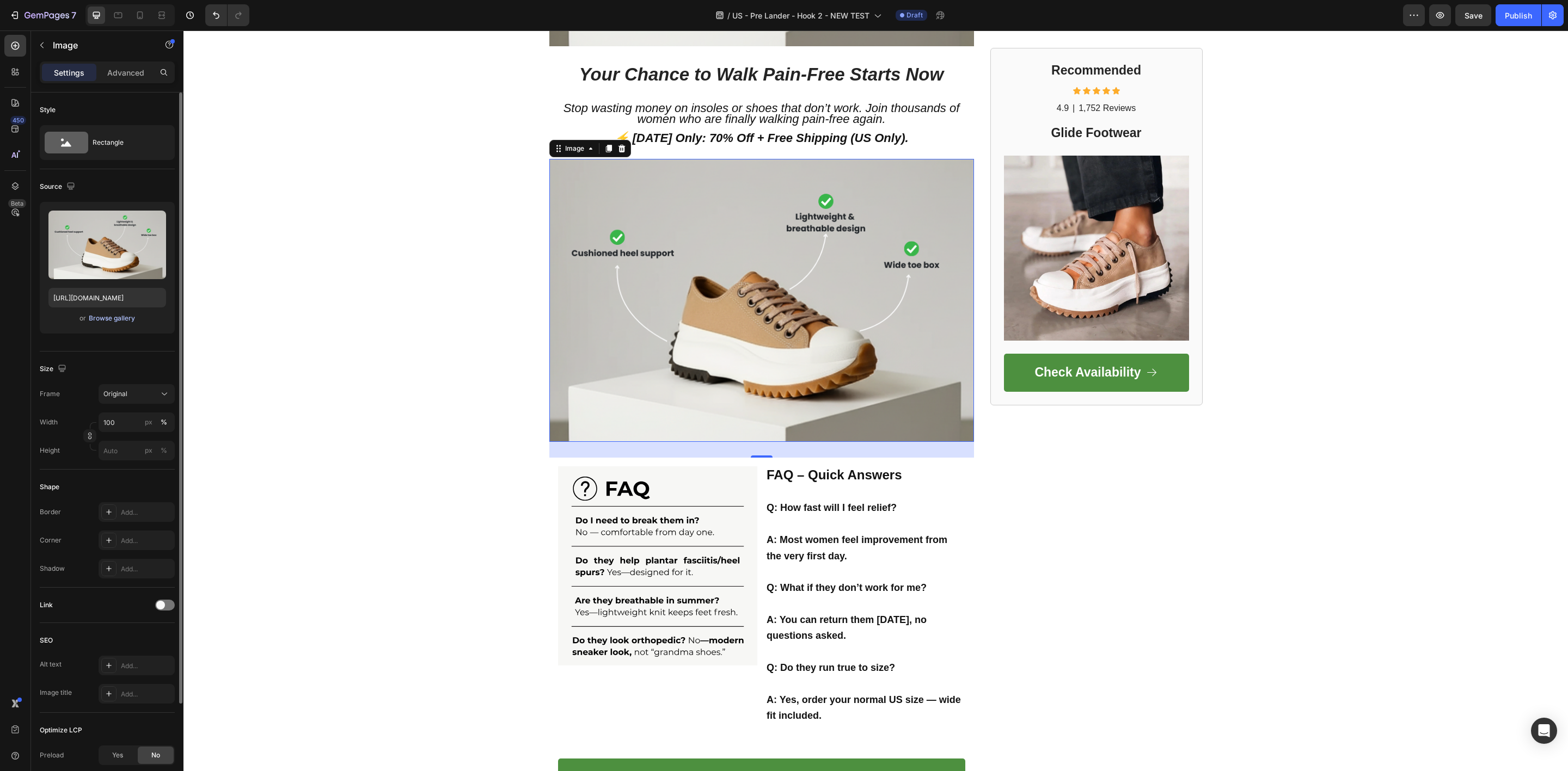
click at [110, 318] on div "Browse gallery" at bounding box center [112, 318] width 46 height 10
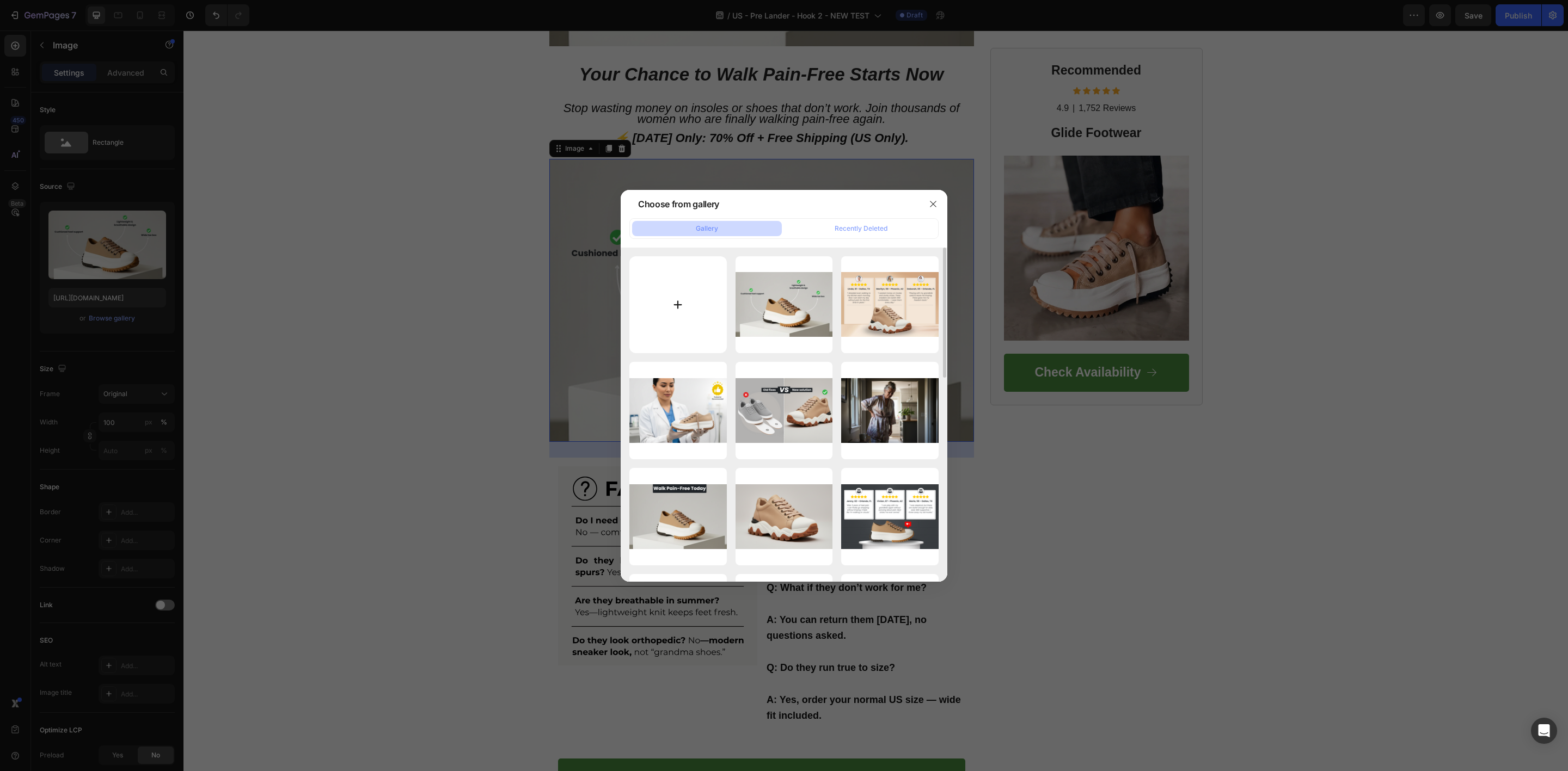
click at [679, 306] on input "file" at bounding box center [678, 305] width 97 height 97
type input "C:\fakepath\FAQ – Quick Answers.png"
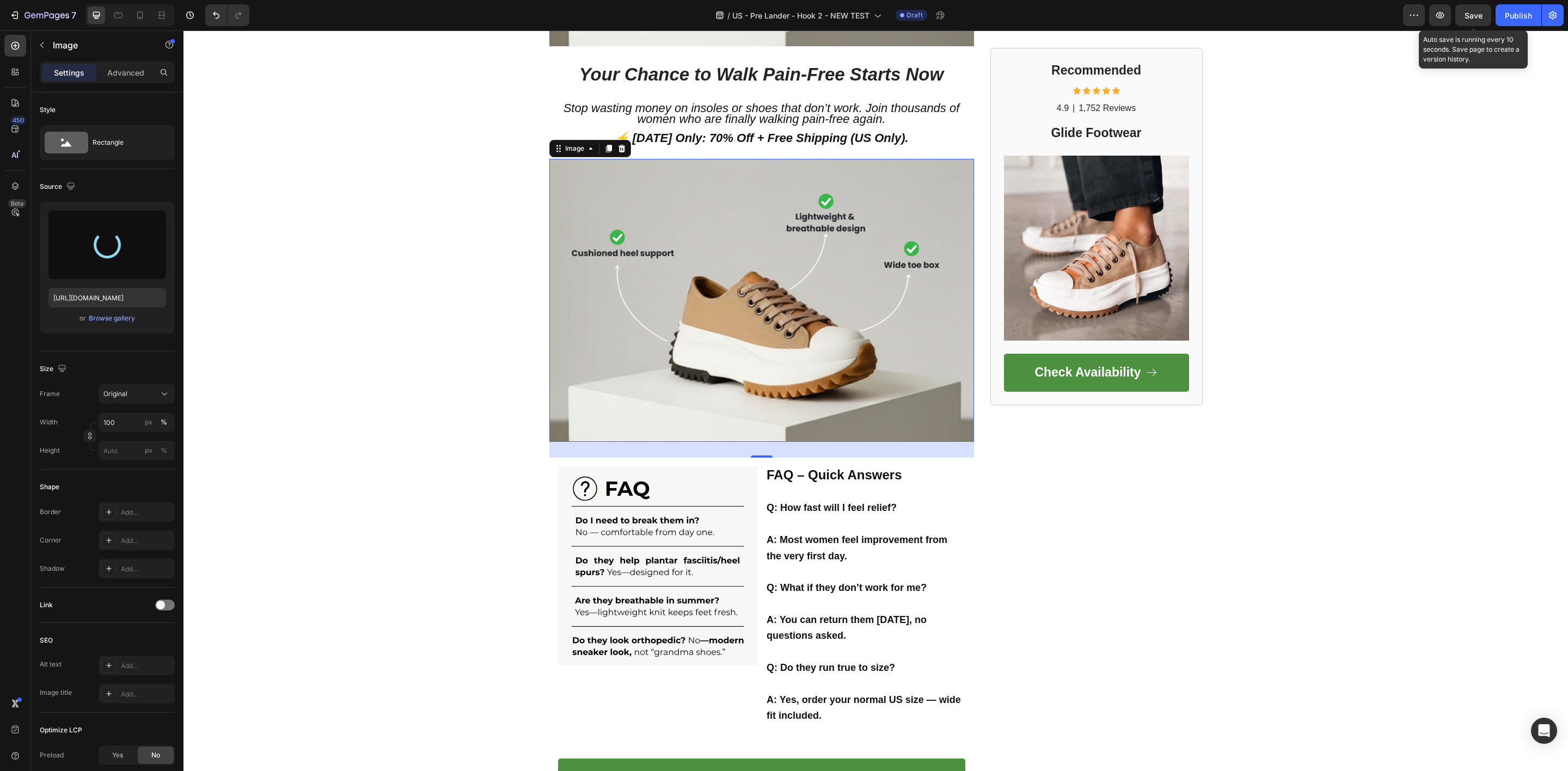
type input "[URL][DOMAIN_NAME]"
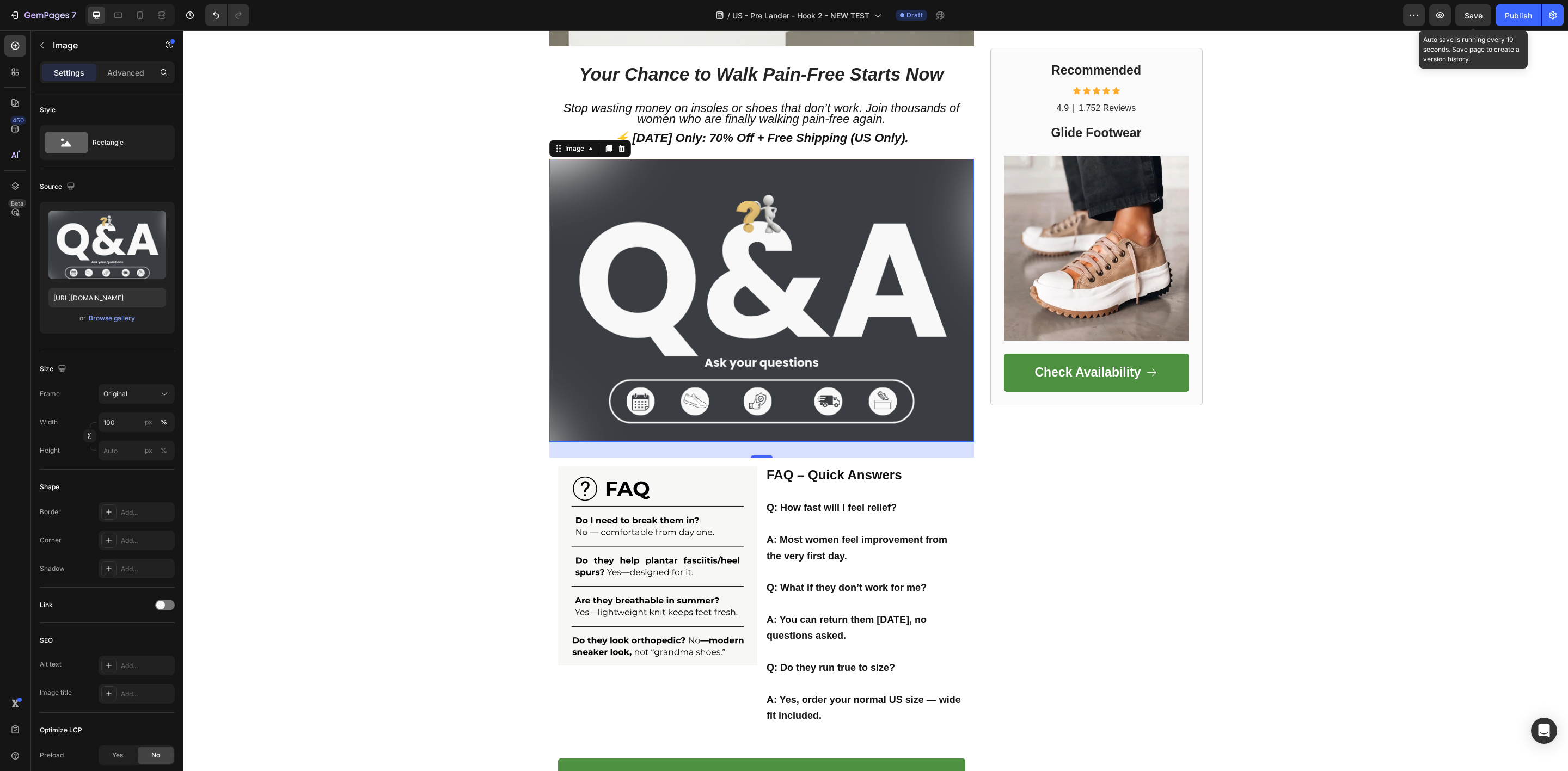
click at [1475, 15] on span "Save" at bounding box center [1474, 15] width 18 height 9
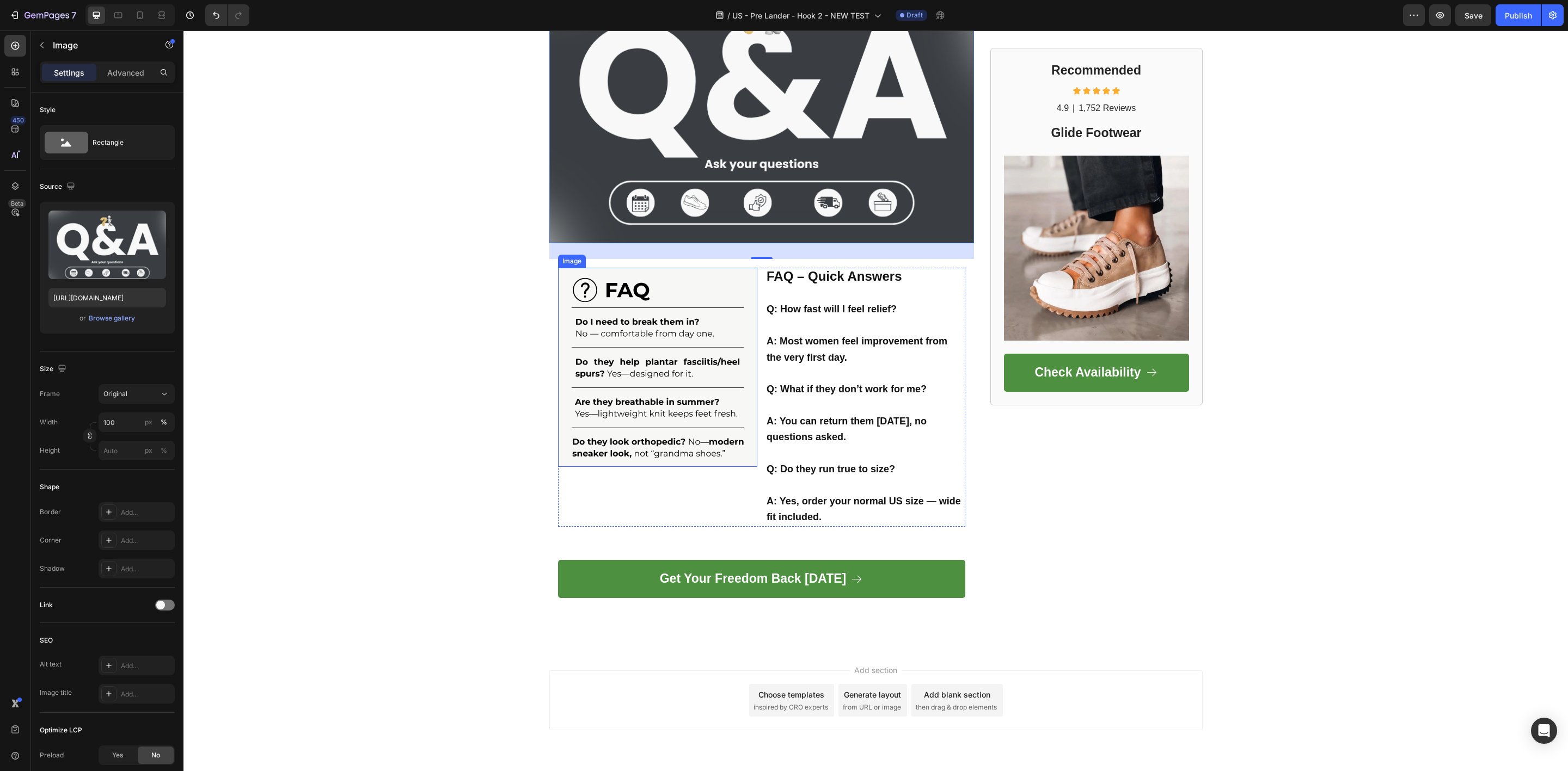
scroll to position [2395, 0]
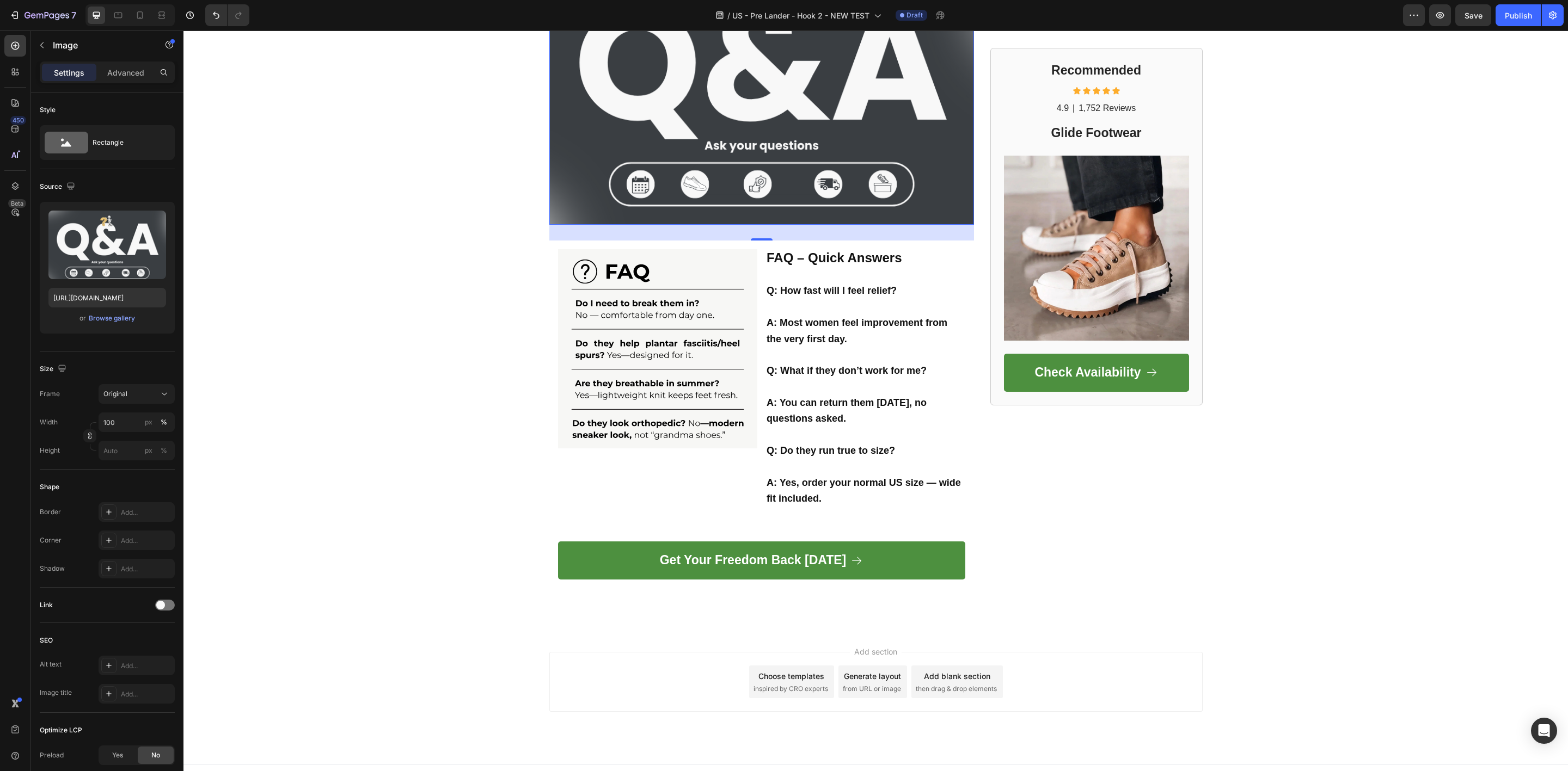
click at [745, 142] on img at bounding box center [761, 83] width 425 height 283
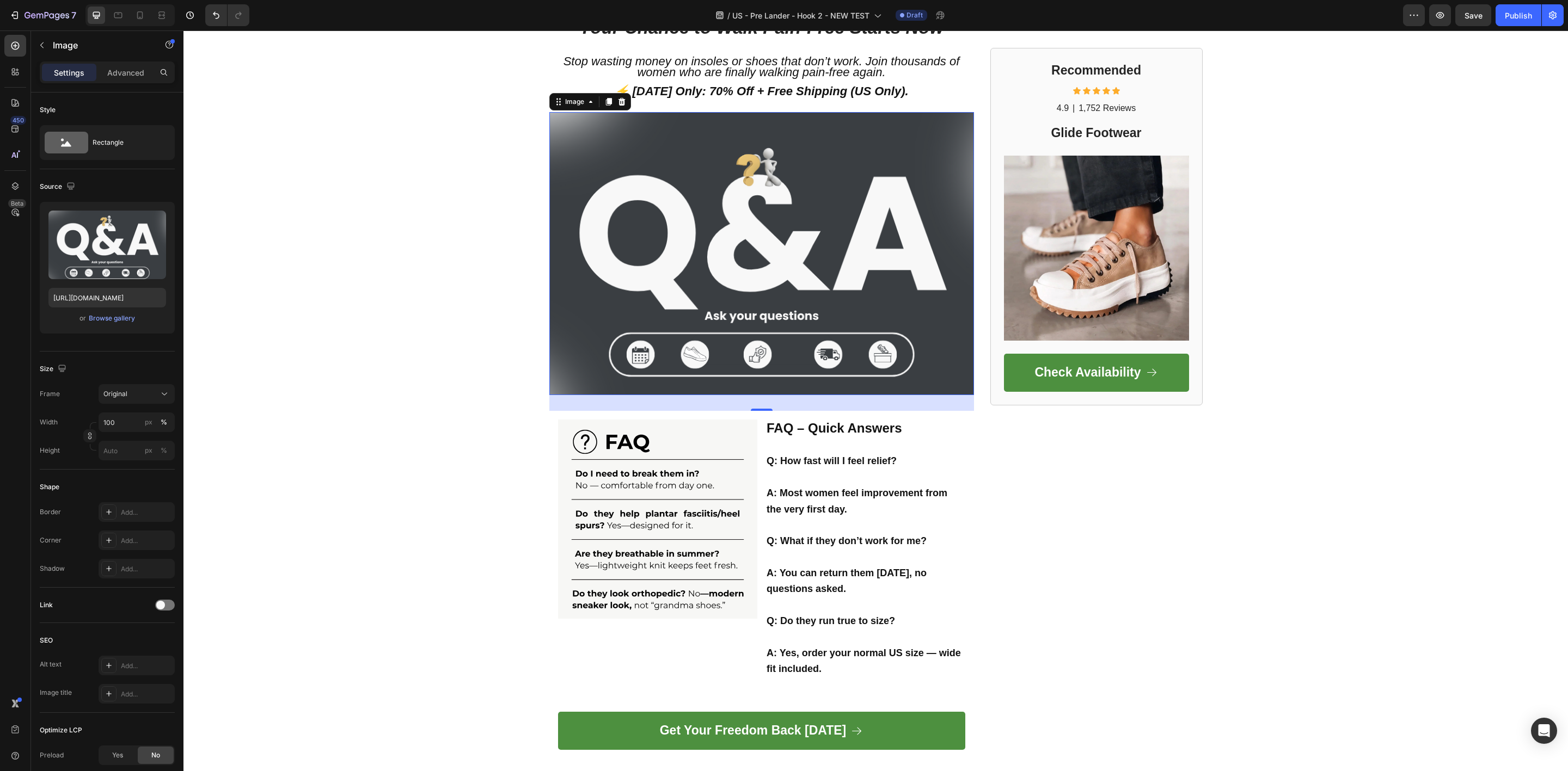
scroll to position [2149, 0]
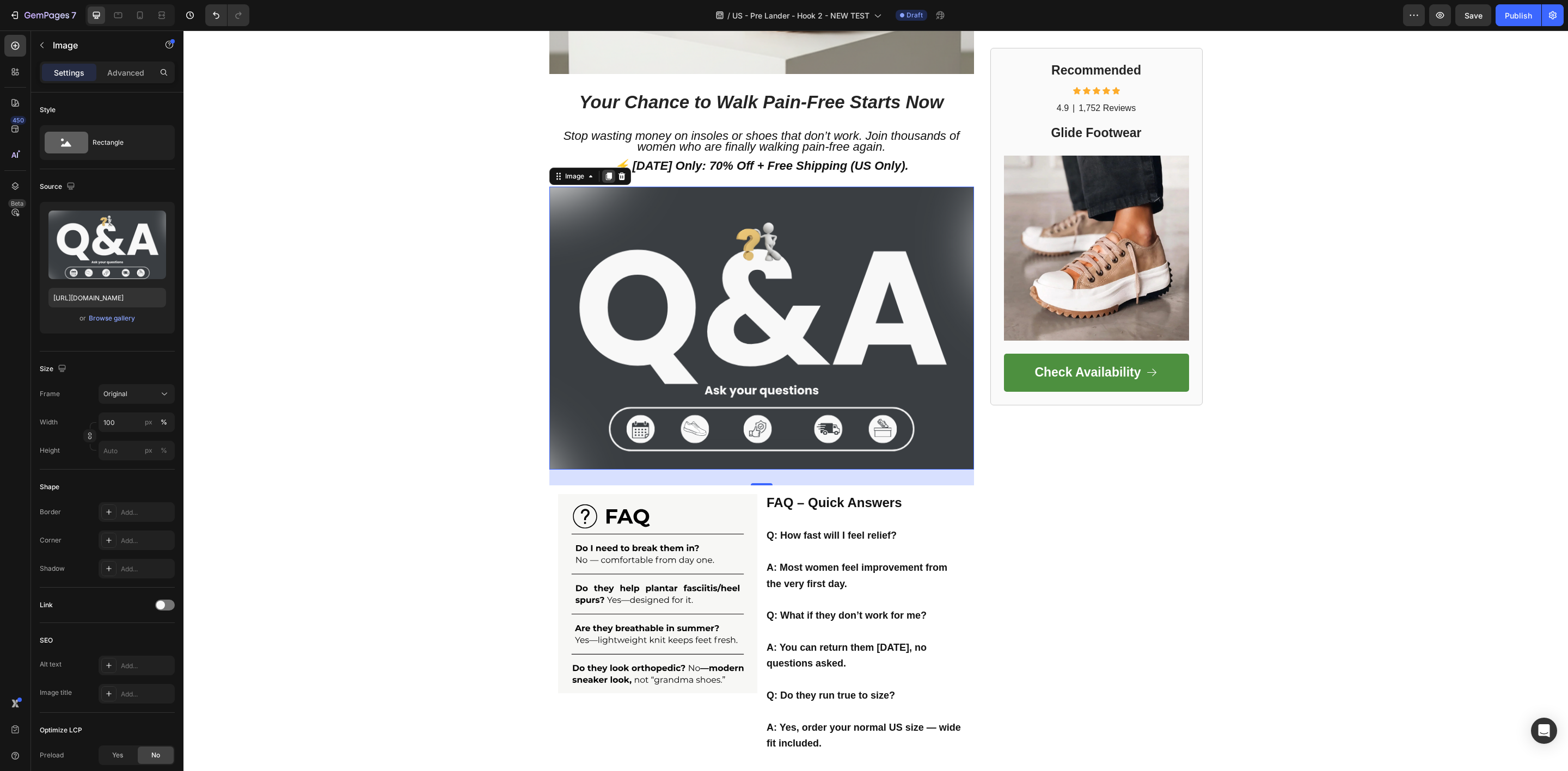
click at [606, 173] on icon at bounding box center [609, 176] width 6 height 8
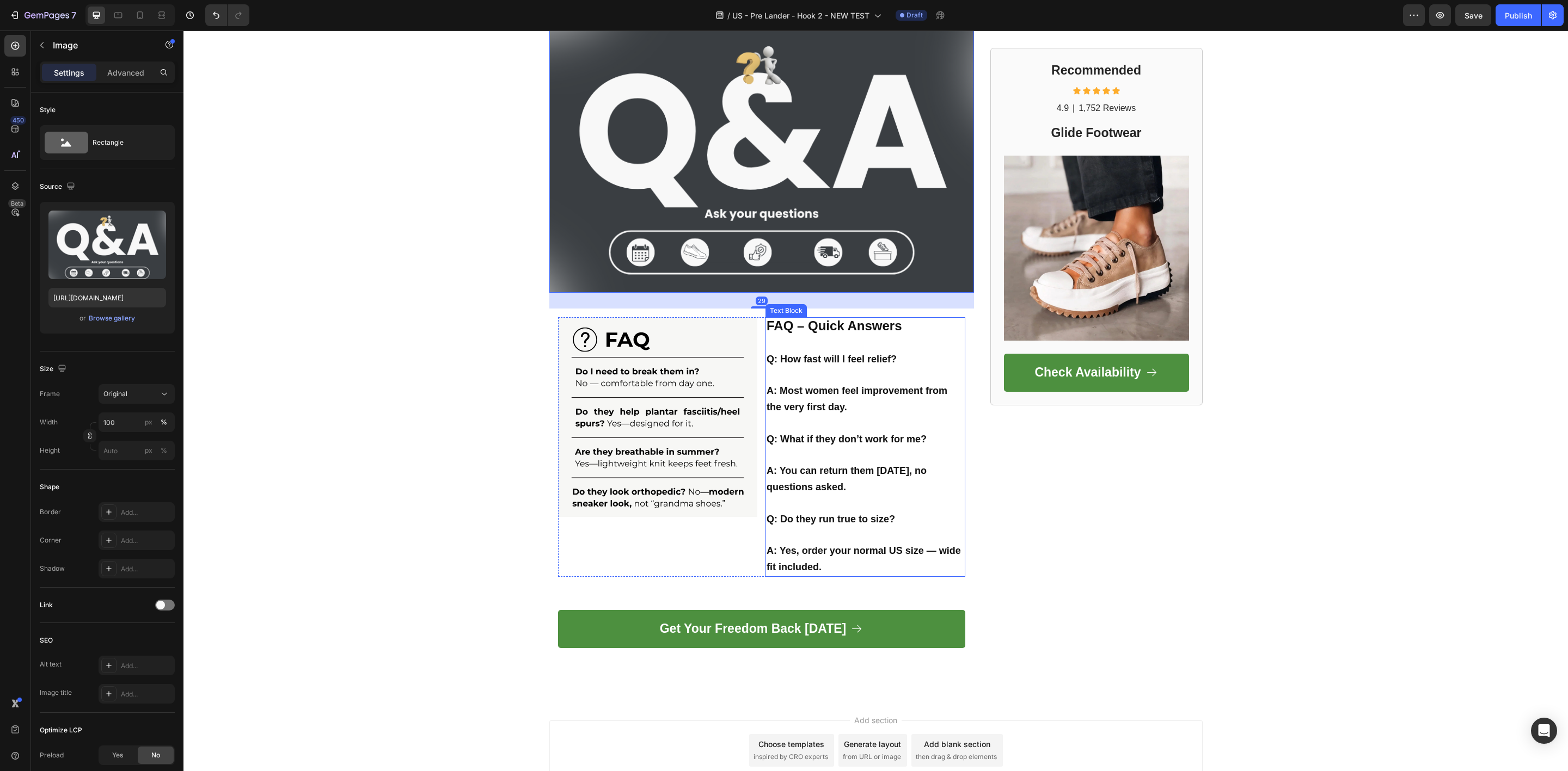
scroll to position [2639, 0]
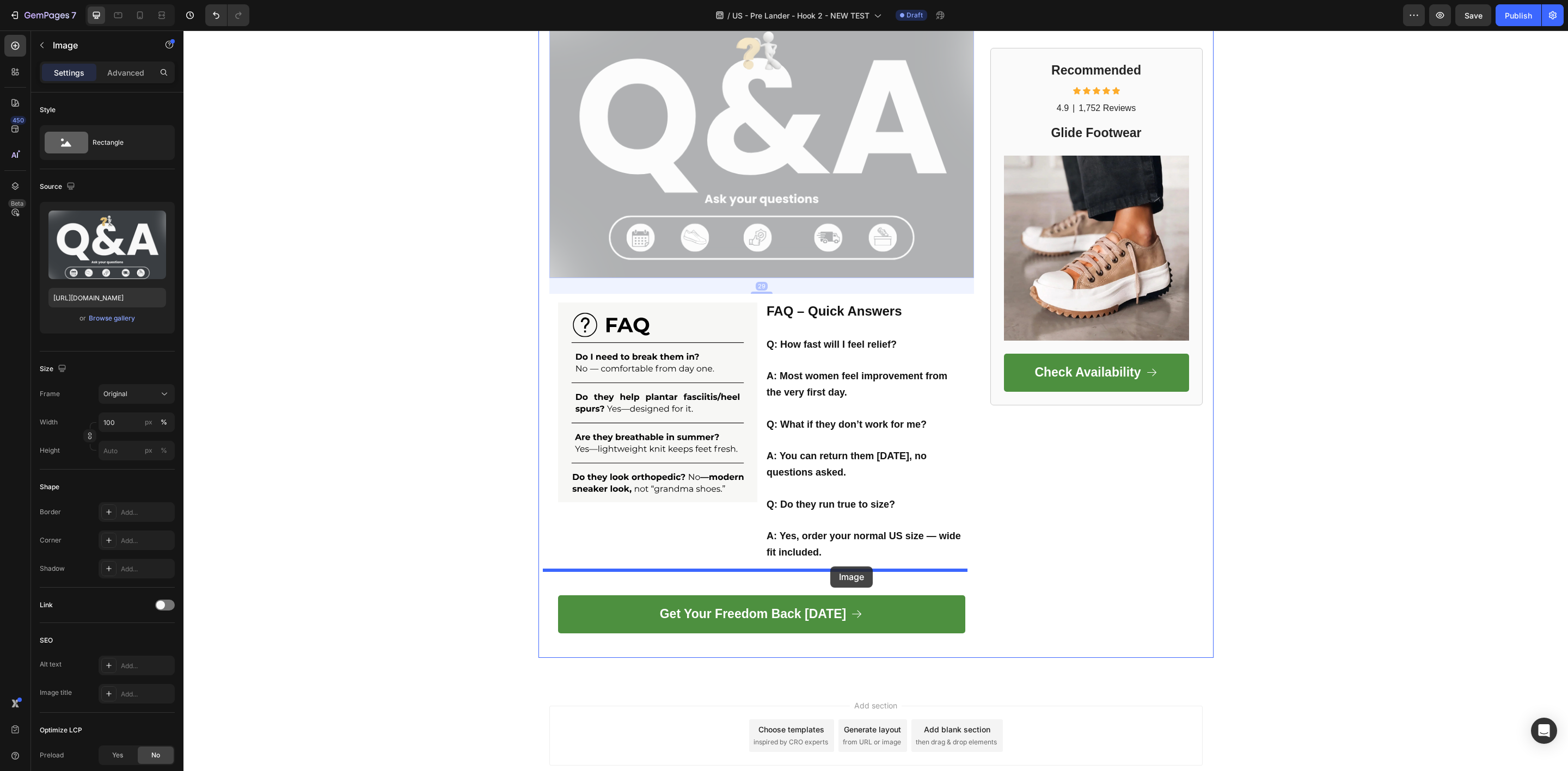
drag, startPoint x: 832, startPoint y: 242, endPoint x: 830, endPoint y: 567, distance: 325.0
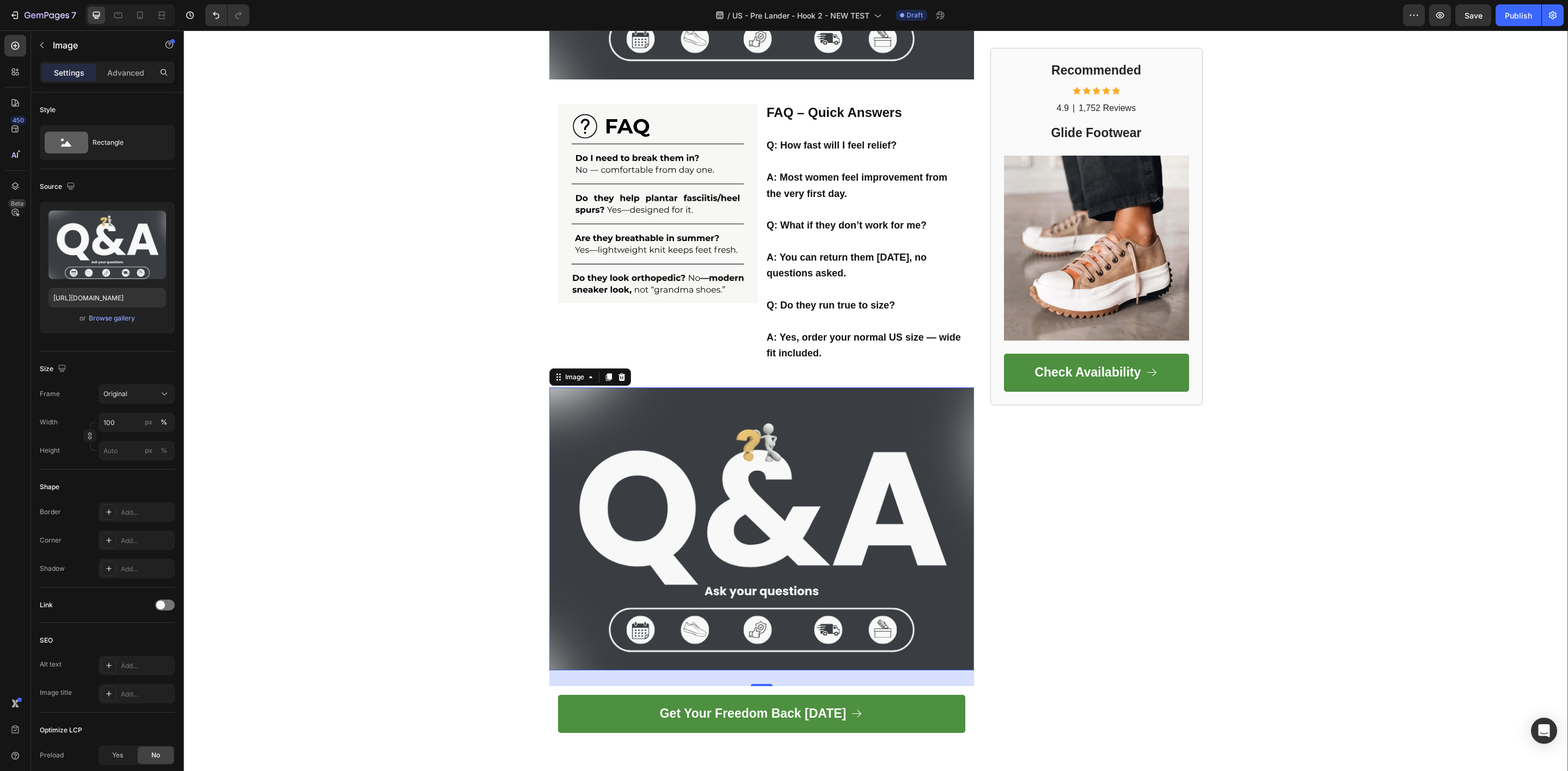
scroll to position [2586, 0]
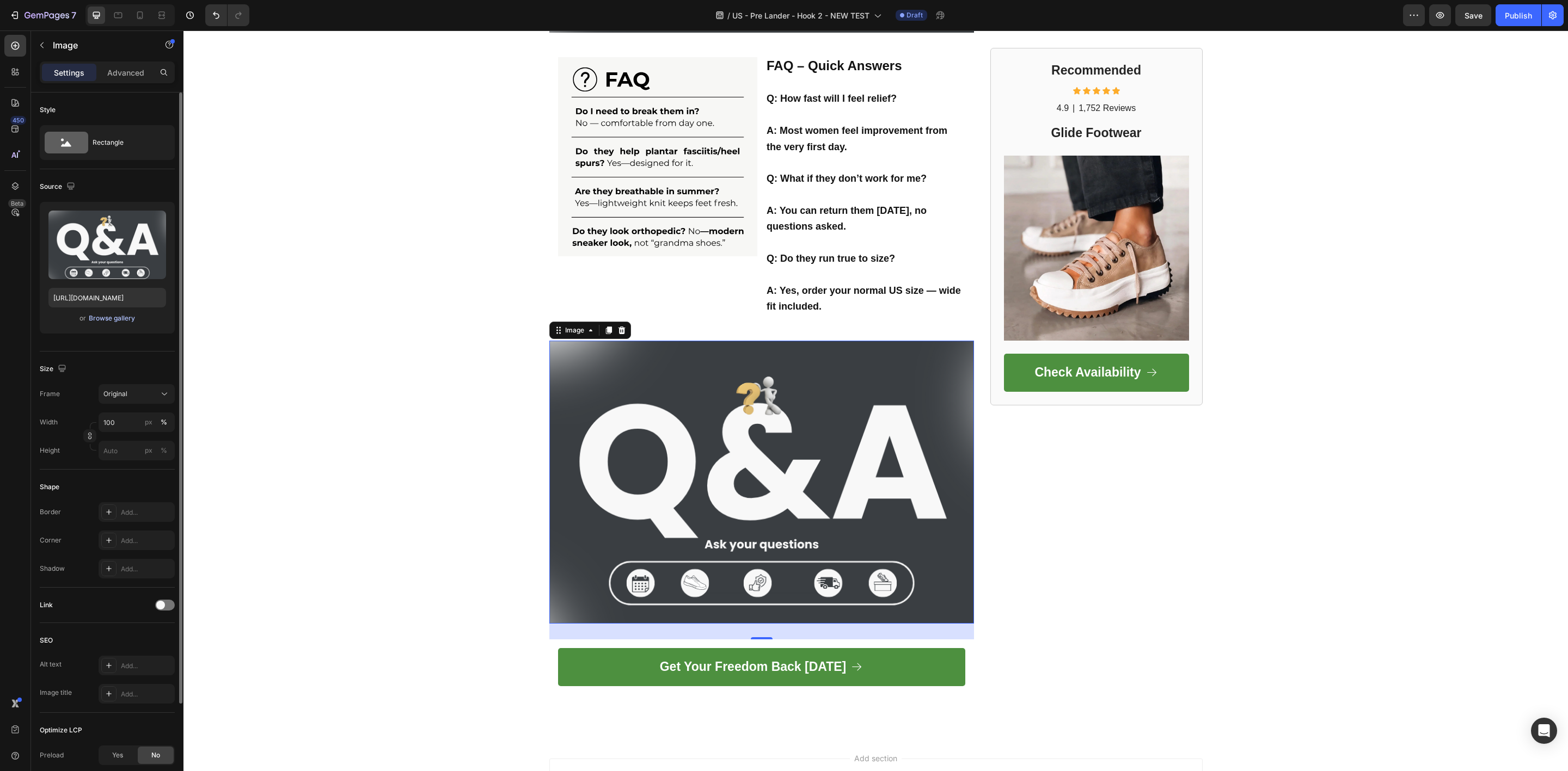
click at [95, 318] on div "Browse gallery" at bounding box center [112, 318] width 46 height 10
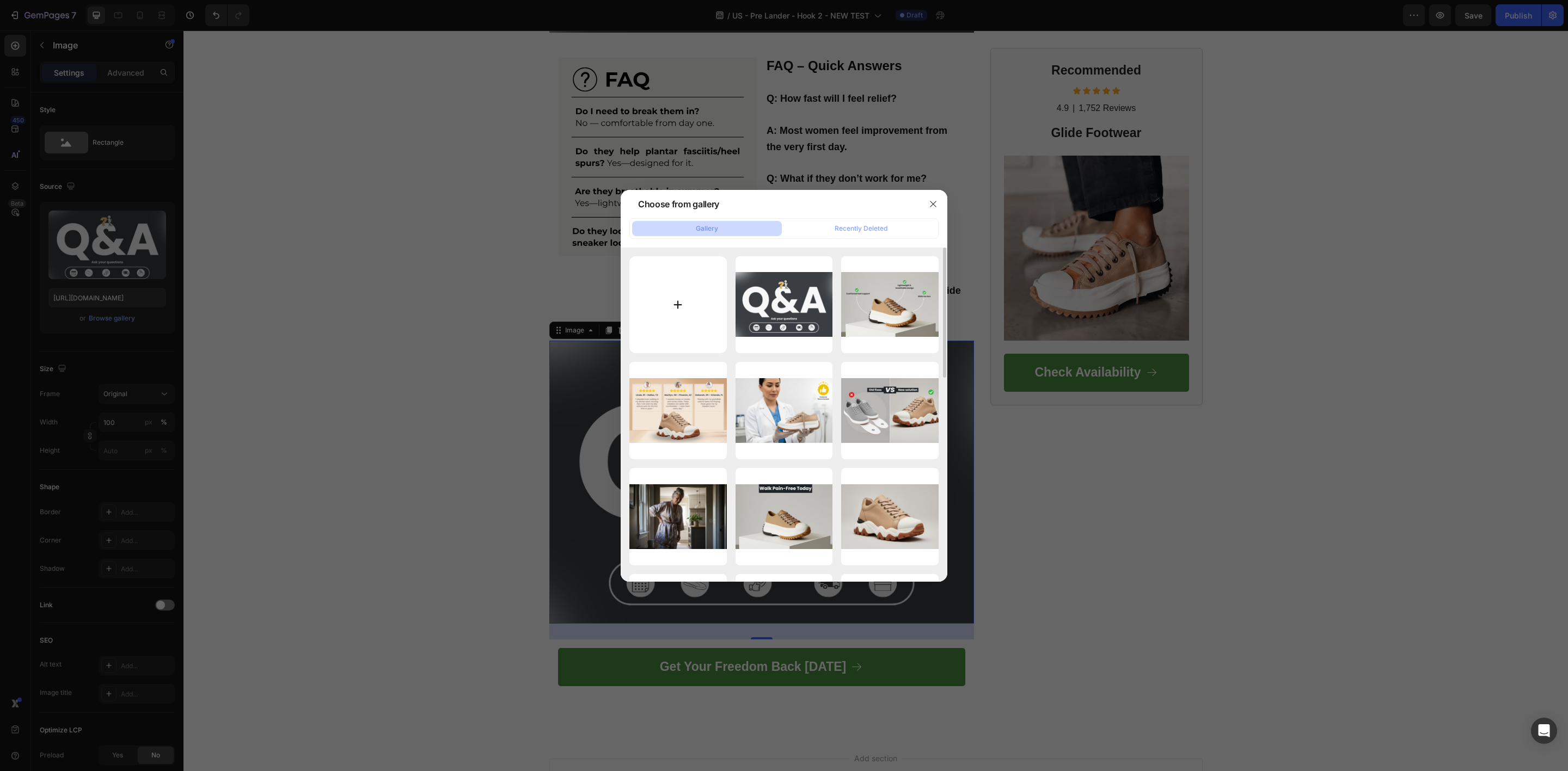
click at [675, 309] on input "file" at bounding box center [678, 305] width 97 height 97
type input "C:\fakepath\US - Pre Lander - Hook 1 - NEW TEST.png"
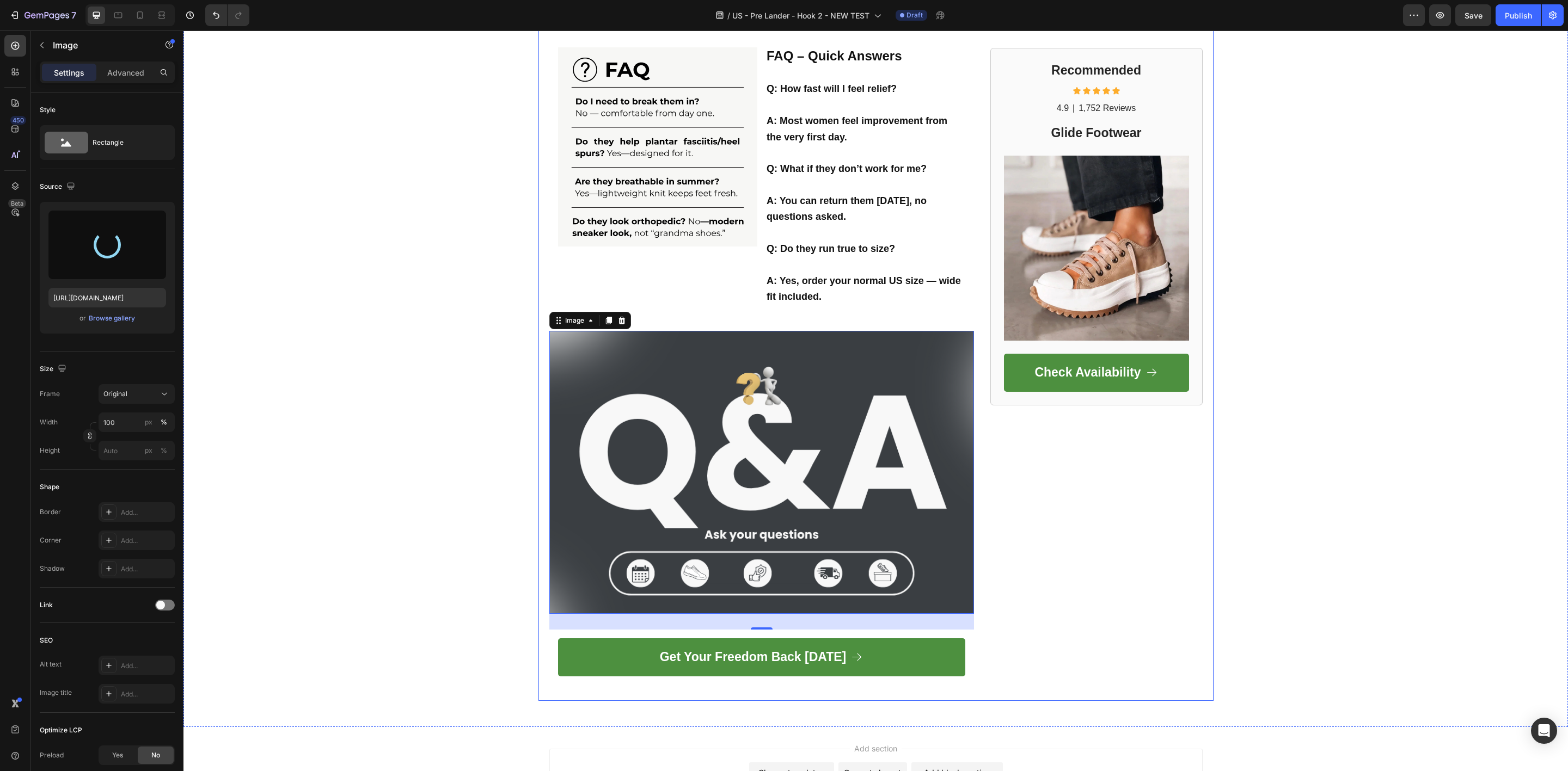
scroll to position [2447, 0]
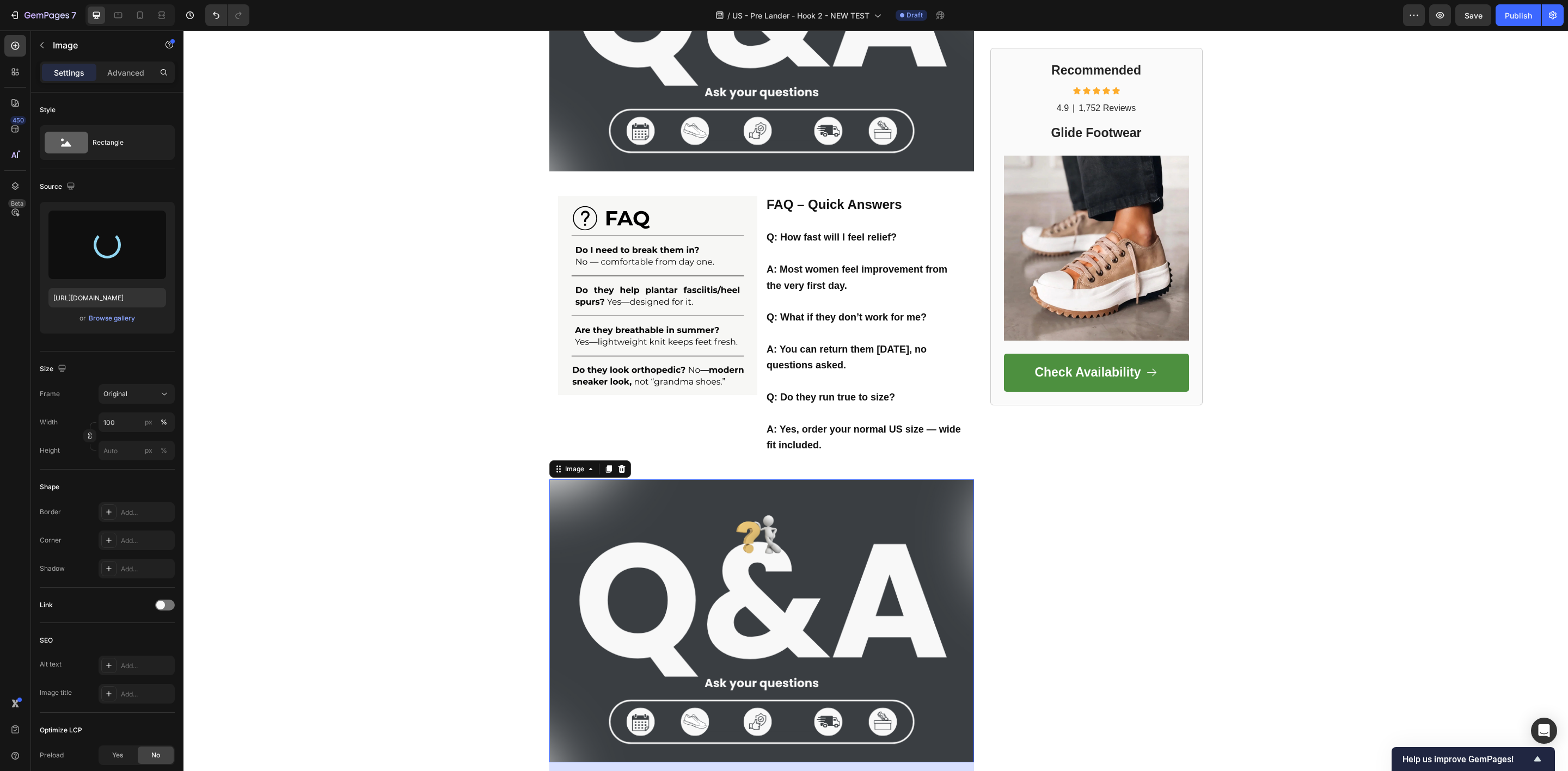
type input "[URL][DOMAIN_NAME]"
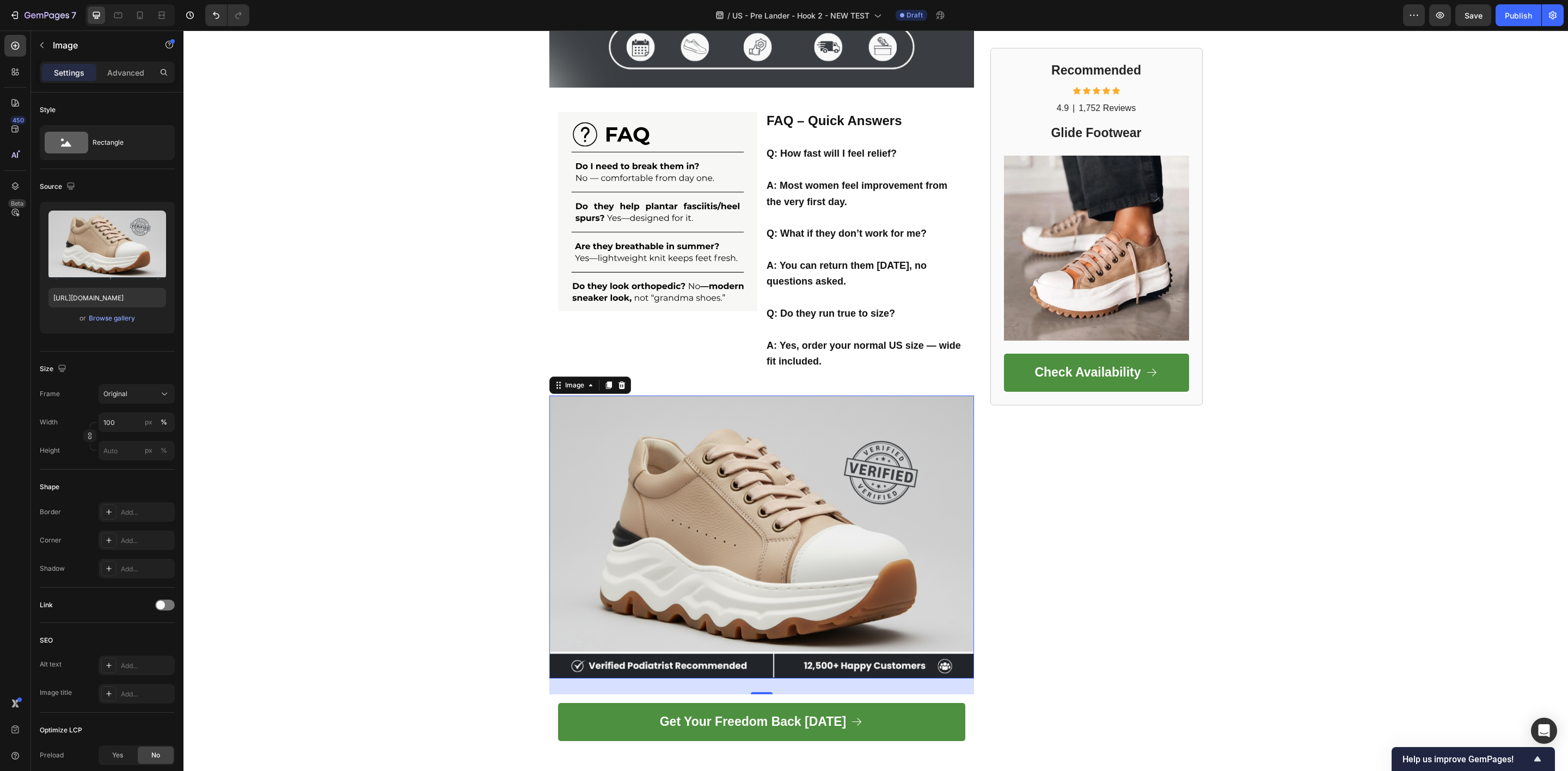
scroll to position [2611, 0]
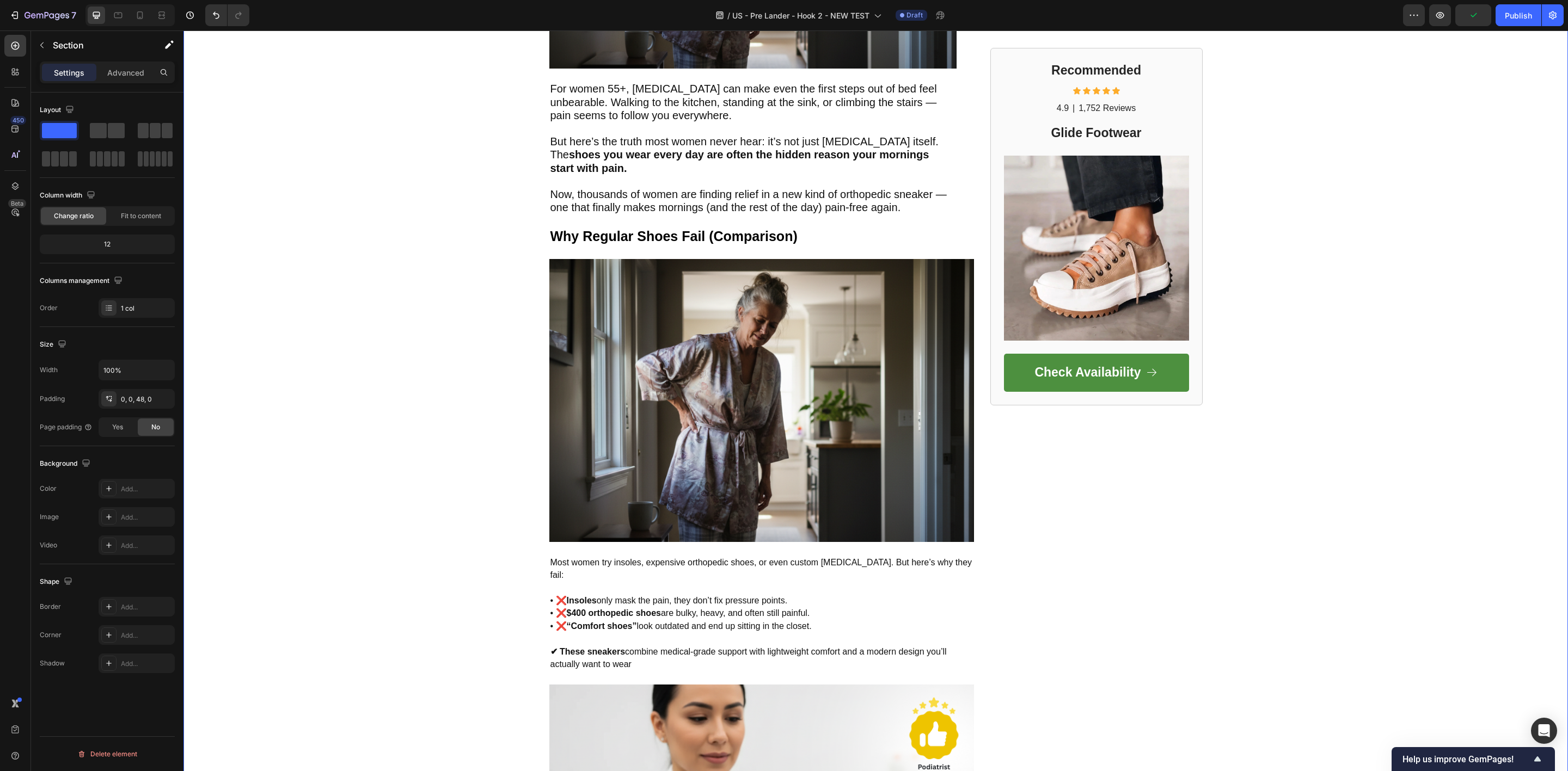
scroll to position [325, 0]
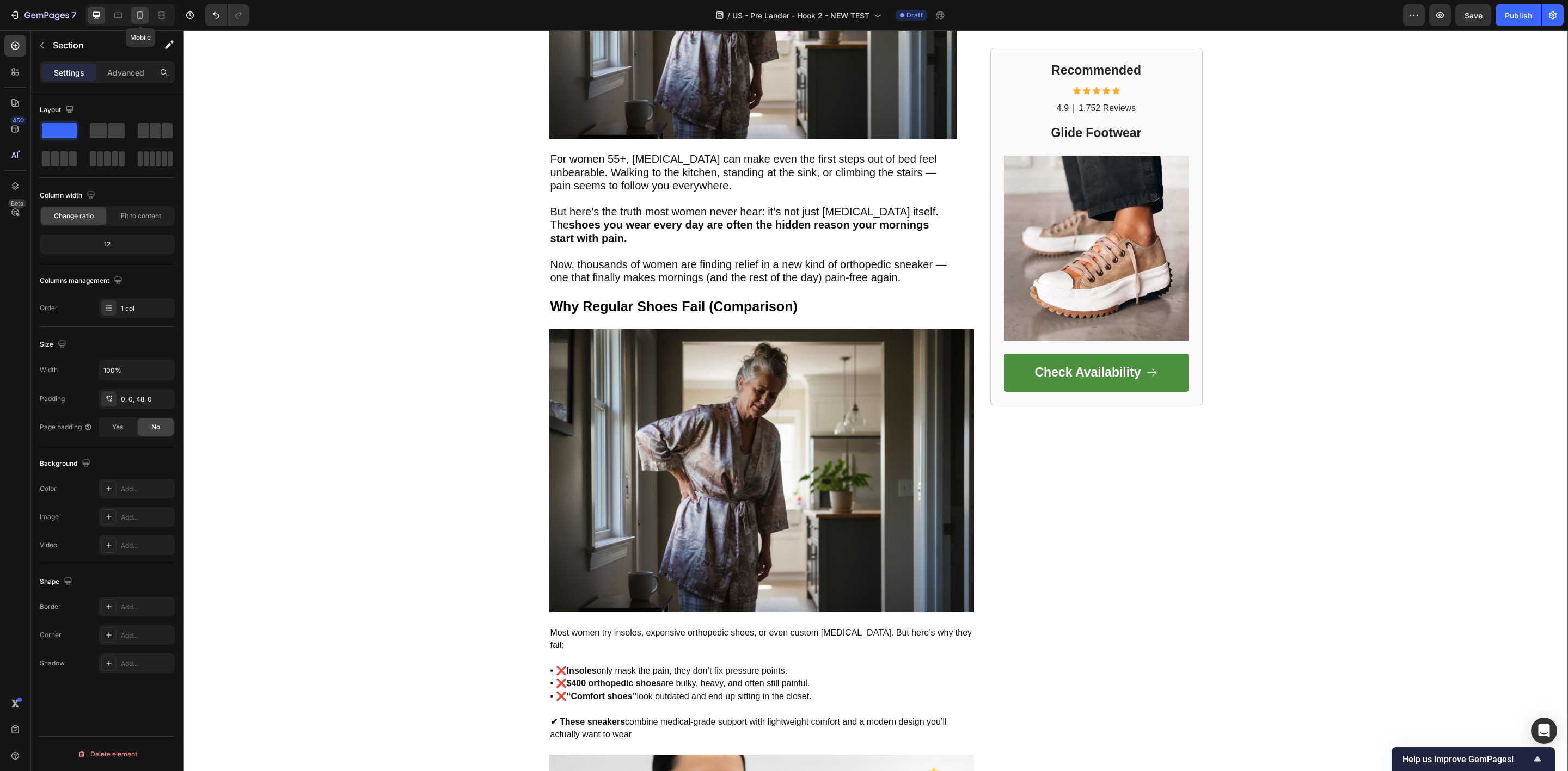
click at [139, 16] on icon at bounding box center [140, 15] width 11 height 11
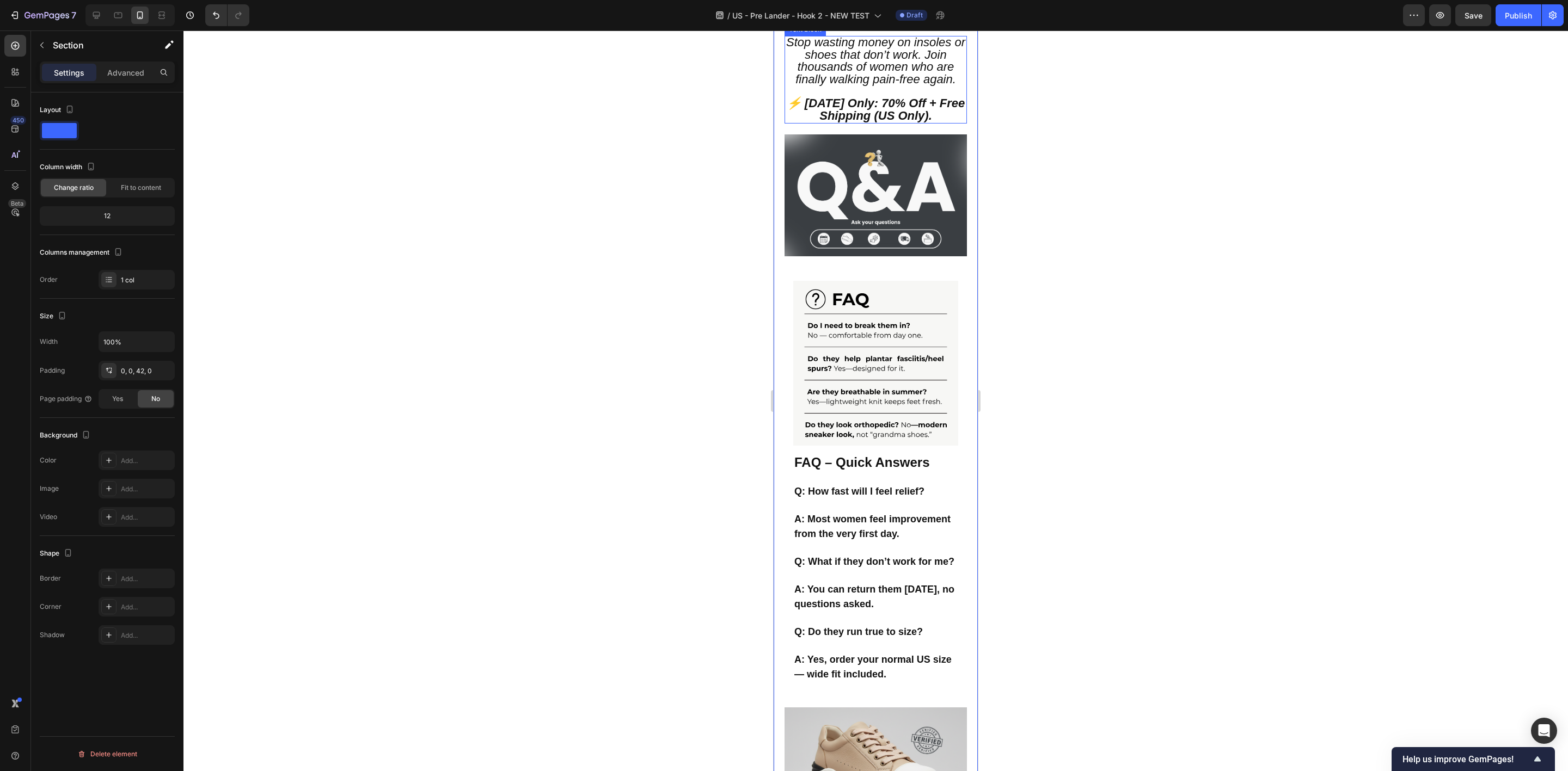
scroll to position [1388, 0]
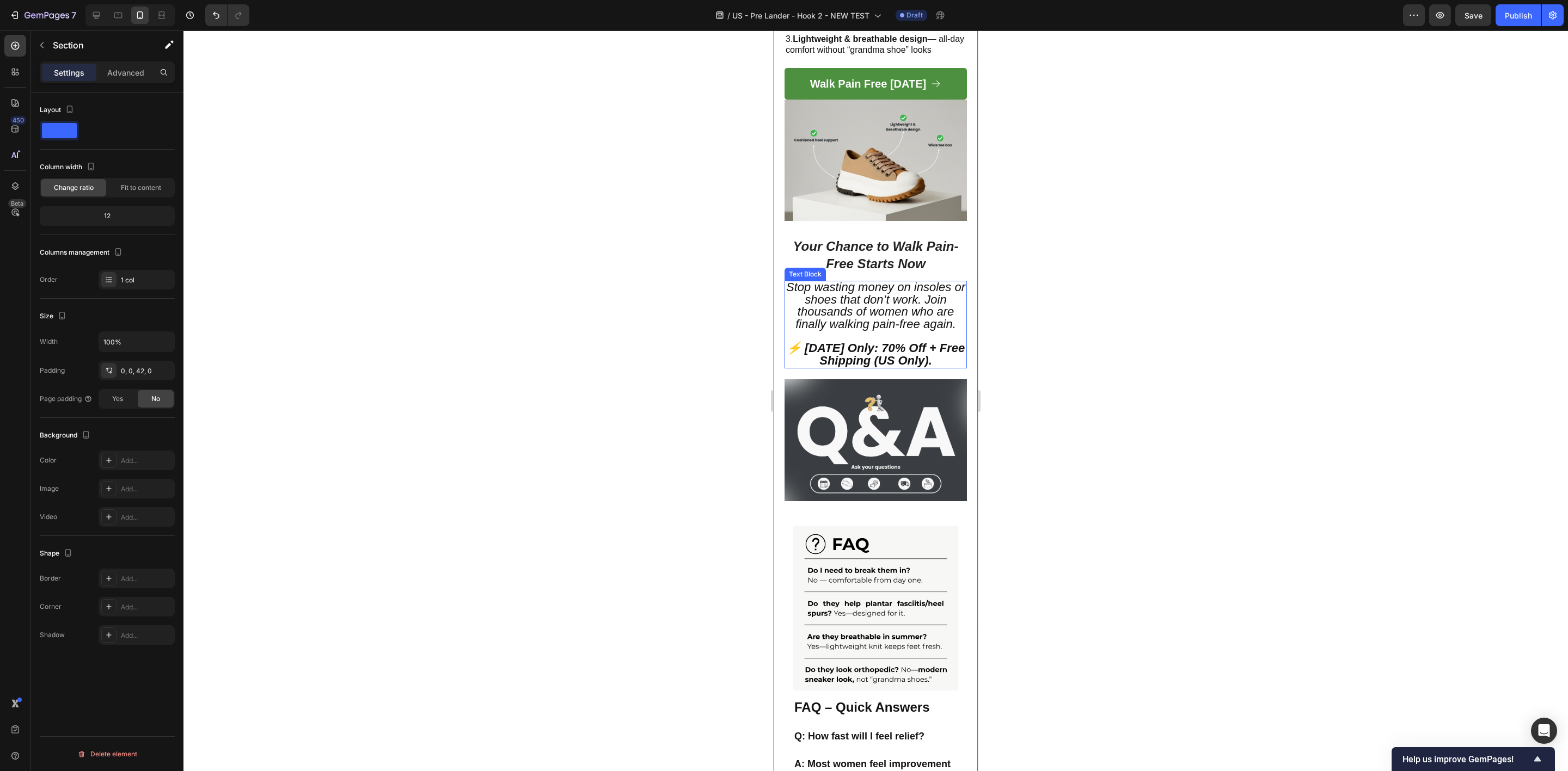
click at [890, 305] on span "Stop wasting money on insoles or shoes that don’t work. Join thousands of women…" at bounding box center [876, 305] width 179 height 51
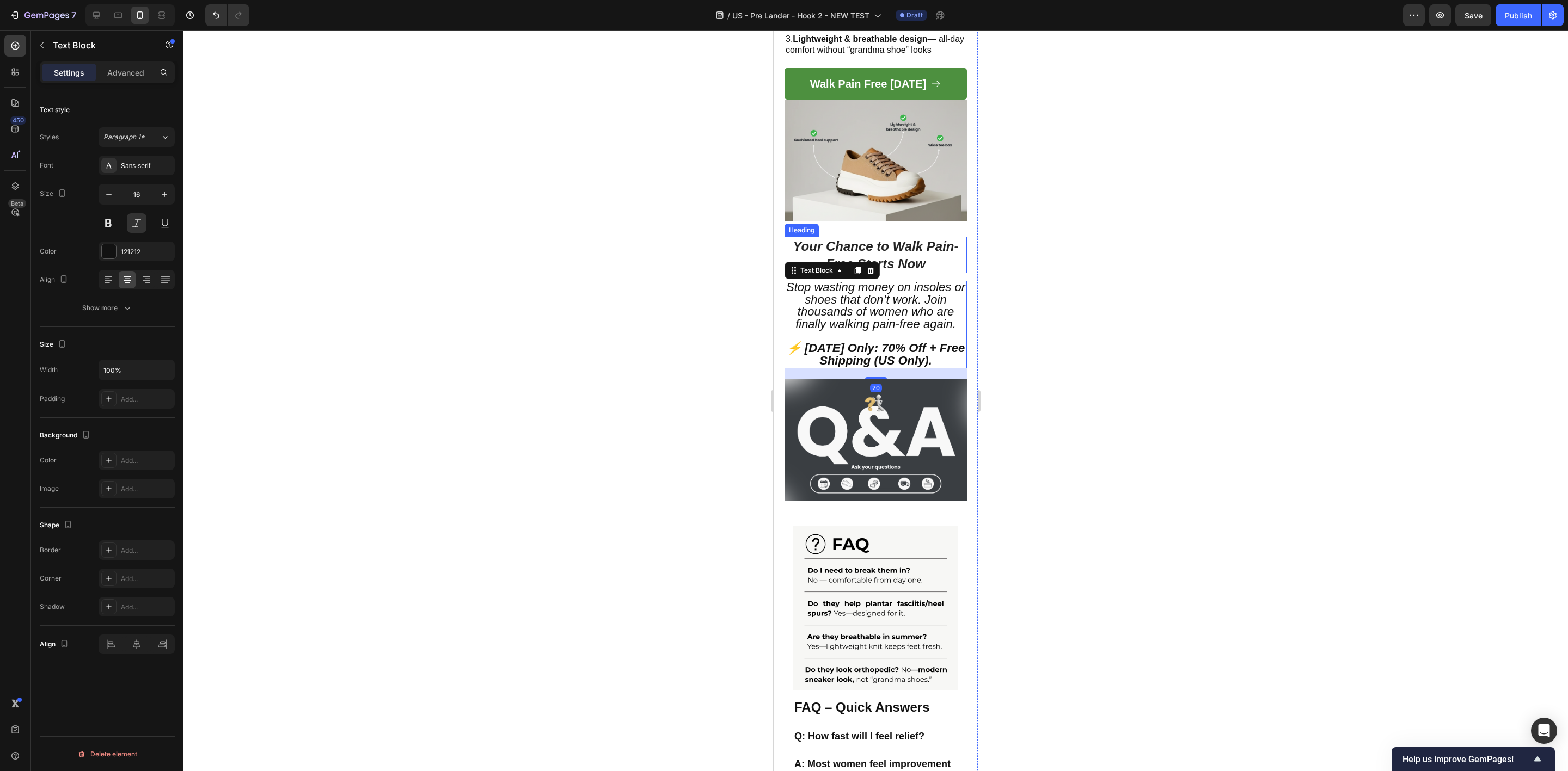
click at [858, 240] on icon "Your Chance to Walk Pain-Free Starts Now" at bounding box center [875, 255] width 166 height 32
click at [874, 307] on span "Stop wasting money on insoles or shoes that don’t work. Join thousands of women…" at bounding box center [876, 305] width 179 height 51
click at [116, 307] on div "Show more" at bounding box center [107, 308] width 51 height 11
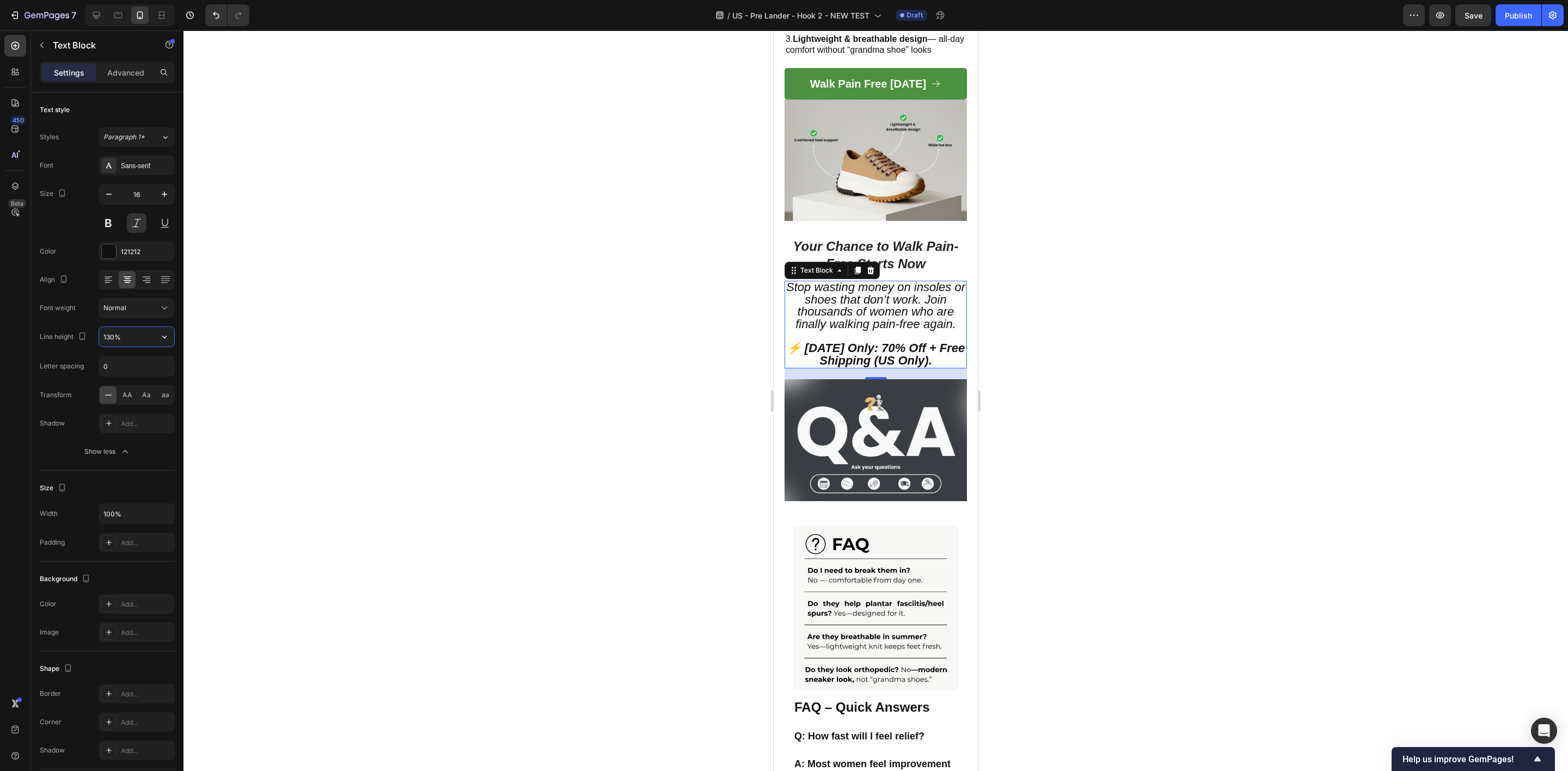
click at [120, 347] on input "130%" at bounding box center [136, 337] width 75 height 19
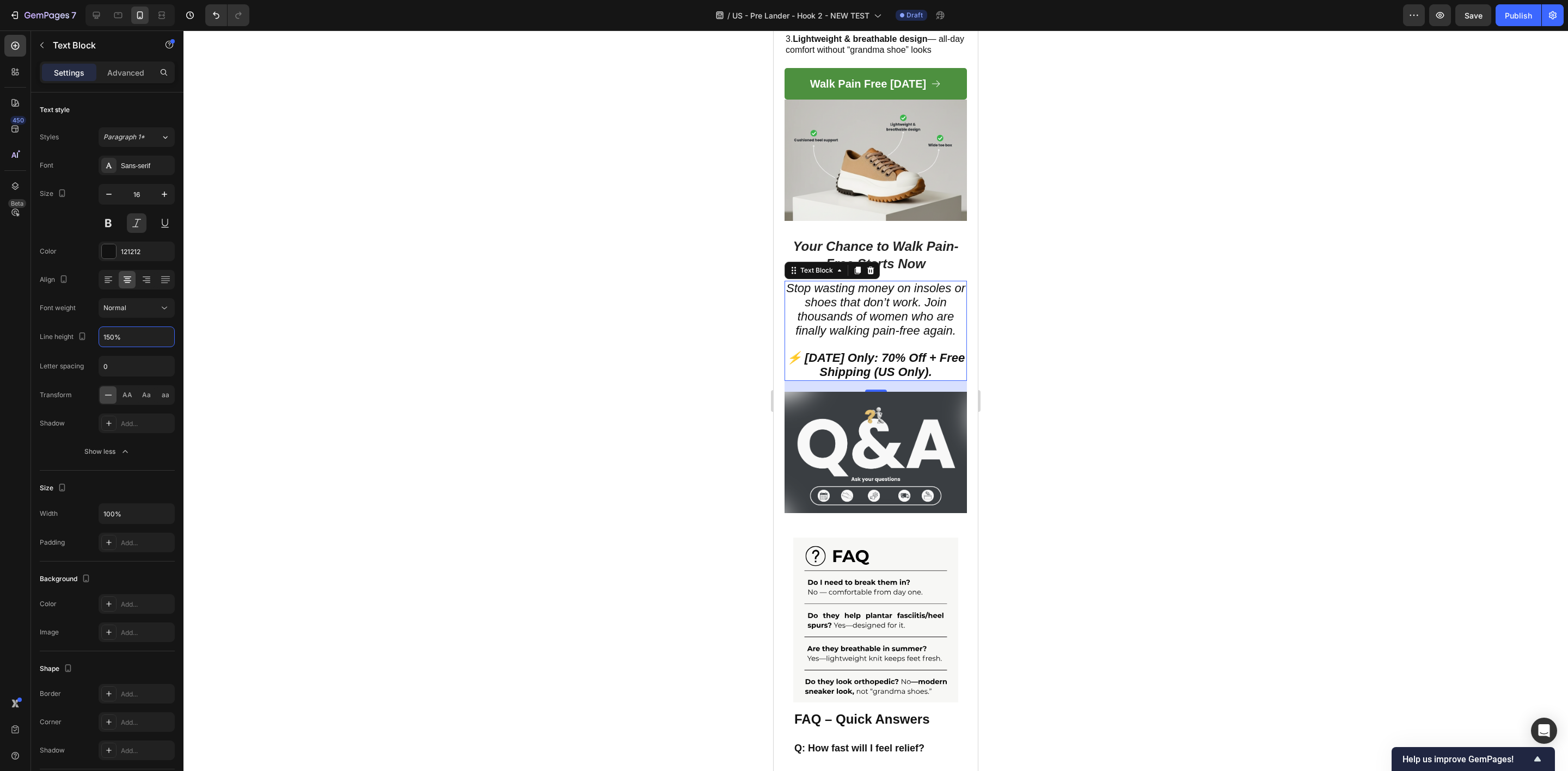
type input "151%"
click at [1463, 20] on button "Save" at bounding box center [1473, 15] width 36 height 22
click at [96, 12] on icon at bounding box center [96, 15] width 11 height 11
type input "12"
type input "130%"
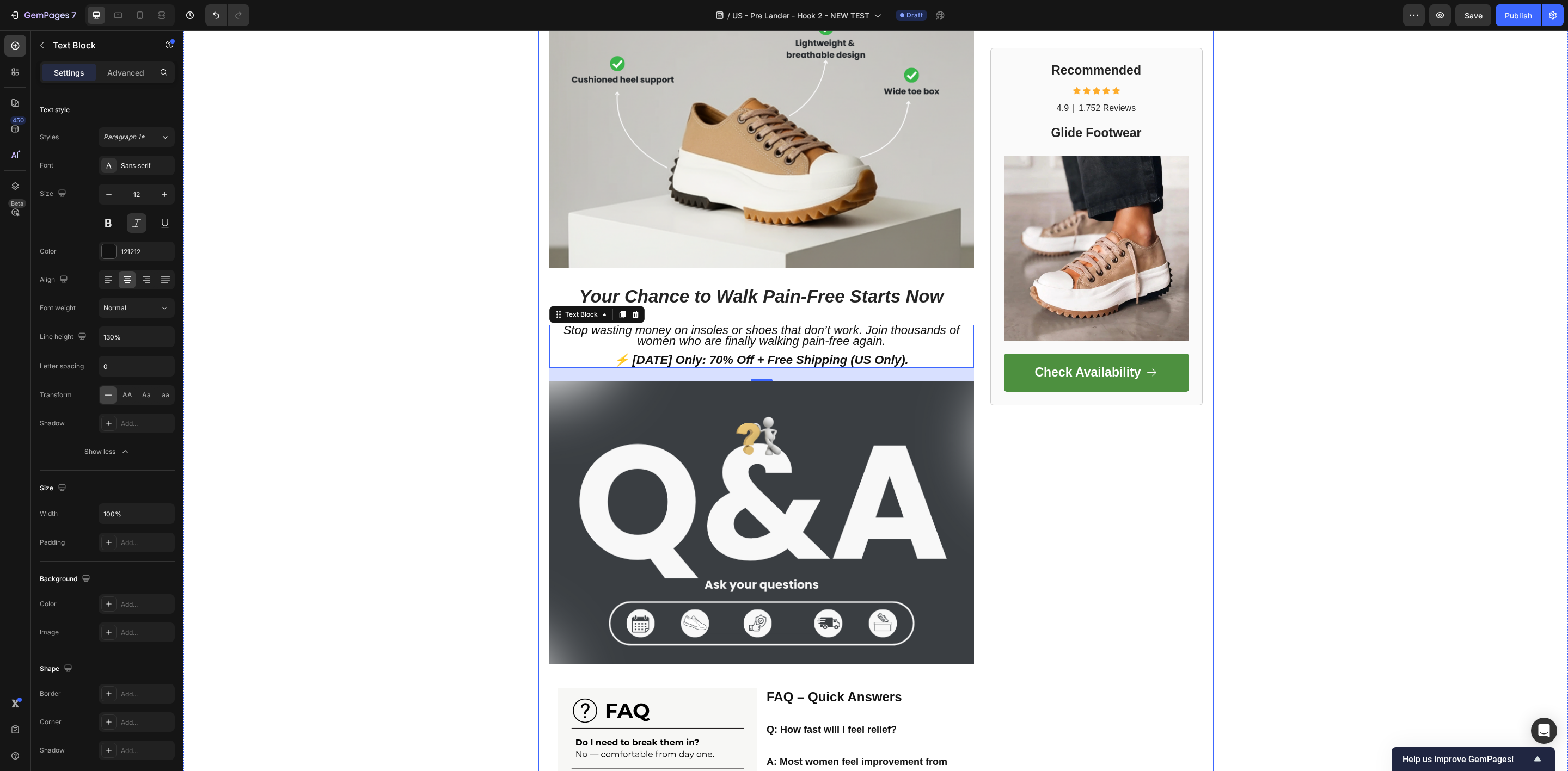
scroll to position [1713, 0]
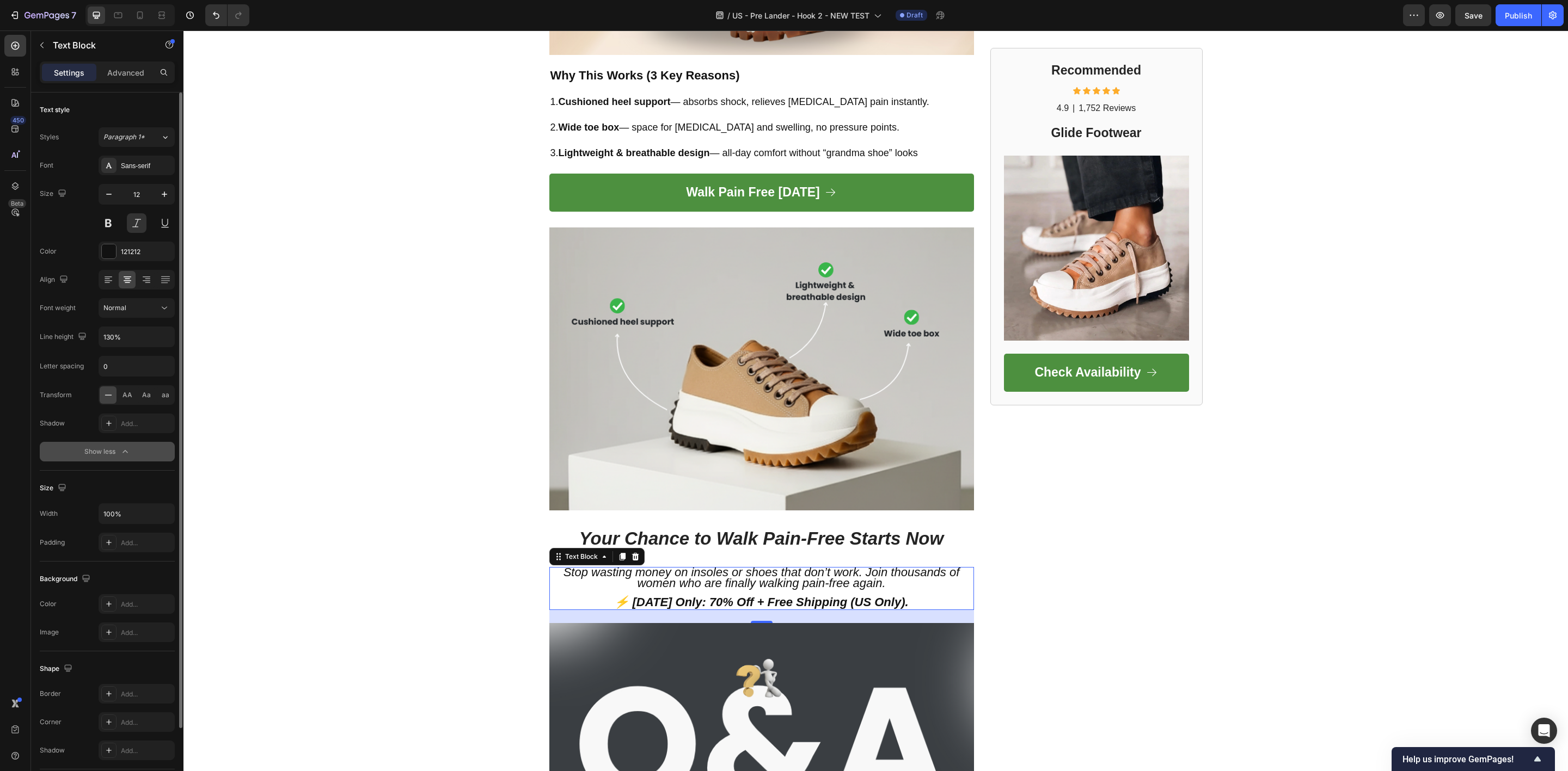
click at [85, 451] on div "Show less" at bounding box center [108, 452] width 46 height 11
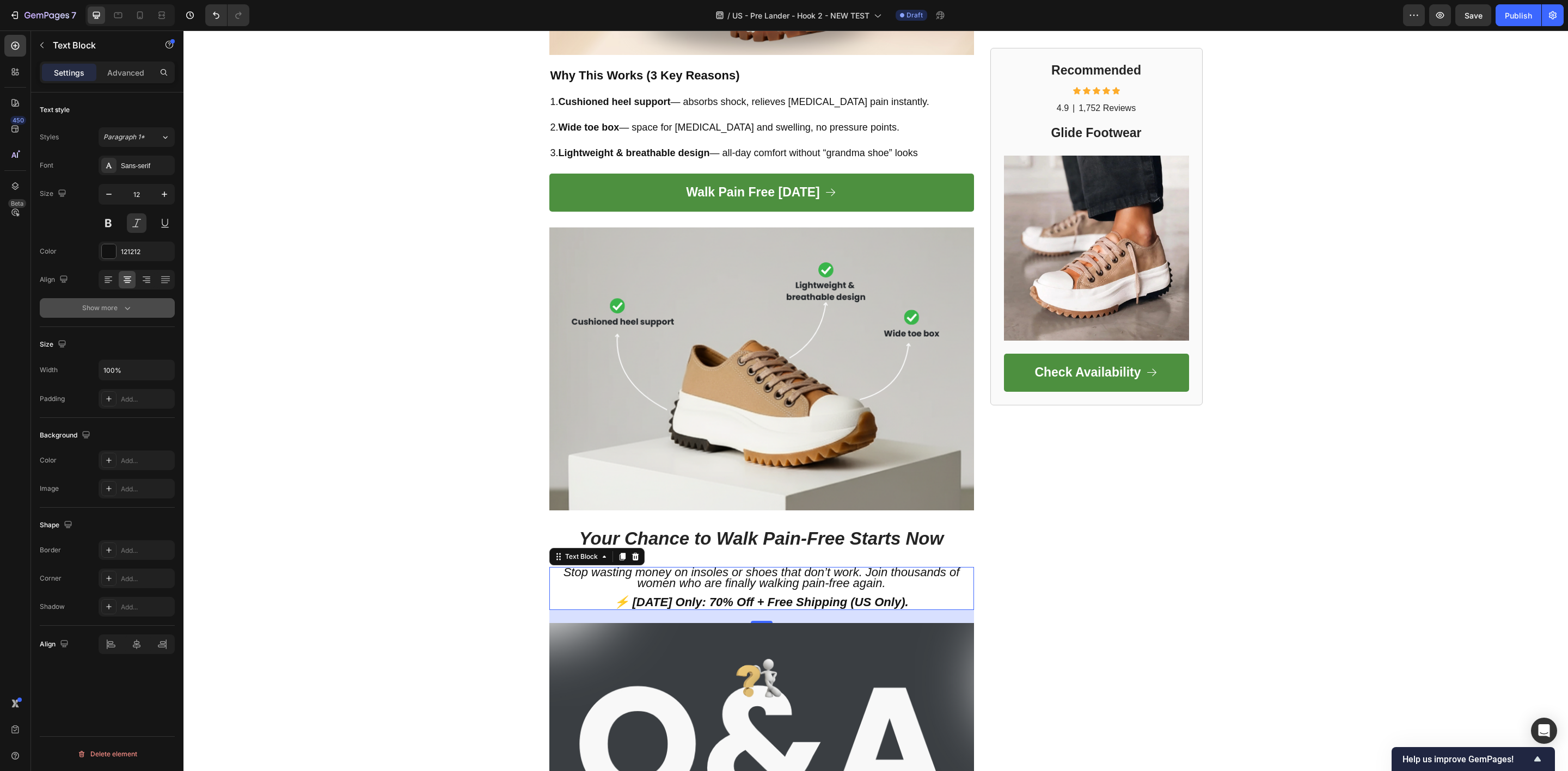
click at [111, 304] on div "Show more" at bounding box center [107, 308] width 51 height 11
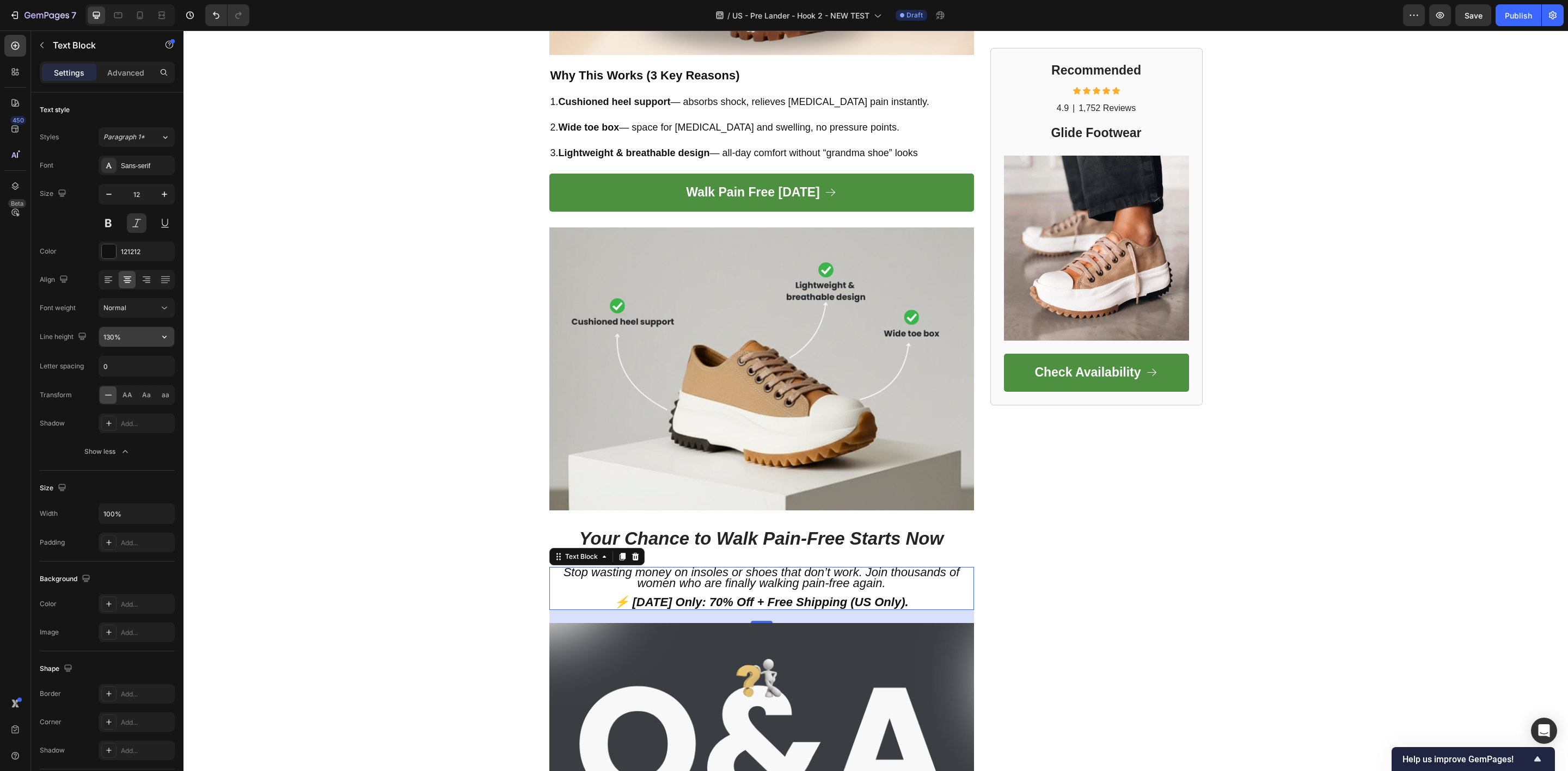
click at [118, 341] on input "130%" at bounding box center [136, 337] width 75 height 19
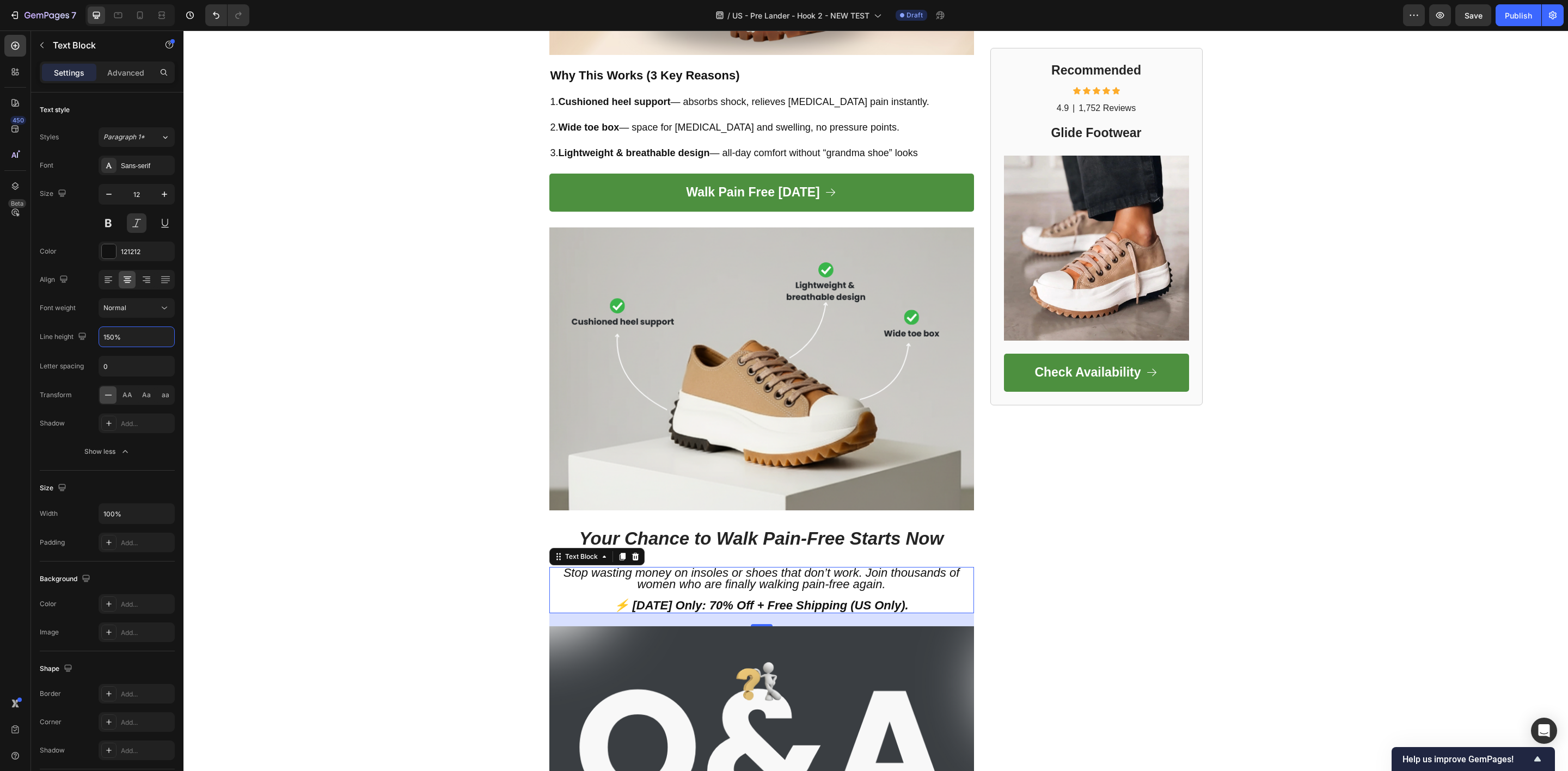
type input "151%"
click at [1477, 21] on button "Save" at bounding box center [1473, 15] width 36 height 22
